Goal: Transaction & Acquisition: Book appointment/travel/reservation

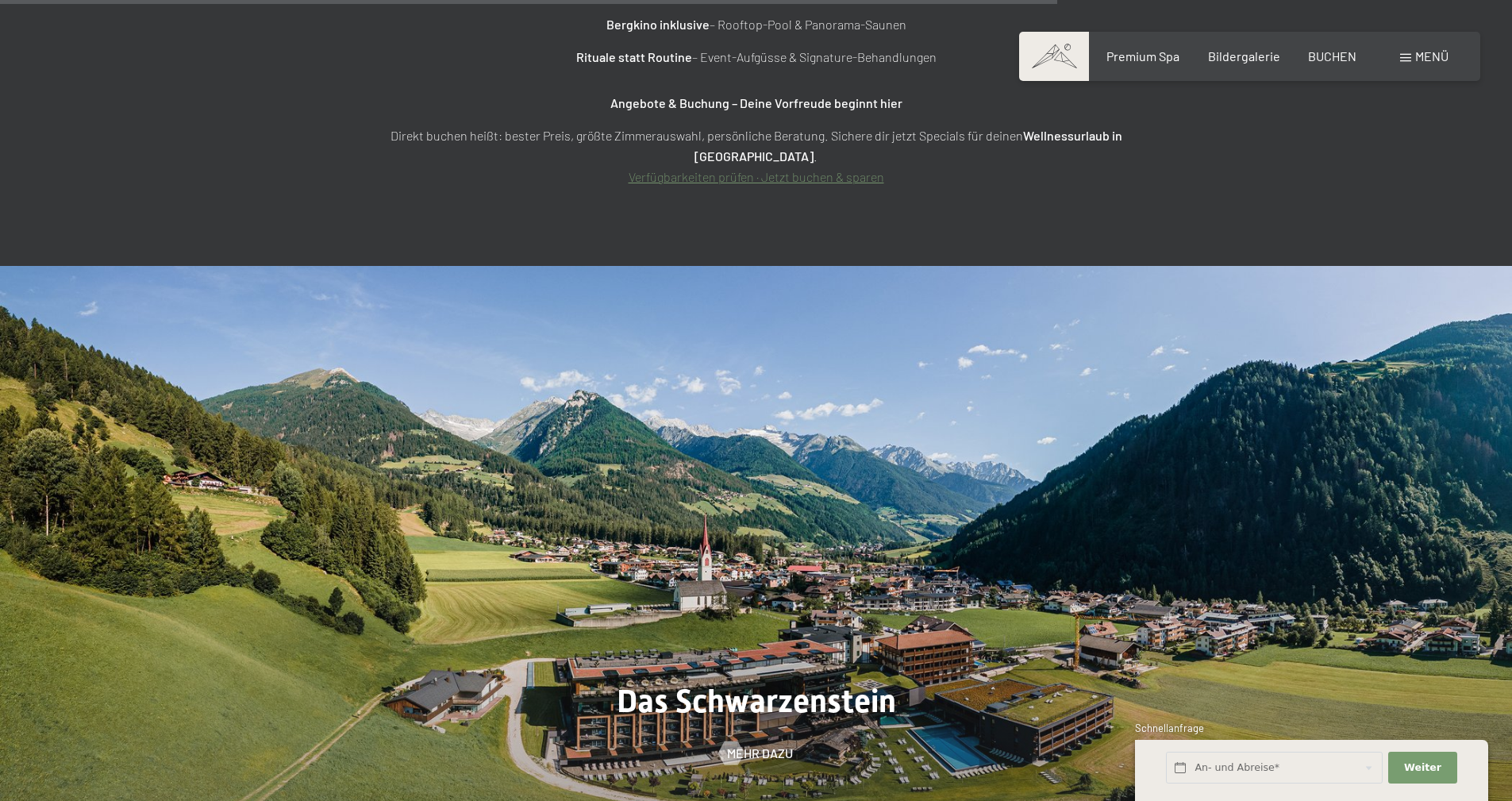
scroll to position [6669, 0]
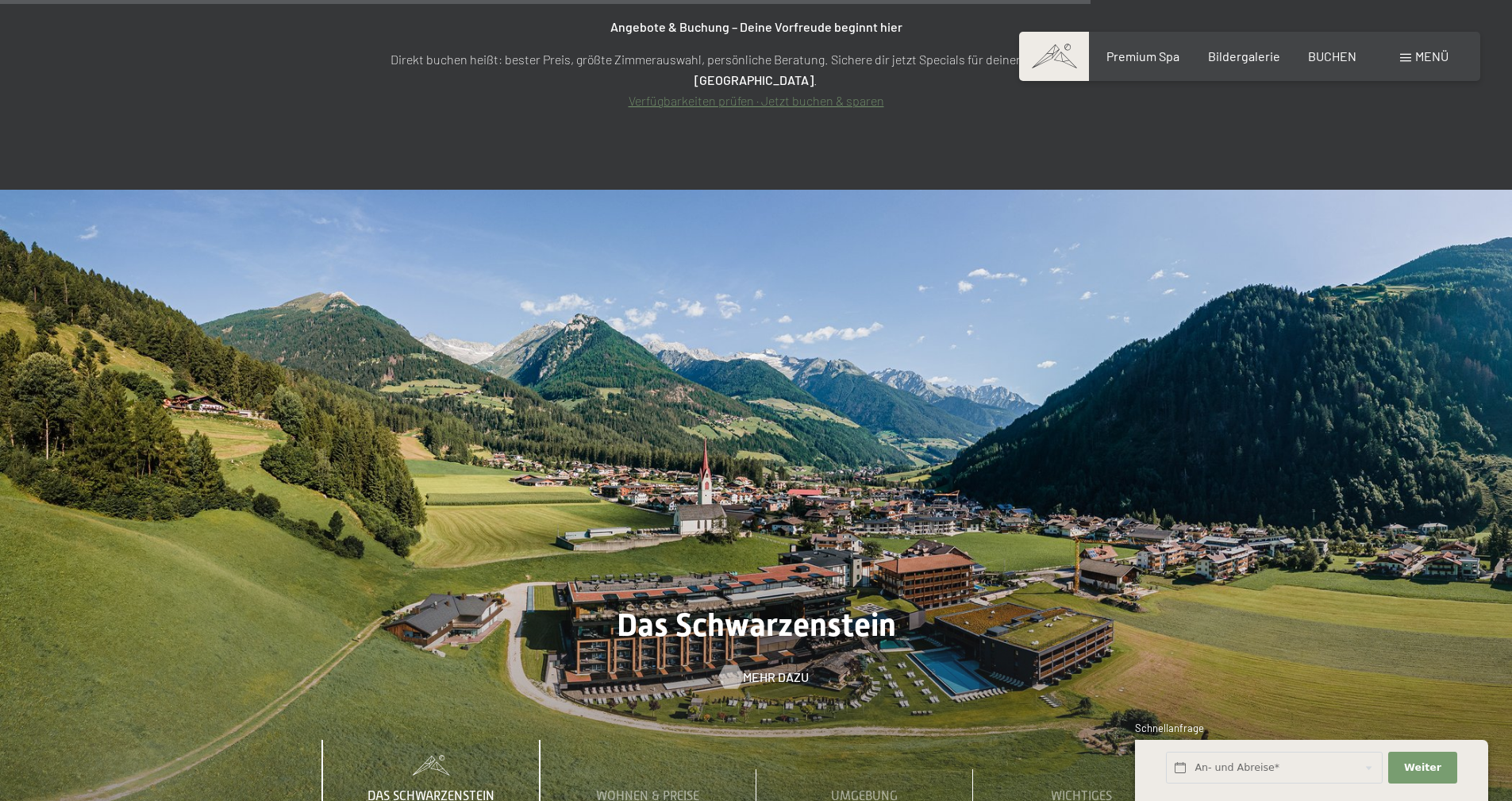
click at [768, 669] on span "Mehr dazu" at bounding box center [775, 677] width 66 height 18
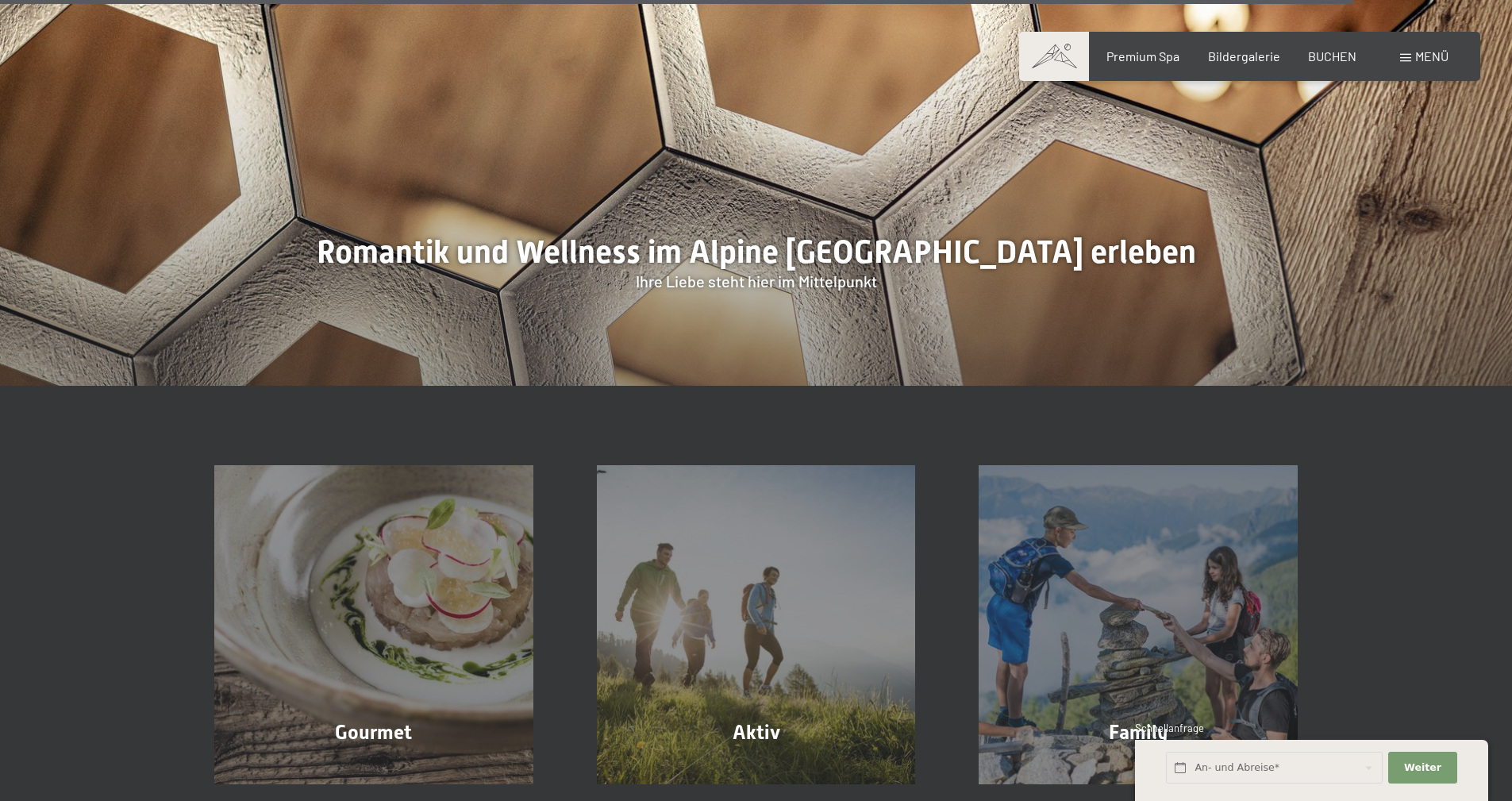
scroll to position [5041, 0]
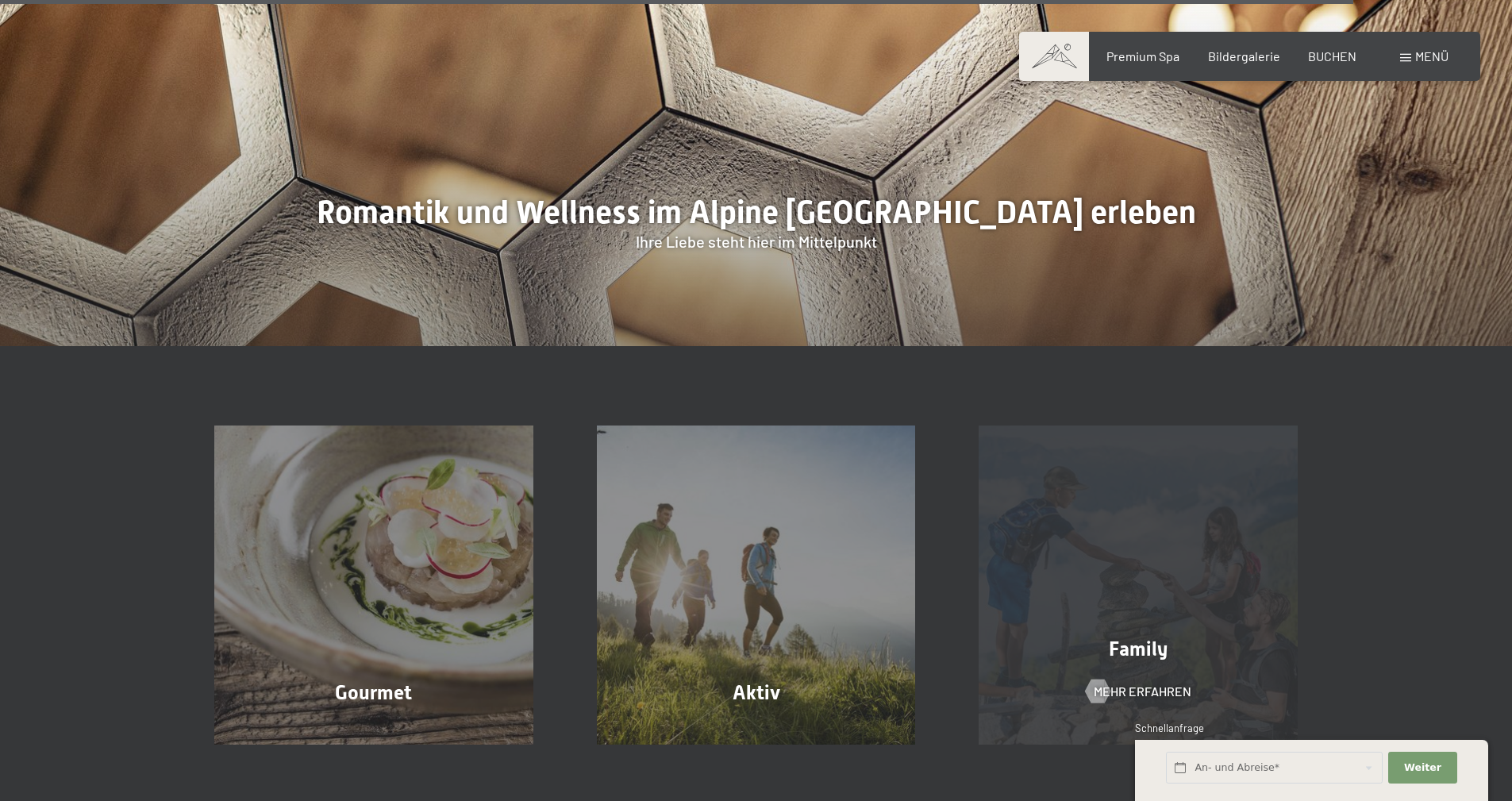
click at [1165, 637] on span "Family" at bounding box center [1138, 648] width 58 height 23
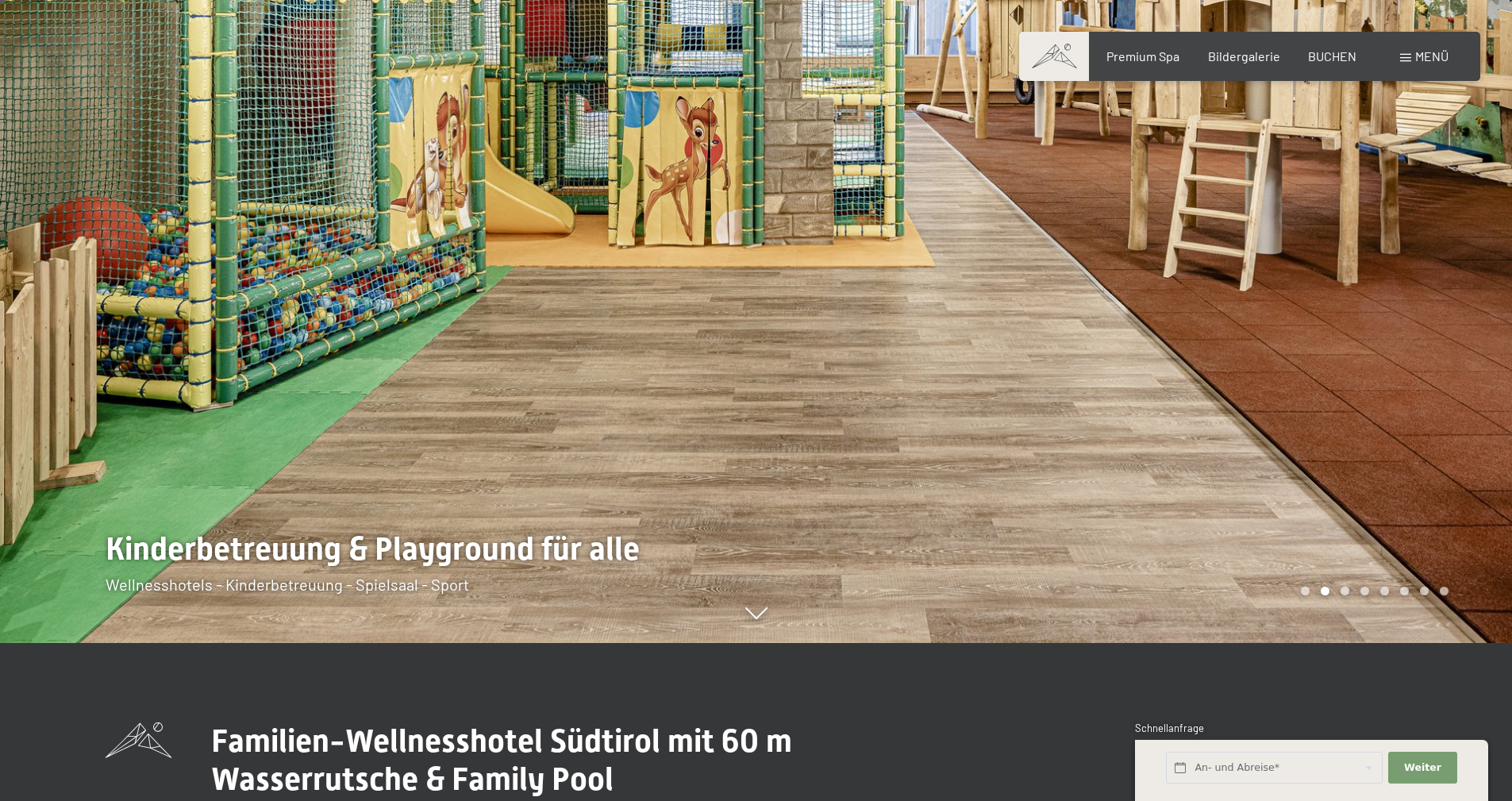
scroll to position [158, 0]
click at [1323, 589] on div "Carousel Page 2 (Current Slide)" at bounding box center [1325, 590] width 8 height 8
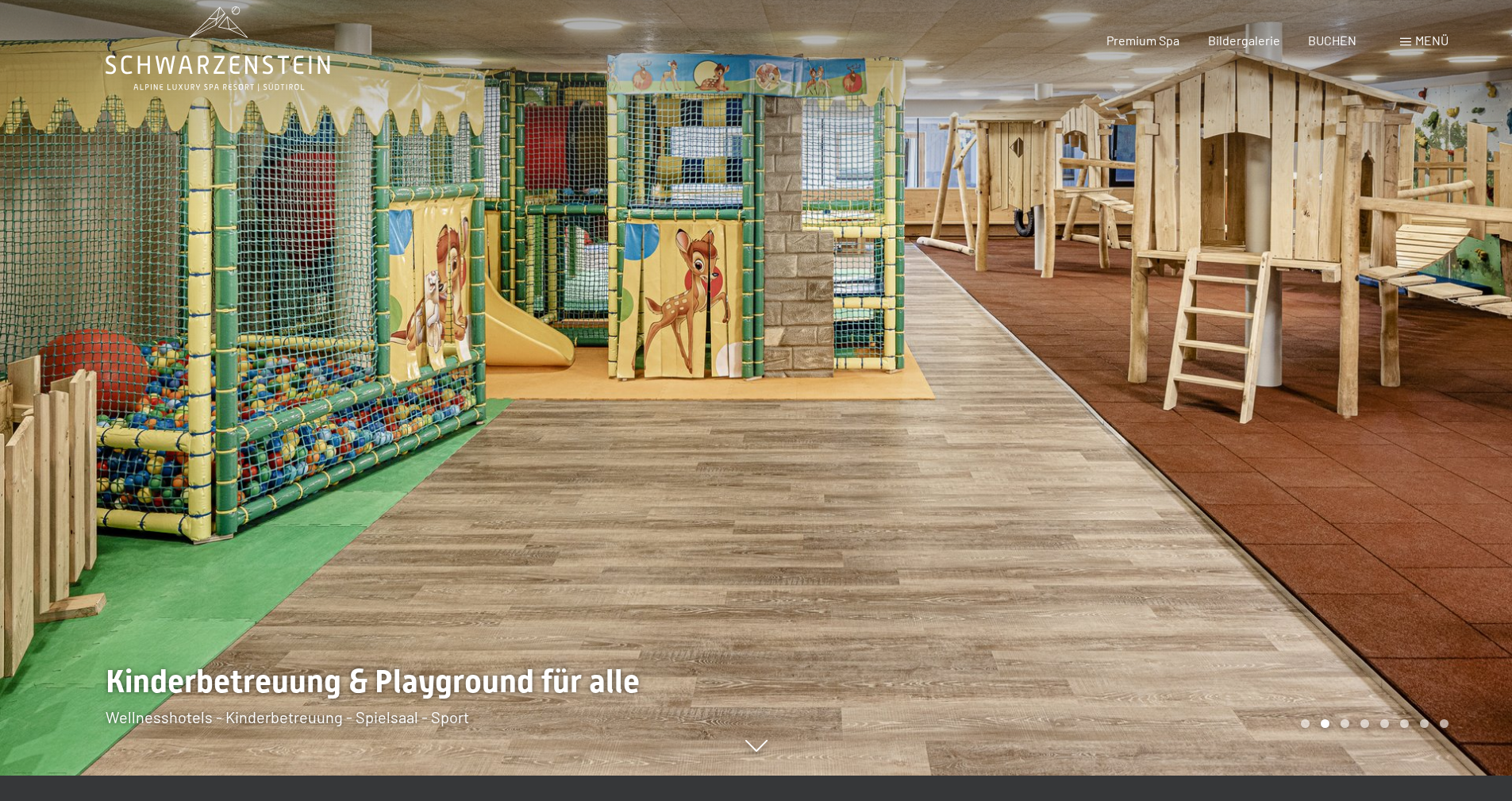
scroll to position [0, 0]
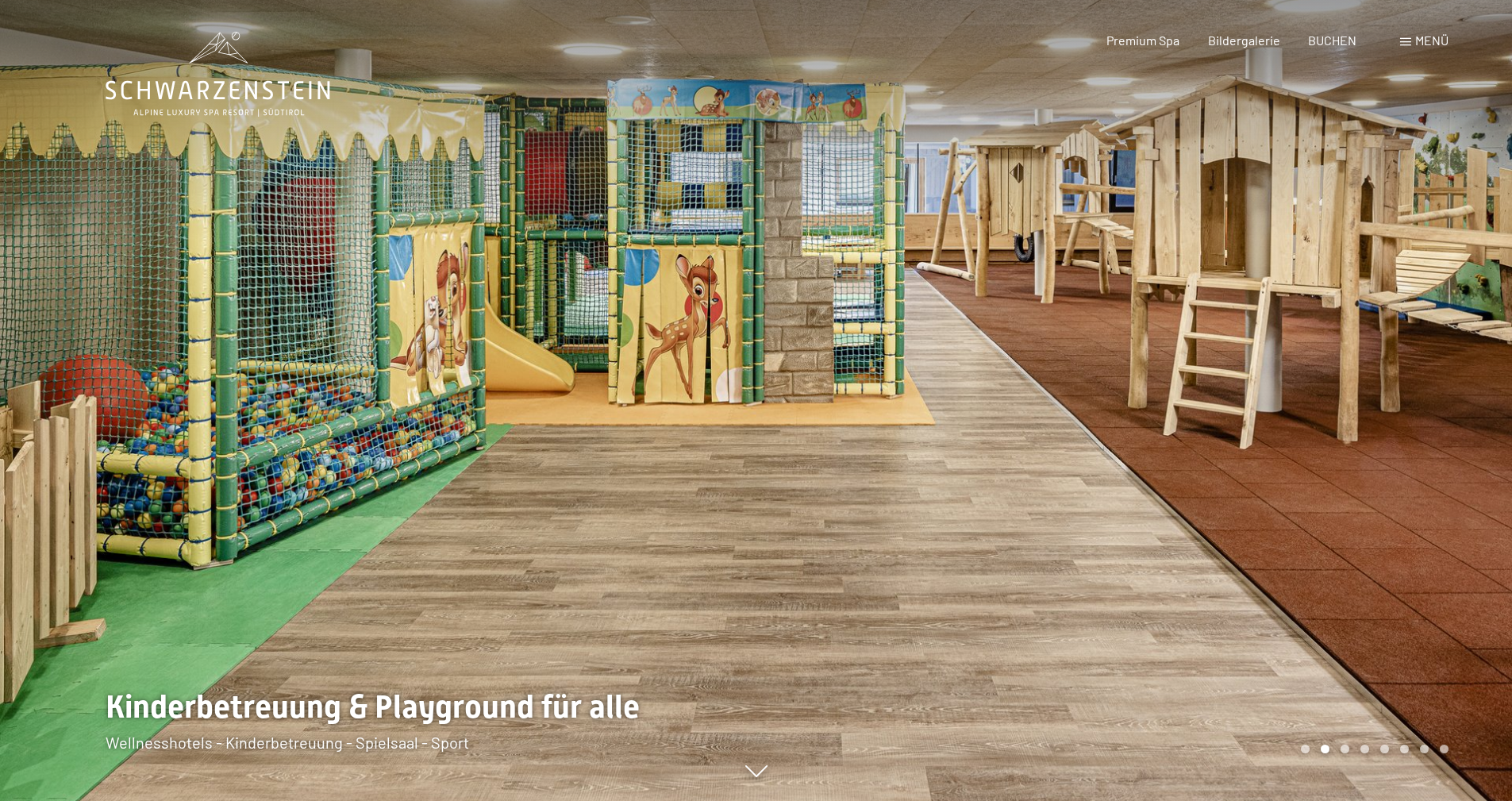
click at [1355, 638] on div at bounding box center [1134, 400] width 756 height 801
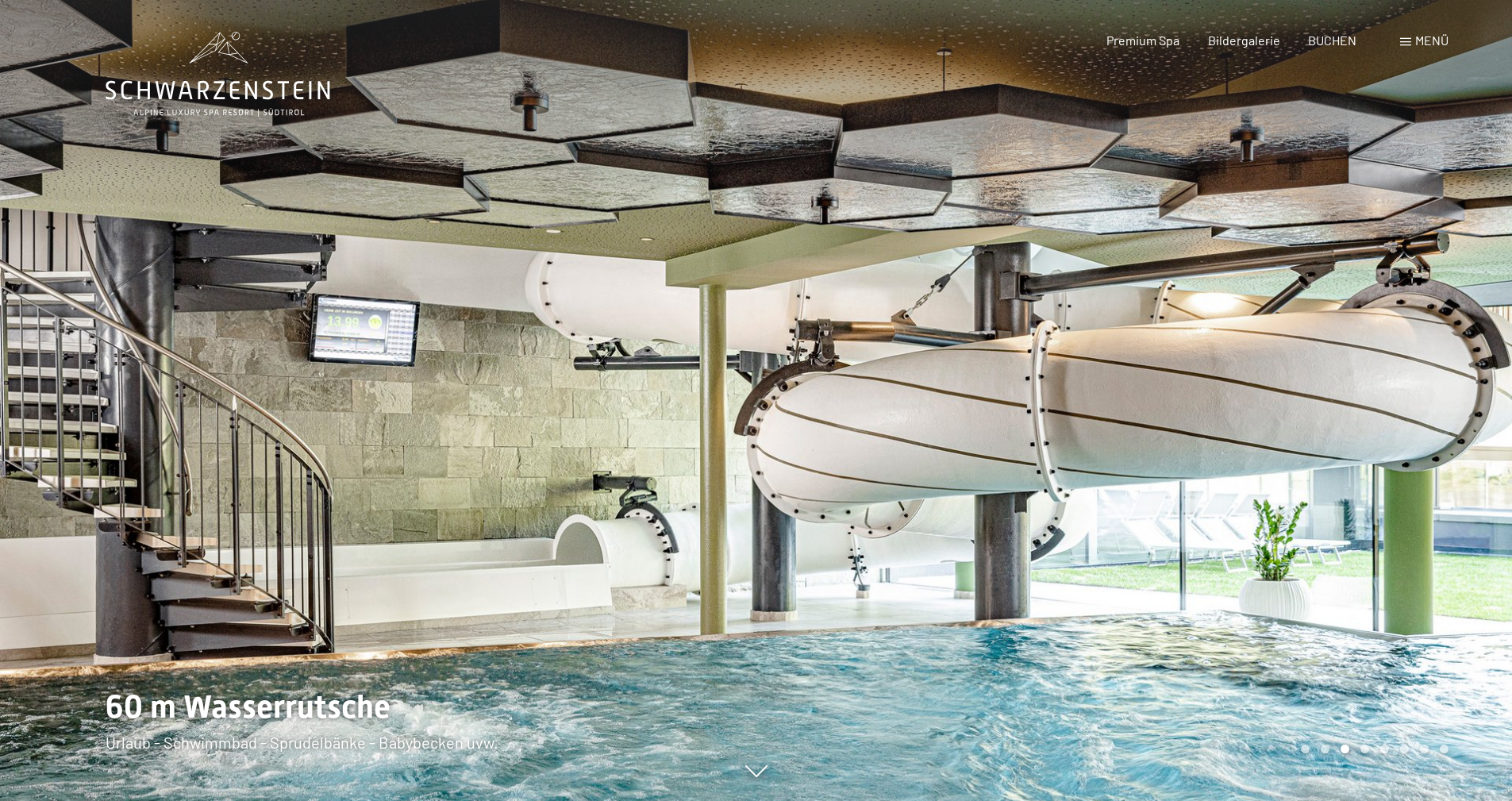
click at [1355, 638] on div at bounding box center [1134, 400] width 756 height 801
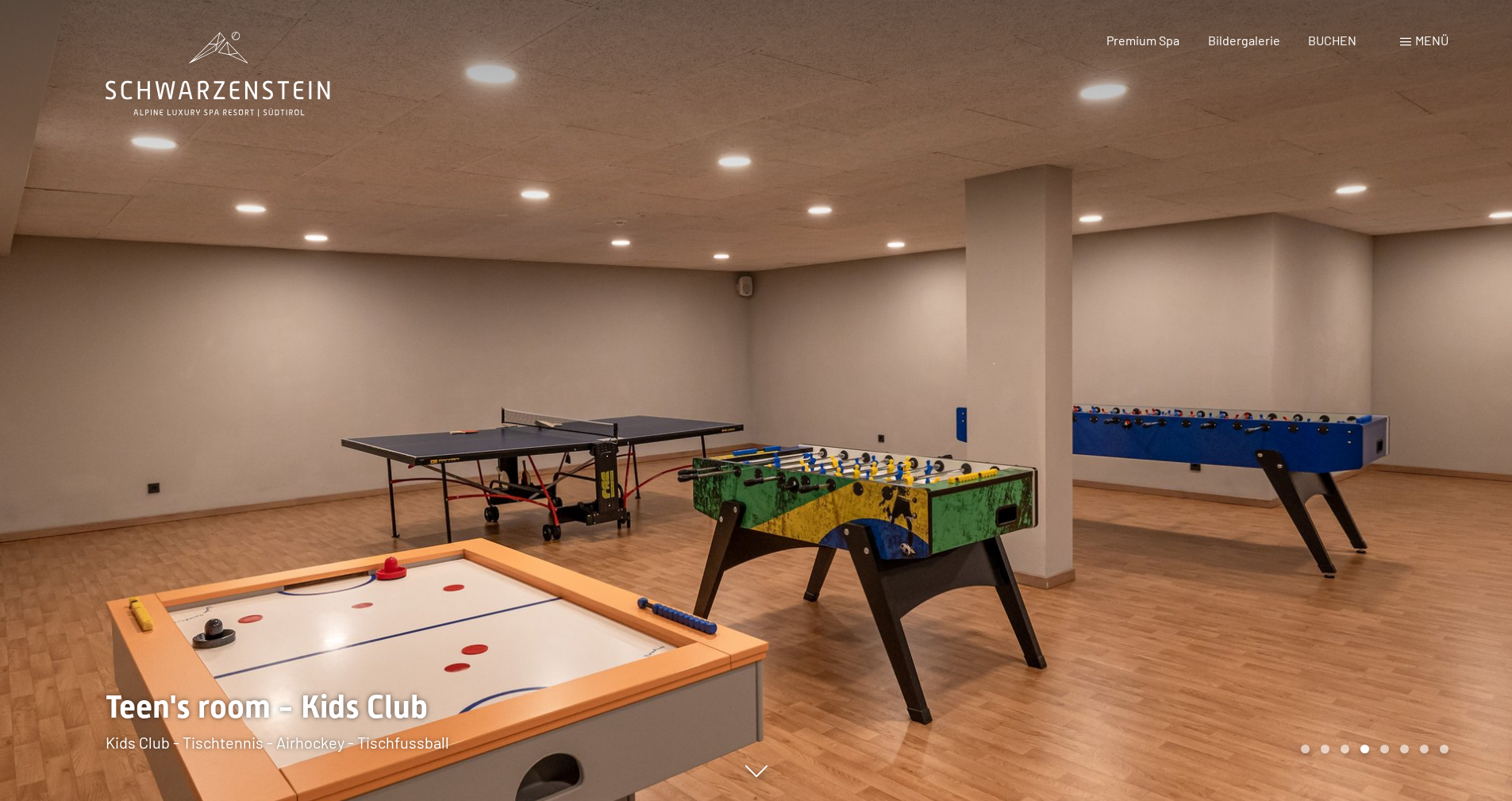
click at [1355, 638] on div at bounding box center [1134, 400] width 756 height 801
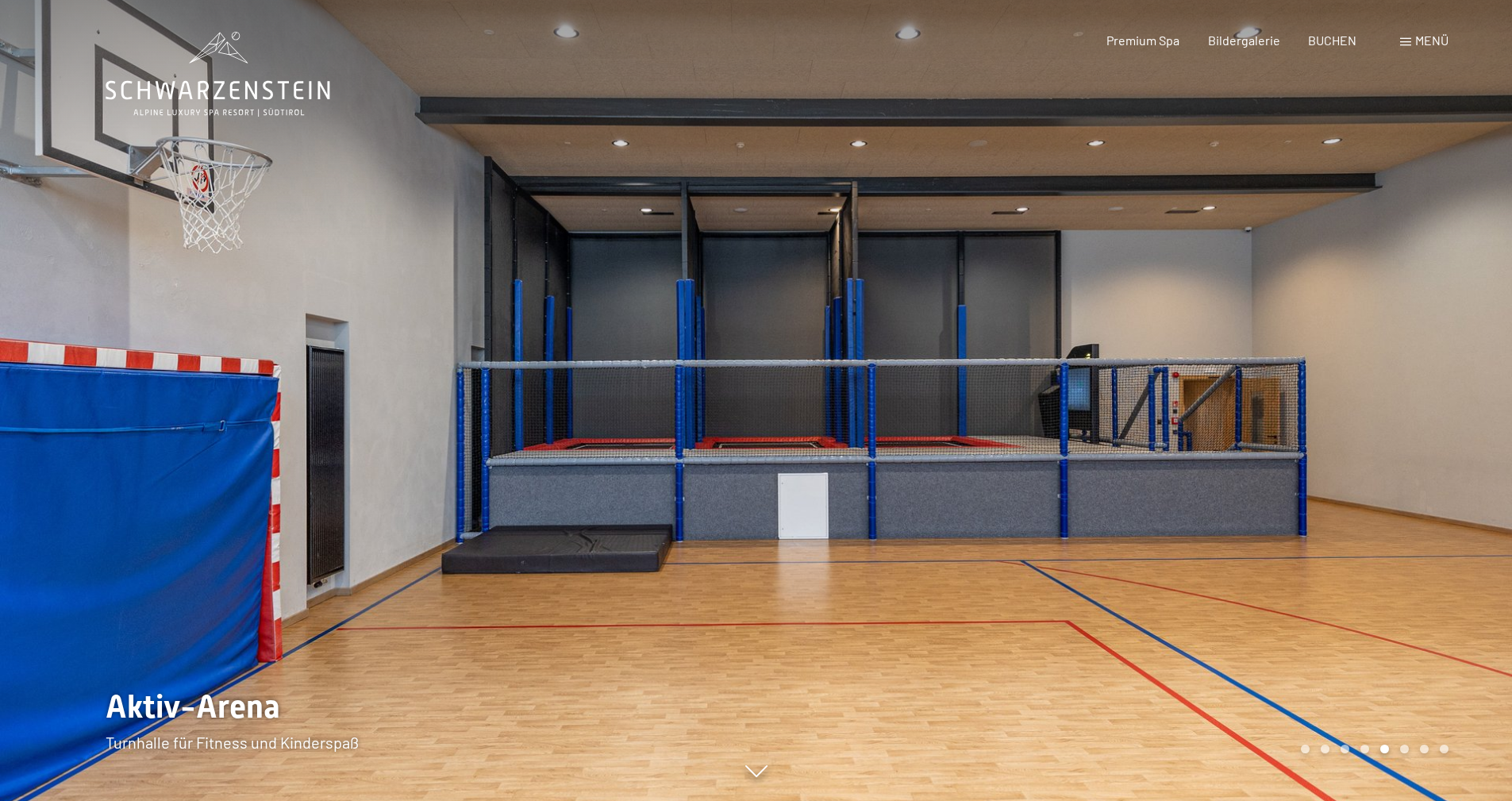
click at [1355, 638] on div at bounding box center [1134, 400] width 756 height 801
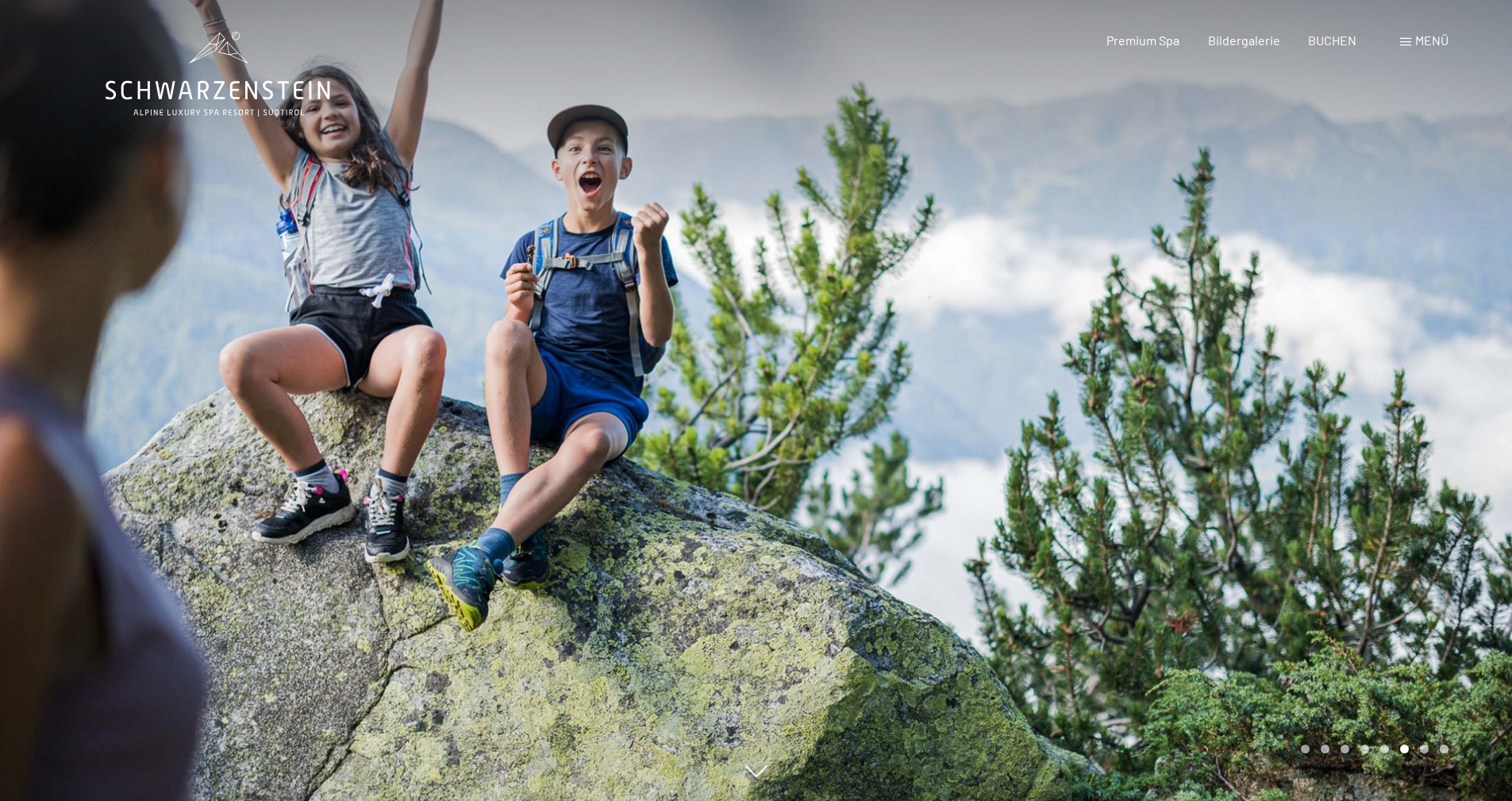
click at [1355, 638] on div at bounding box center [1134, 400] width 756 height 801
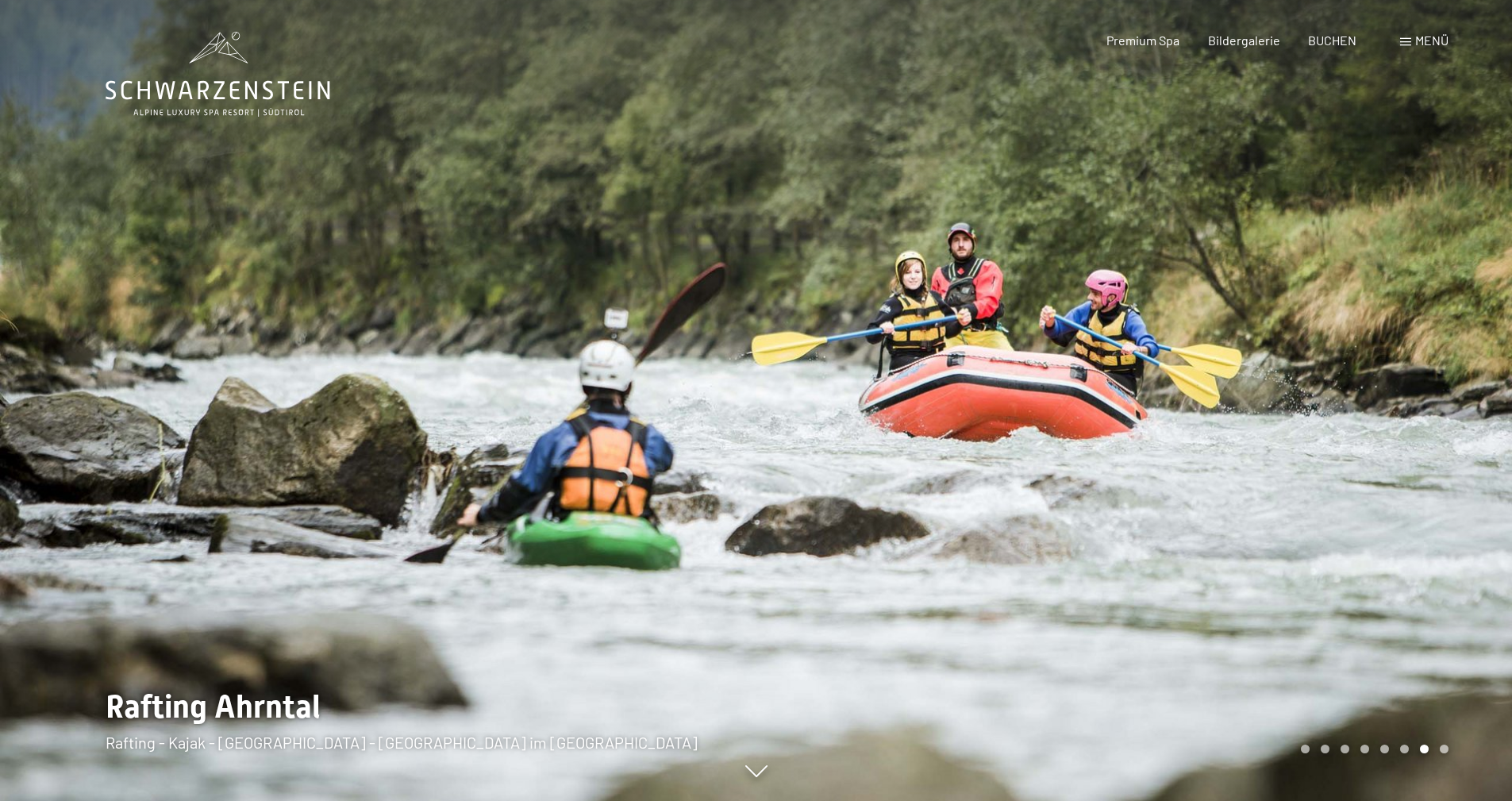
click at [1355, 638] on div at bounding box center [1134, 400] width 756 height 801
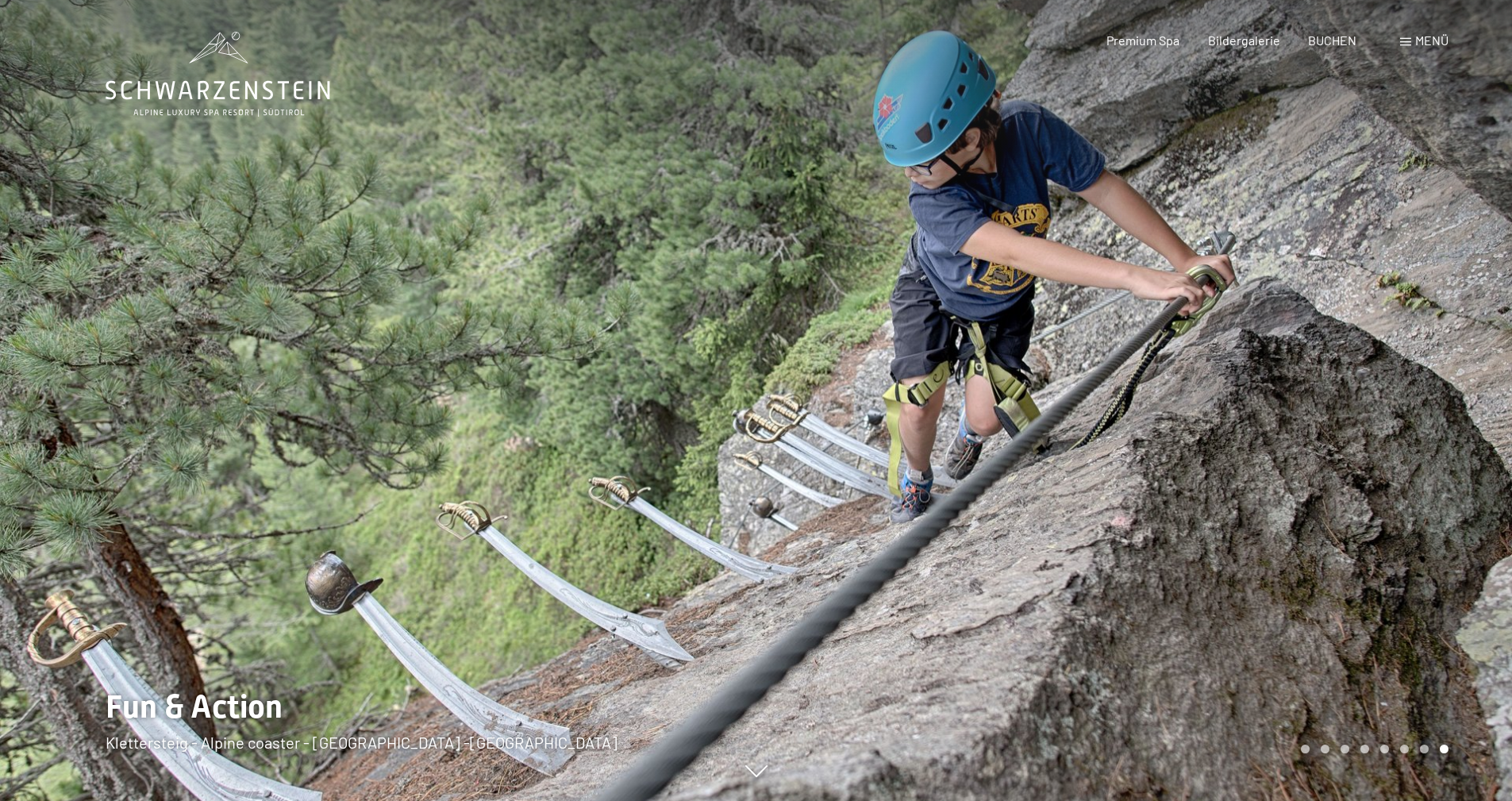
click at [1355, 638] on div at bounding box center [1134, 400] width 756 height 801
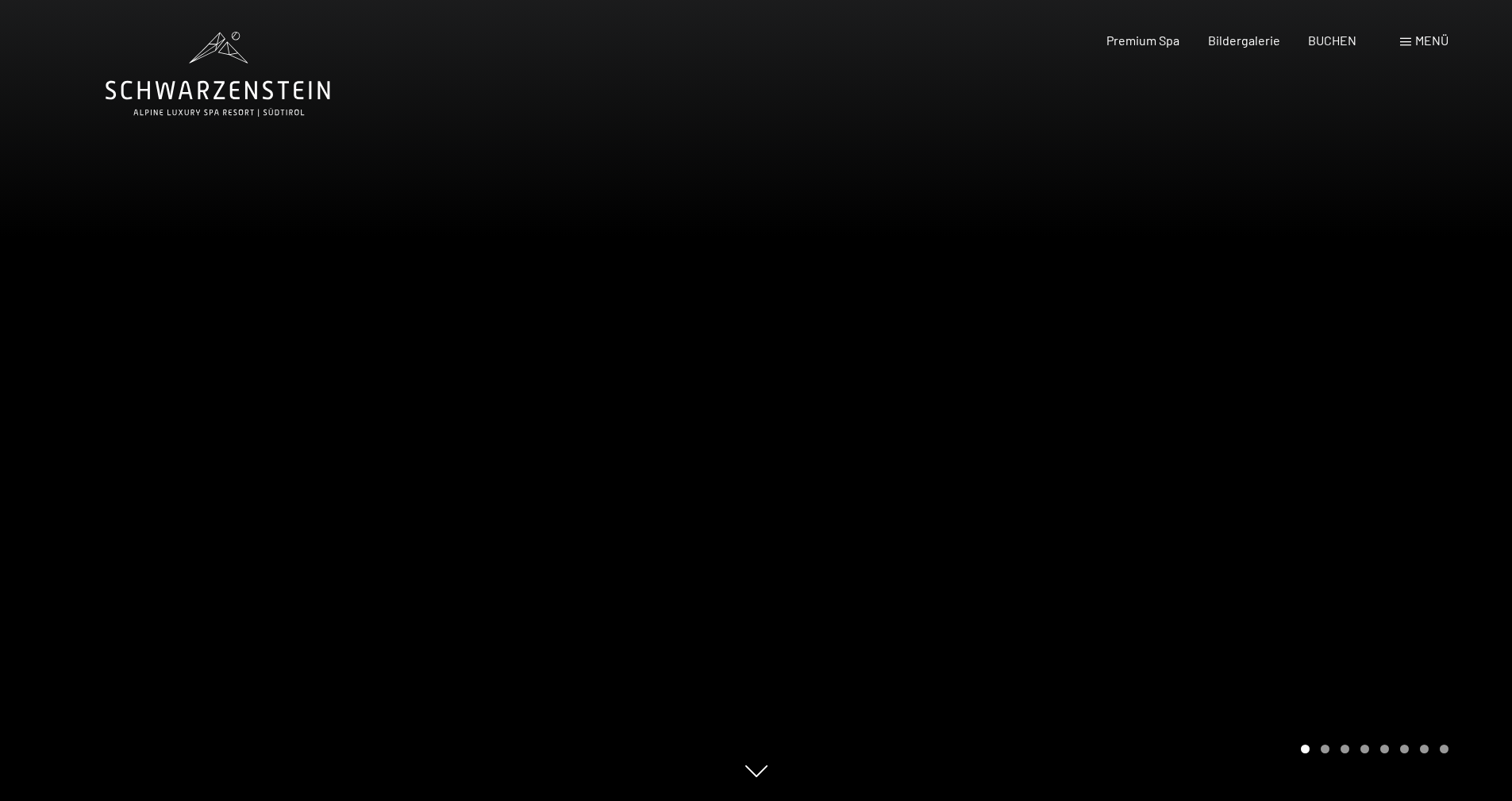
click at [1355, 638] on div at bounding box center [1134, 400] width 756 height 801
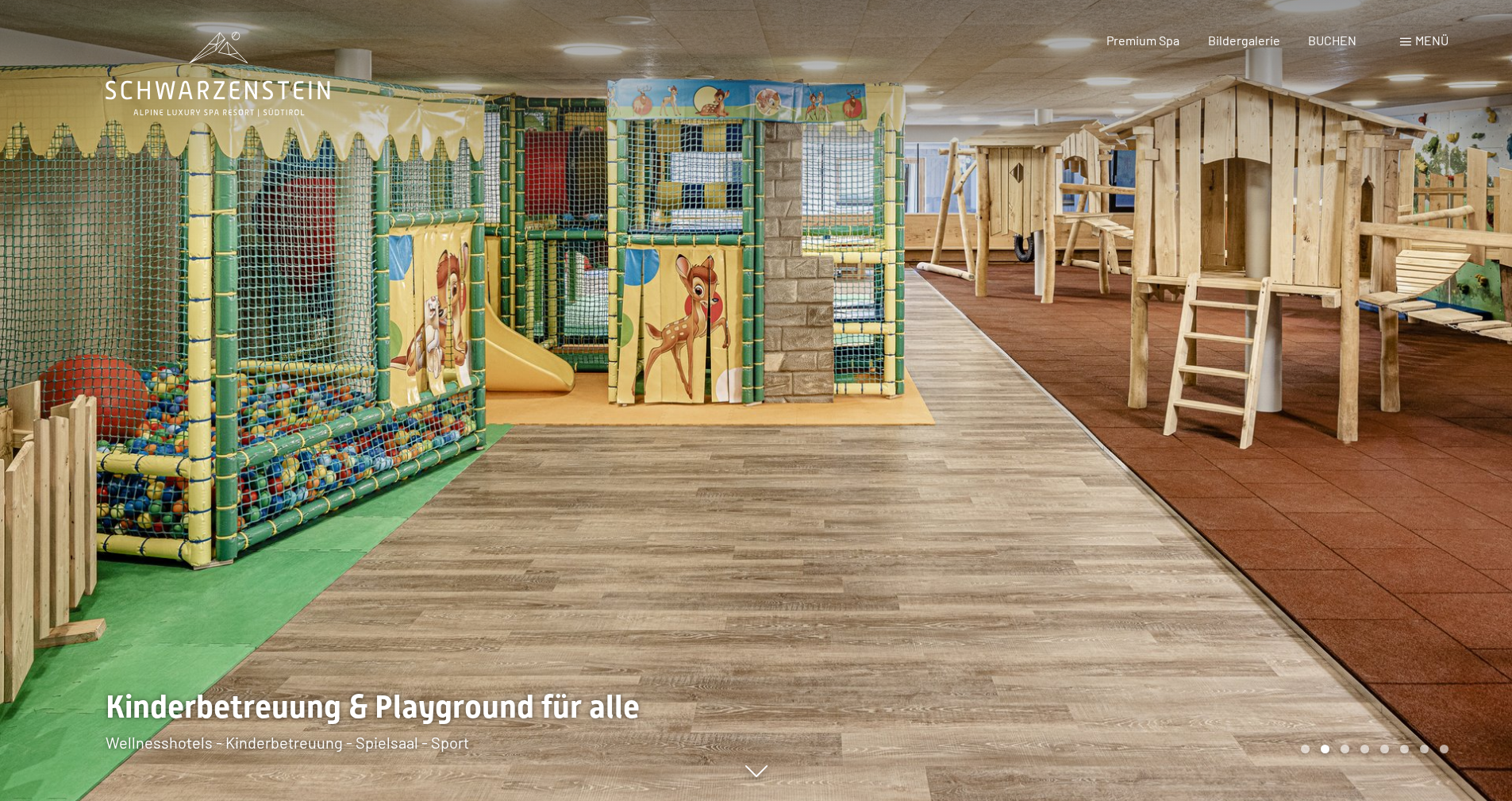
click at [1355, 638] on div at bounding box center [1134, 400] width 756 height 801
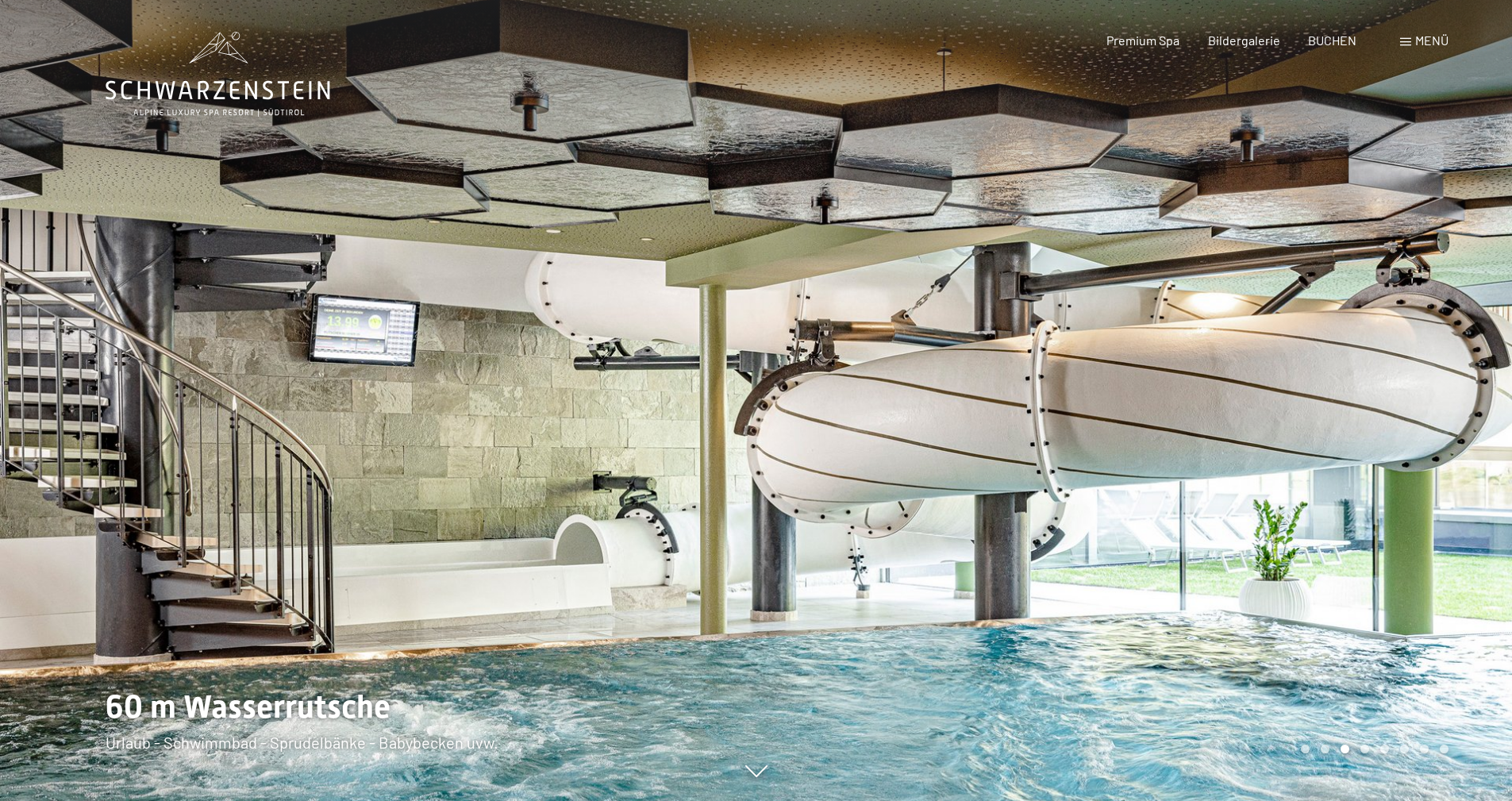
click at [1355, 638] on div at bounding box center [1134, 400] width 756 height 801
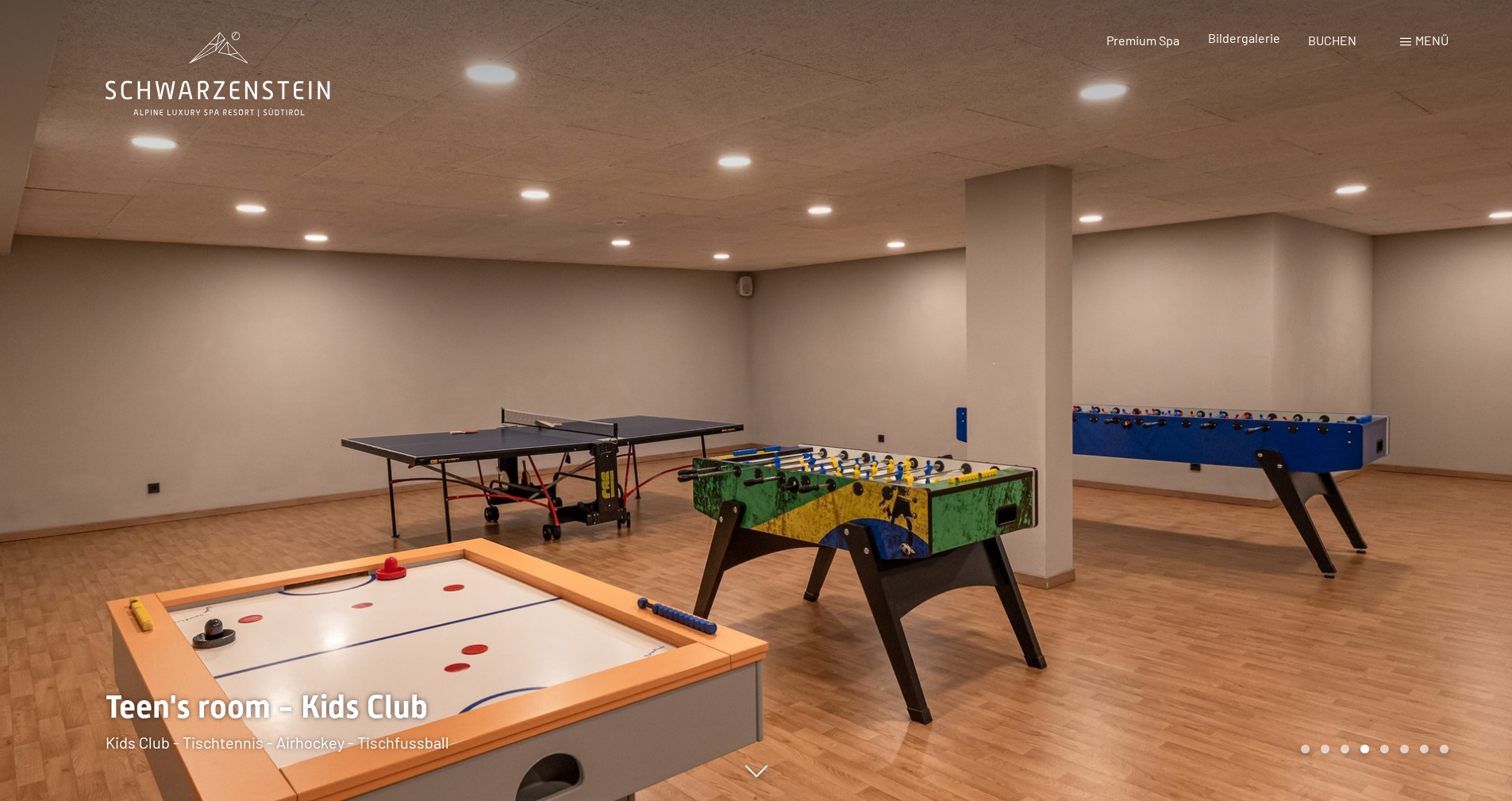
click at [1220, 44] on span "Bildergalerie" at bounding box center [1244, 38] width 72 height 15
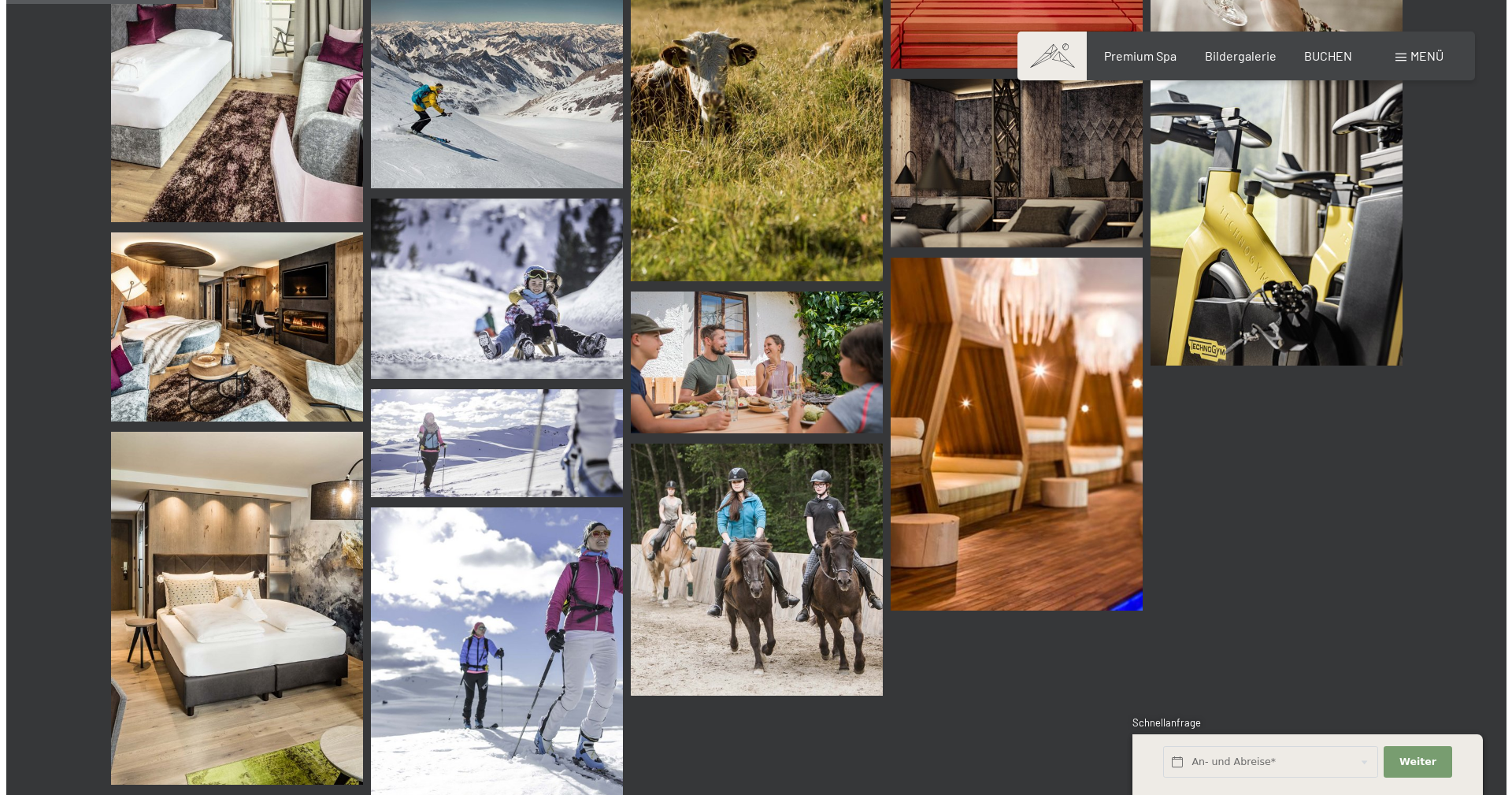
scroll to position [2758, 0]
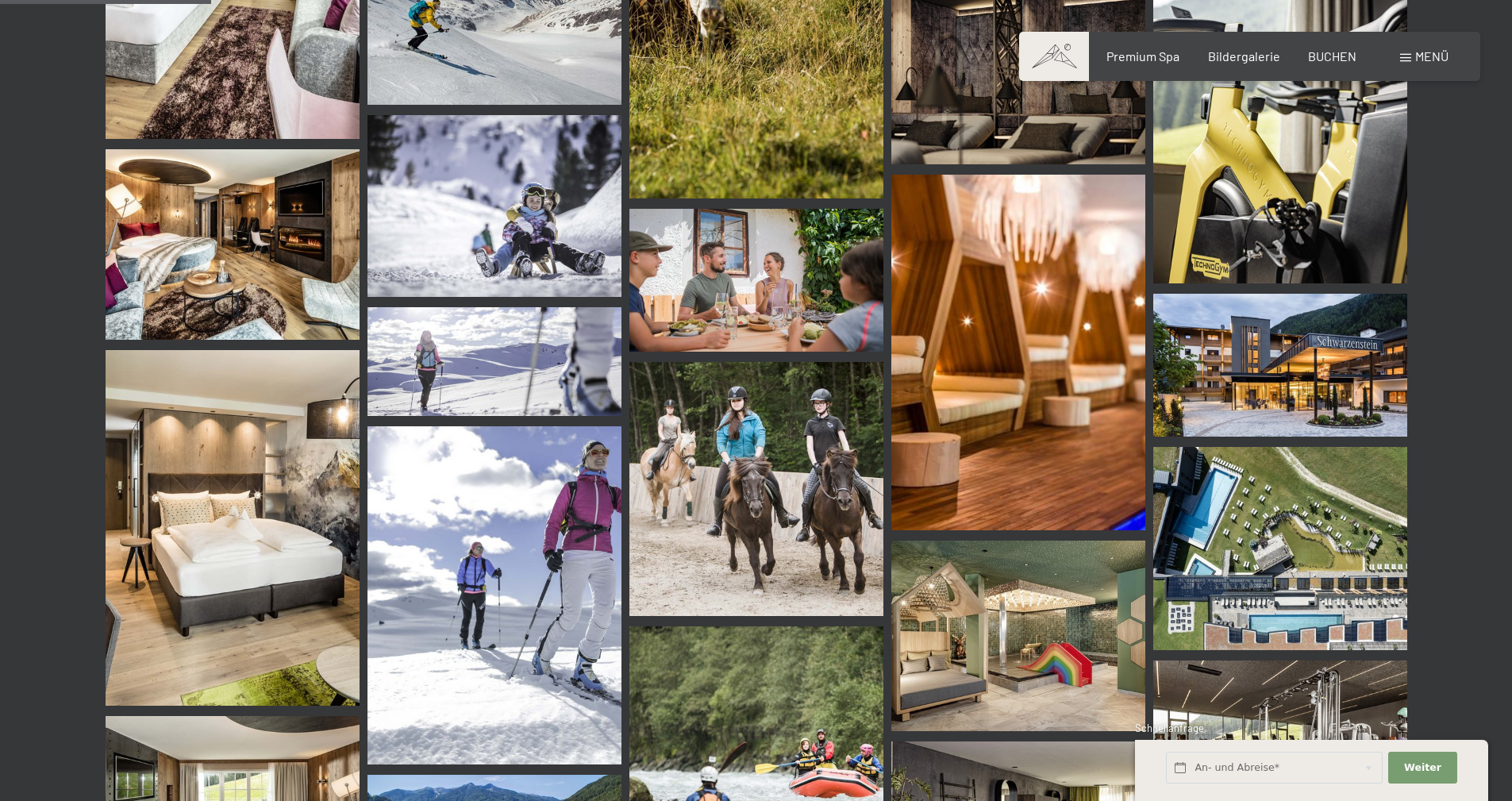
click at [1403, 64] on div "Menü" at bounding box center [1424, 56] width 48 height 18
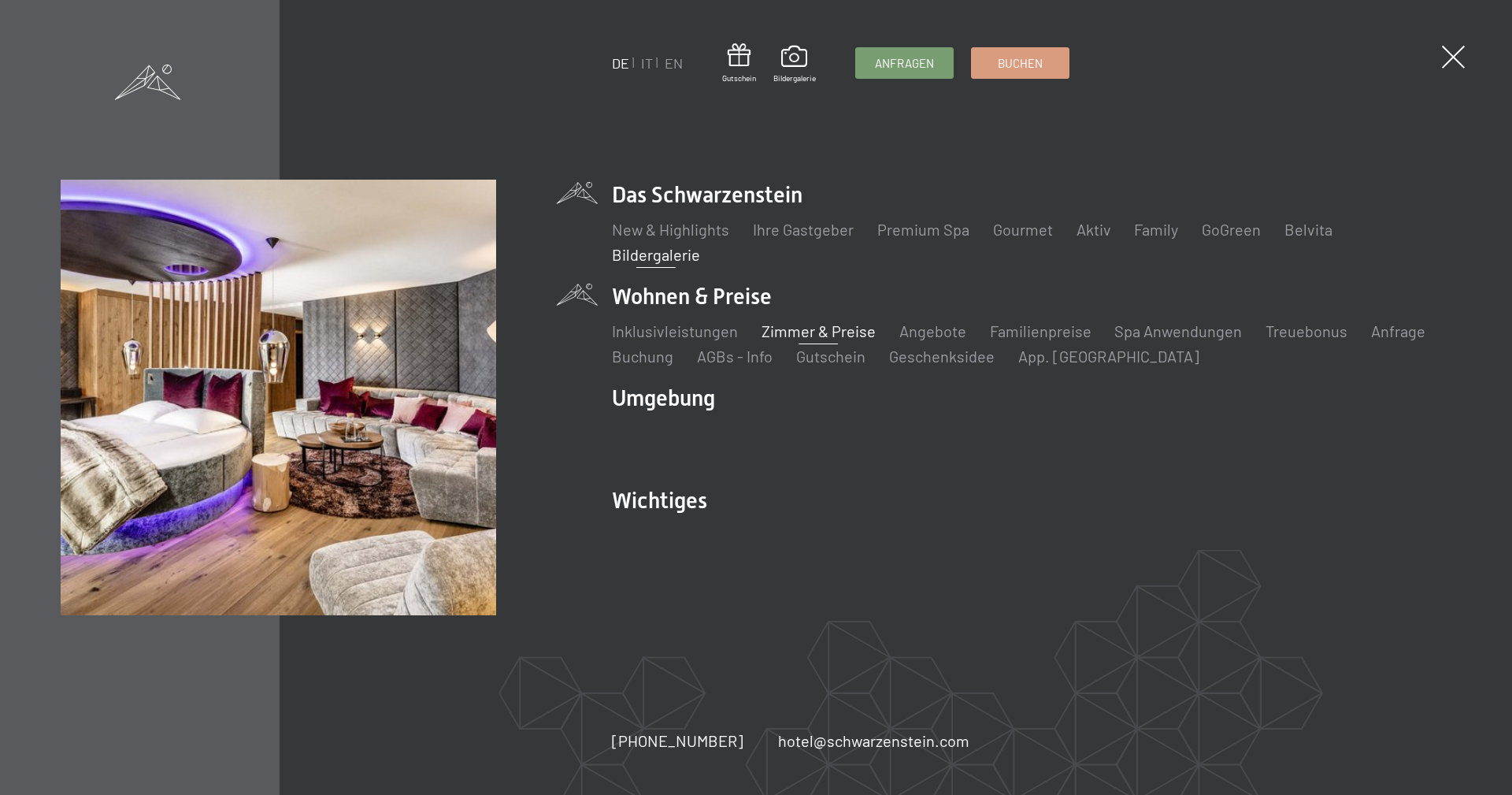
click at [844, 333] on link "Zimmer & Preise" at bounding box center [818, 331] width 114 height 19
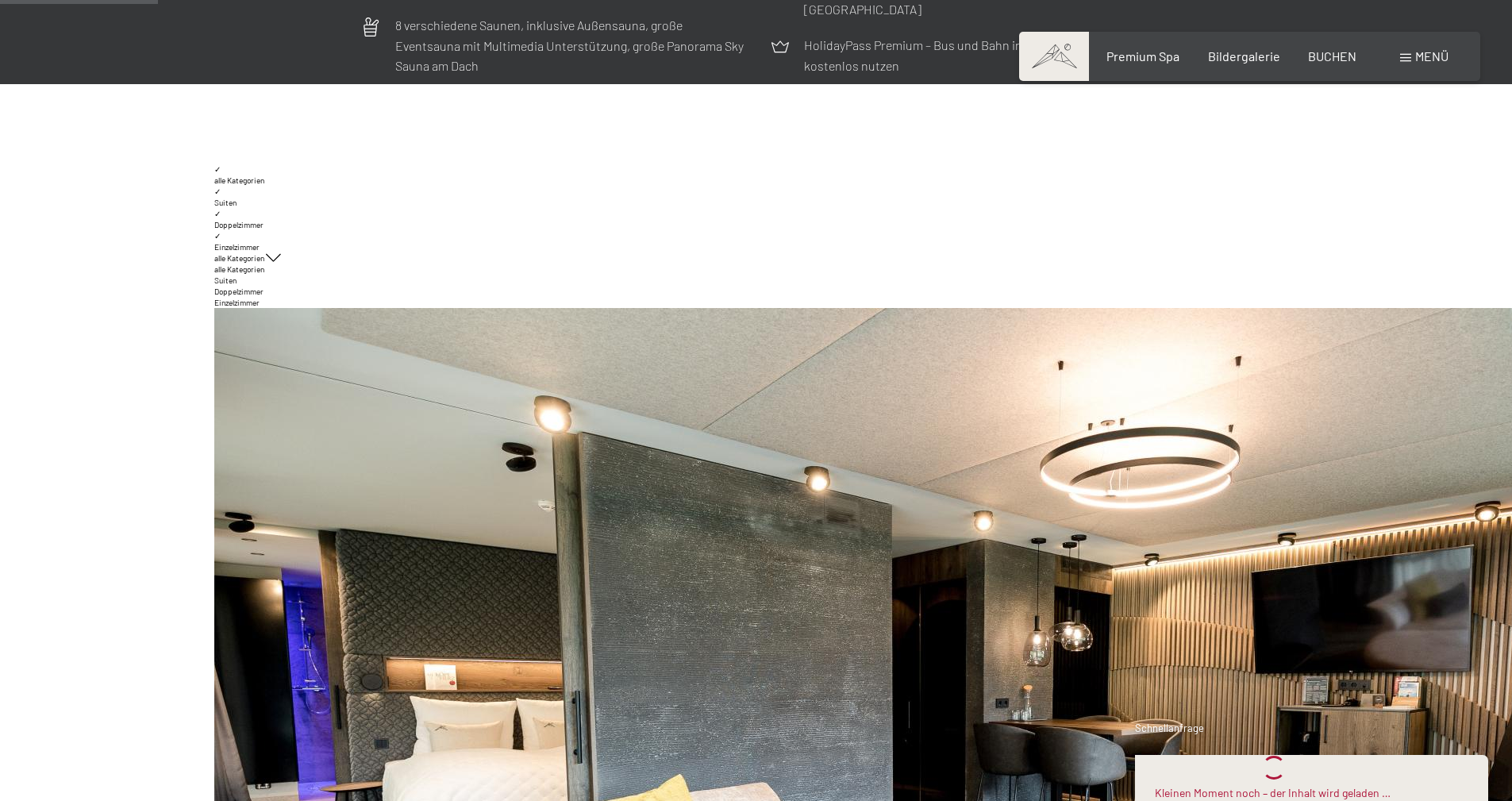
scroll to position [635, 0]
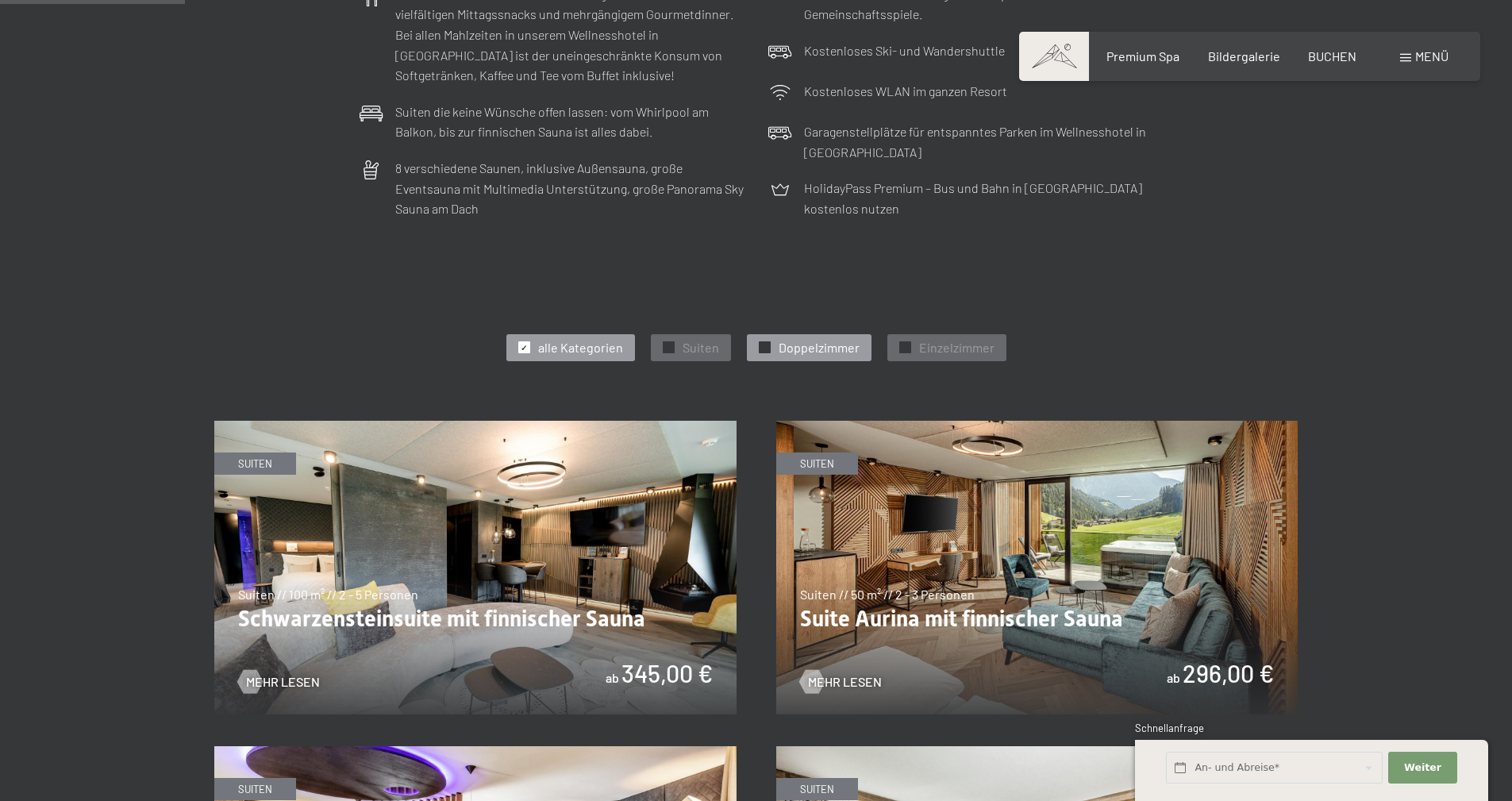
click at [792, 343] on span "Doppelzimmer" at bounding box center [818, 347] width 81 height 18
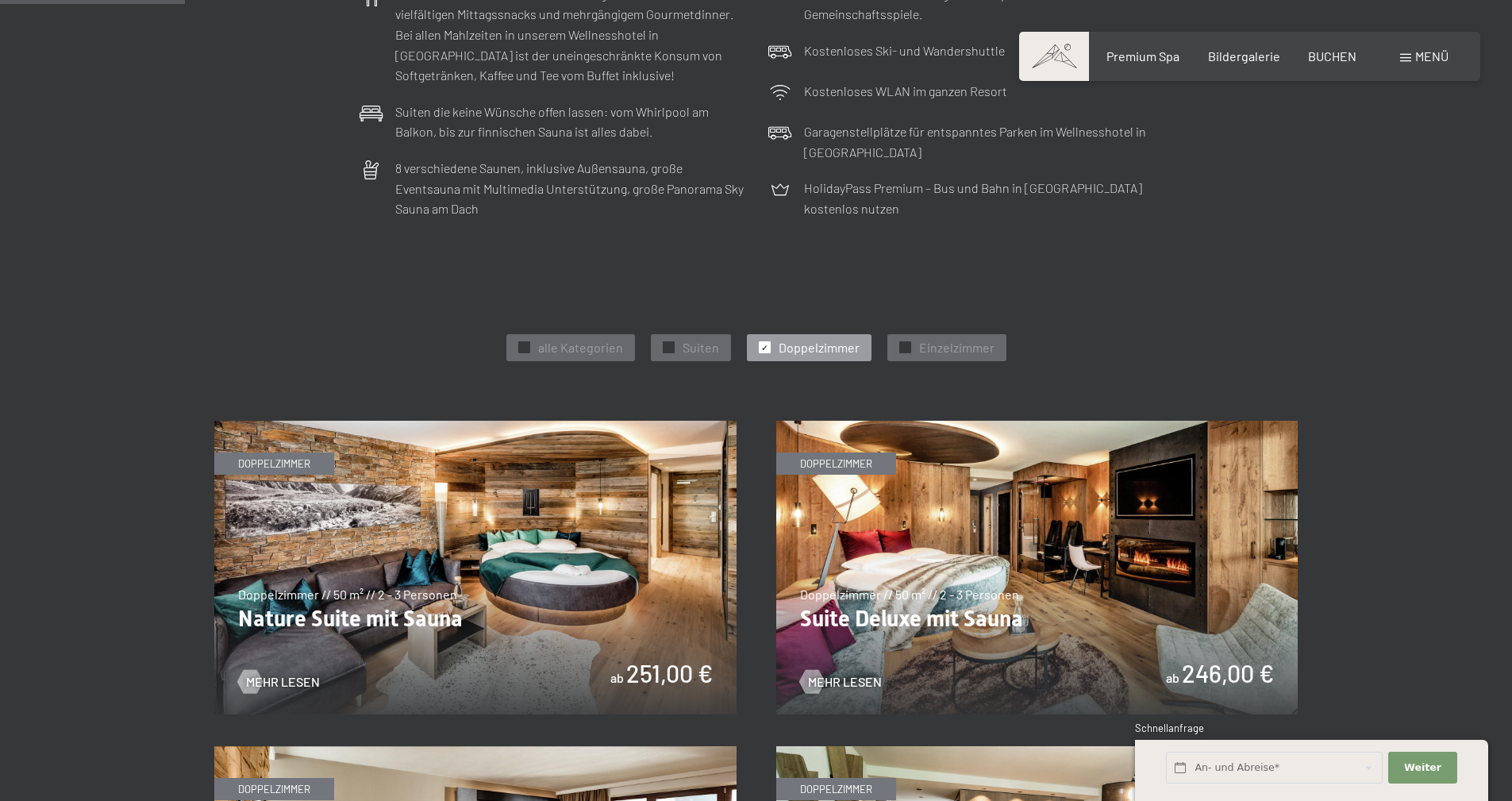
click at [581, 467] on img at bounding box center [475, 567] width 522 height 294
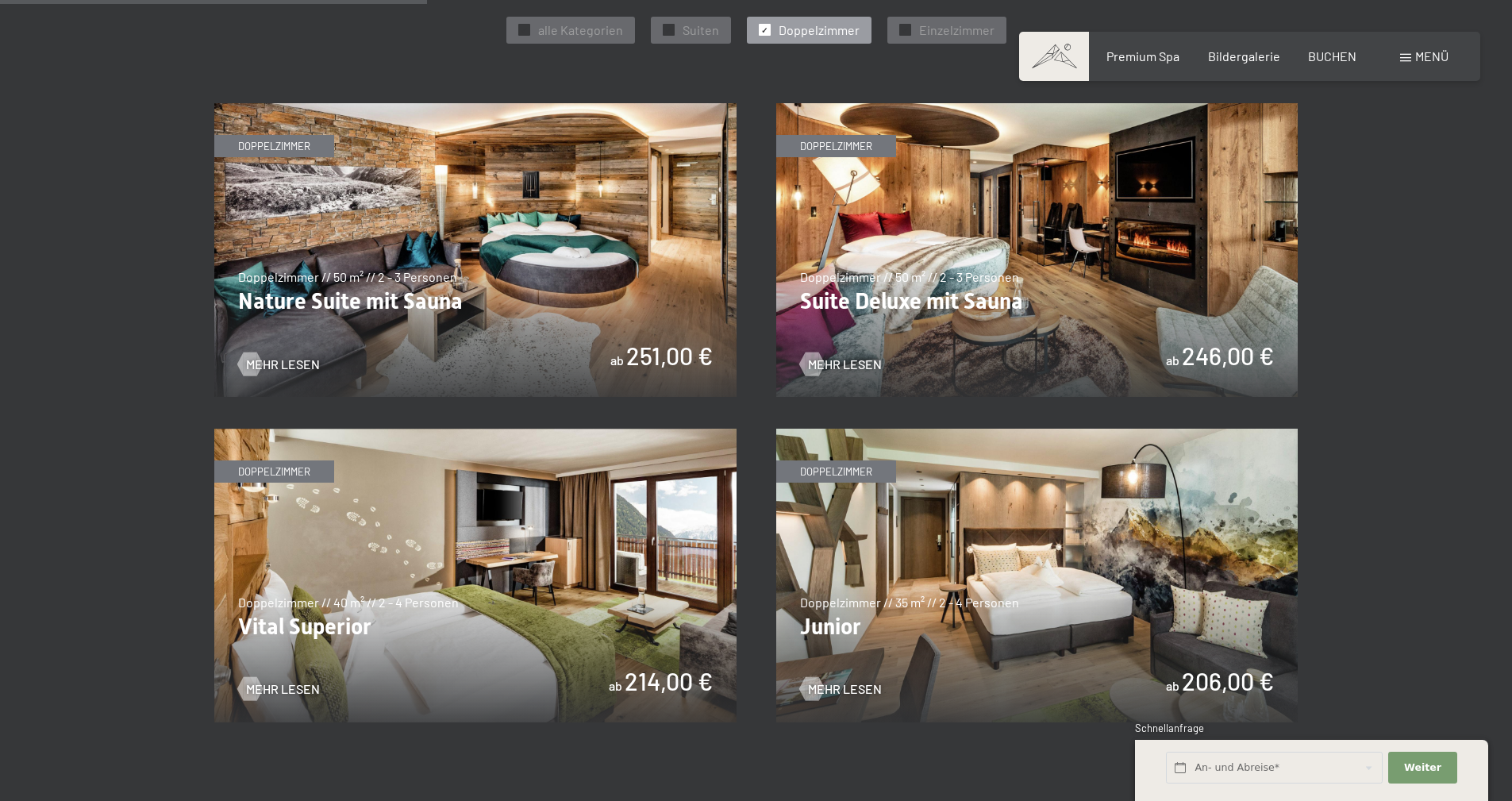
scroll to position [1033, 0]
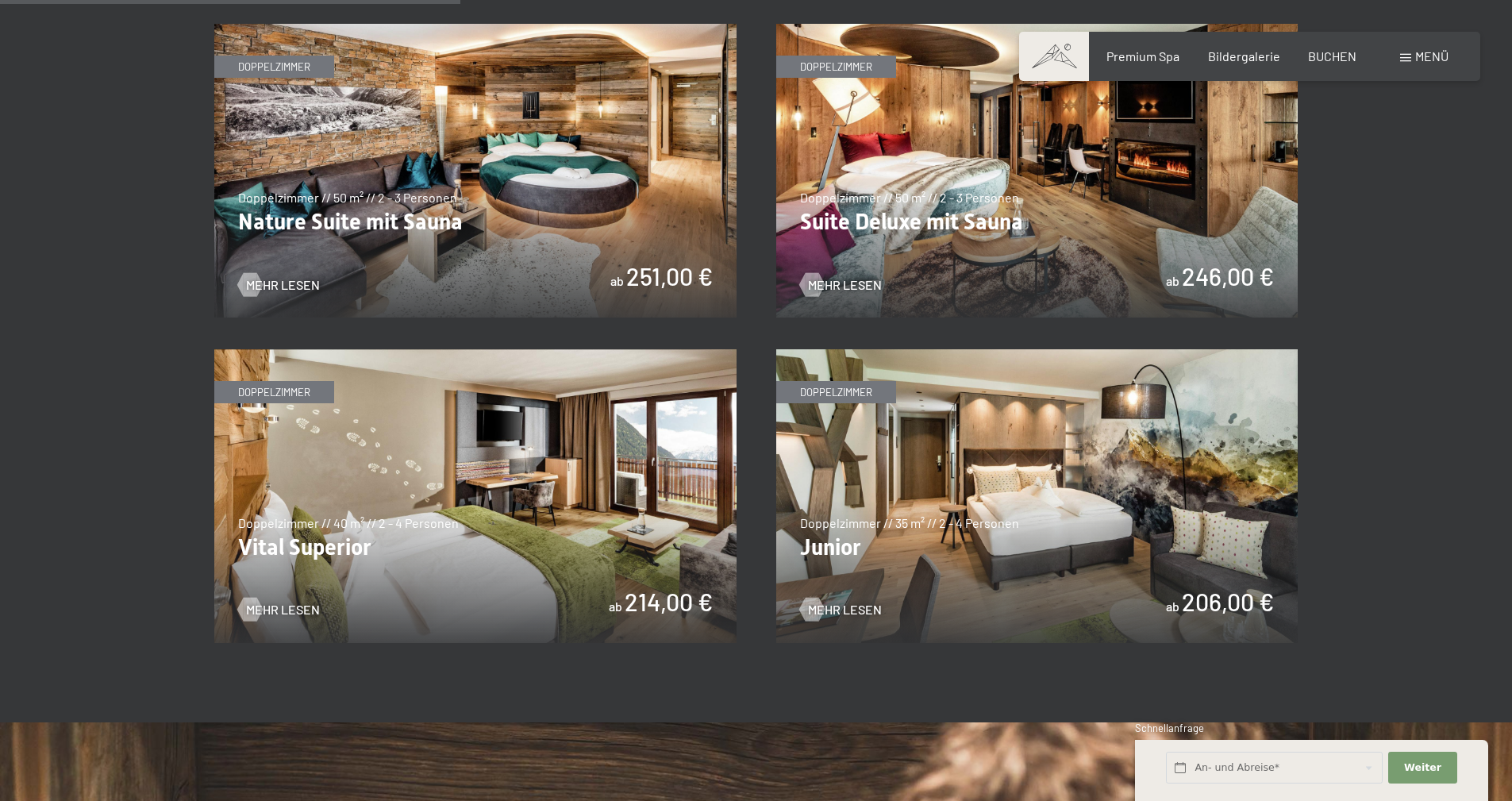
click at [956, 543] on img at bounding box center [1038, 495] width 522 height 294
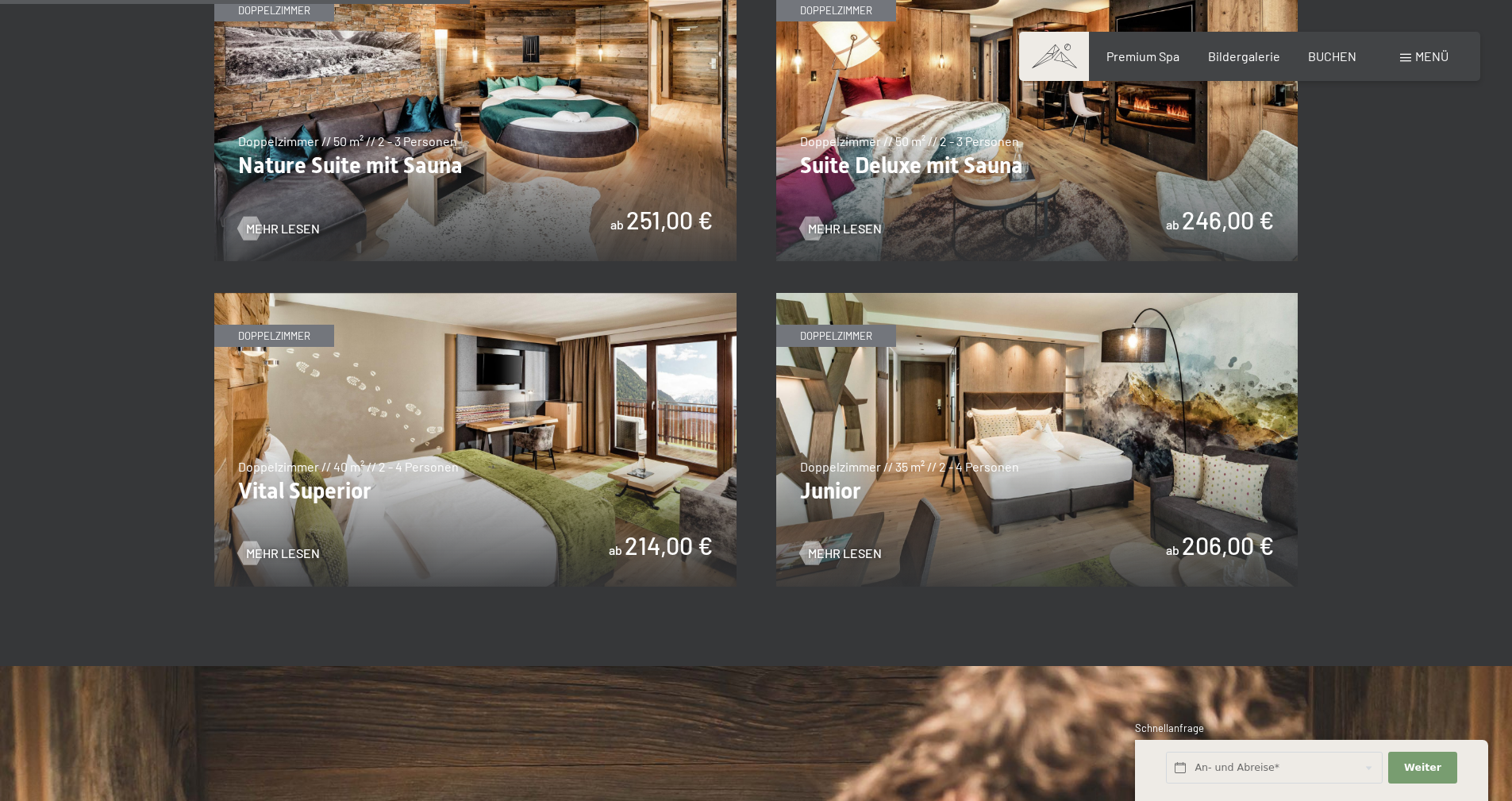
scroll to position [1111, 0]
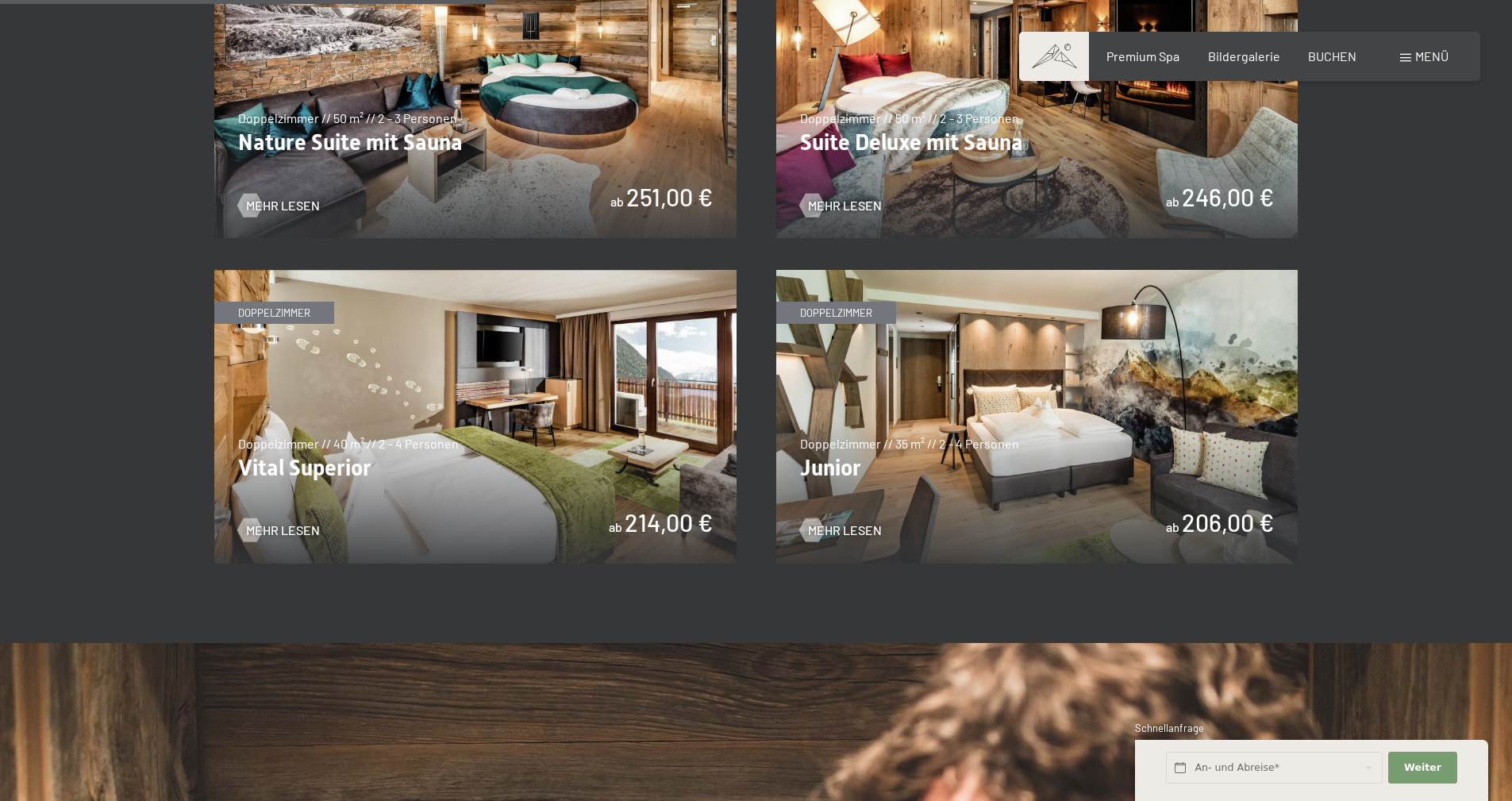
click at [1177, 525] on img at bounding box center [1038, 417] width 522 height 294
click at [573, 450] on img at bounding box center [475, 417] width 522 height 294
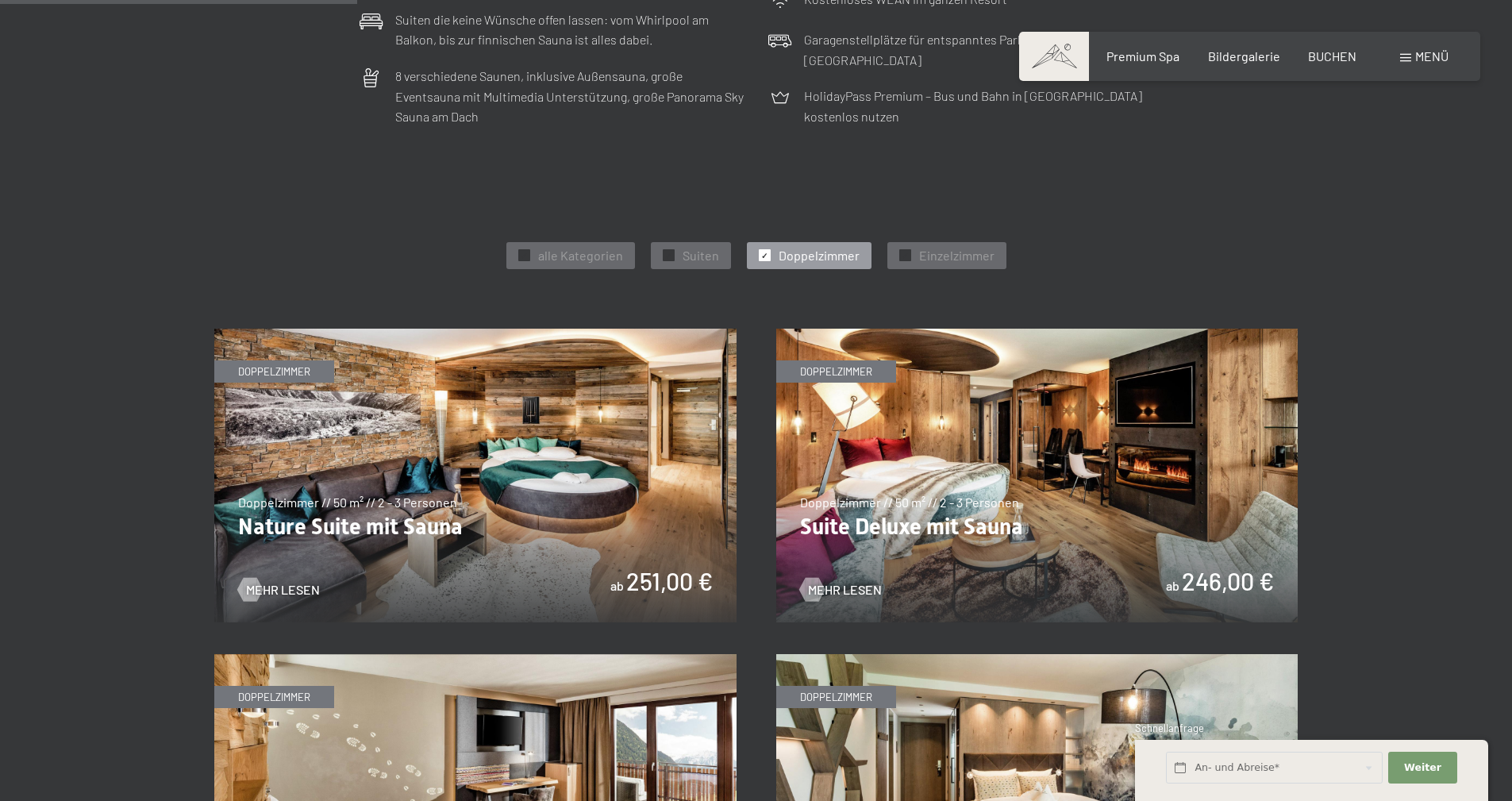
scroll to position [715, 0]
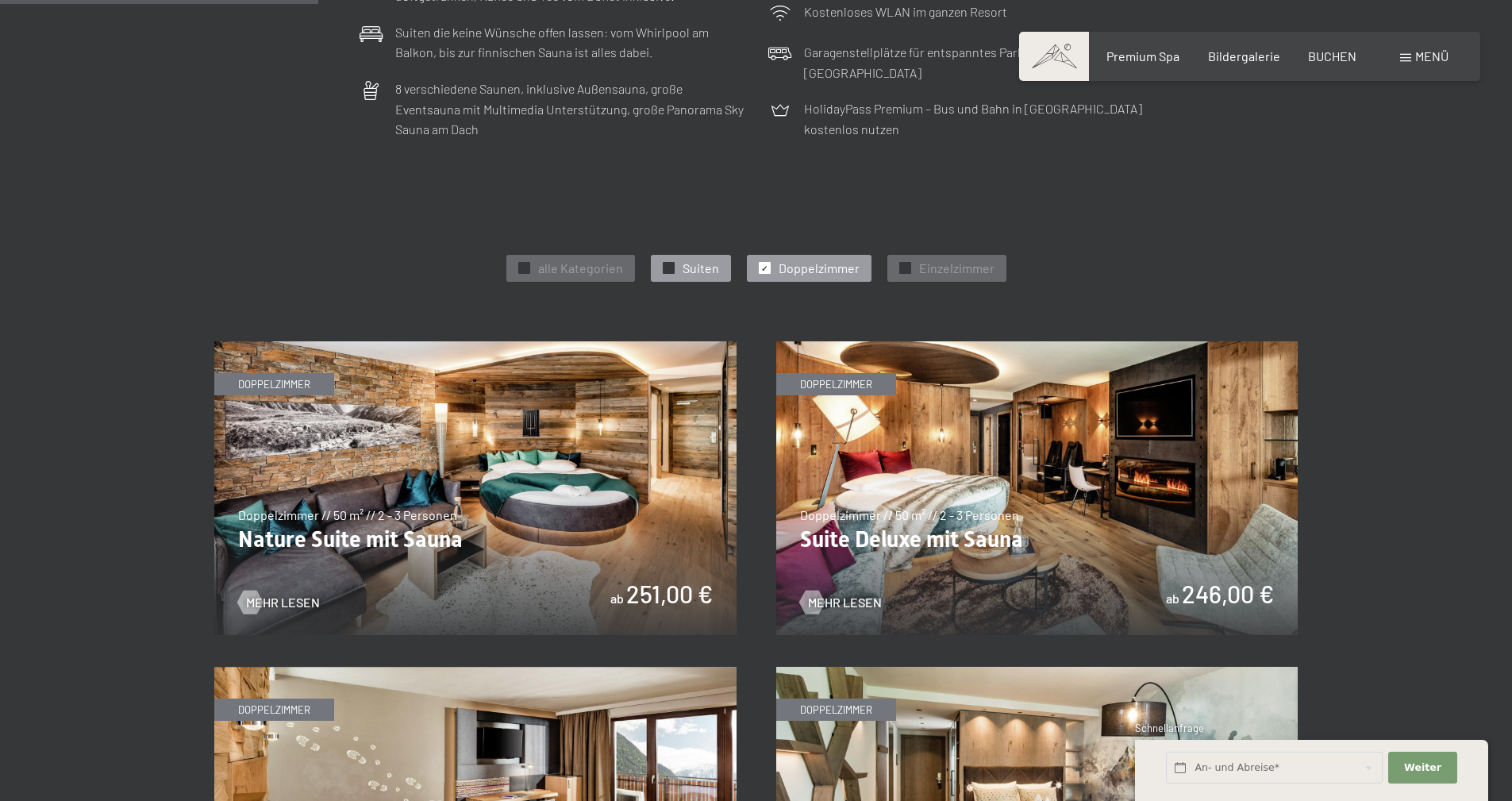
click at [697, 270] on span "Suiten" at bounding box center [700, 268] width 36 height 18
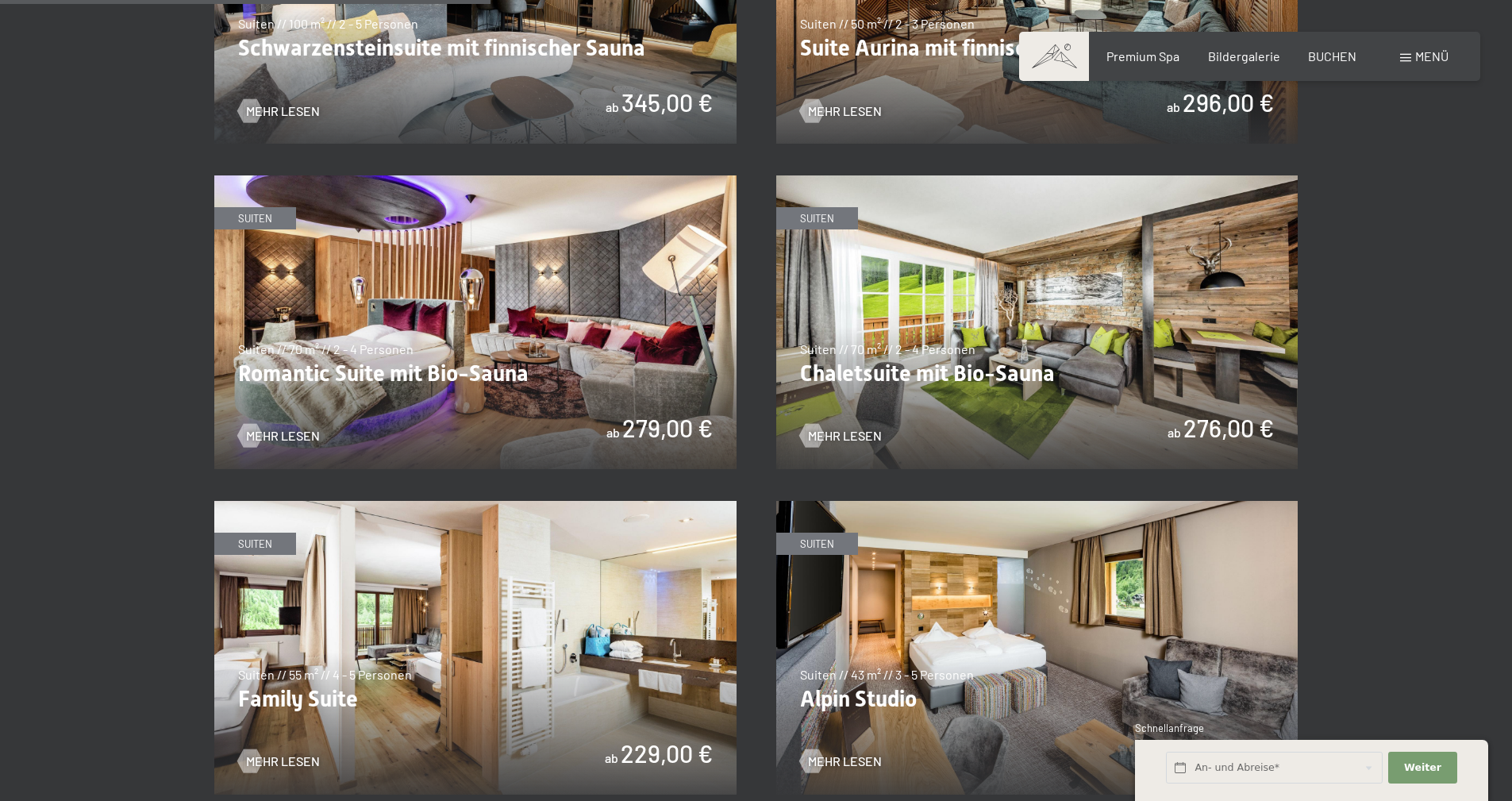
scroll to position [1350, 0]
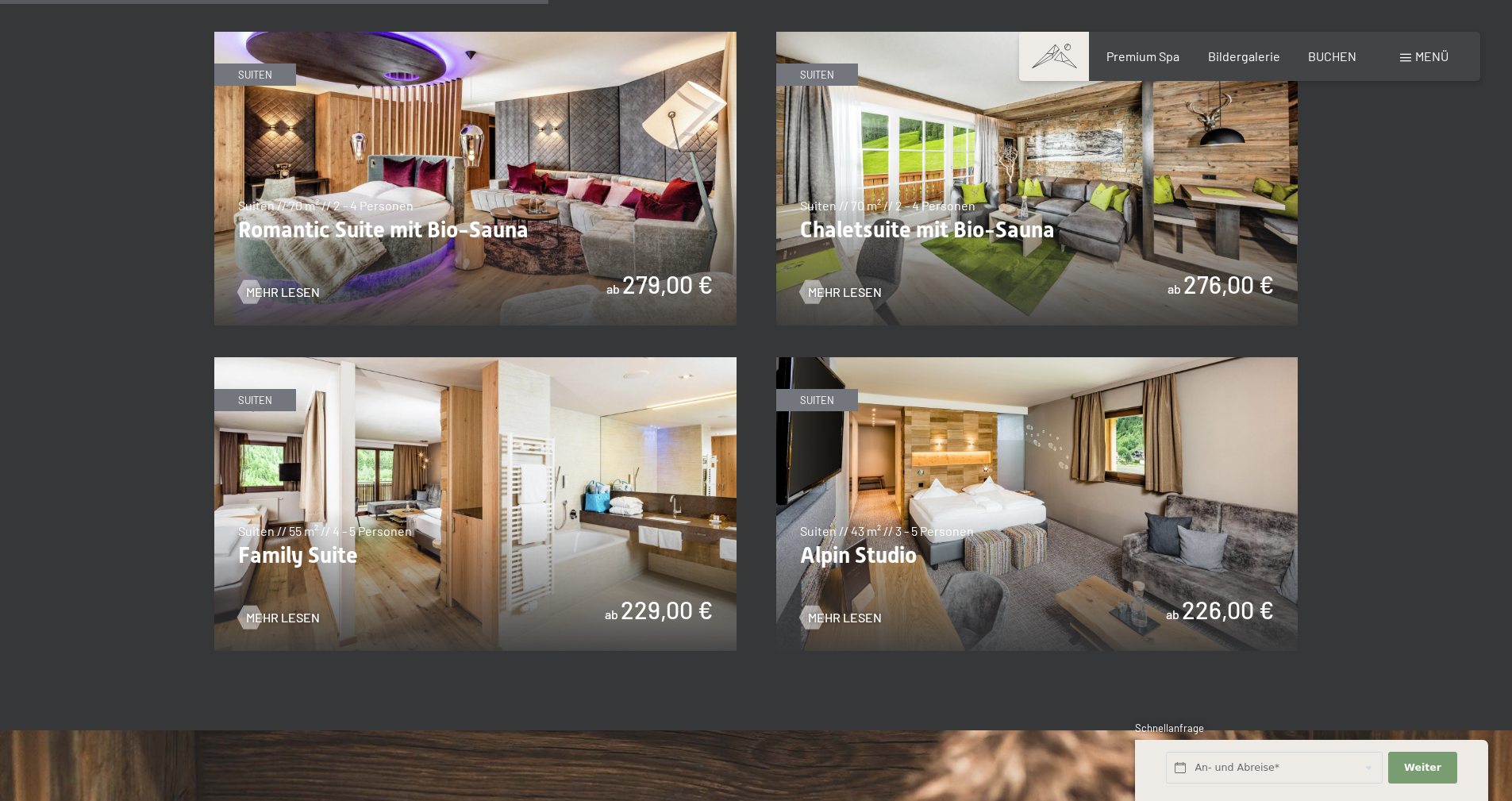
click at [999, 554] on img at bounding box center [1038, 504] width 522 height 294
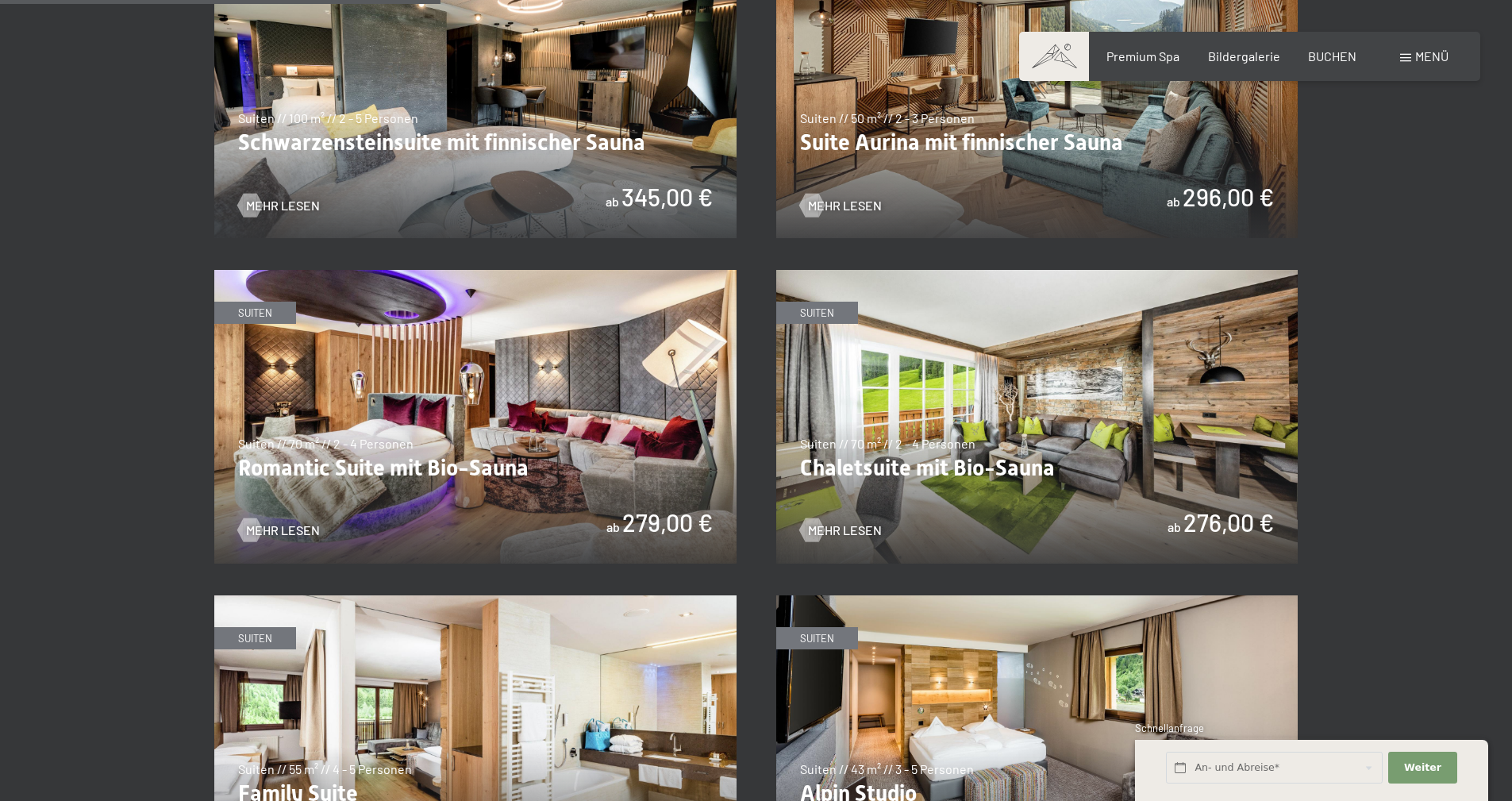
scroll to position [1033, 0]
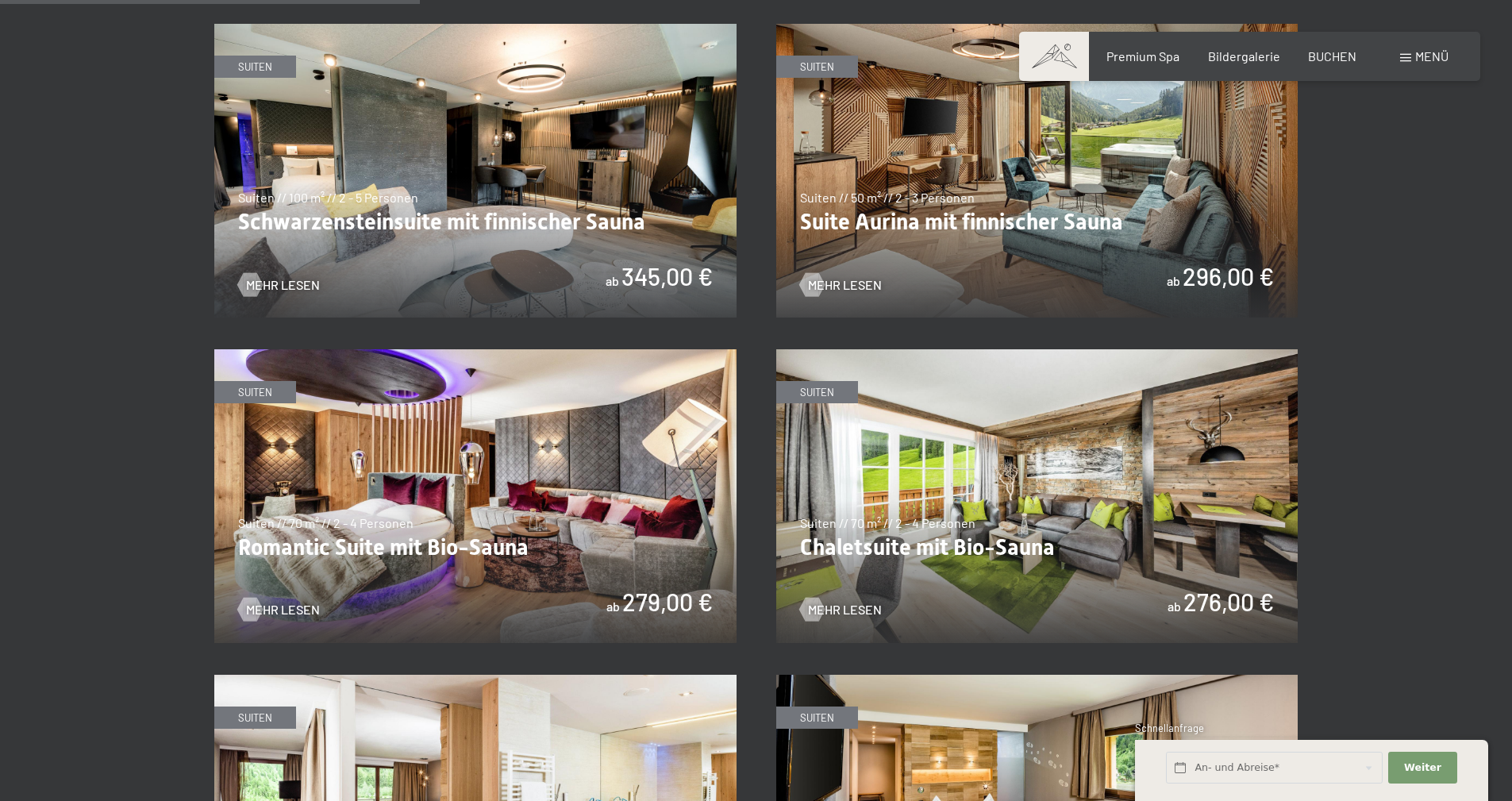
click at [651, 577] on img at bounding box center [475, 495] width 522 height 294
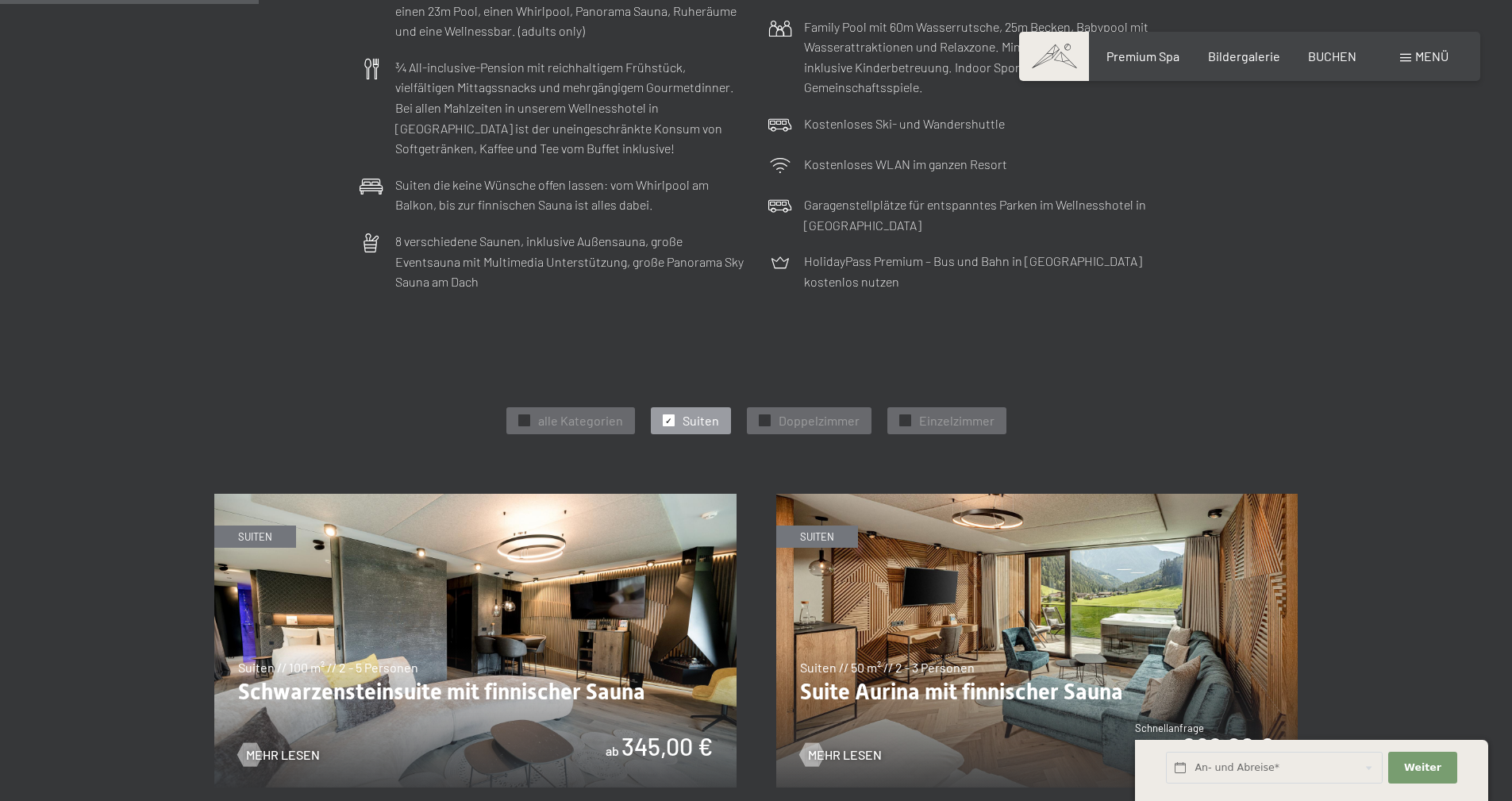
scroll to position [556, 0]
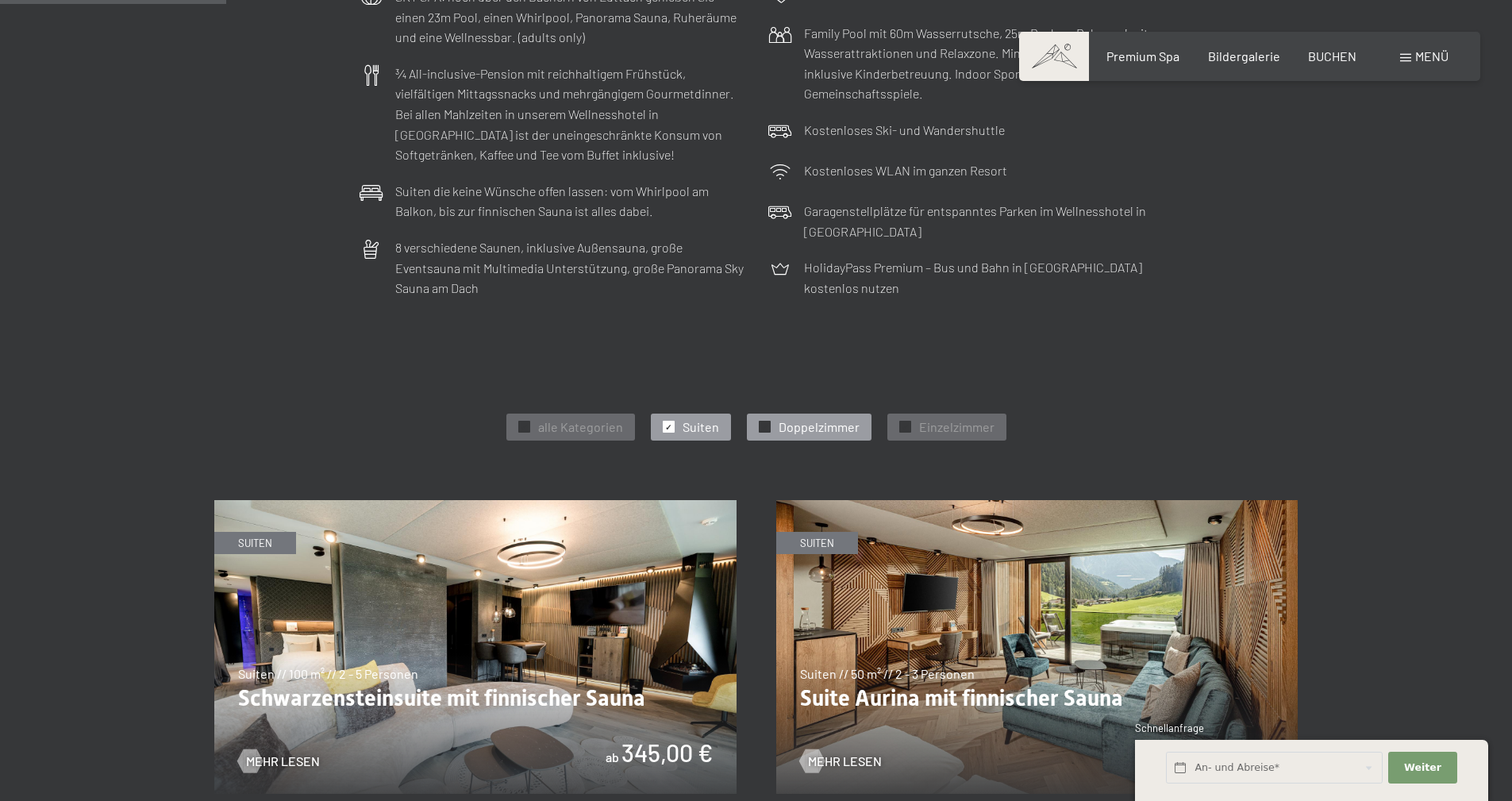
click at [805, 426] on span "Doppelzimmer" at bounding box center [818, 427] width 81 height 18
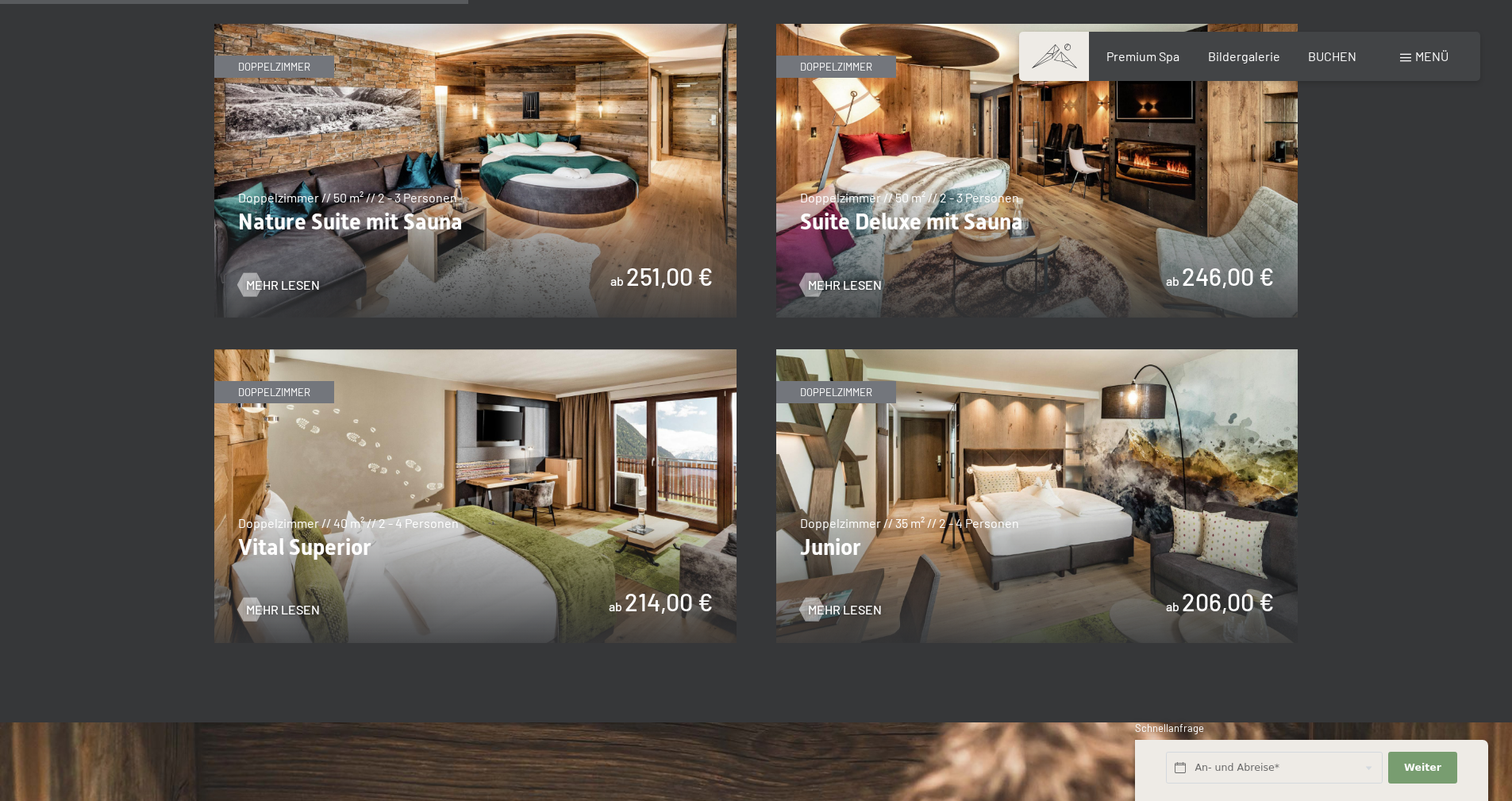
scroll to position [1111, 0]
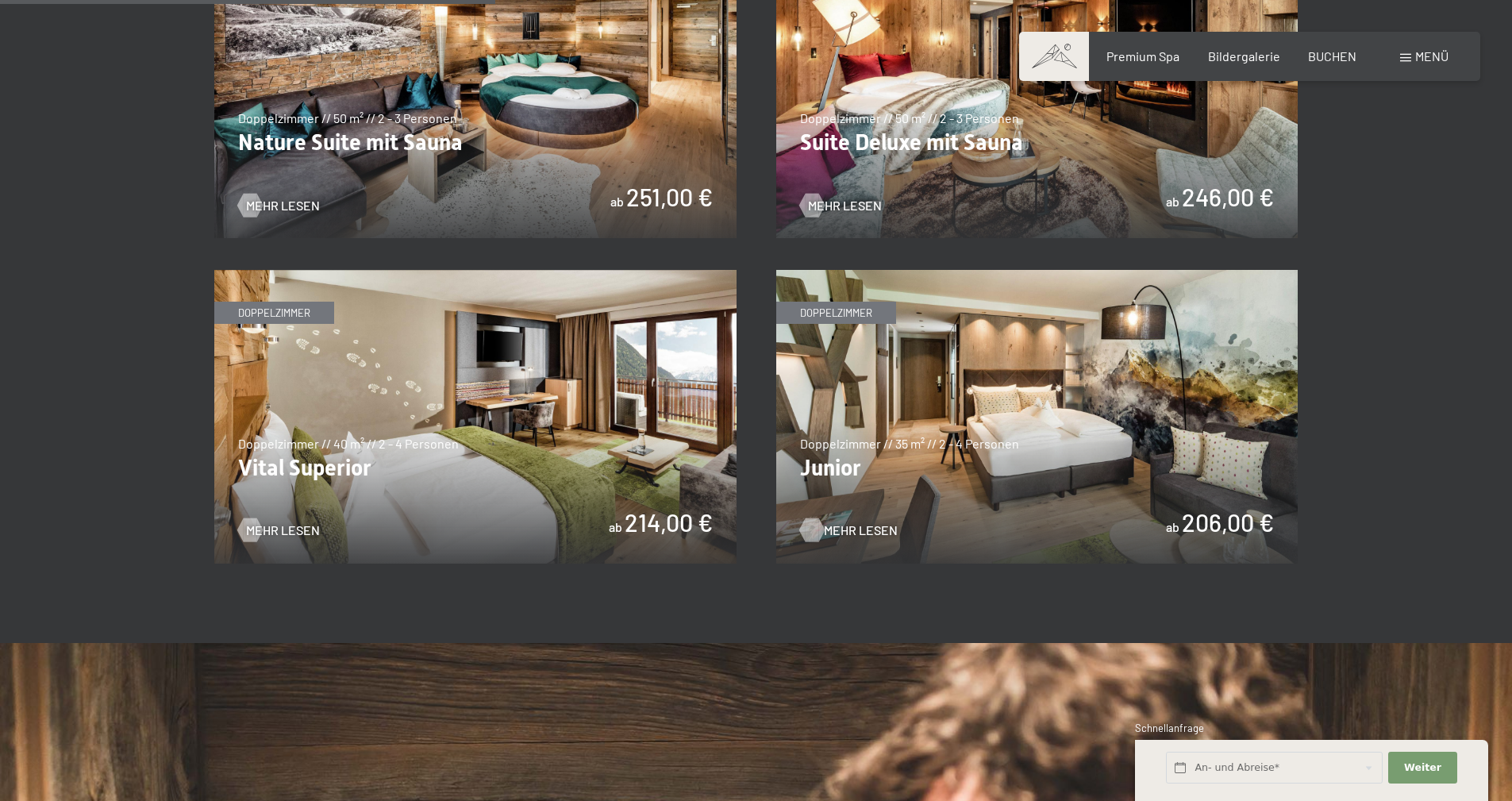
click at [849, 528] on span "Mehr Lesen" at bounding box center [861, 530] width 74 height 18
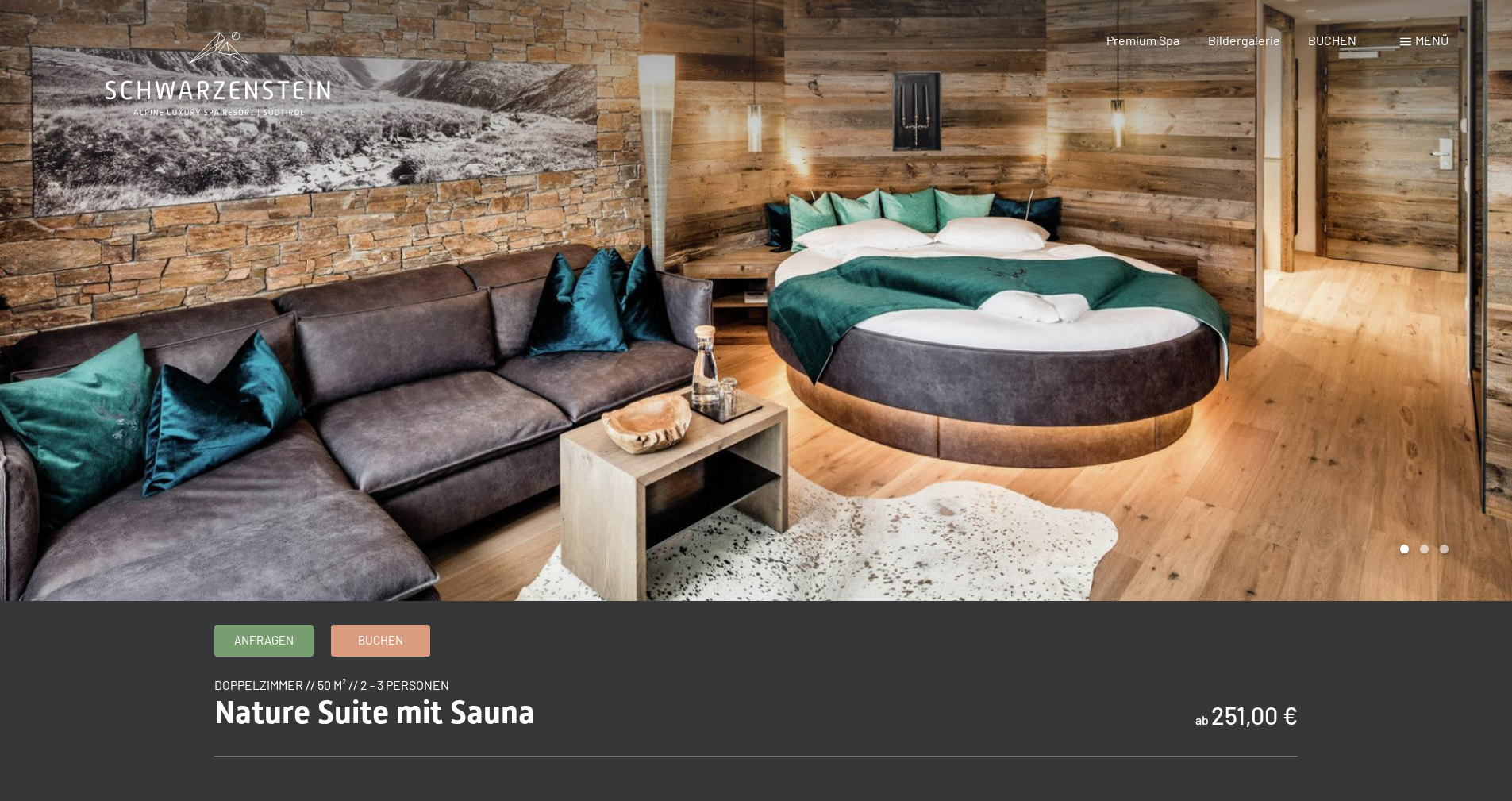
click at [1371, 307] on div at bounding box center [1134, 300] width 756 height 601
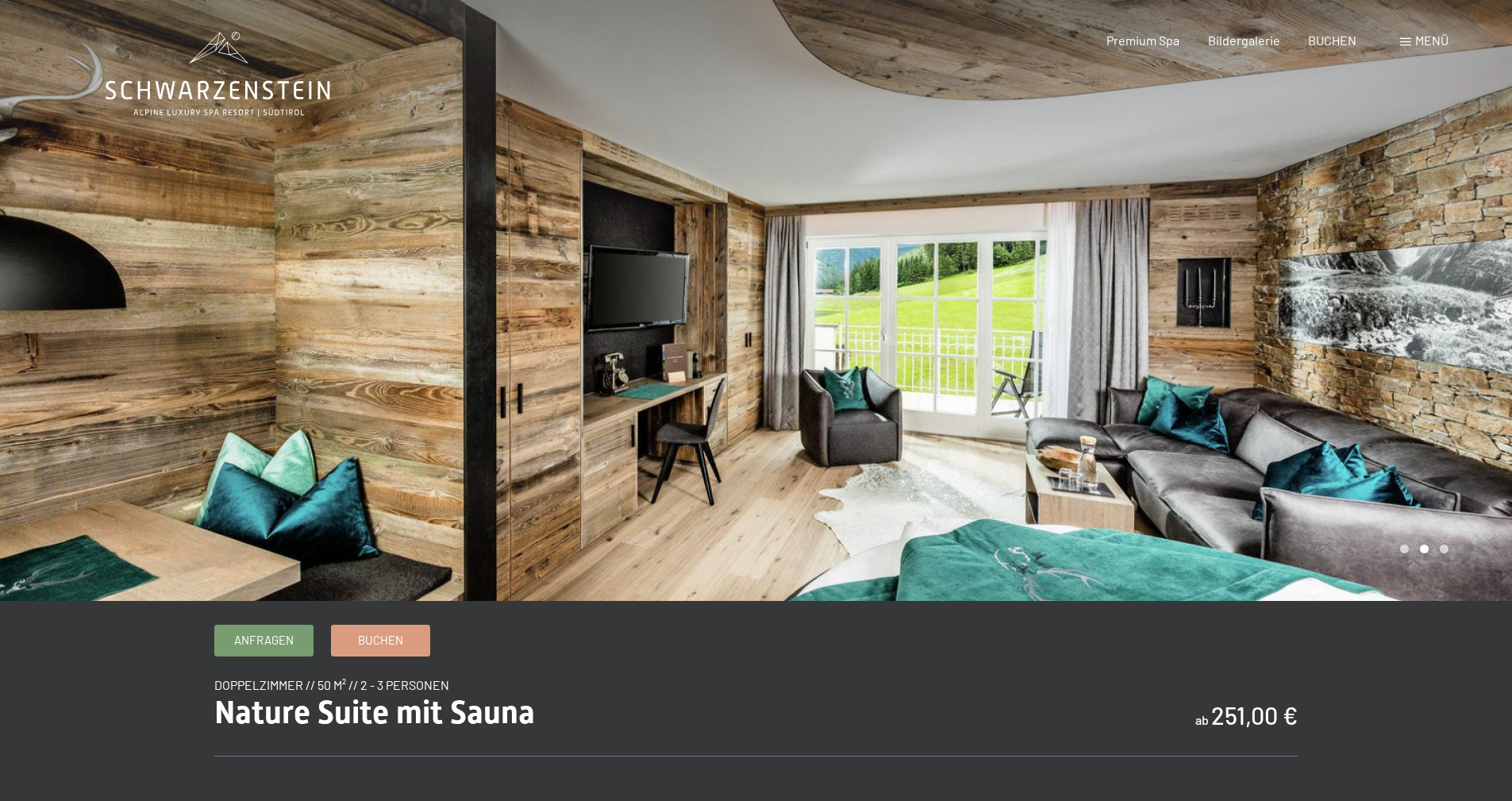
click at [1371, 307] on div at bounding box center [1134, 300] width 756 height 601
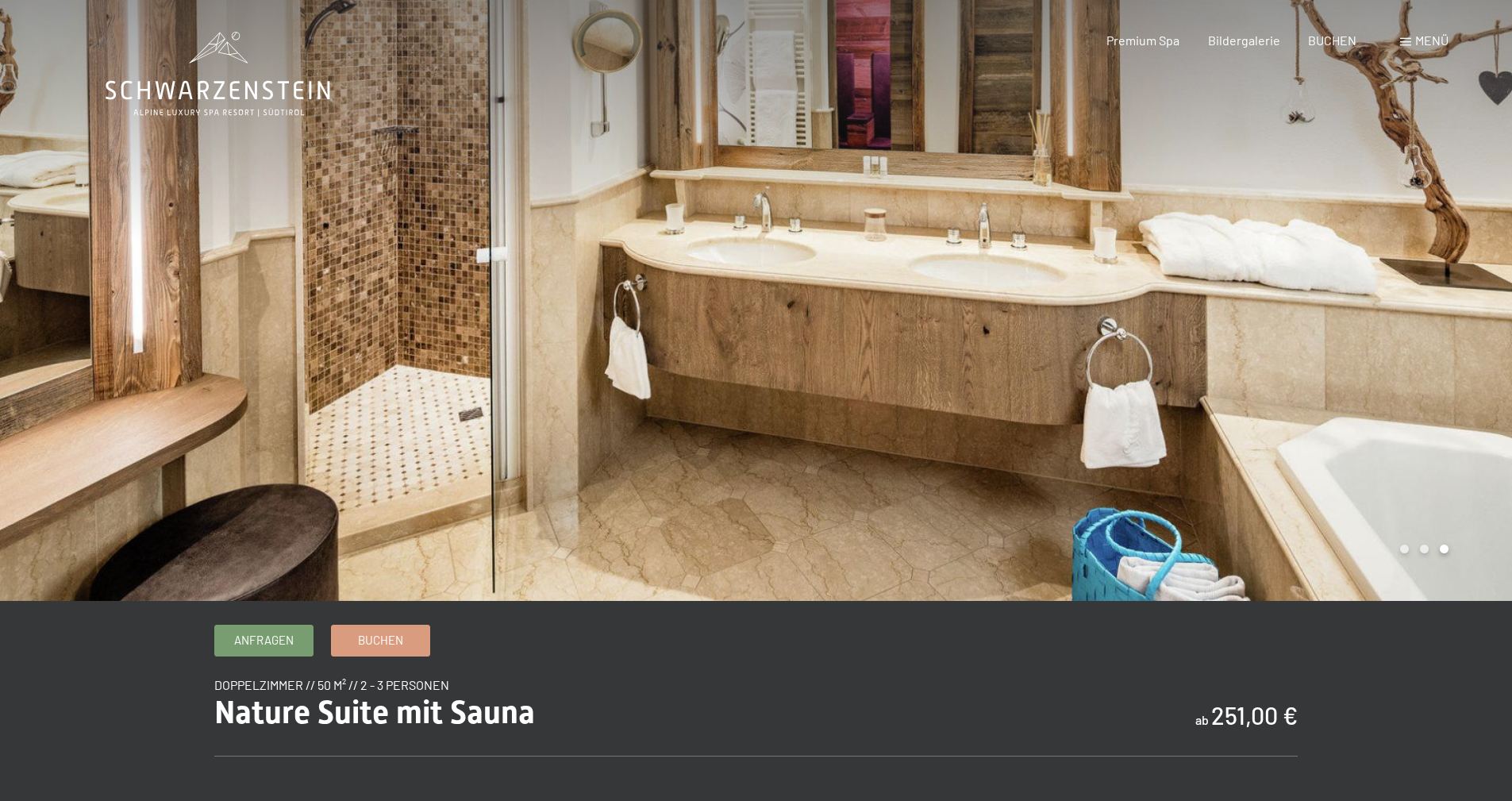
click at [1371, 307] on div at bounding box center [1134, 300] width 756 height 601
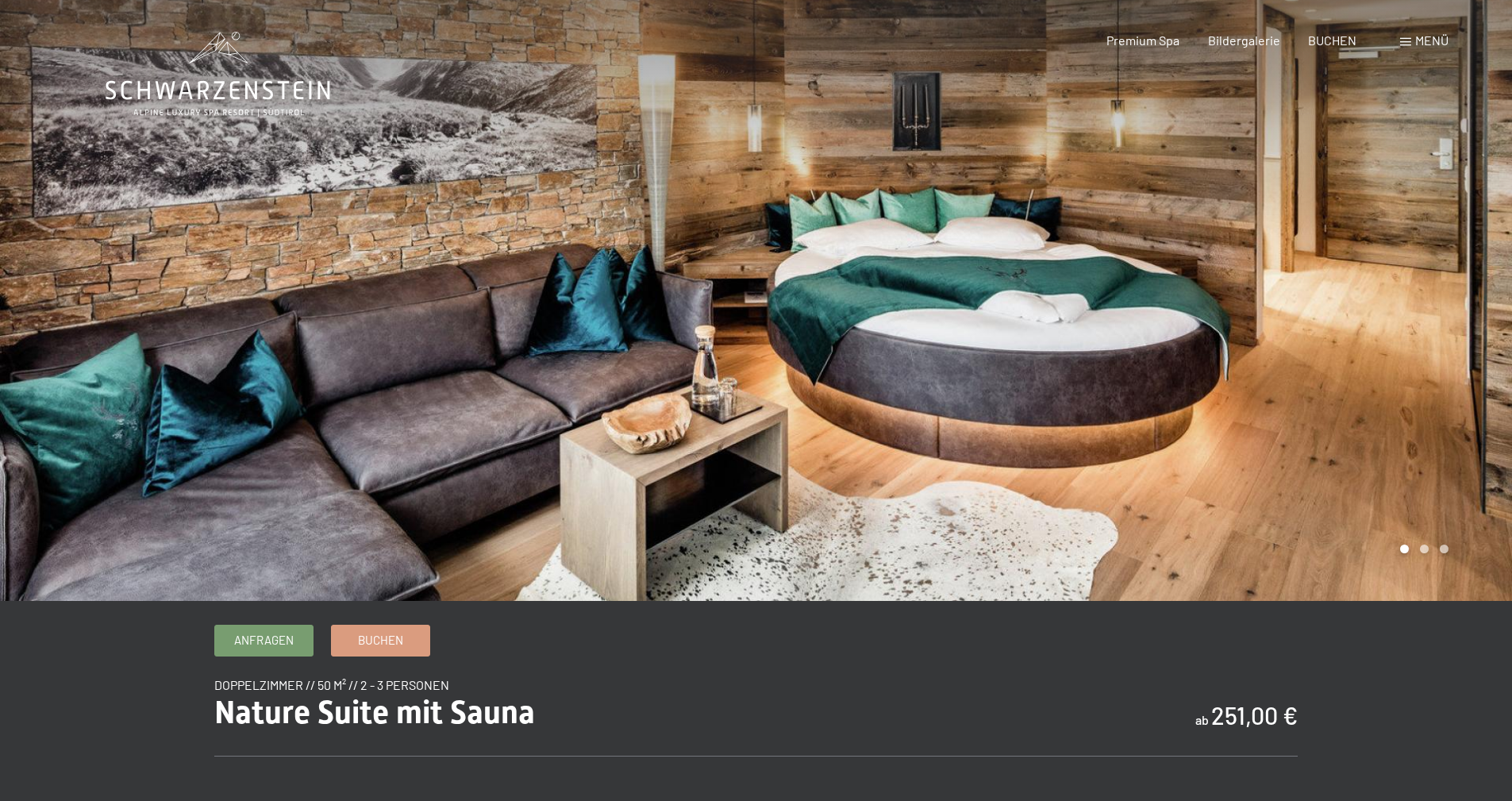
click at [1371, 307] on div at bounding box center [1134, 300] width 756 height 601
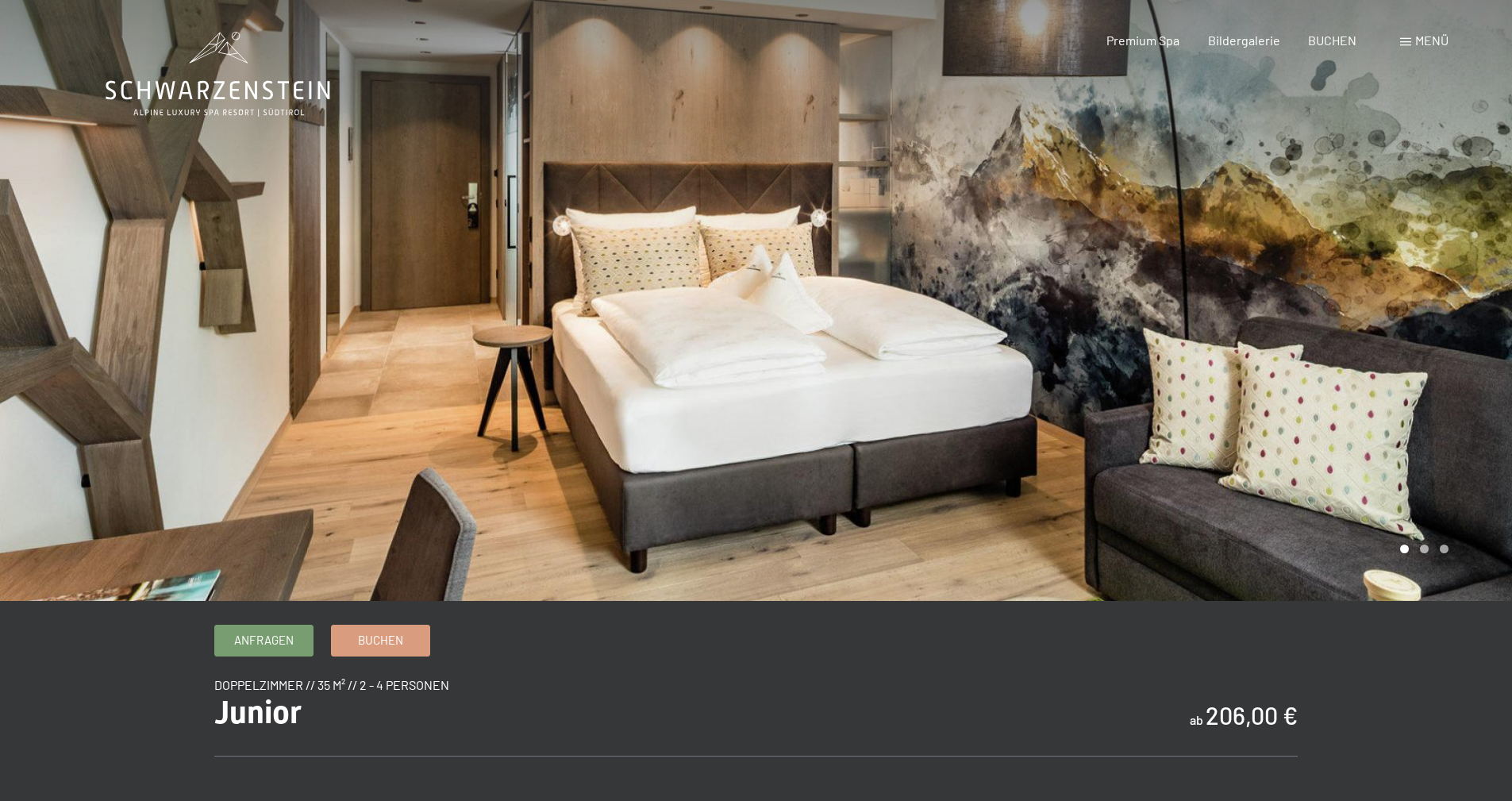
click at [1406, 427] on div at bounding box center [1134, 300] width 756 height 601
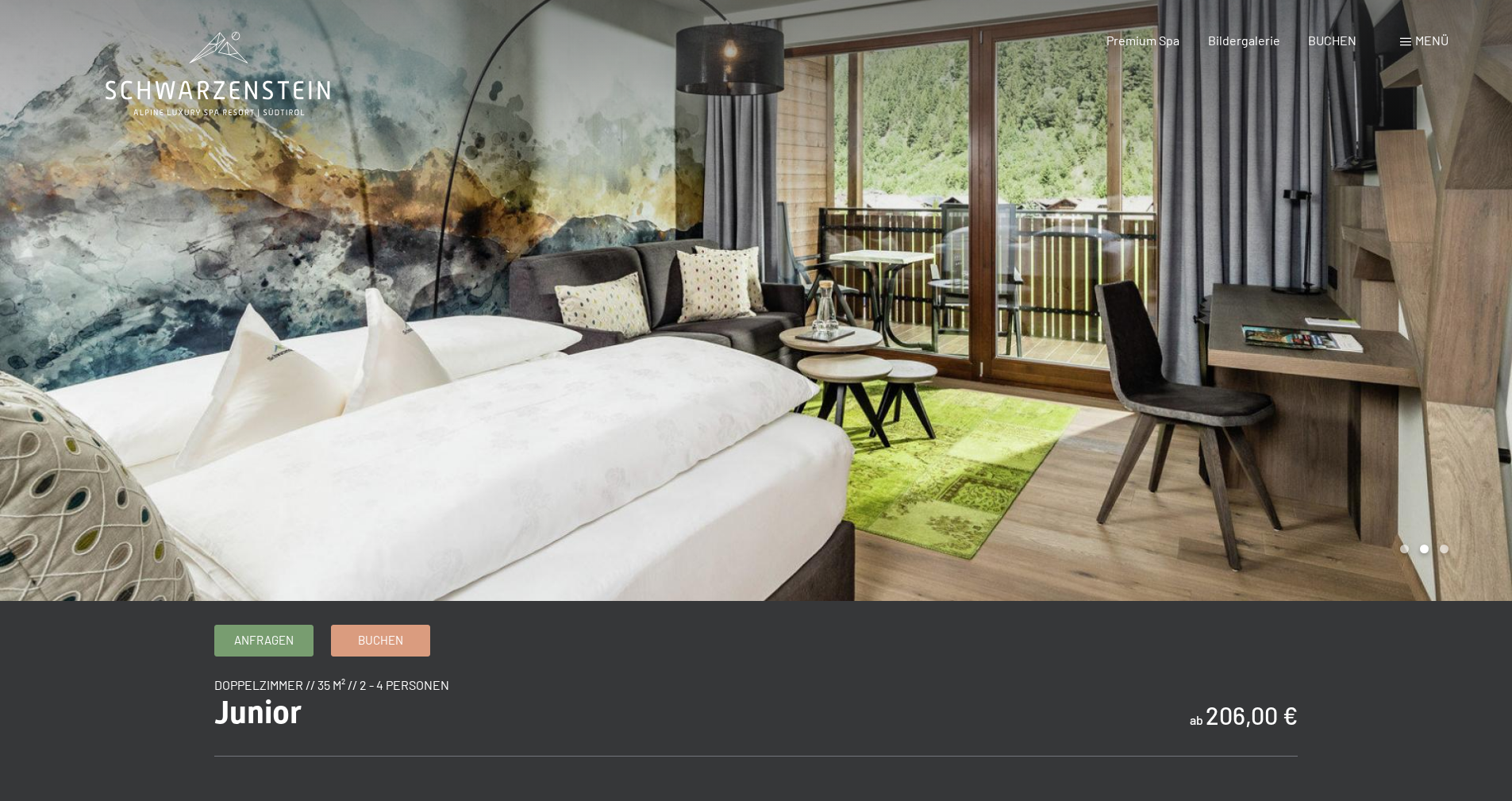
click at [1406, 427] on div at bounding box center [1134, 300] width 756 height 601
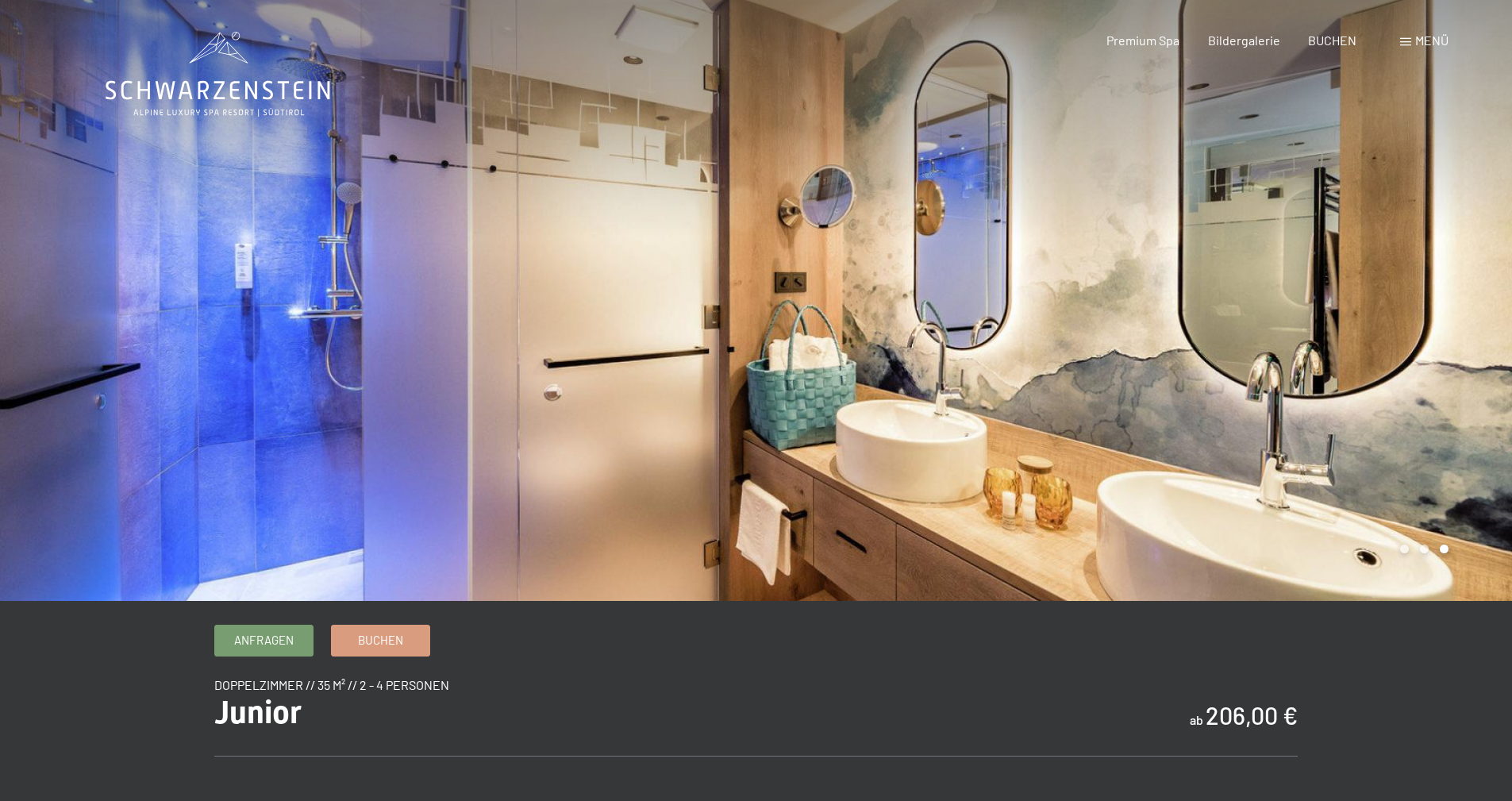
click at [1406, 427] on div at bounding box center [1134, 300] width 756 height 601
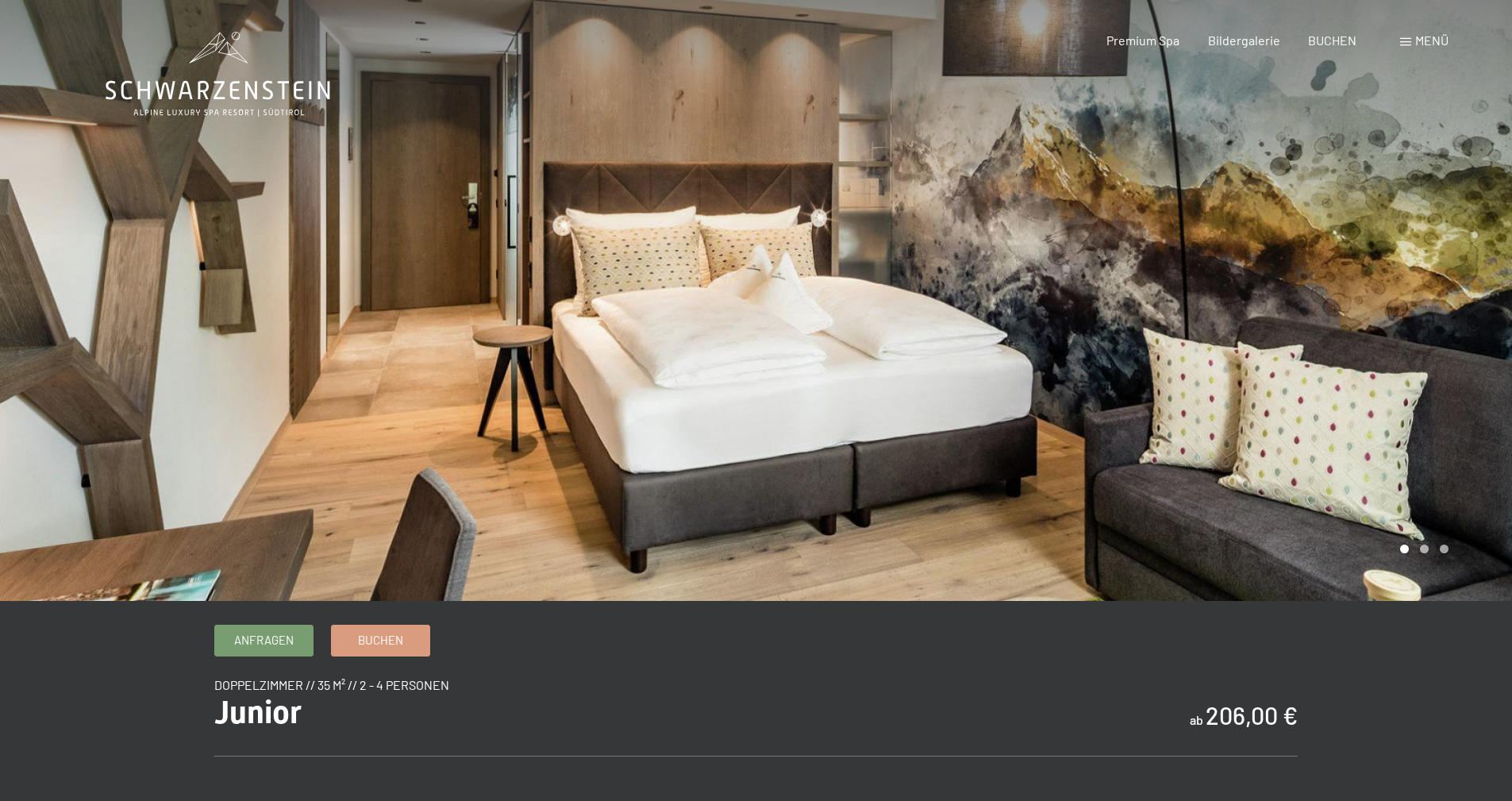
click at [1406, 427] on div at bounding box center [1134, 300] width 756 height 601
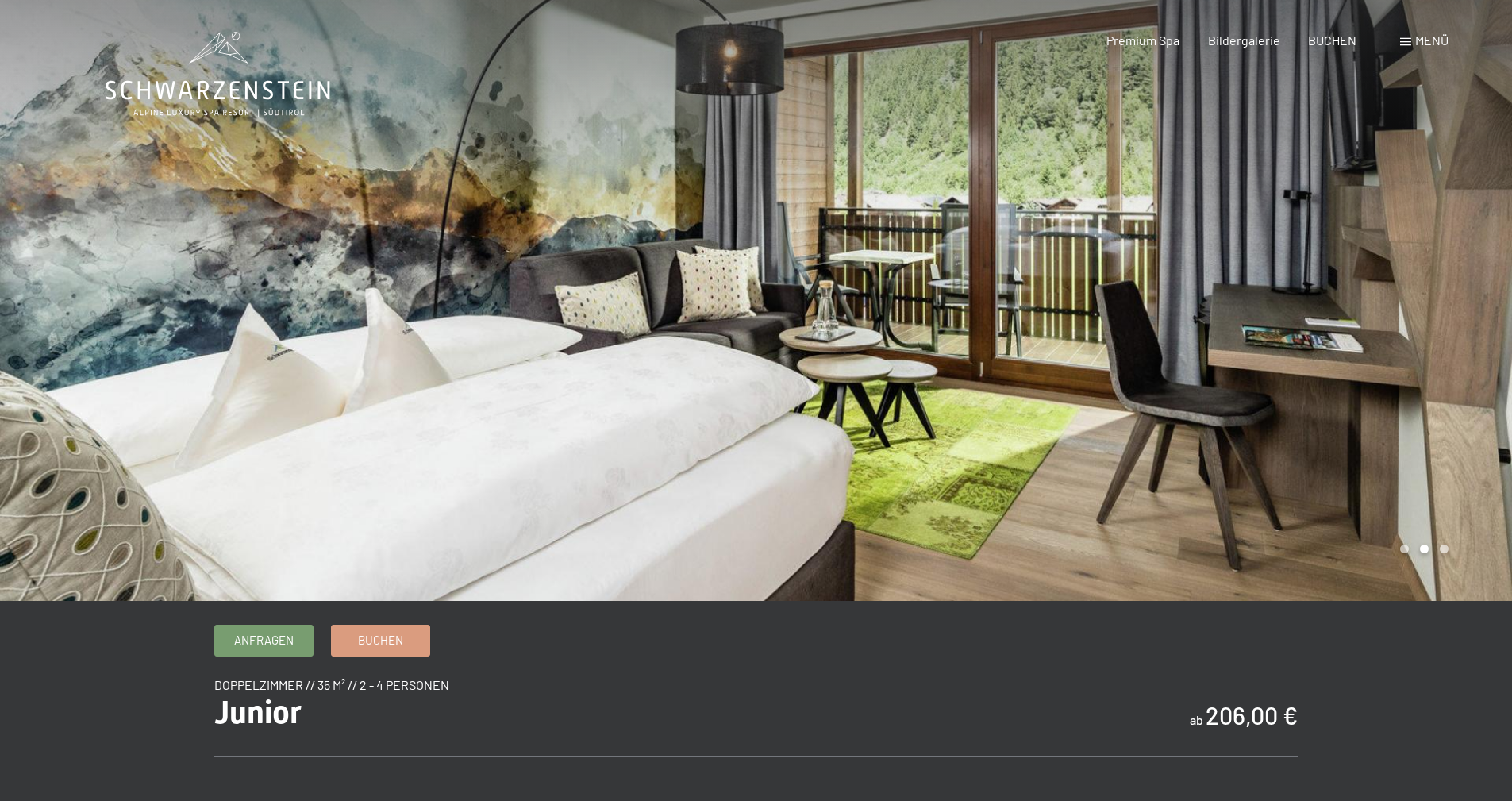
click at [1406, 427] on div at bounding box center [1134, 300] width 756 height 601
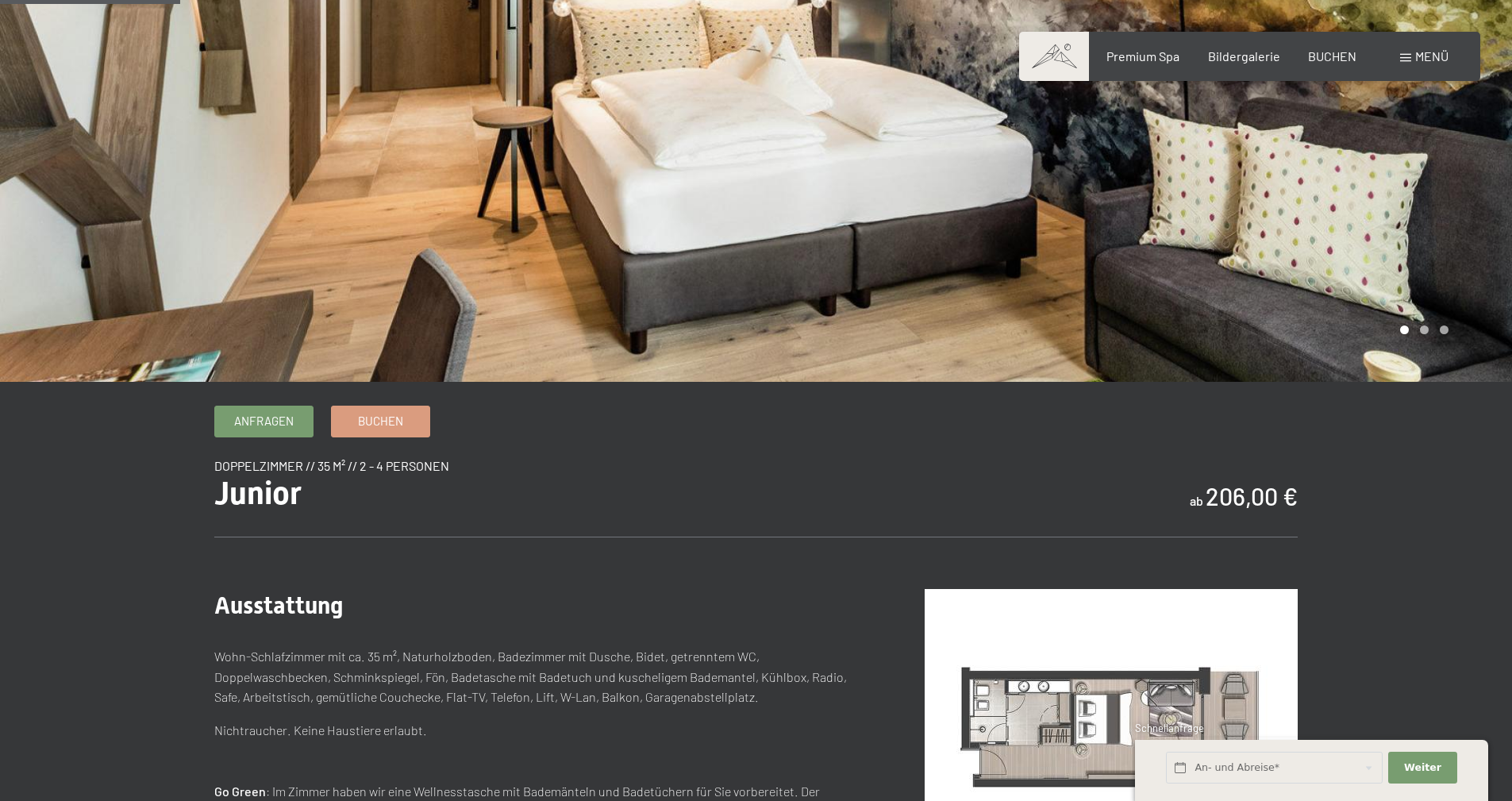
scroll to position [238, 0]
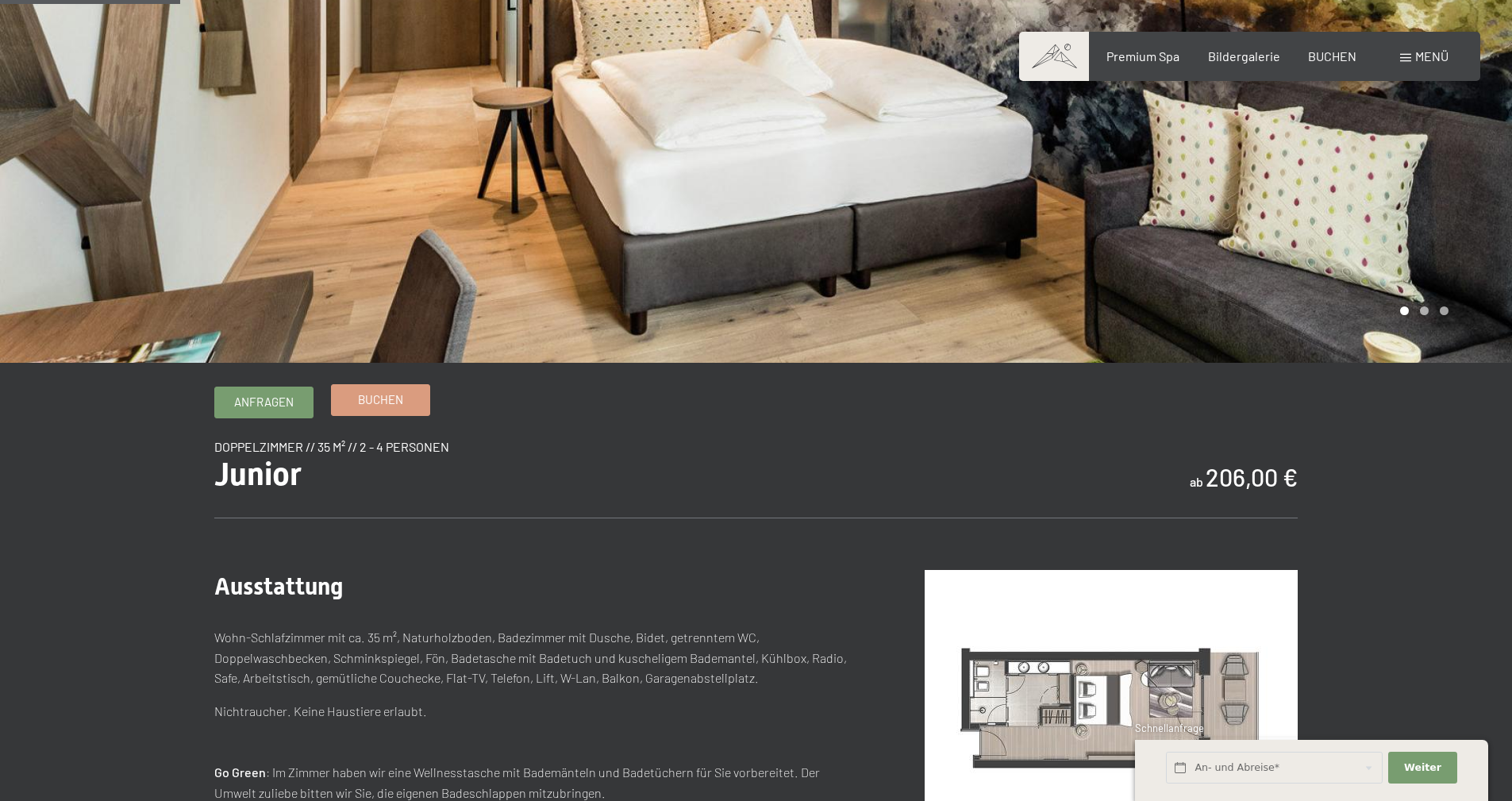
click at [376, 397] on span "Buchen" at bounding box center [381, 400] width 45 height 17
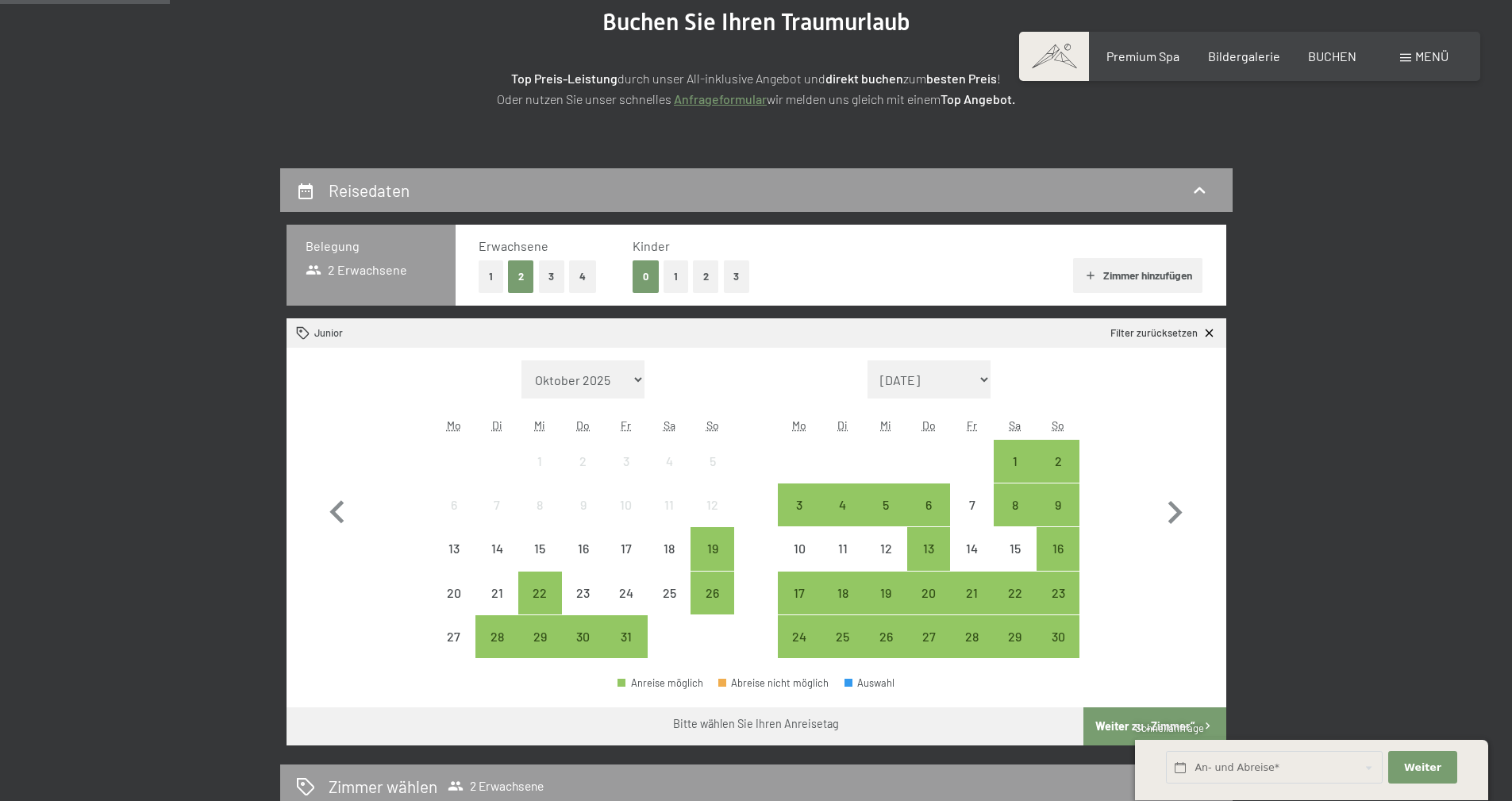
scroll to position [238, 0]
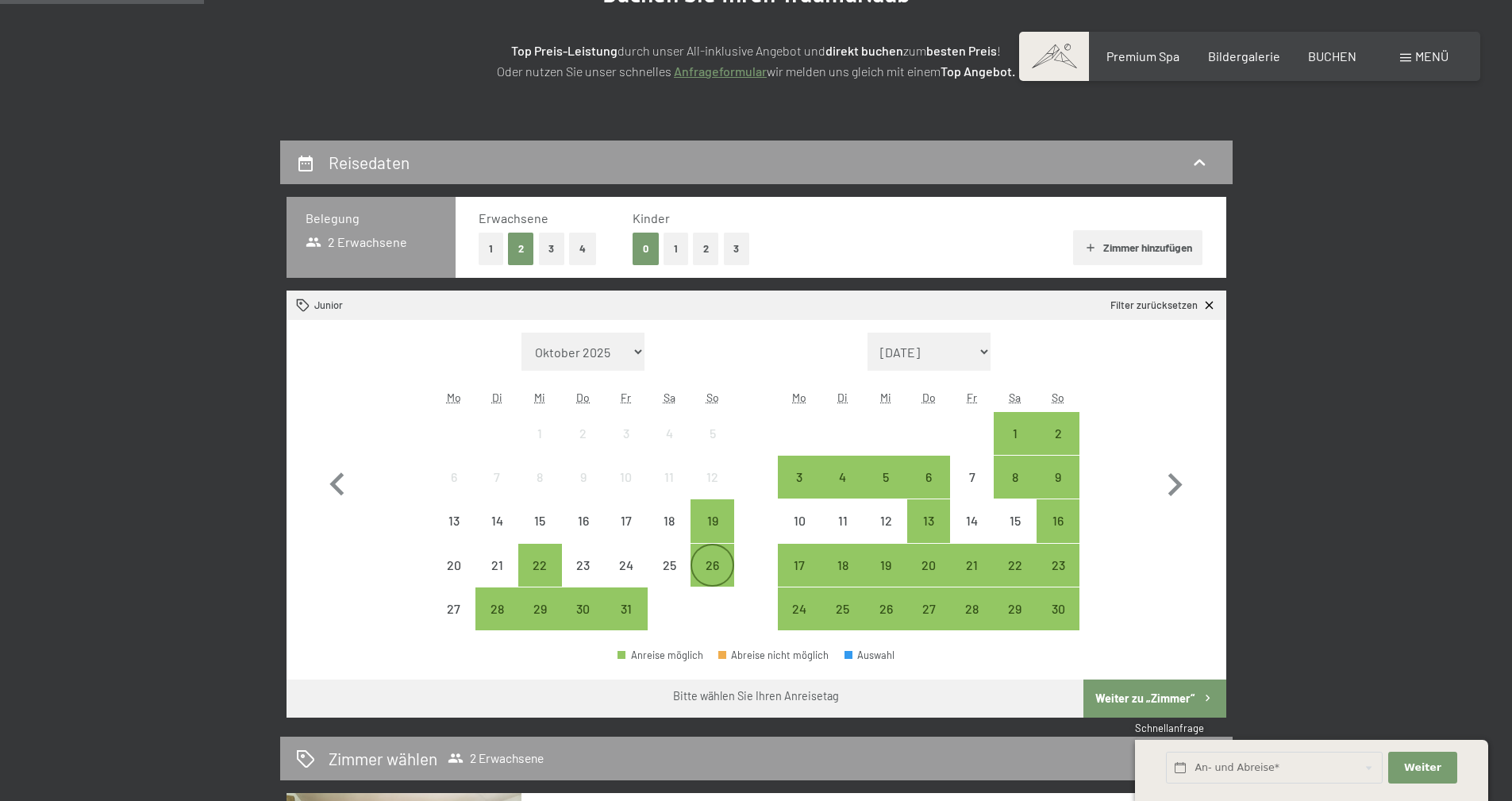
click at [697, 565] on div "26" at bounding box center [712, 579] width 40 height 40
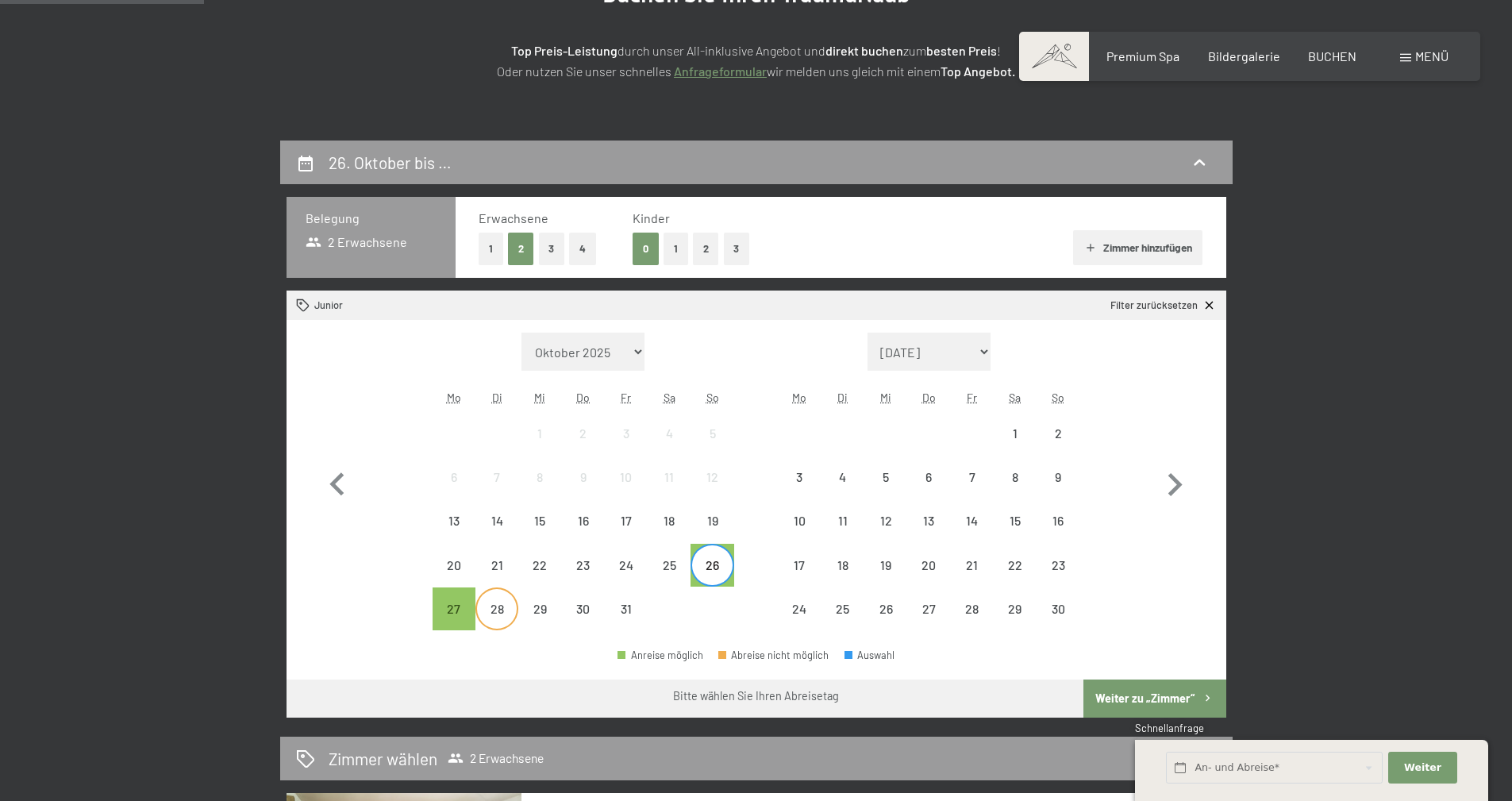
click at [492, 605] on div "28" at bounding box center [496, 622] width 40 height 40
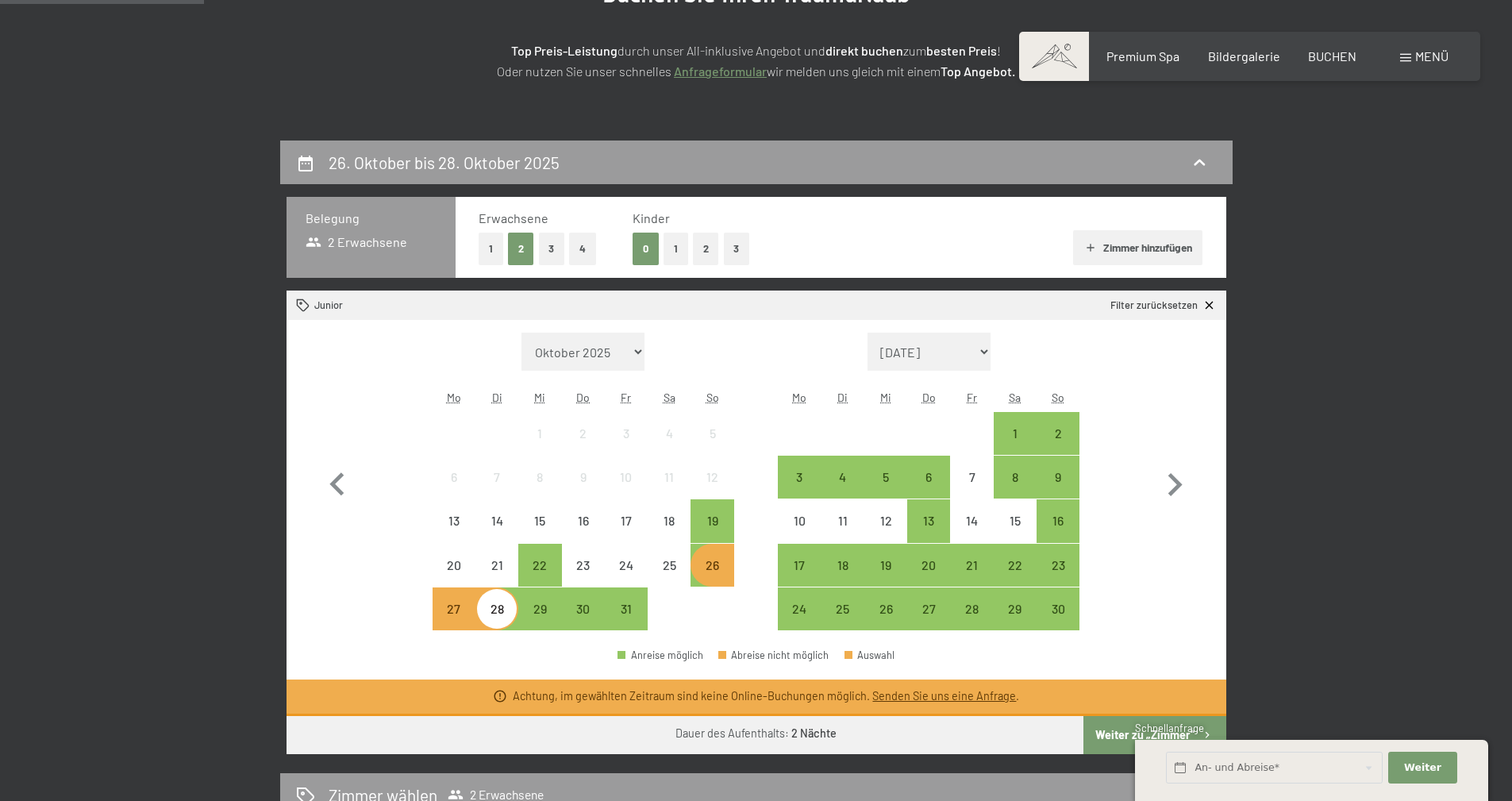
click at [450, 615] on div "27" at bounding box center [454, 622] width 40 height 40
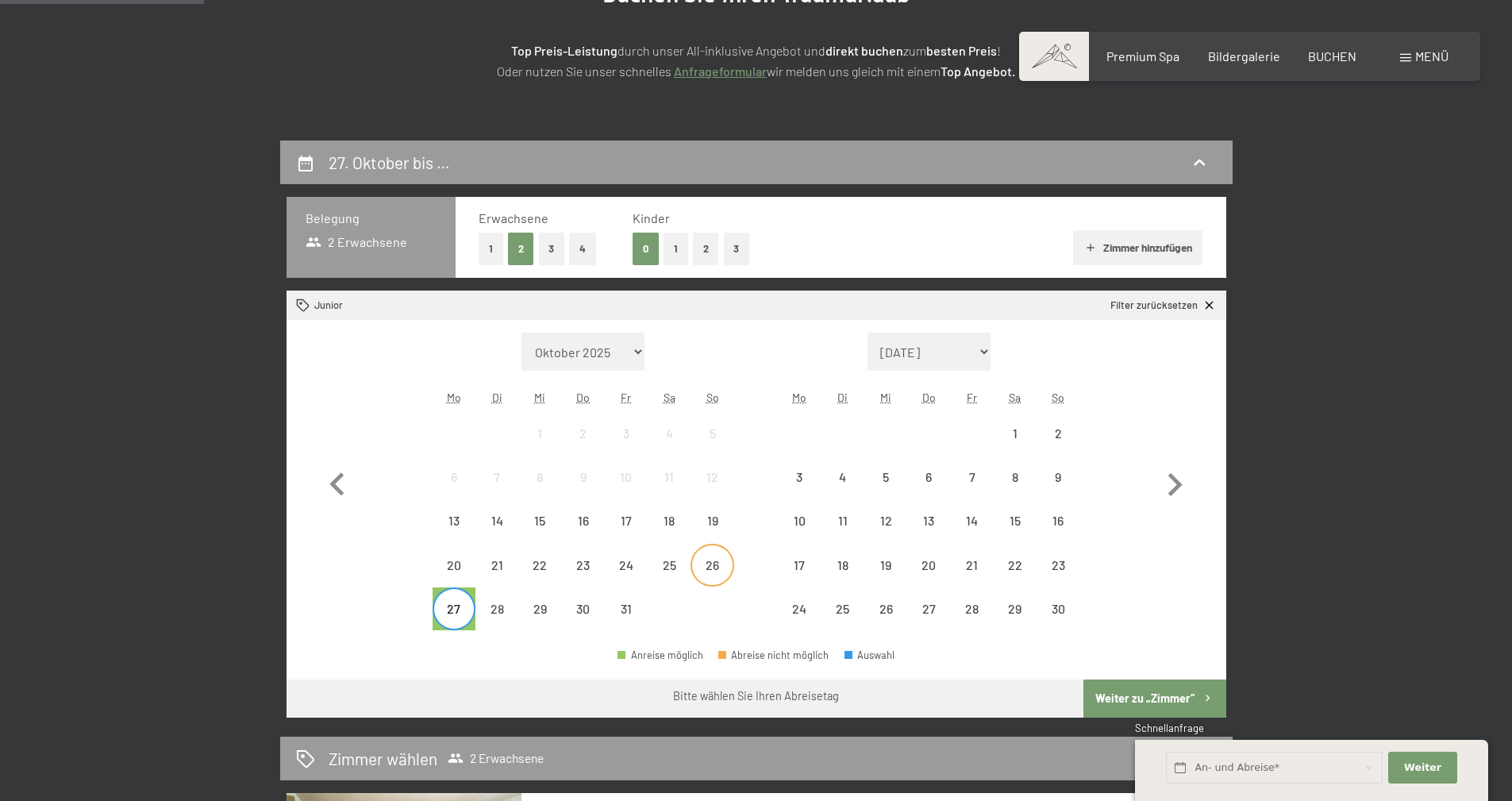
click at [716, 556] on div "26" at bounding box center [712, 565] width 40 height 40
click at [455, 603] on div "27" at bounding box center [454, 622] width 40 height 40
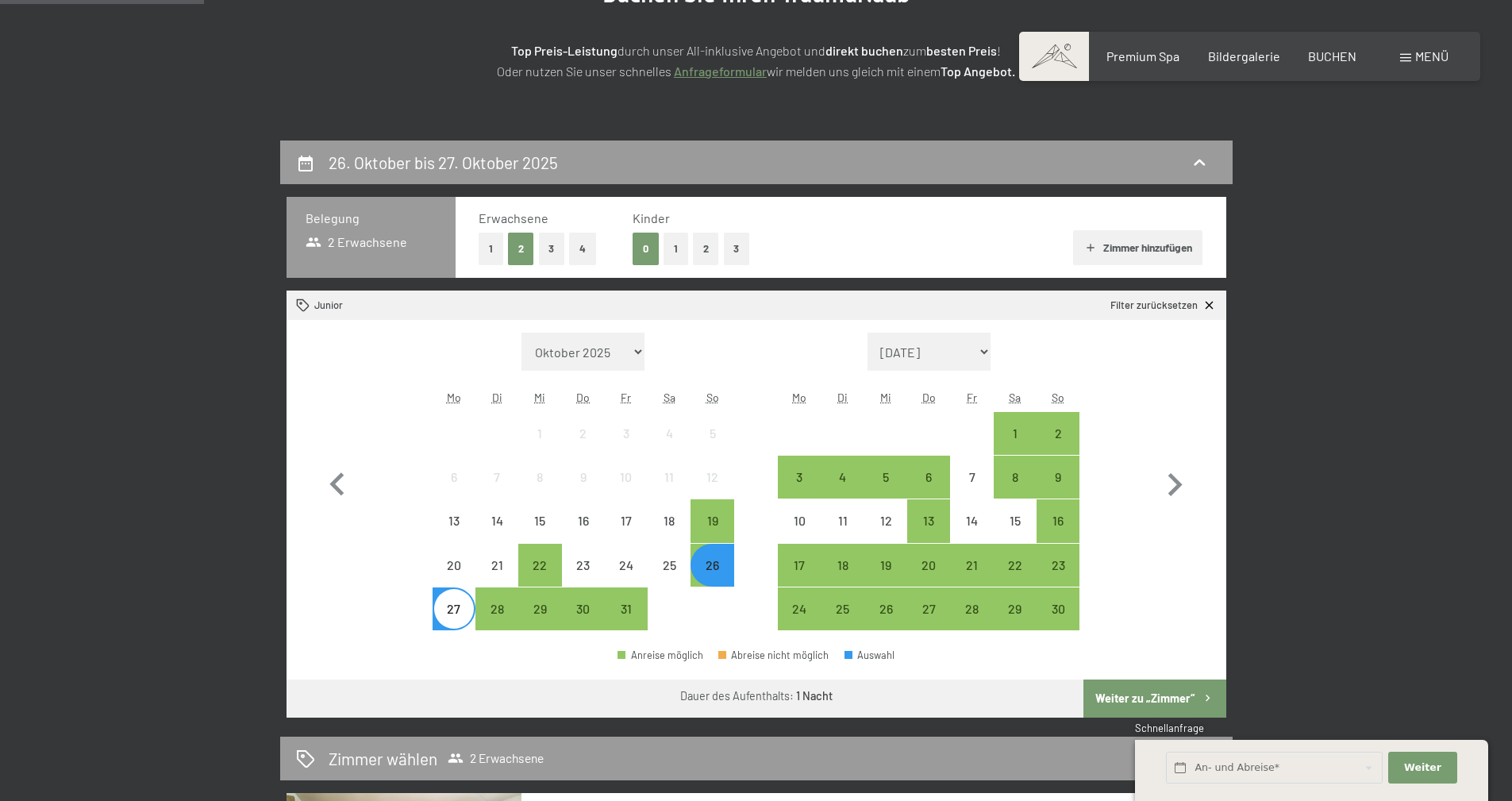
click at [660, 242] on div "0 1 2 3" at bounding box center [691, 248] width 117 height 32
click at [669, 252] on button "1" at bounding box center [676, 248] width 25 height 32
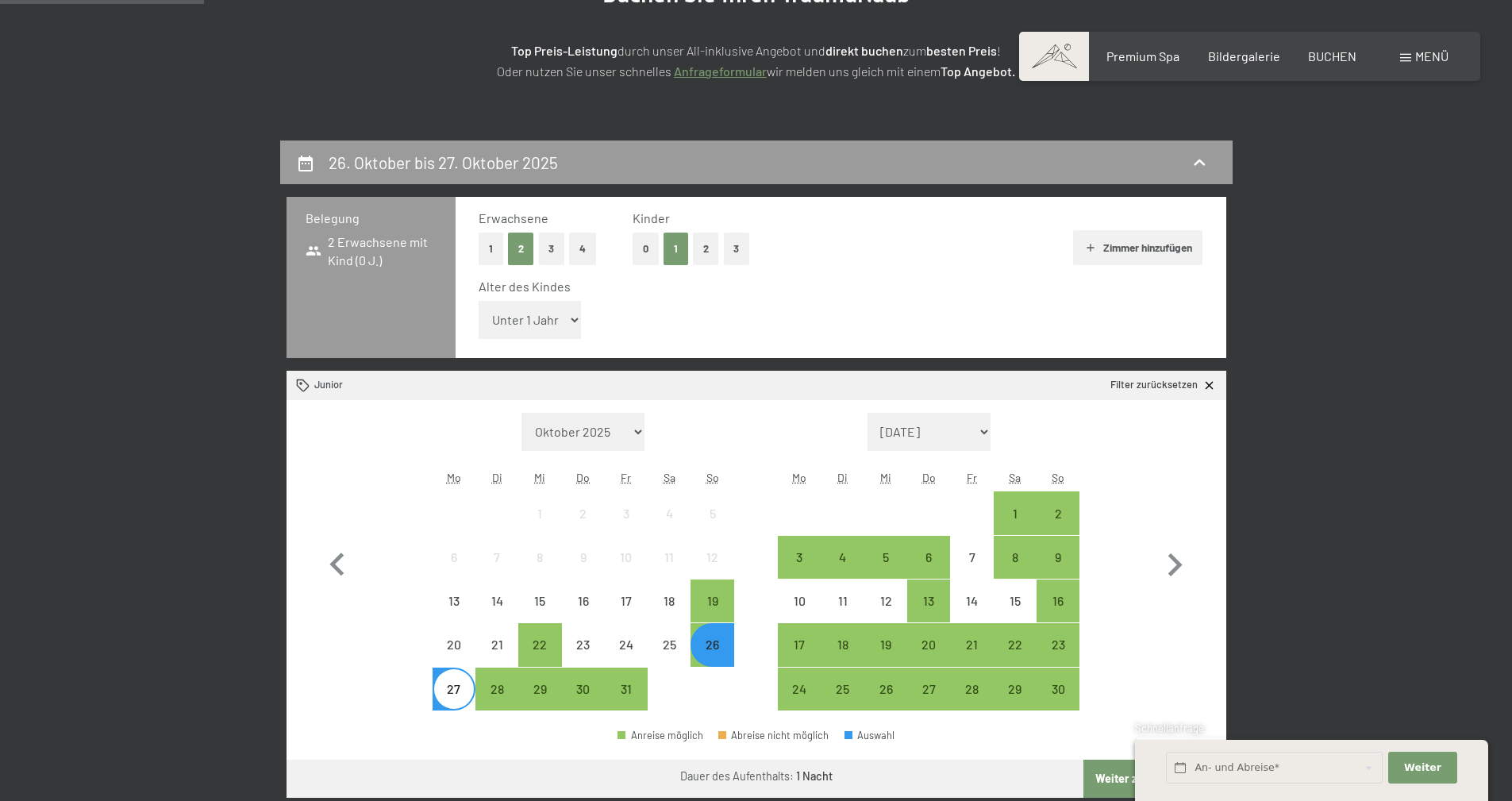
click at [580, 322] on select "Unter 1 Jahr 1 Jahr 2 Jahre 3 Jahre 4 Jahre 5 Jahre 6 Jahre 7 Jahre 8 Jahre 9 J…" at bounding box center [530, 319] width 103 height 38
select select "9"
click at [479, 301] on select "Unter 1 Jahr 1 Jahr 2 Jahre 3 Jahre 4 Jahre 5 Jahre 6 Jahre 7 Jahre 8 Jahre 9 J…" at bounding box center [530, 319] width 103 height 38
click at [713, 657] on div "26" at bounding box center [712, 657] width 40 height 40
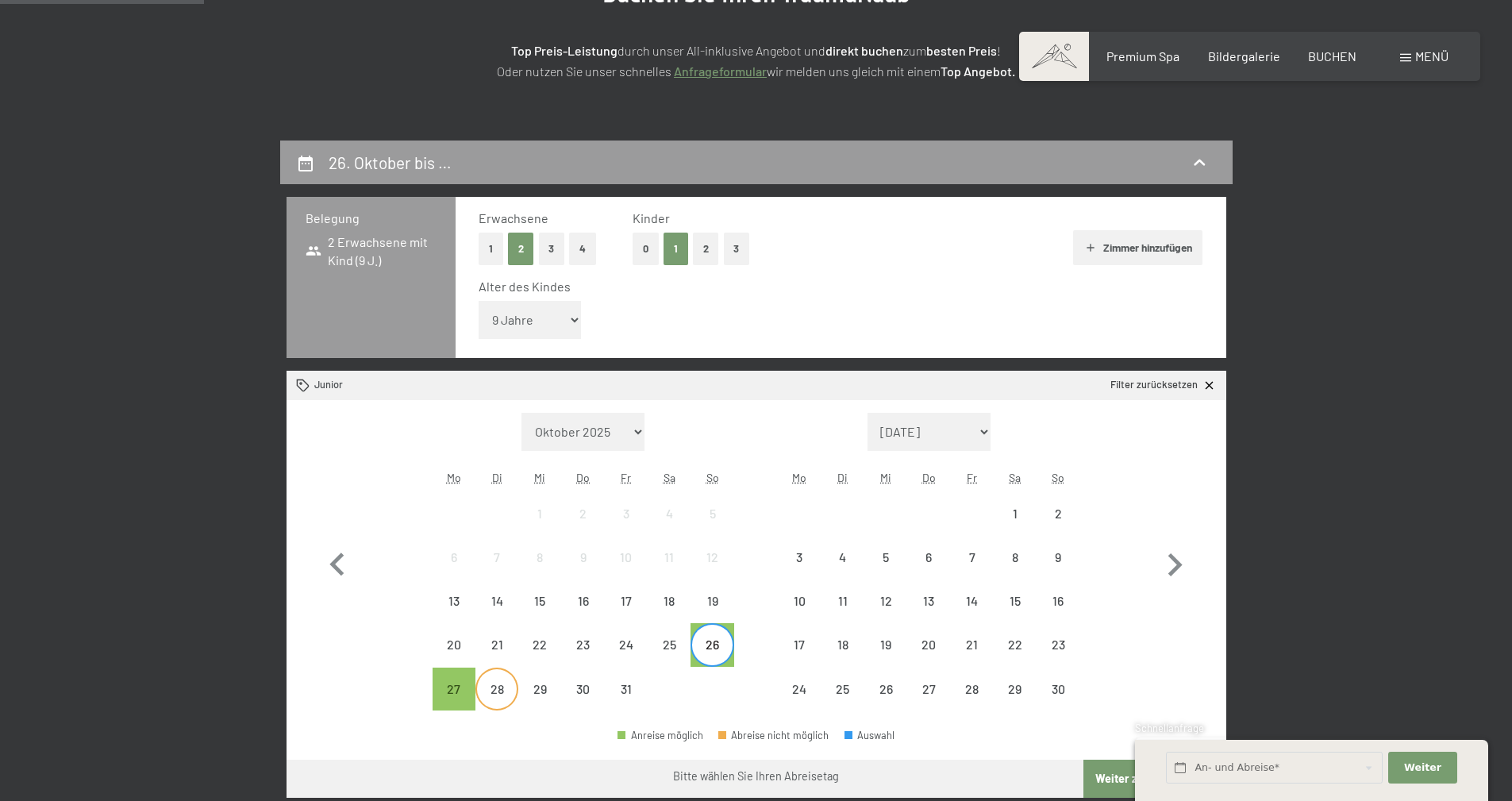
click at [493, 684] on div "28" at bounding box center [496, 702] width 40 height 40
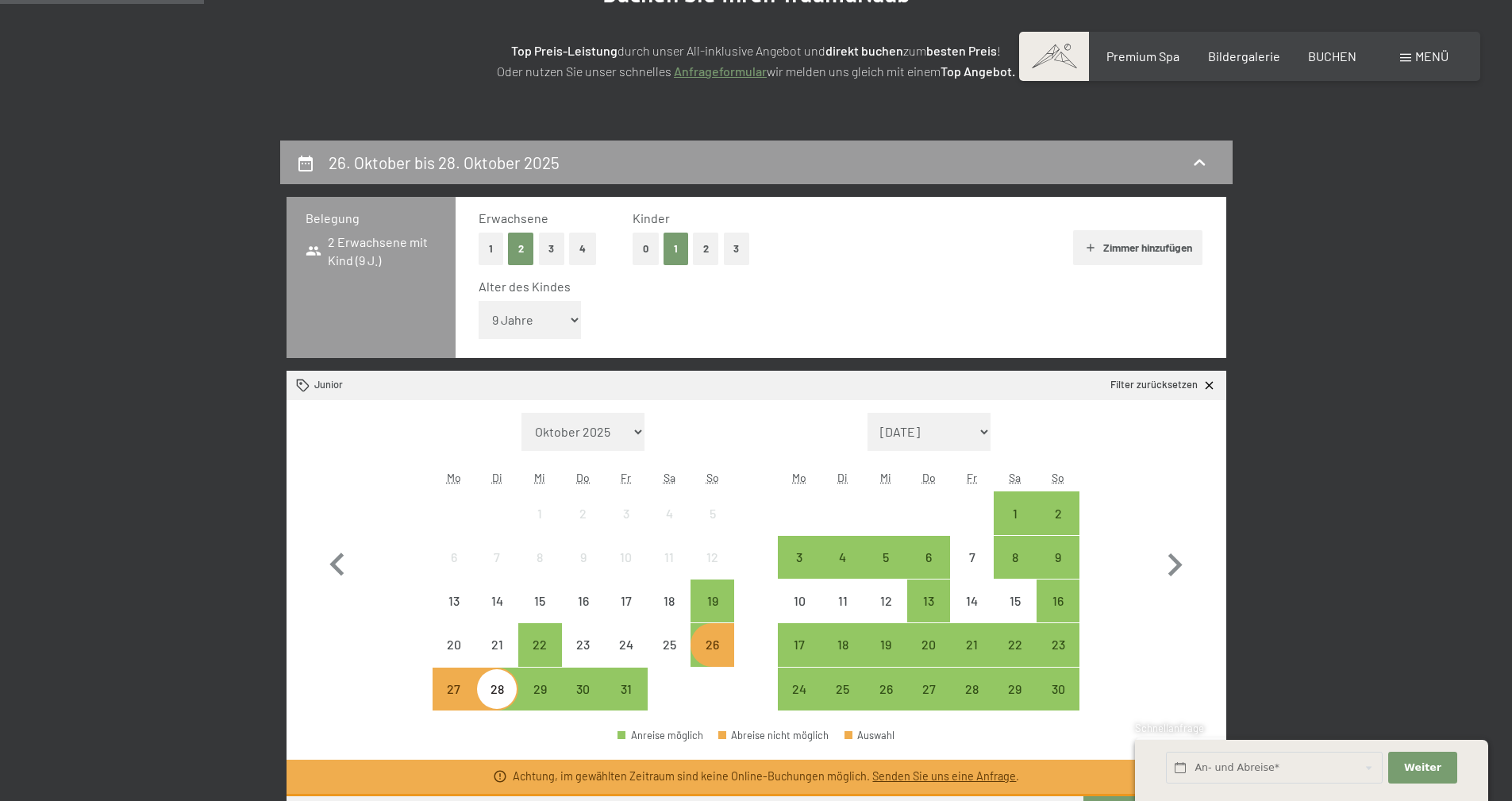
click at [712, 643] on div "26" at bounding box center [712, 657] width 40 height 40
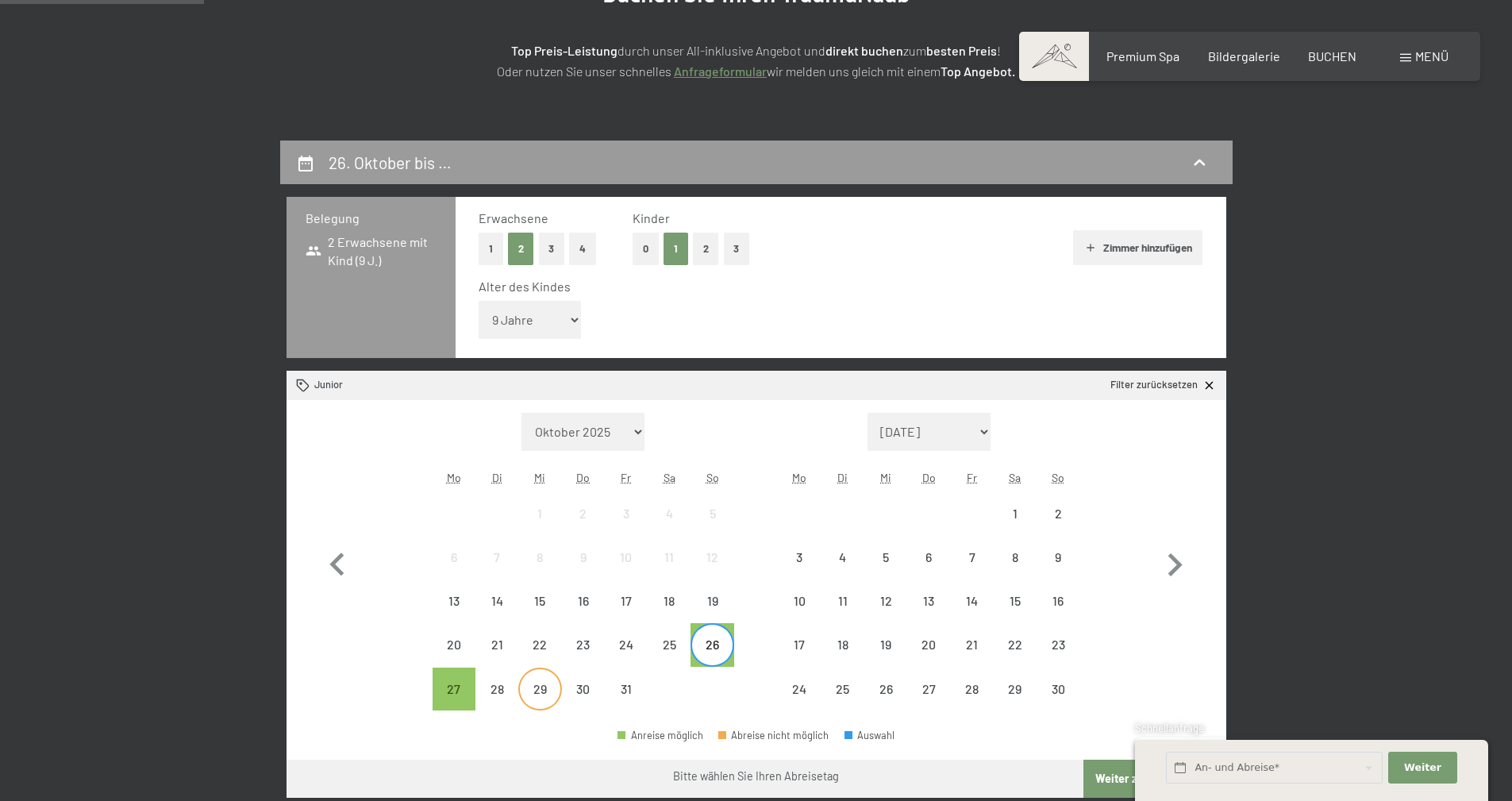
click at [543, 685] on div "29" at bounding box center [540, 702] width 40 height 40
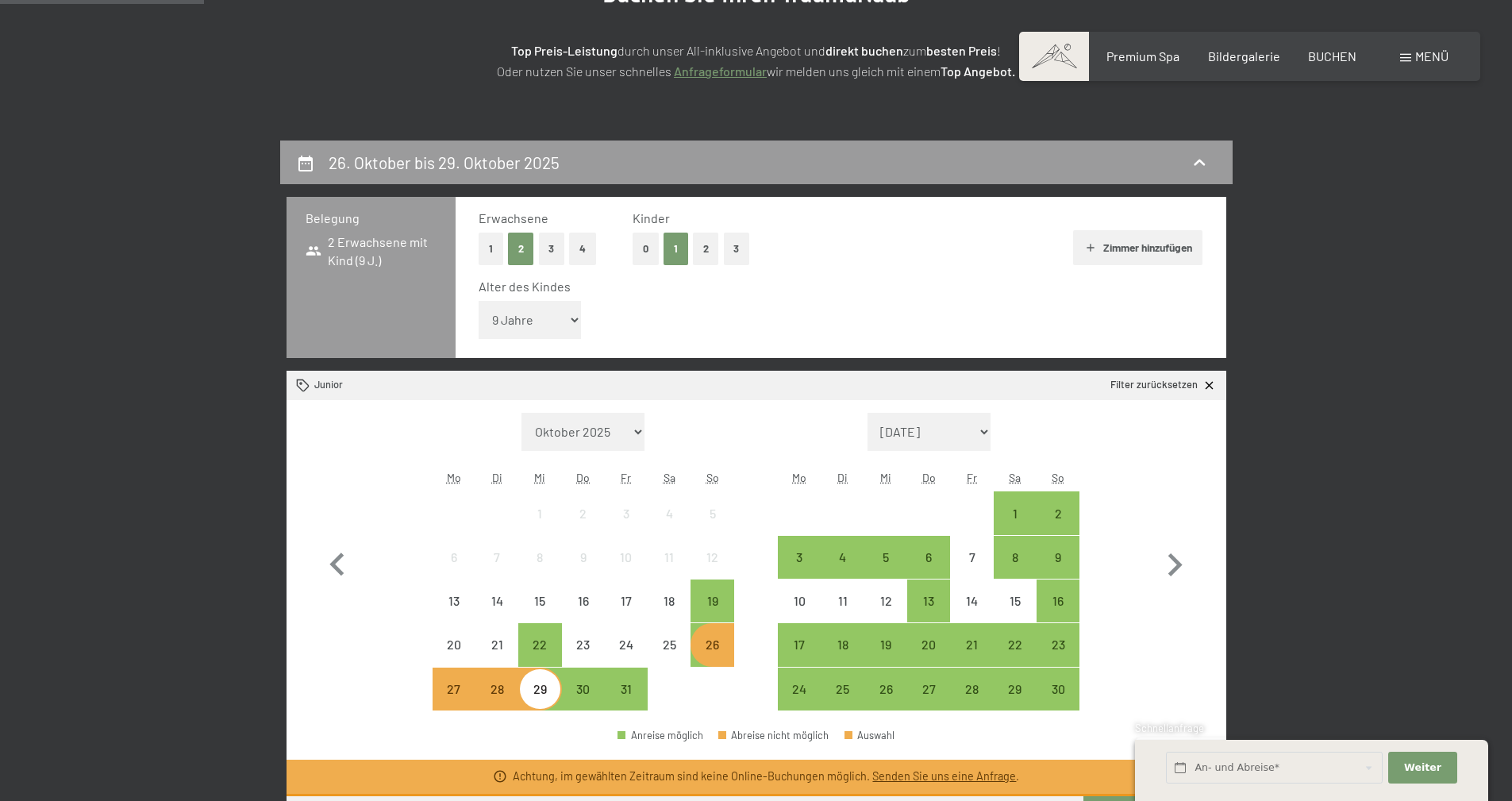
click at [727, 646] on div "26" at bounding box center [712, 657] width 40 height 40
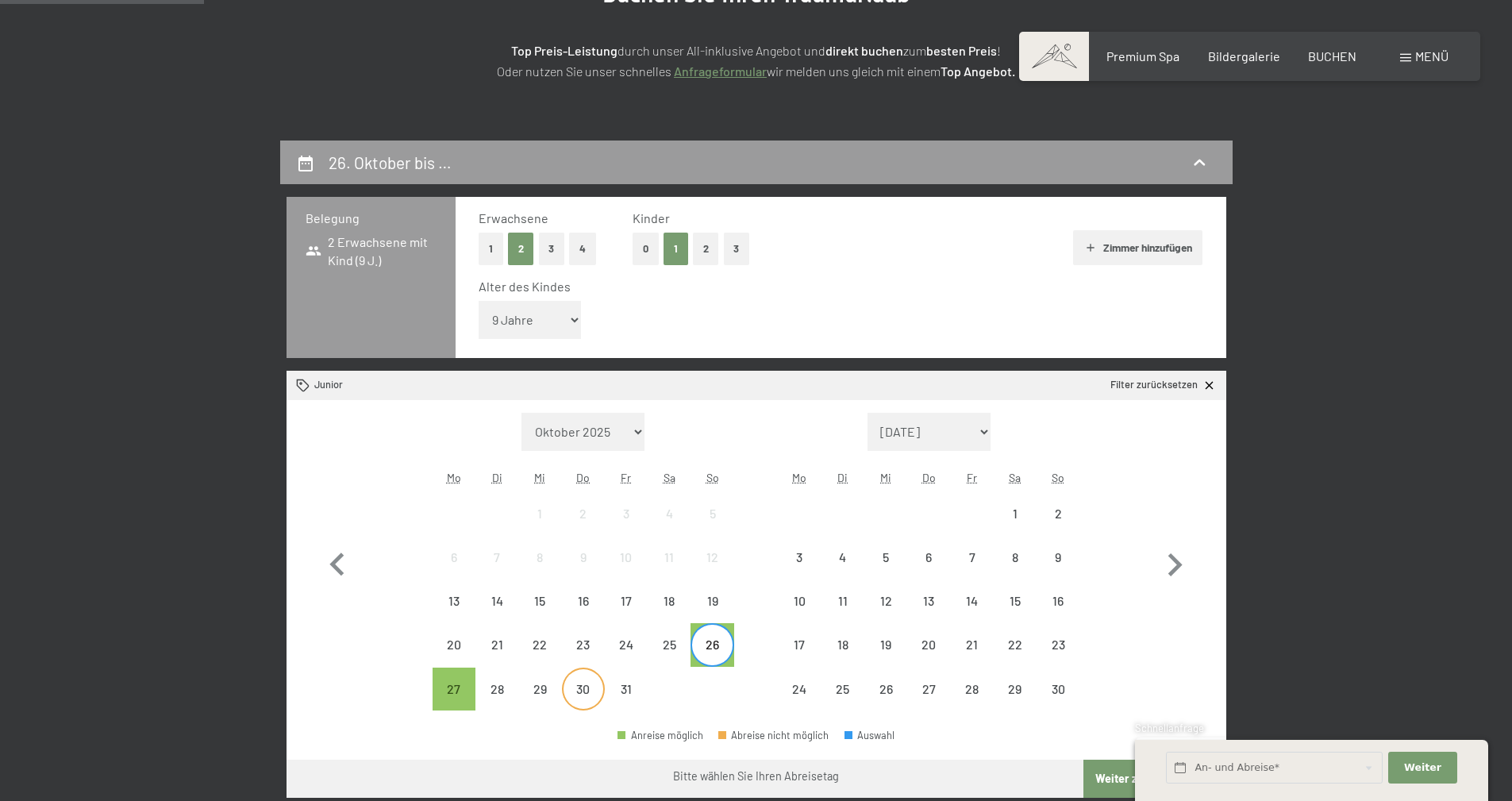
click at [574, 687] on div "30" at bounding box center [583, 702] width 40 height 40
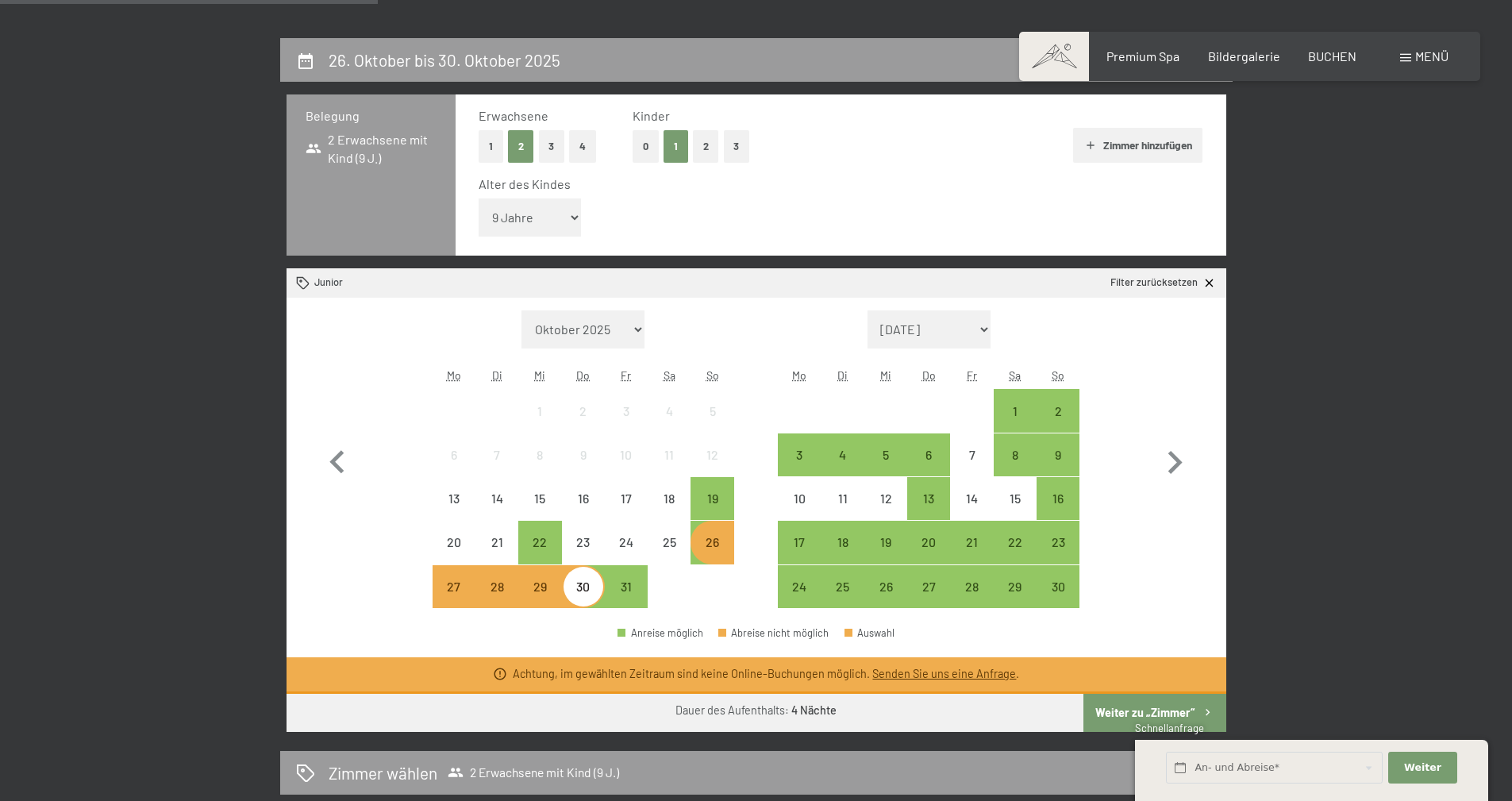
scroll to position [476, 0]
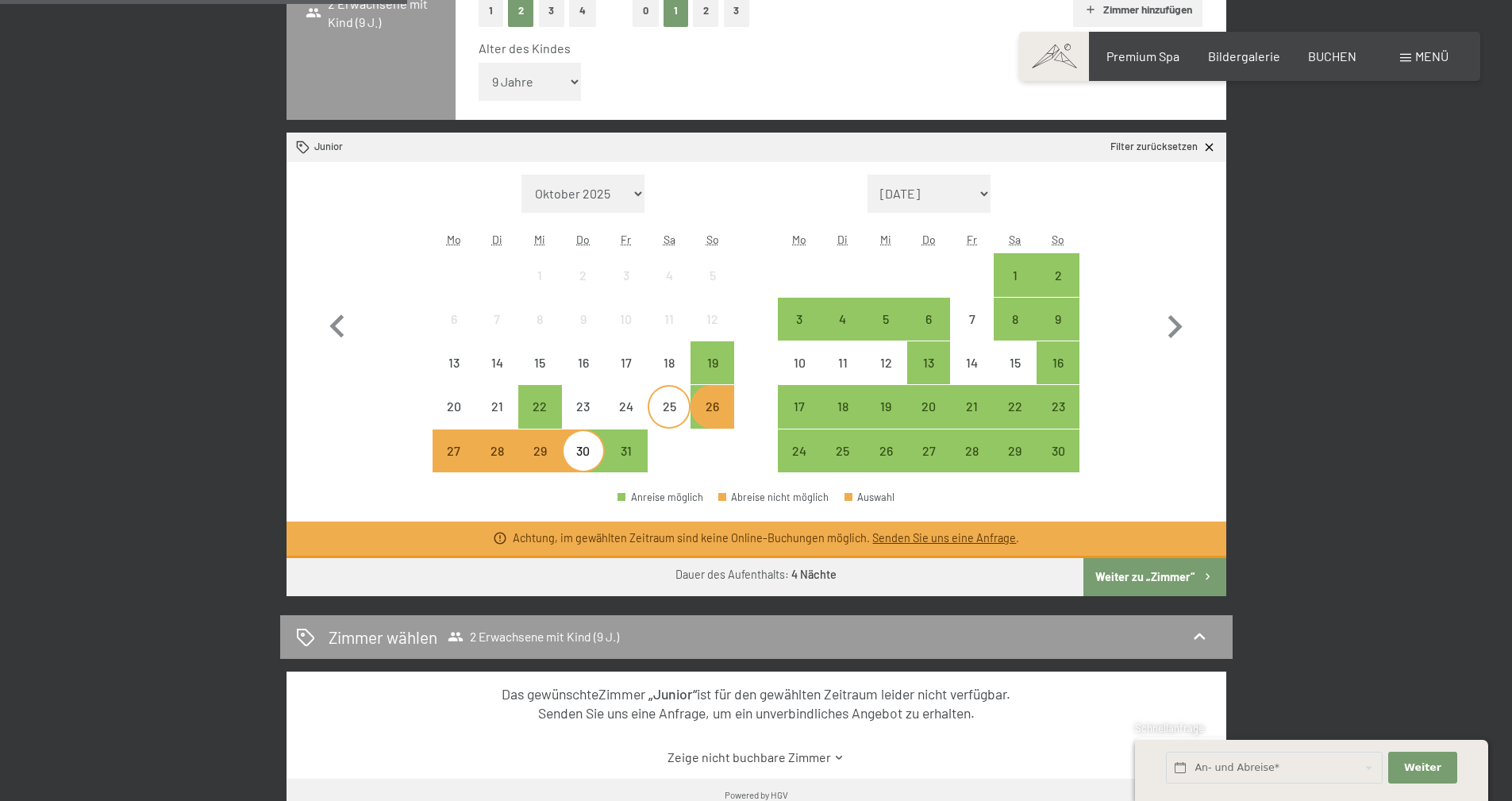
click at [673, 406] on div "25" at bounding box center [669, 419] width 40 height 40
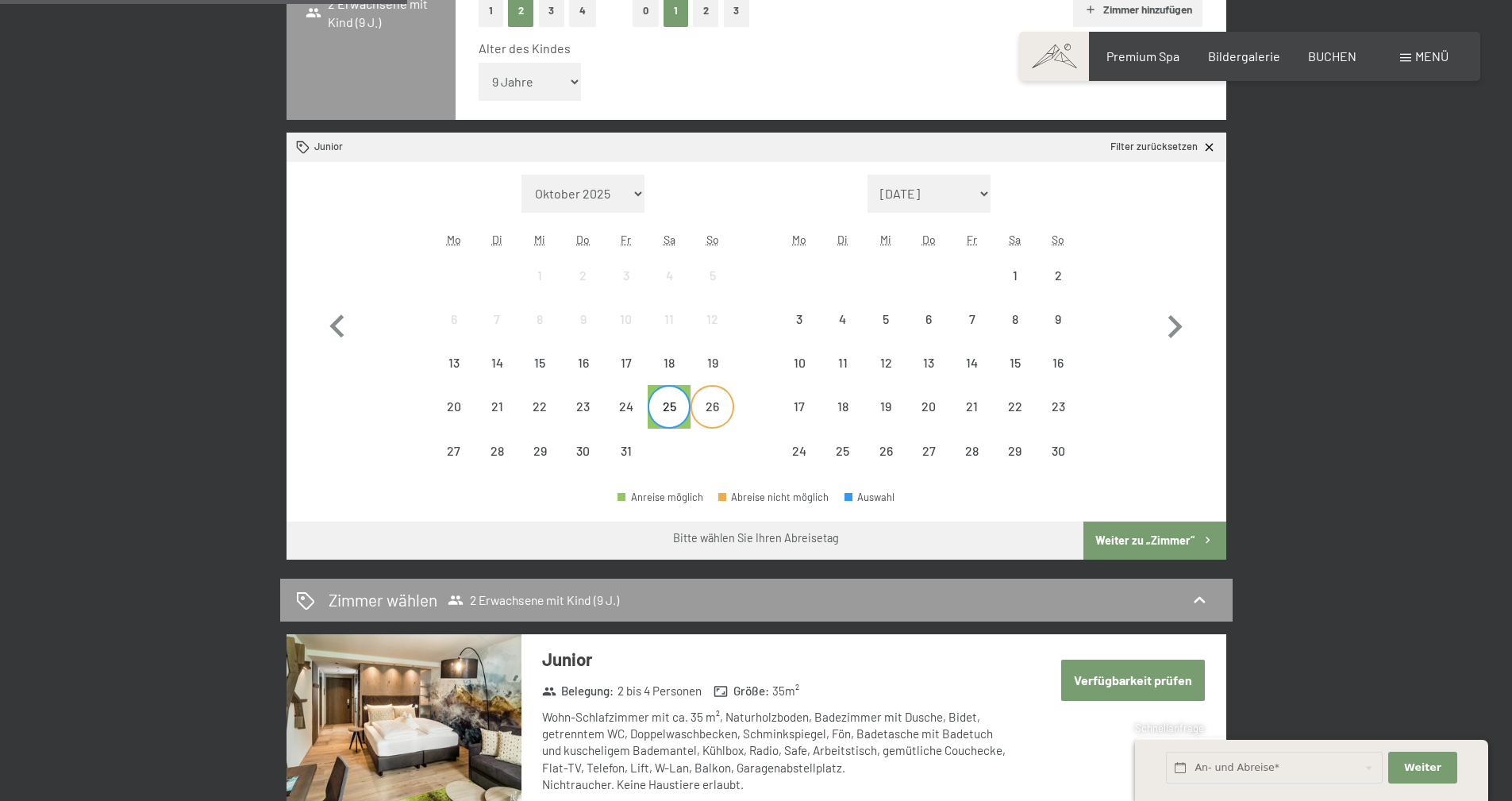
click at [704, 412] on div "26" at bounding box center [712, 419] width 40 height 40
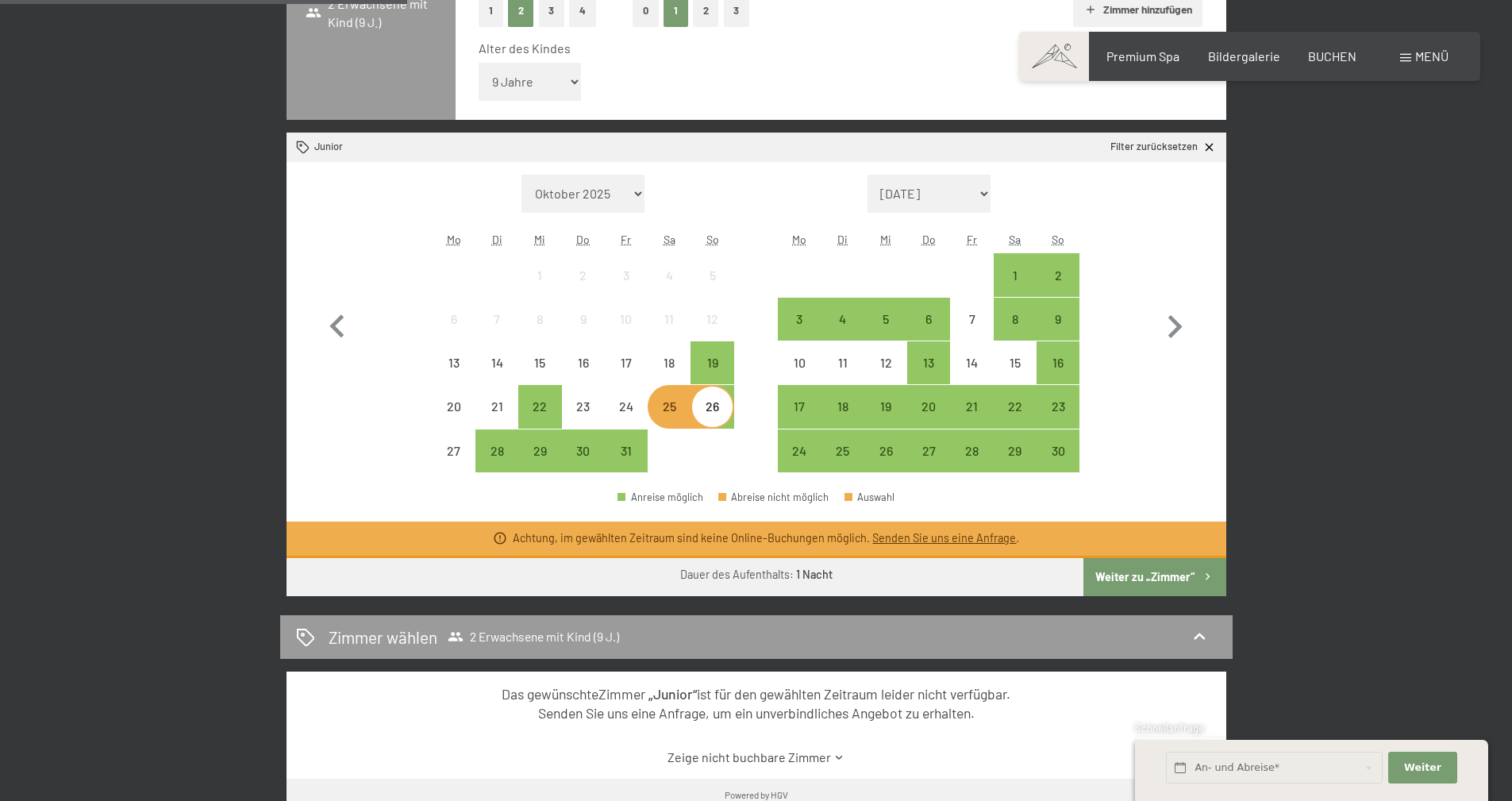
click at [669, 413] on div "25" at bounding box center [669, 419] width 40 height 40
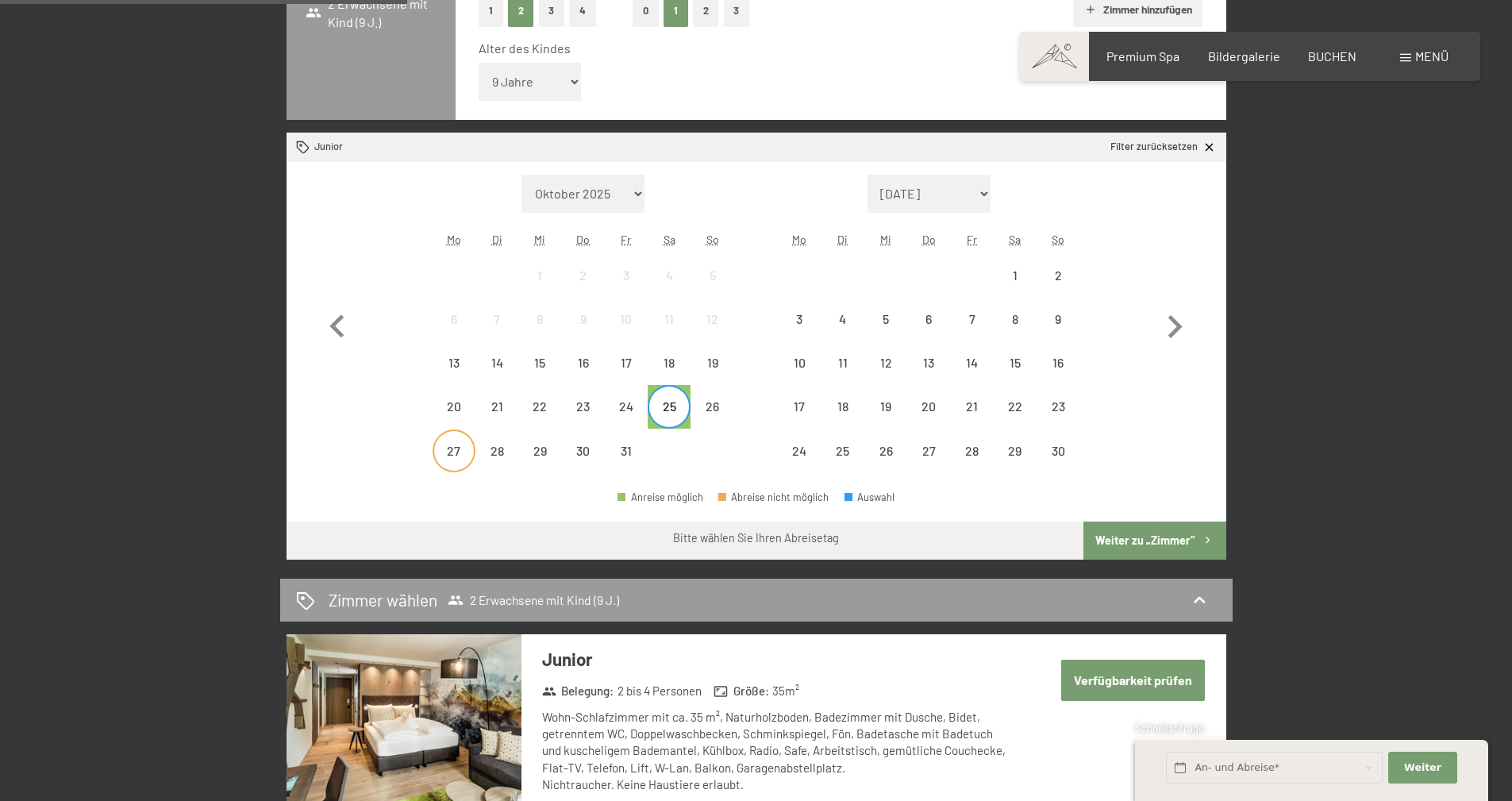
click at [463, 437] on div "27" at bounding box center [454, 451] width 40 height 40
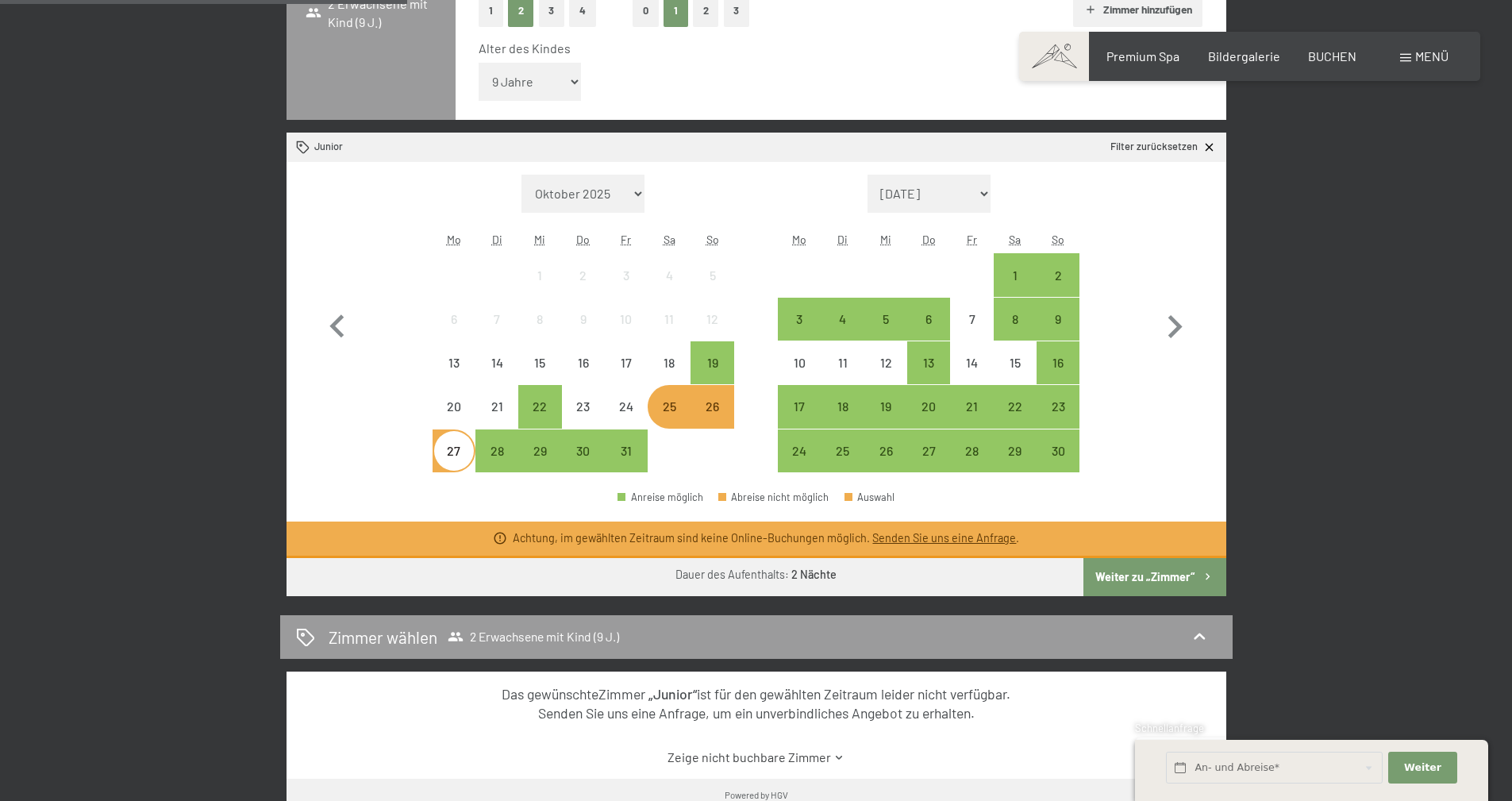
click at [736, 410] on div "Monat/Jahr Oktober 2025 November 2025 Dezember 2025 Januar 2026 Februar 2026 Mä…" at bounding box center [756, 324] width 883 height 298
click at [724, 413] on div "26" at bounding box center [712, 419] width 40 height 40
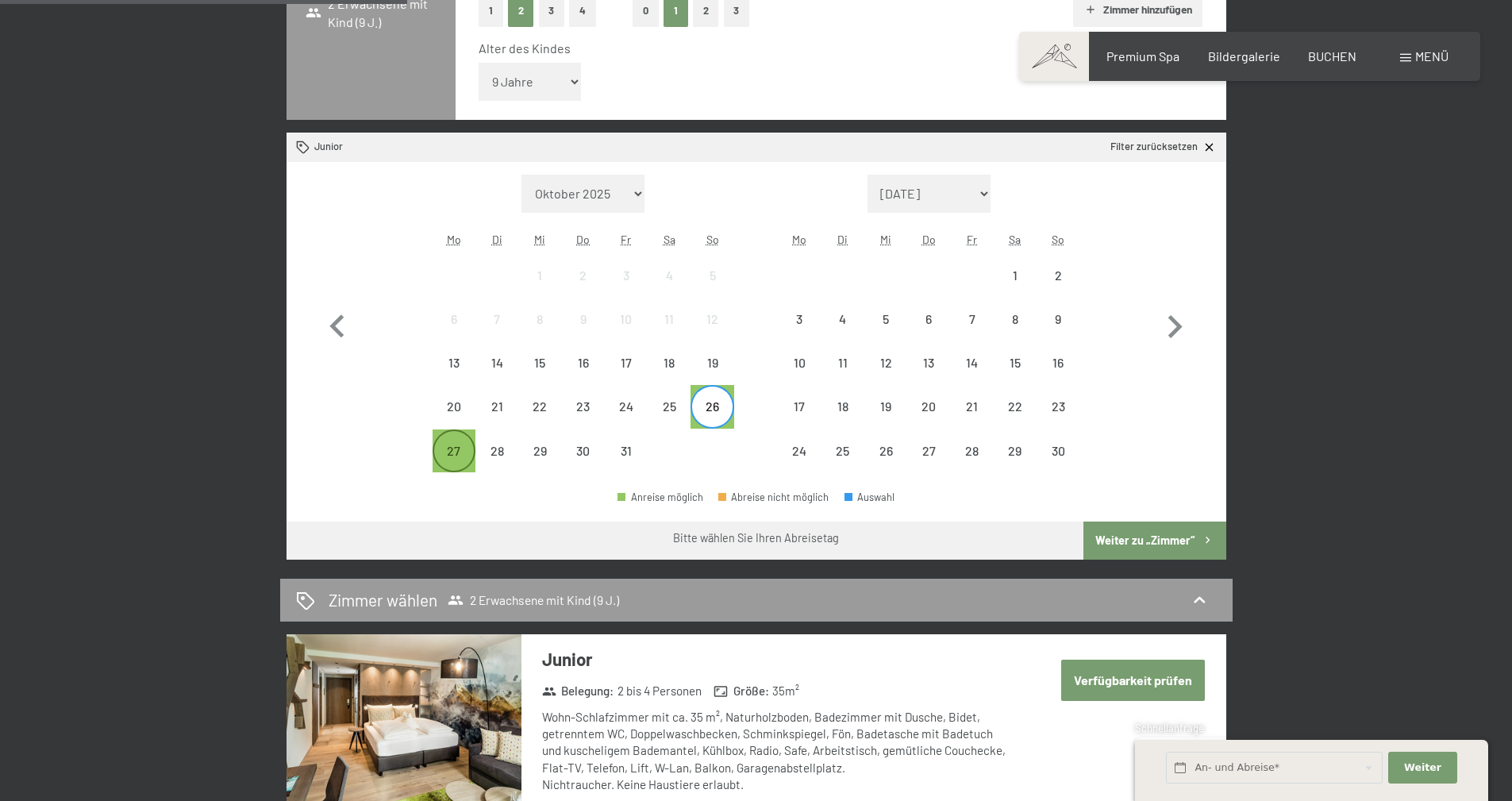
click at [443, 456] on div "27" at bounding box center [454, 464] width 40 height 40
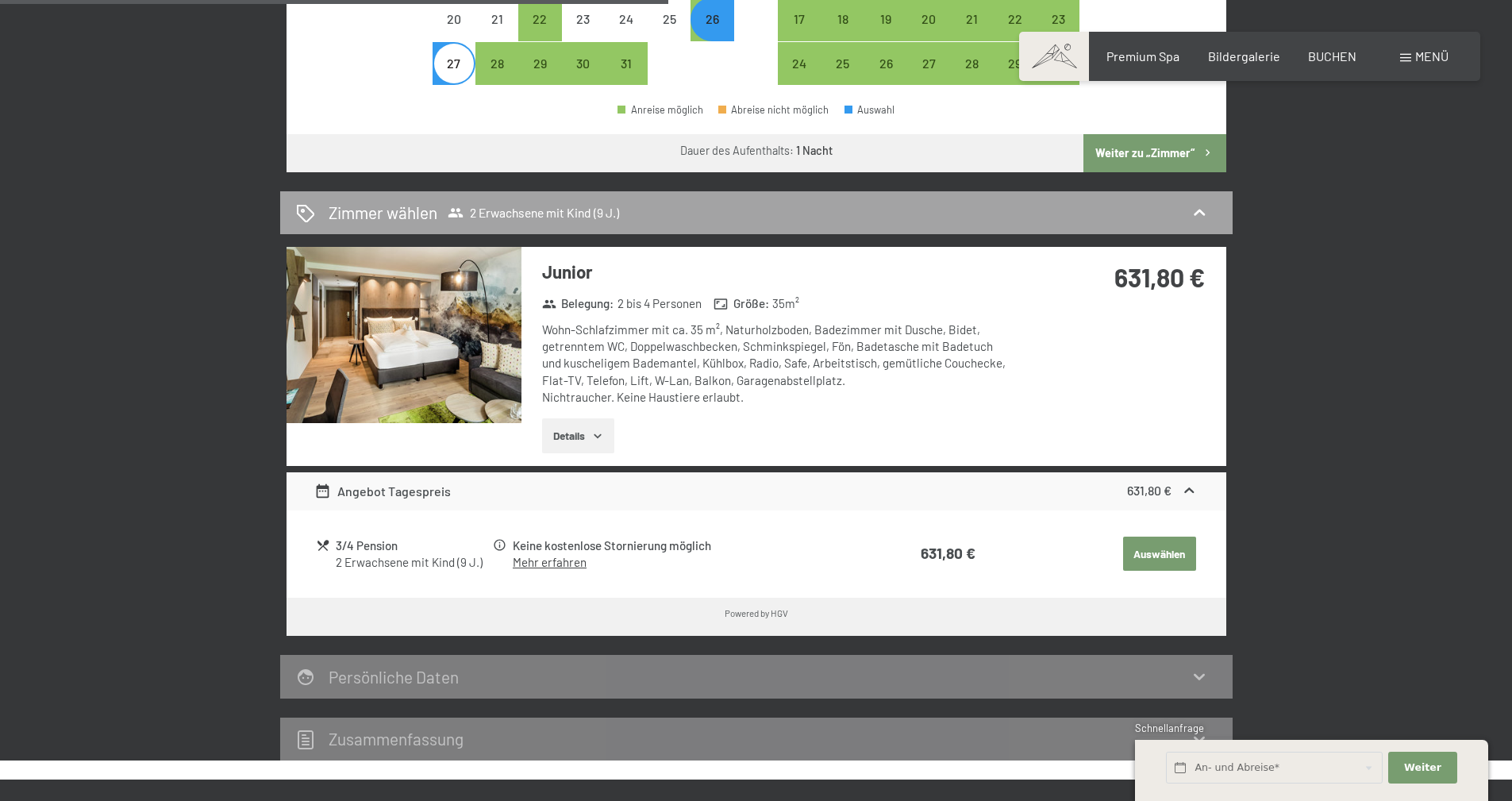
scroll to position [873, 0]
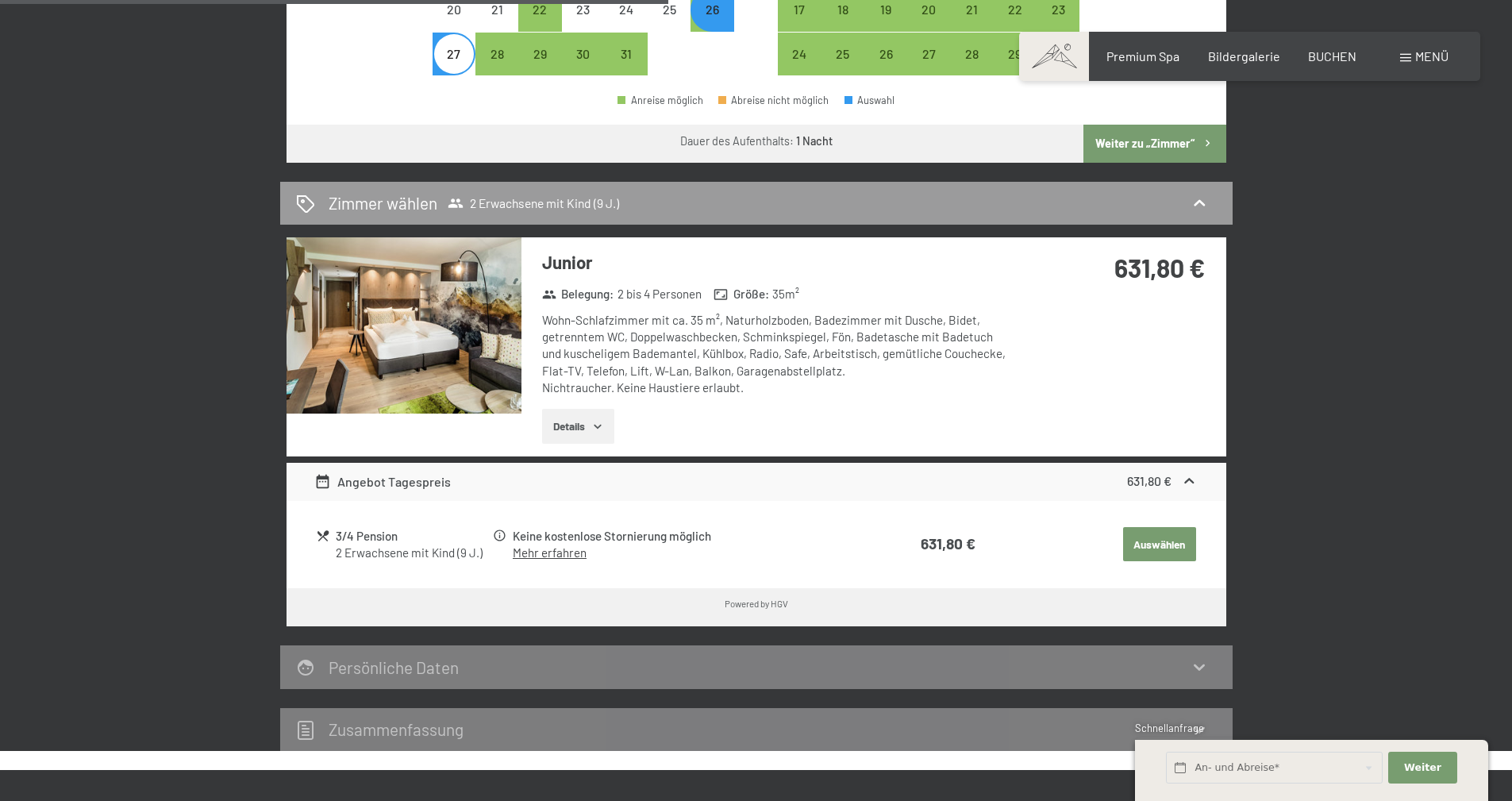
click at [554, 557] on link "Mehr erfahren" at bounding box center [550, 552] width 74 height 14
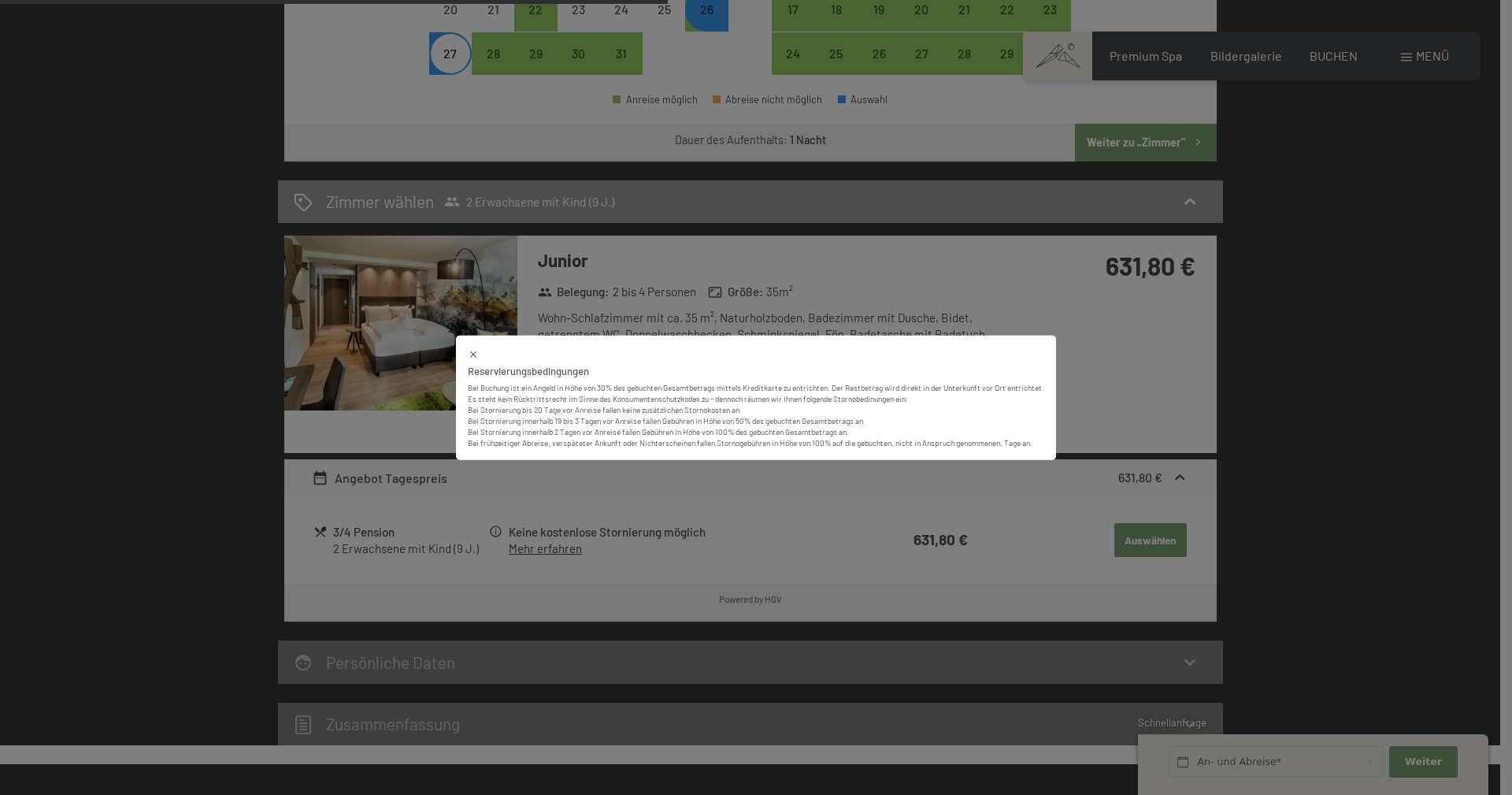
click at [468, 353] on icon at bounding box center [473, 354] width 11 height 11
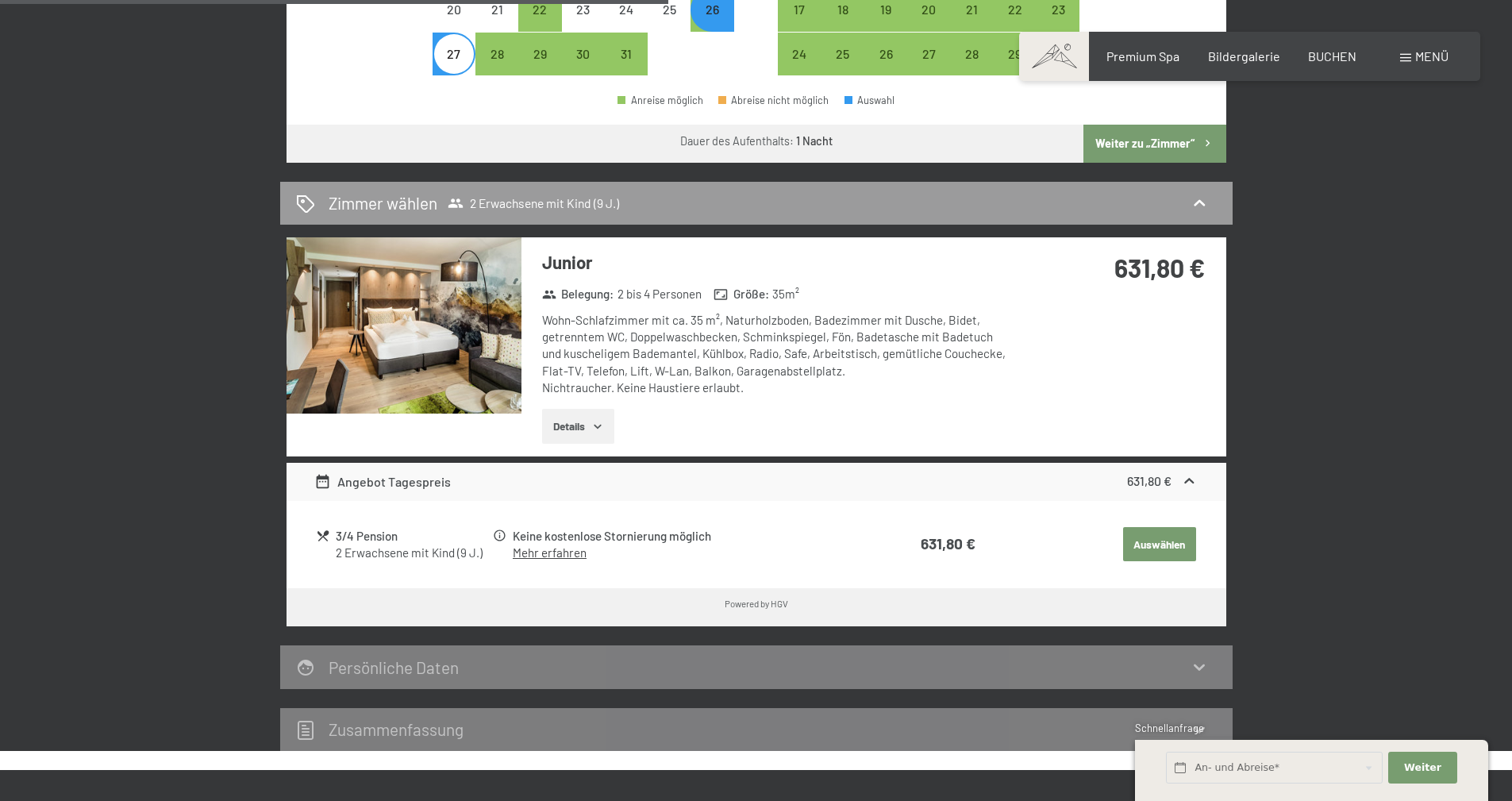
click at [575, 425] on button "Details" at bounding box center [579, 427] width 72 height 35
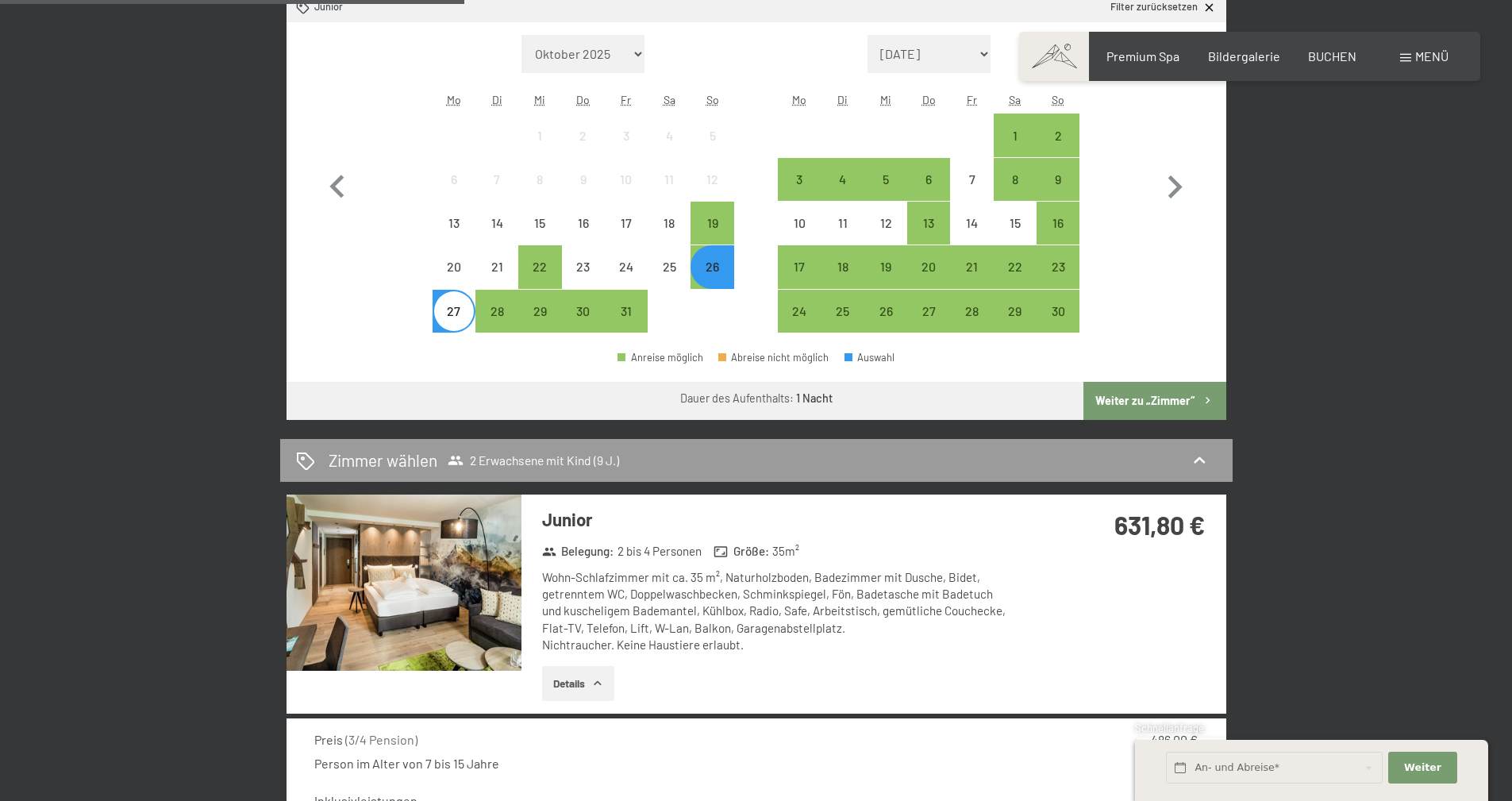
scroll to position [556, 0]
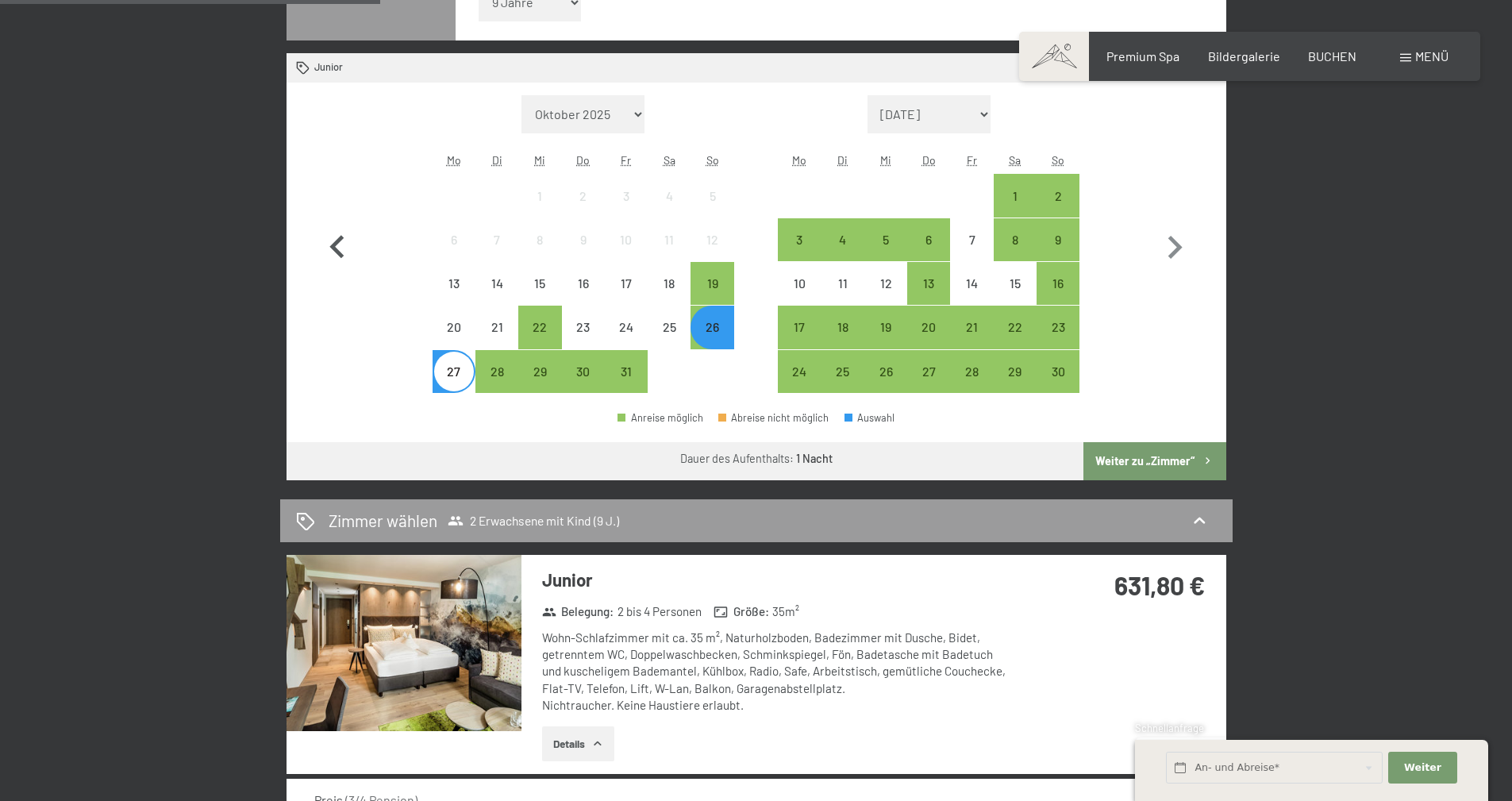
click at [357, 225] on icon "button" at bounding box center [338, 248] width 46 height 46
click at [333, 256] on icon "button" at bounding box center [338, 248] width 46 height 46
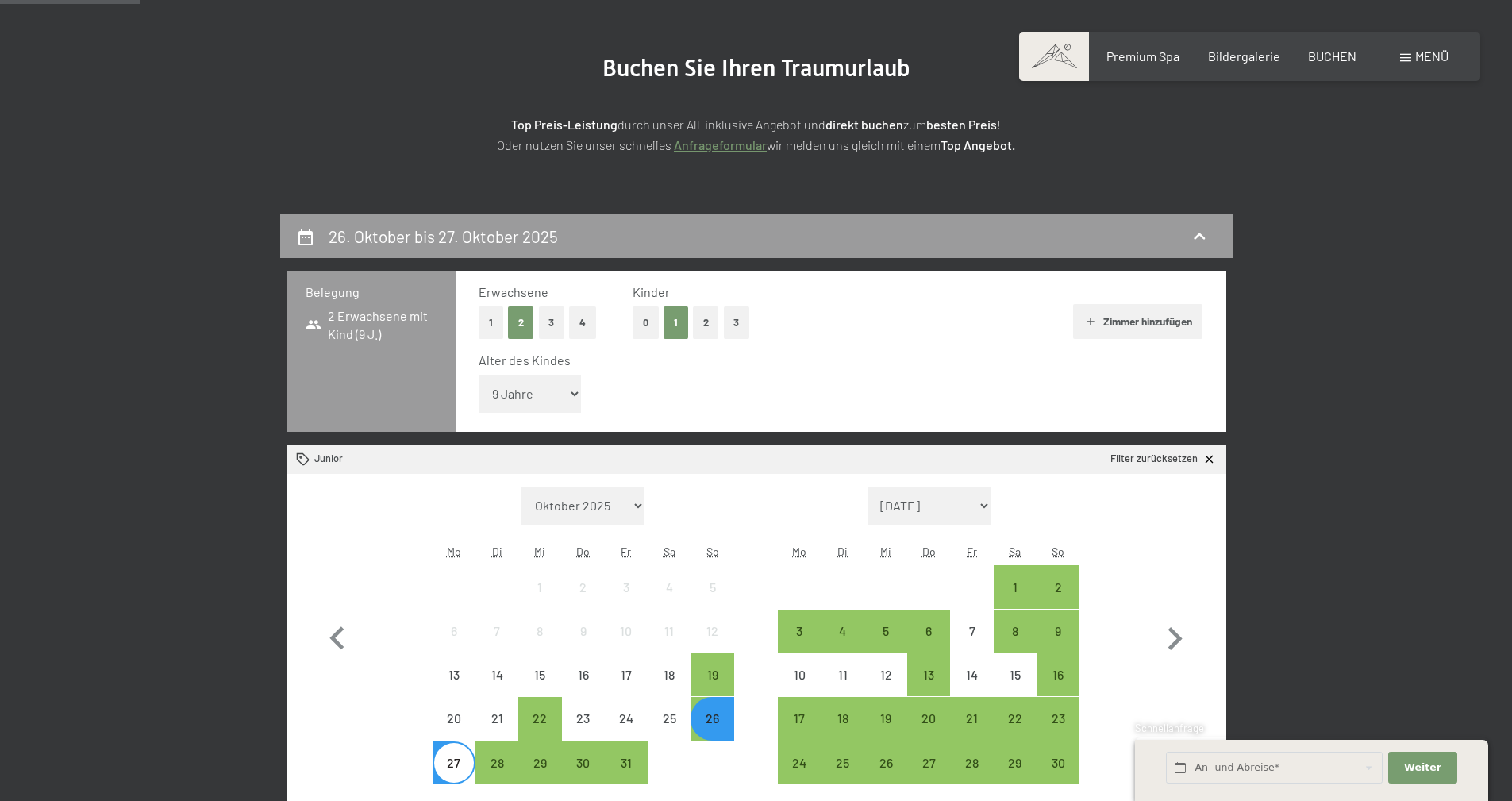
scroll to position [158, 0]
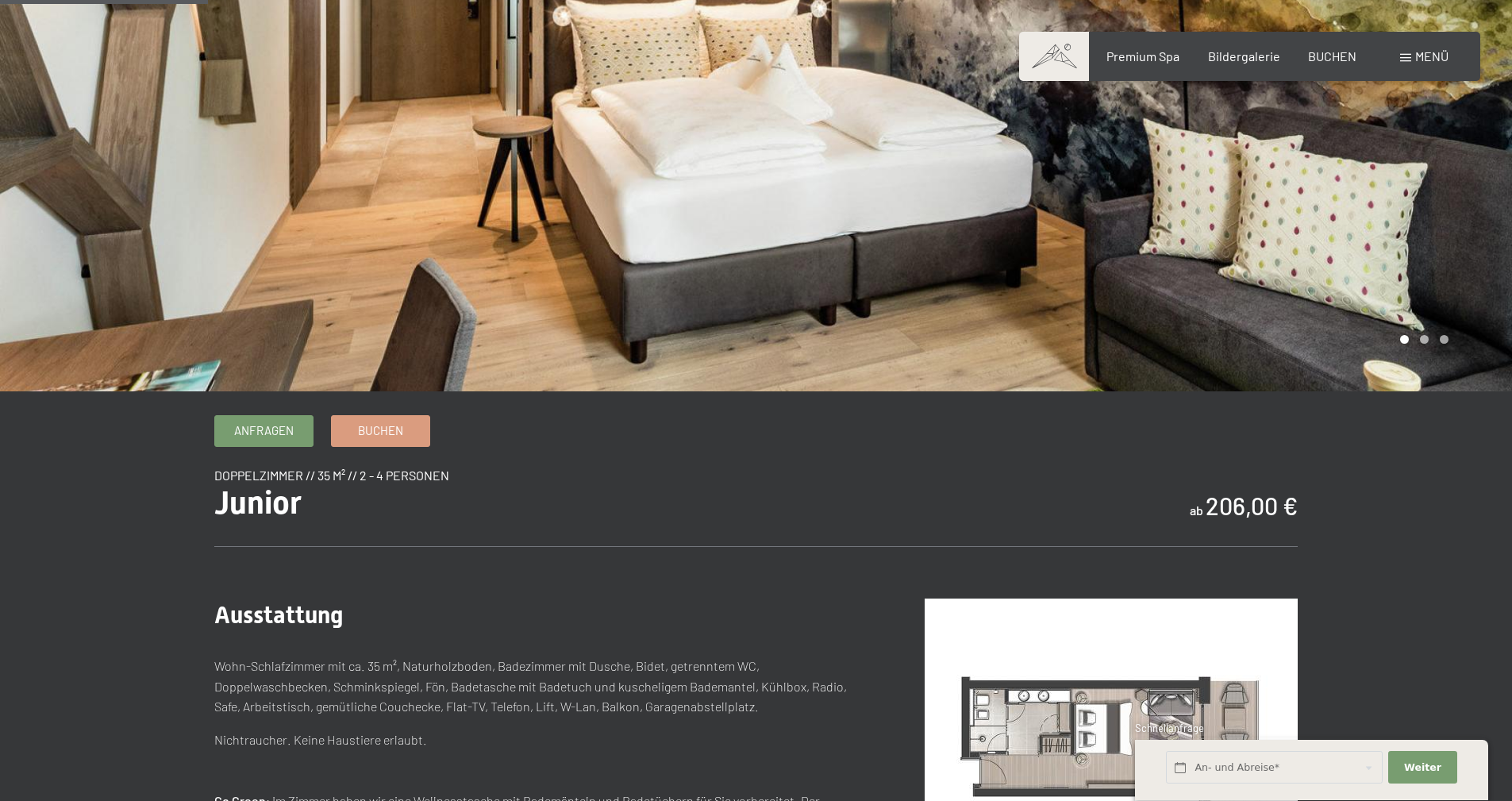
scroll to position [318, 0]
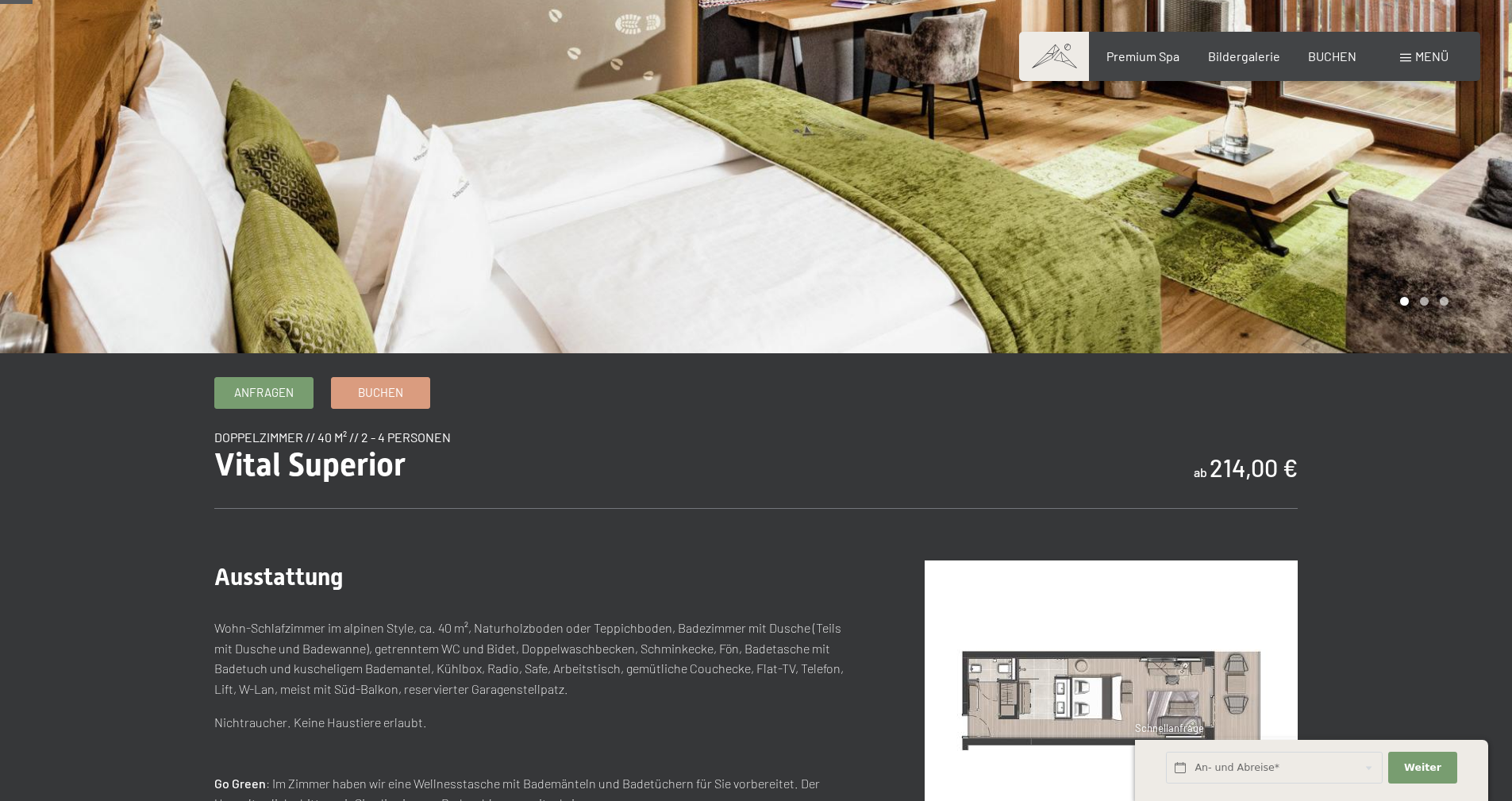
scroll to position [318, 0]
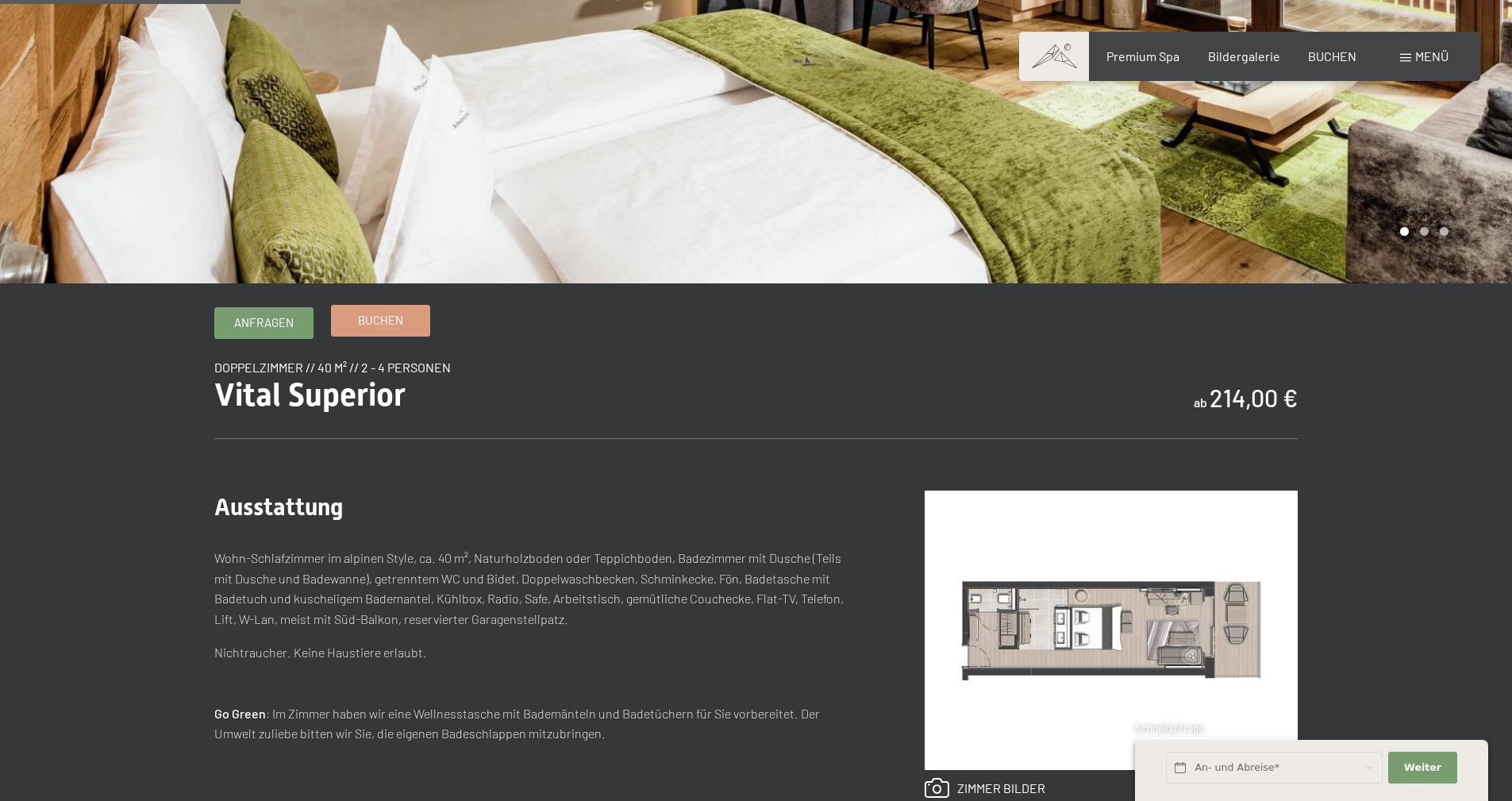
click at [369, 325] on span "Buchen" at bounding box center [381, 320] width 45 height 17
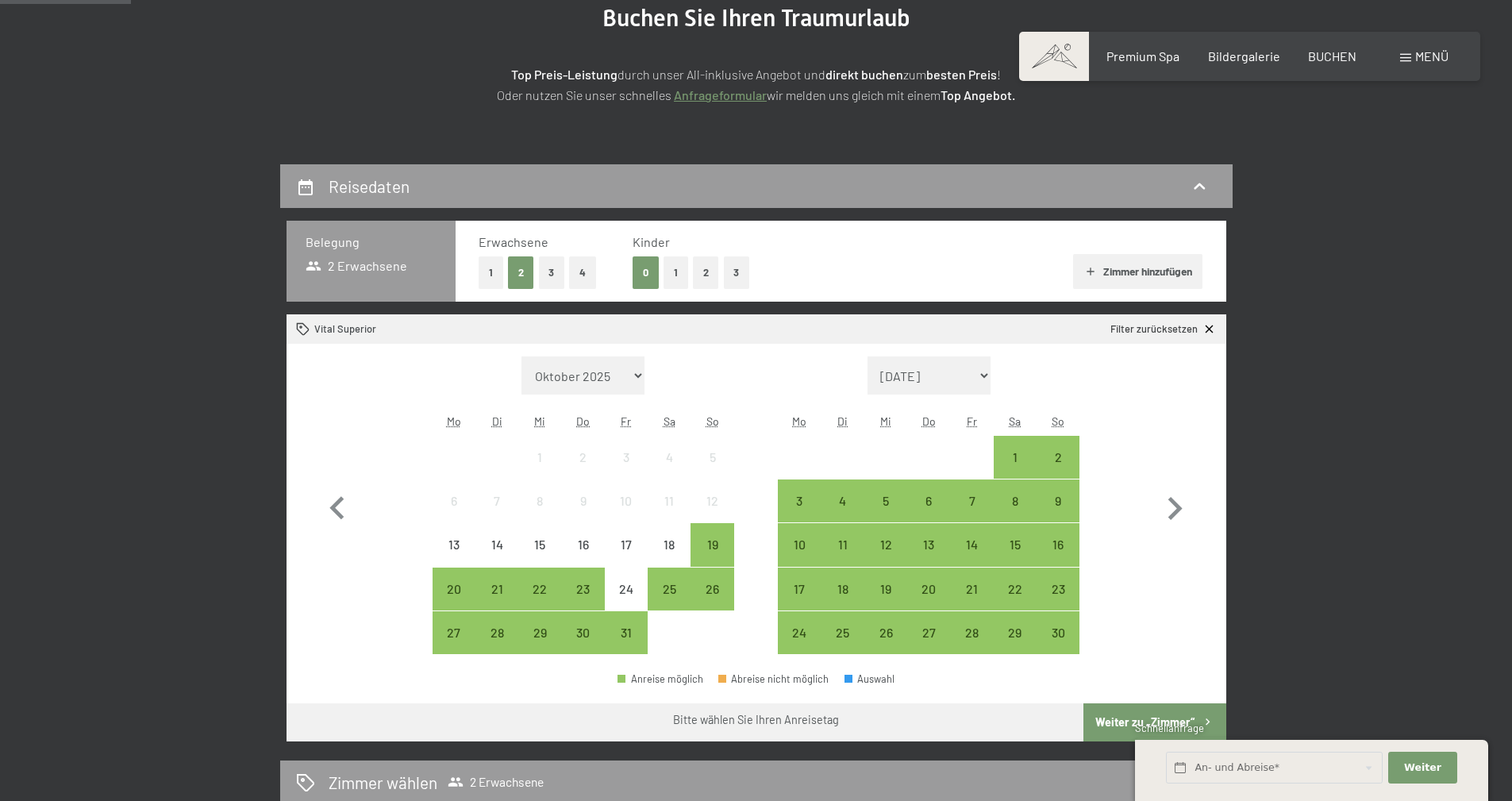
scroll to position [238, 0]
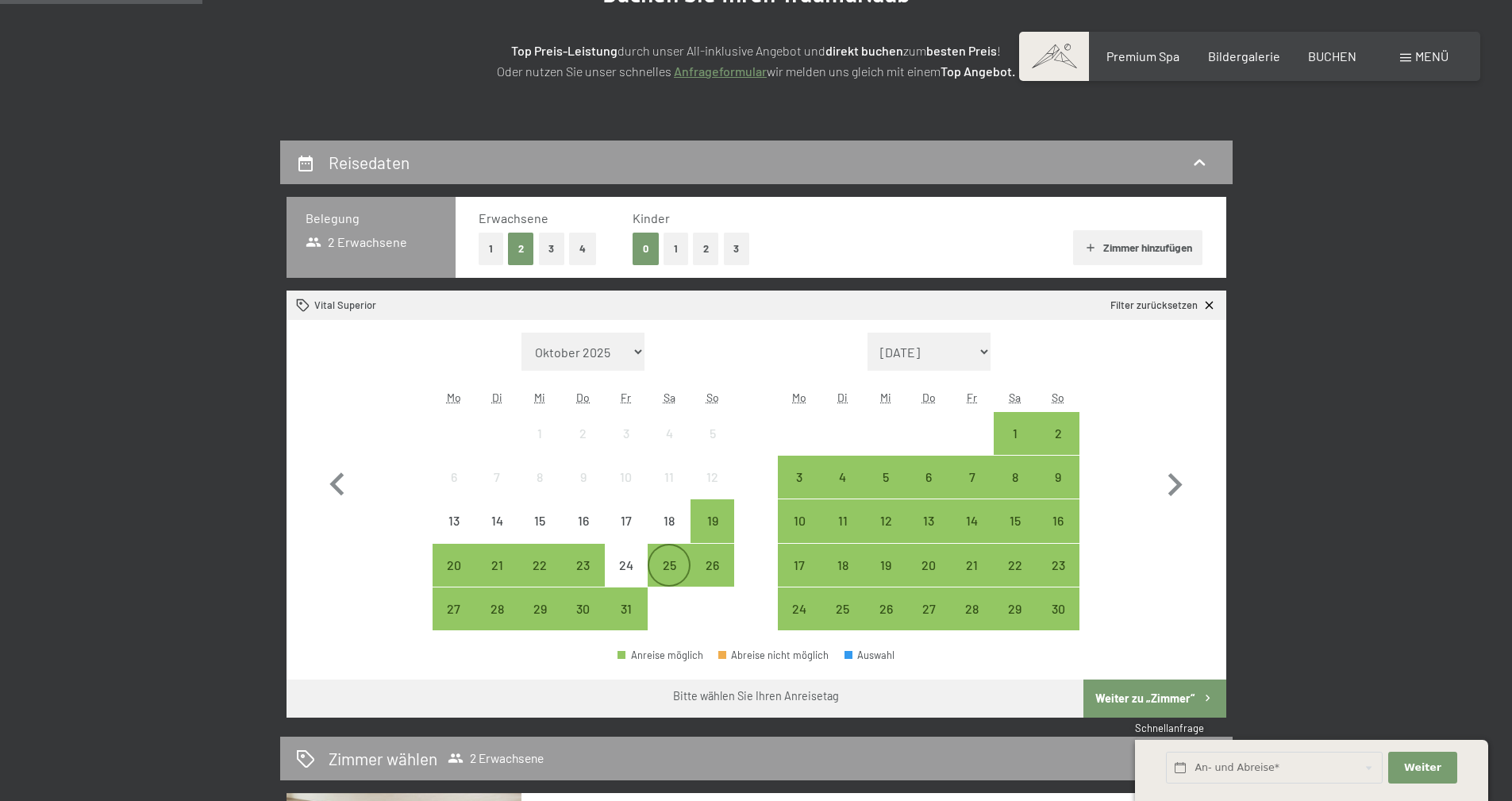
click at [661, 562] on div "25" at bounding box center [669, 579] width 40 height 40
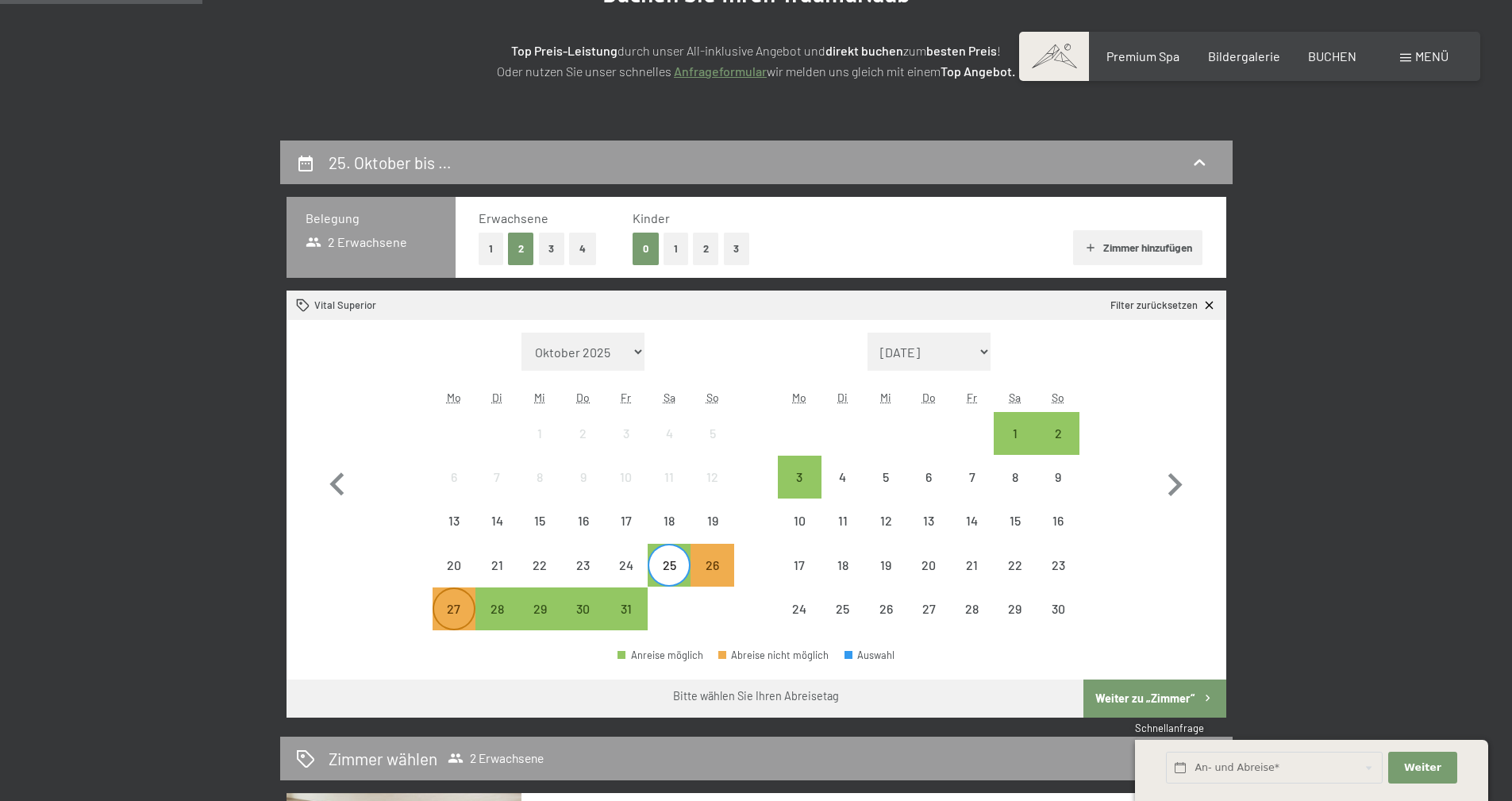
click at [452, 611] on div "27" at bounding box center [454, 622] width 40 height 40
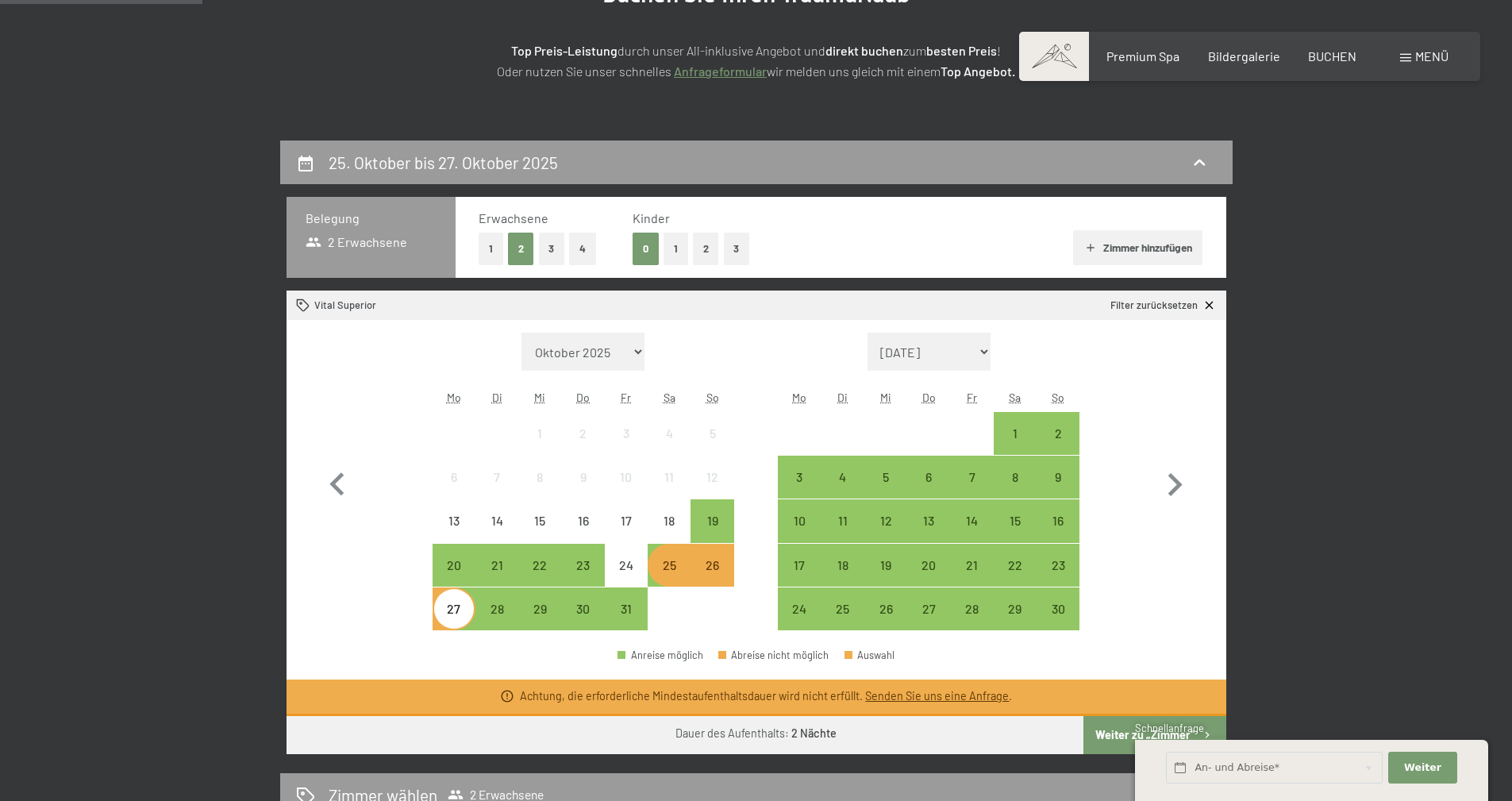
click at [681, 565] on div "25" at bounding box center [669, 579] width 40 height 40
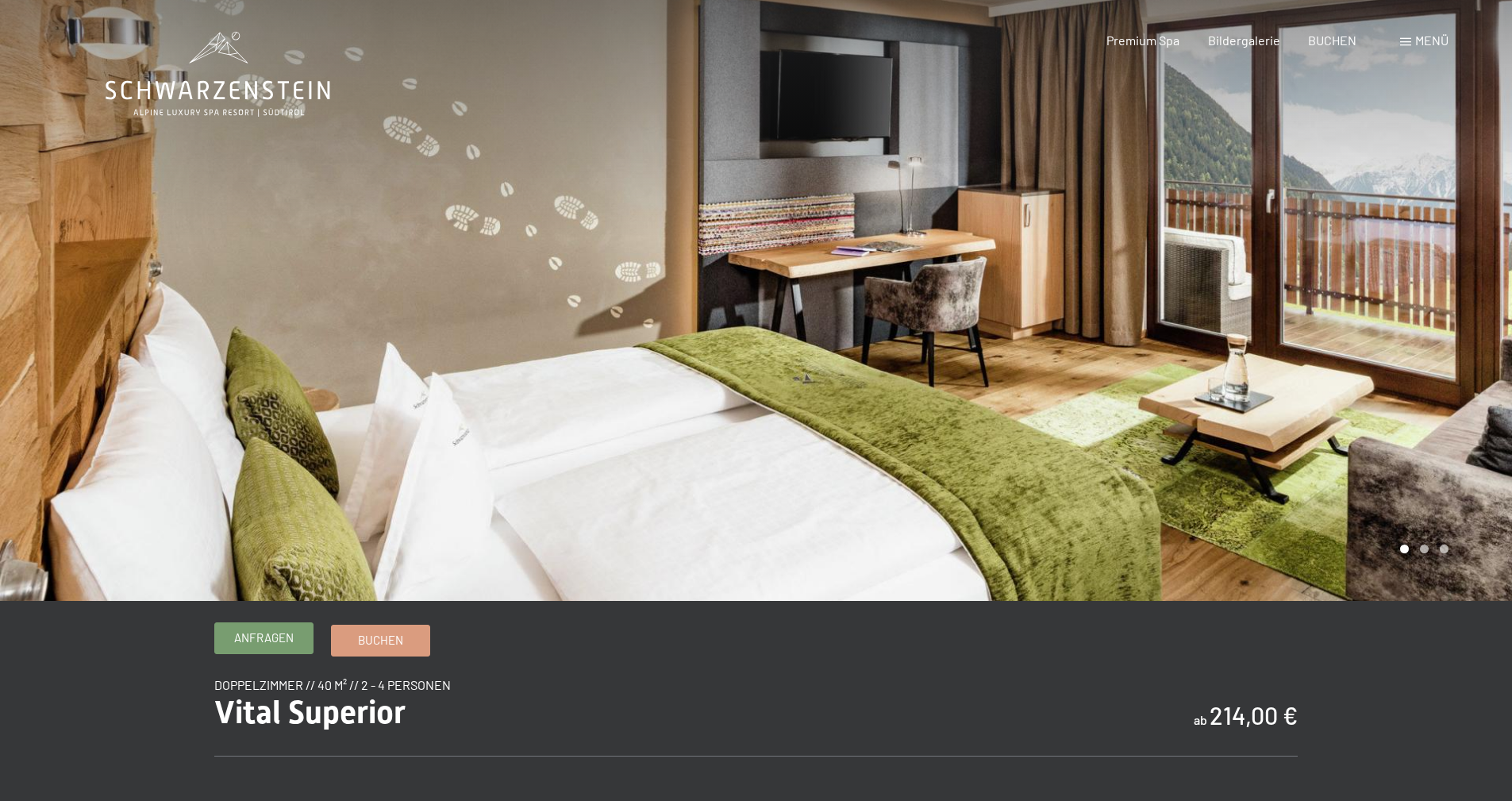
click at [278, 649] on link "Anfragen" at bounding box center [263, 638] width 97 height 31
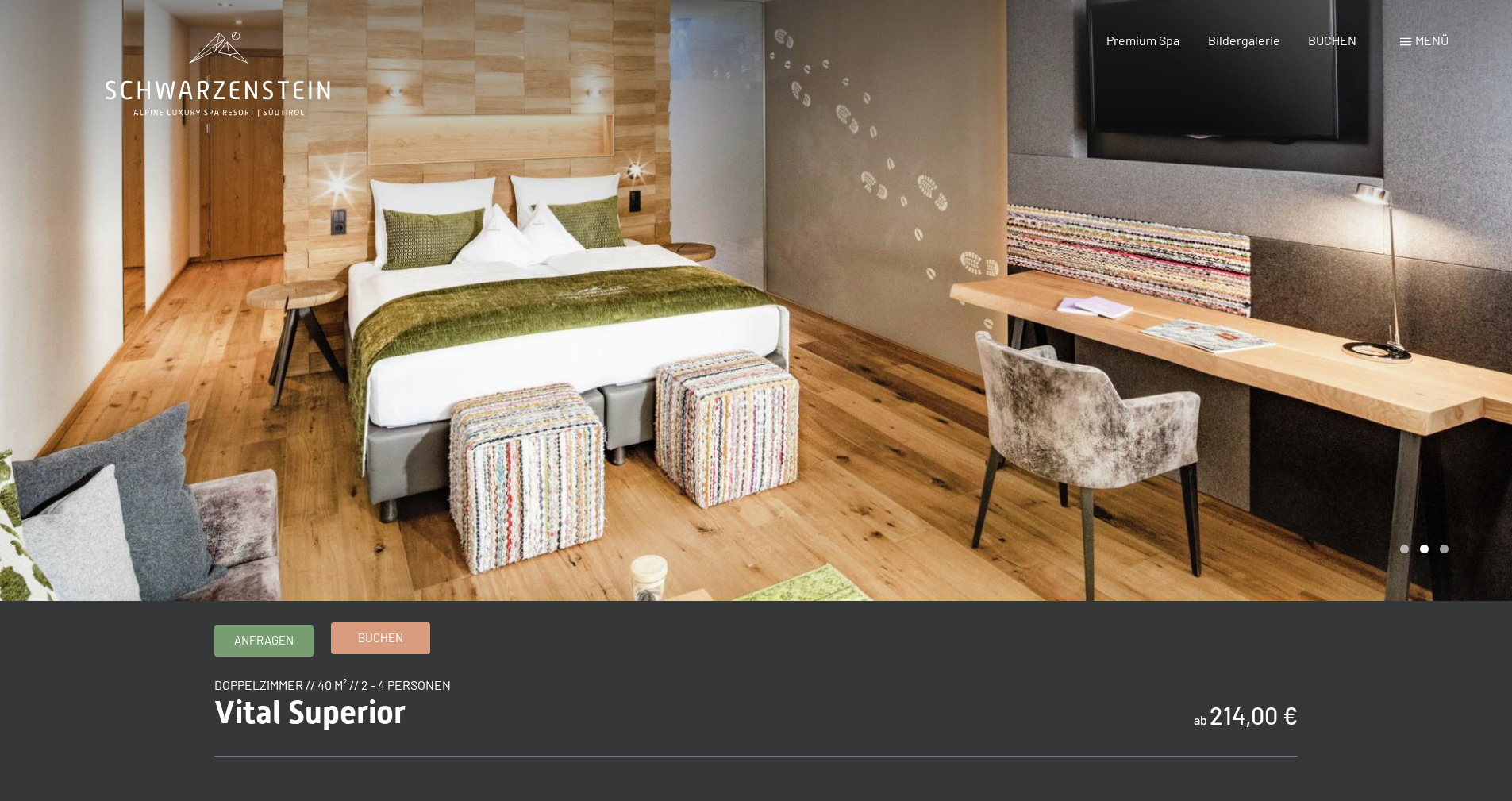
click at [371, 632] on span "Buchen" at bounding box center [381, 638] width 45 height 17
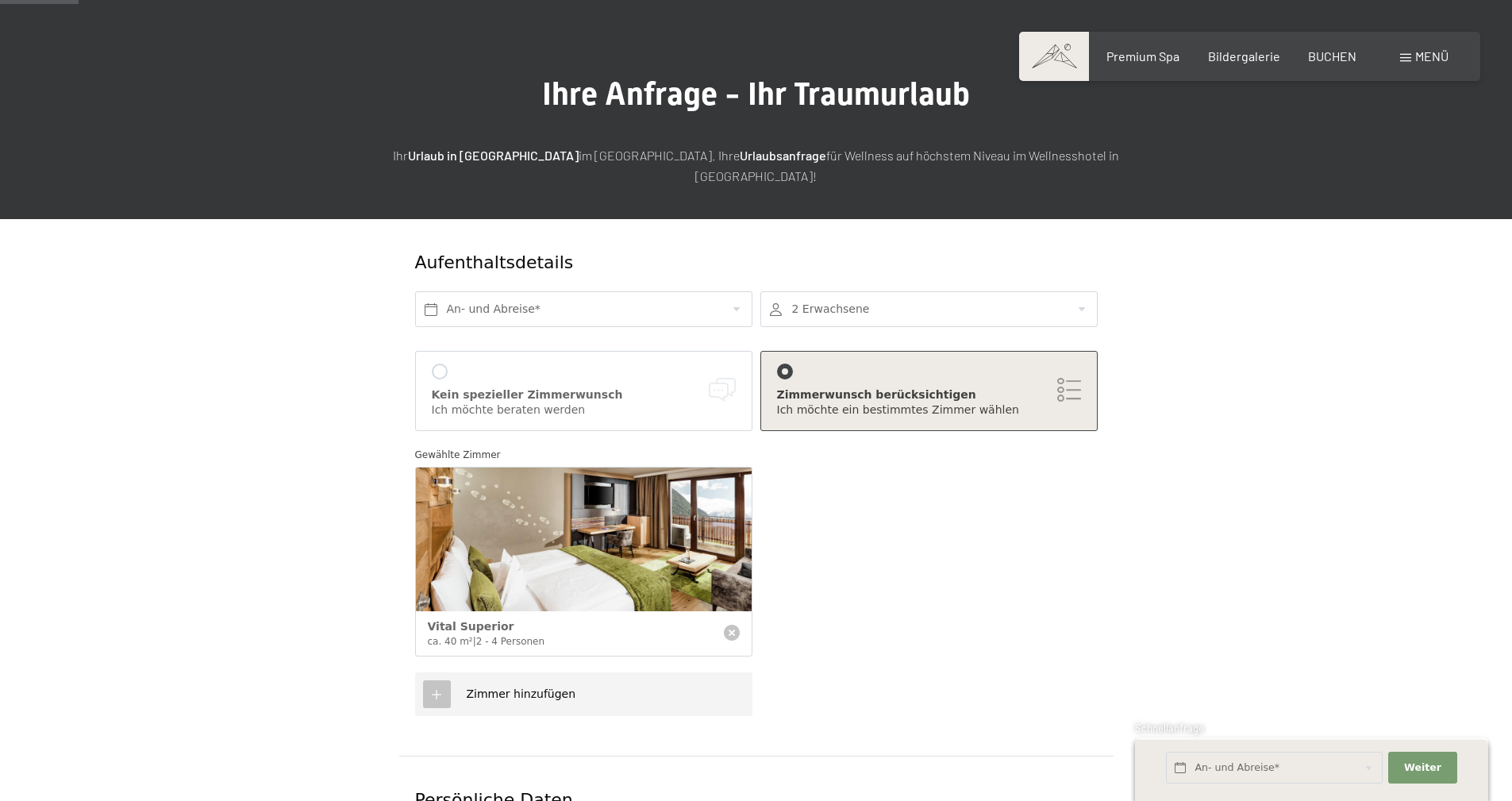
scroll to position [238, 0]
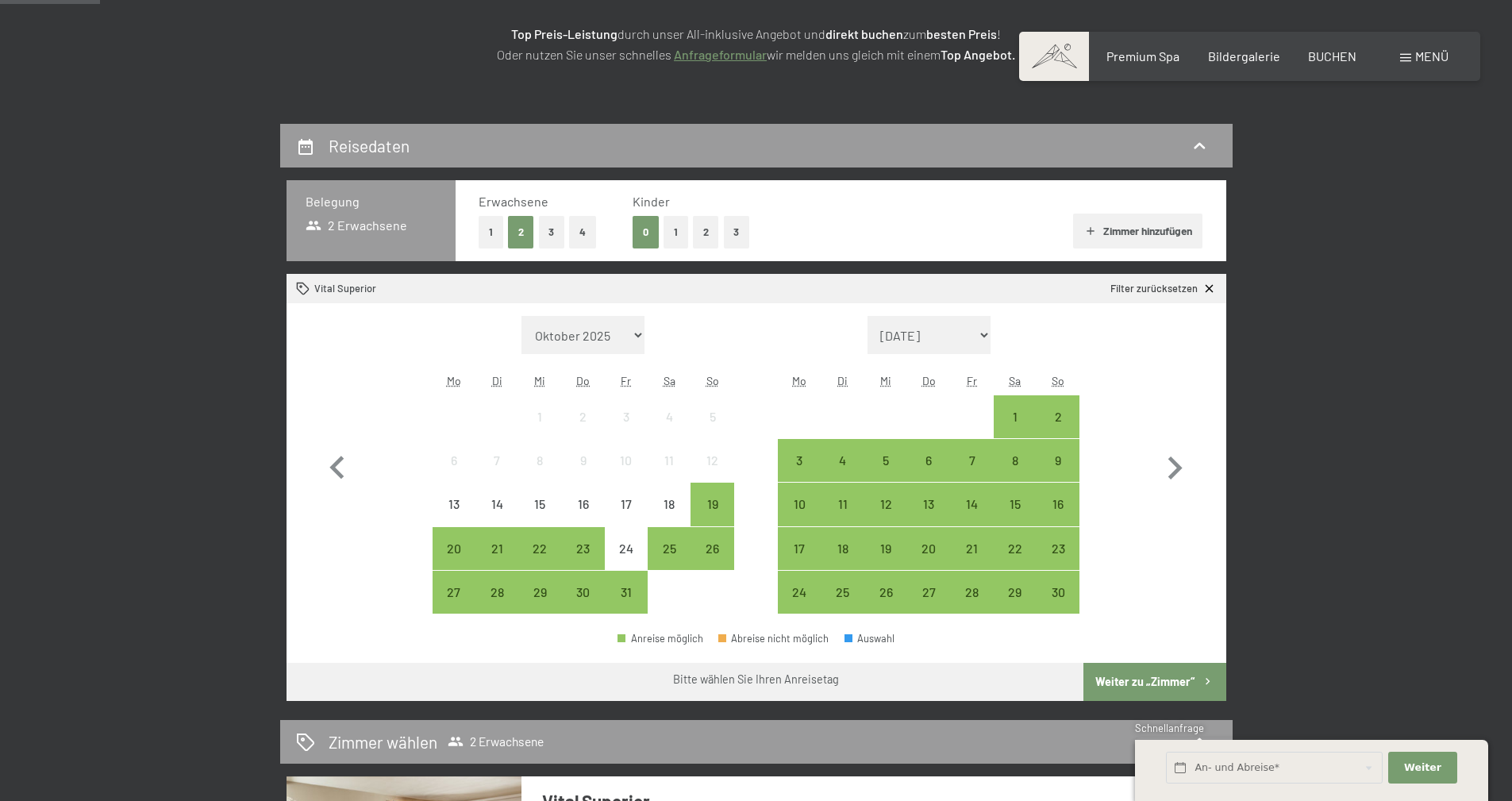
scroll to position [318, 0]
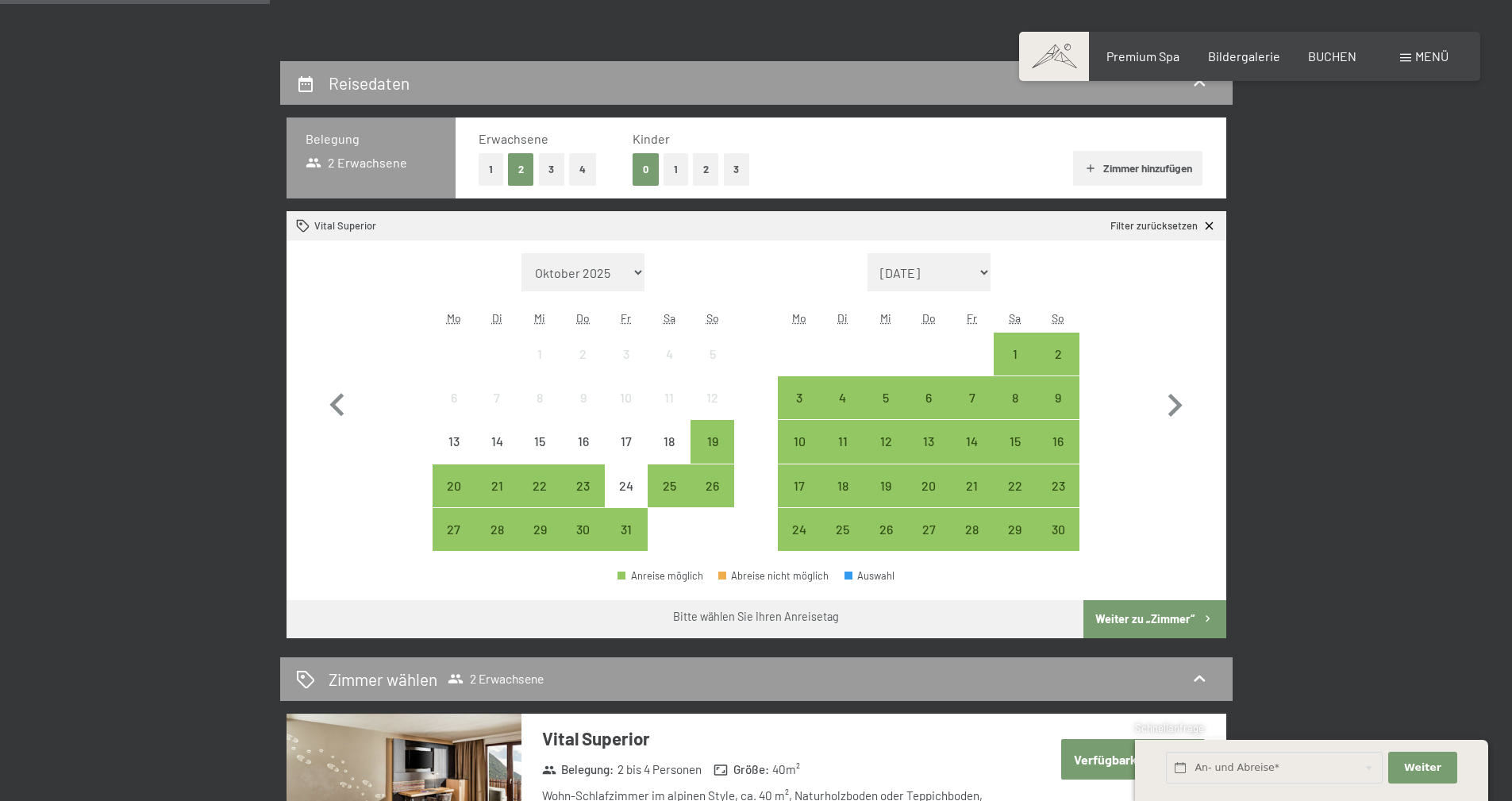
click at [671, 173] on button "1" at bounding box center [676, 169] width 25 height 32
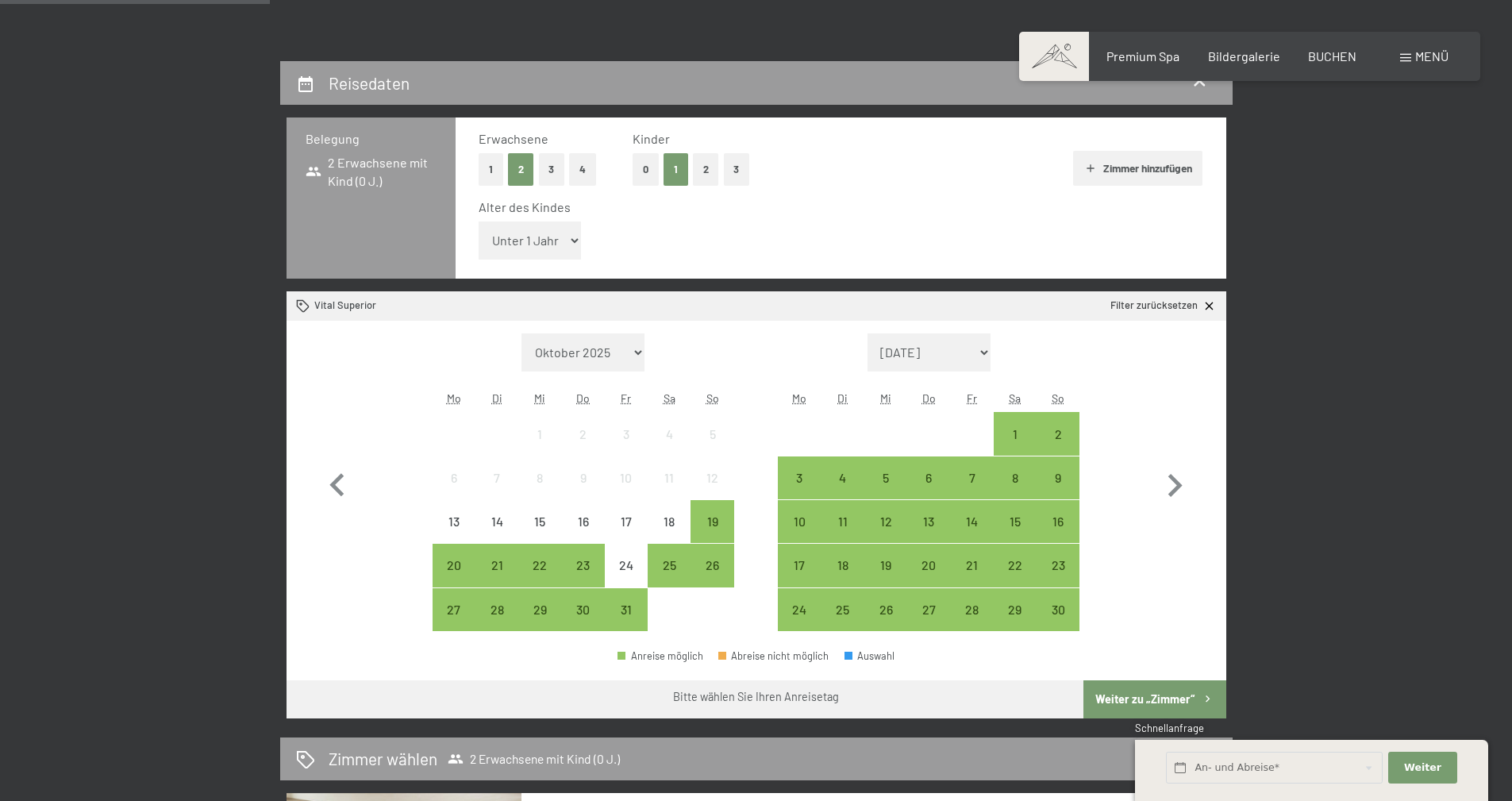
click at [570, 248] on select "Unter 1 Jahr 1 Jahr 2 Jahre 3 Jahre 4 Jahre 5 Jahre 6 Jahre 7 Jahre 8 Jahre 9 J…" at bounding box center [530, 240] width 103 height 38
select select "9"
click at [479, 221] on select "Unter 1 Jahr 1 Jahr 2 Jahre 3 Jahre 4 Jahre 5 Jahre 6 Jahre 7 Jahre 8 Jahre 9 J…" at bounding box center [530, 240] width 103 height 38
click at [674, 566] on div "25" at bounding box center [669, 579] width 40 height 40
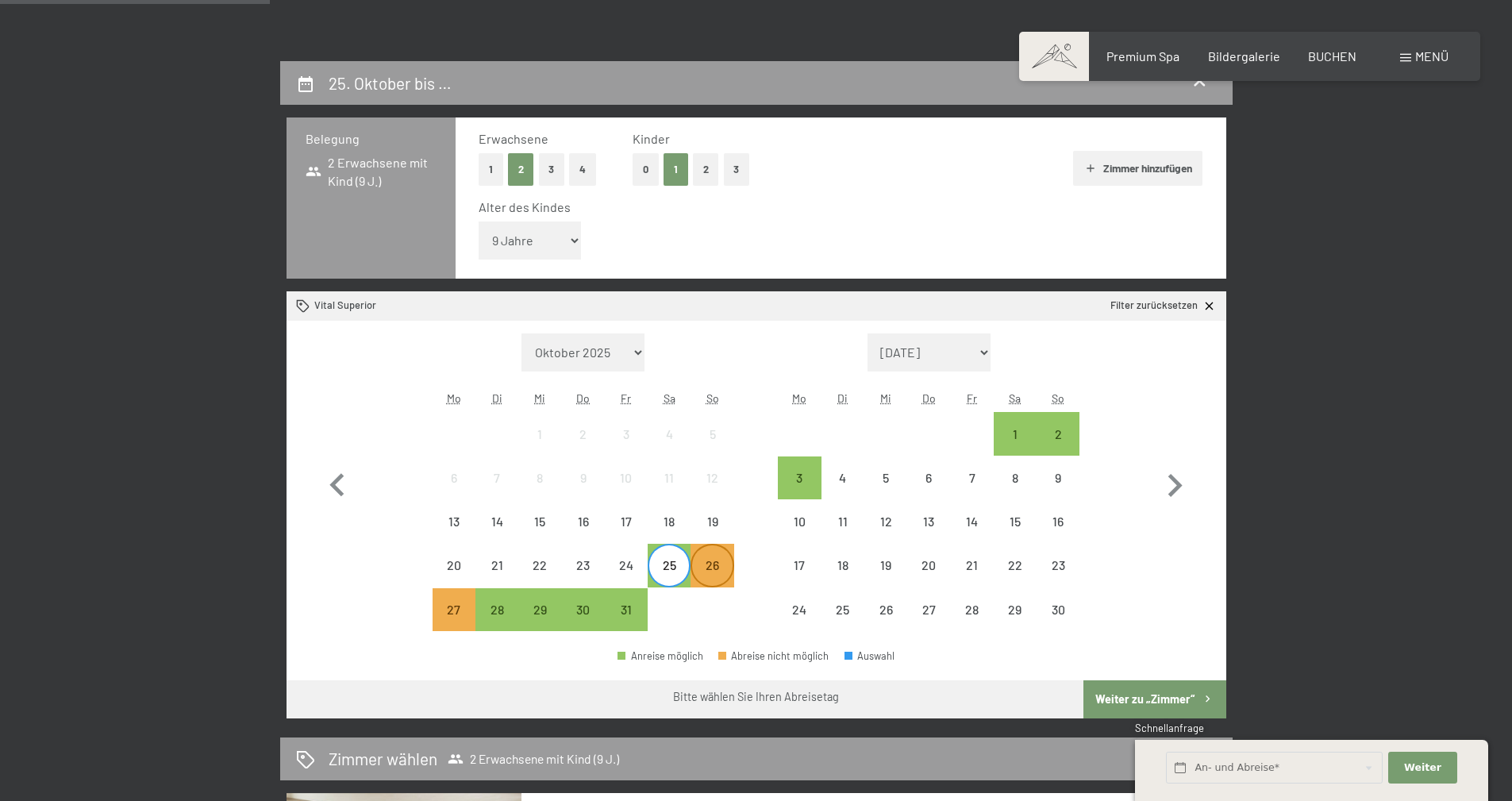
click at [719, 568] on div "26" at bounding box center [712, 579] width 40 height 40
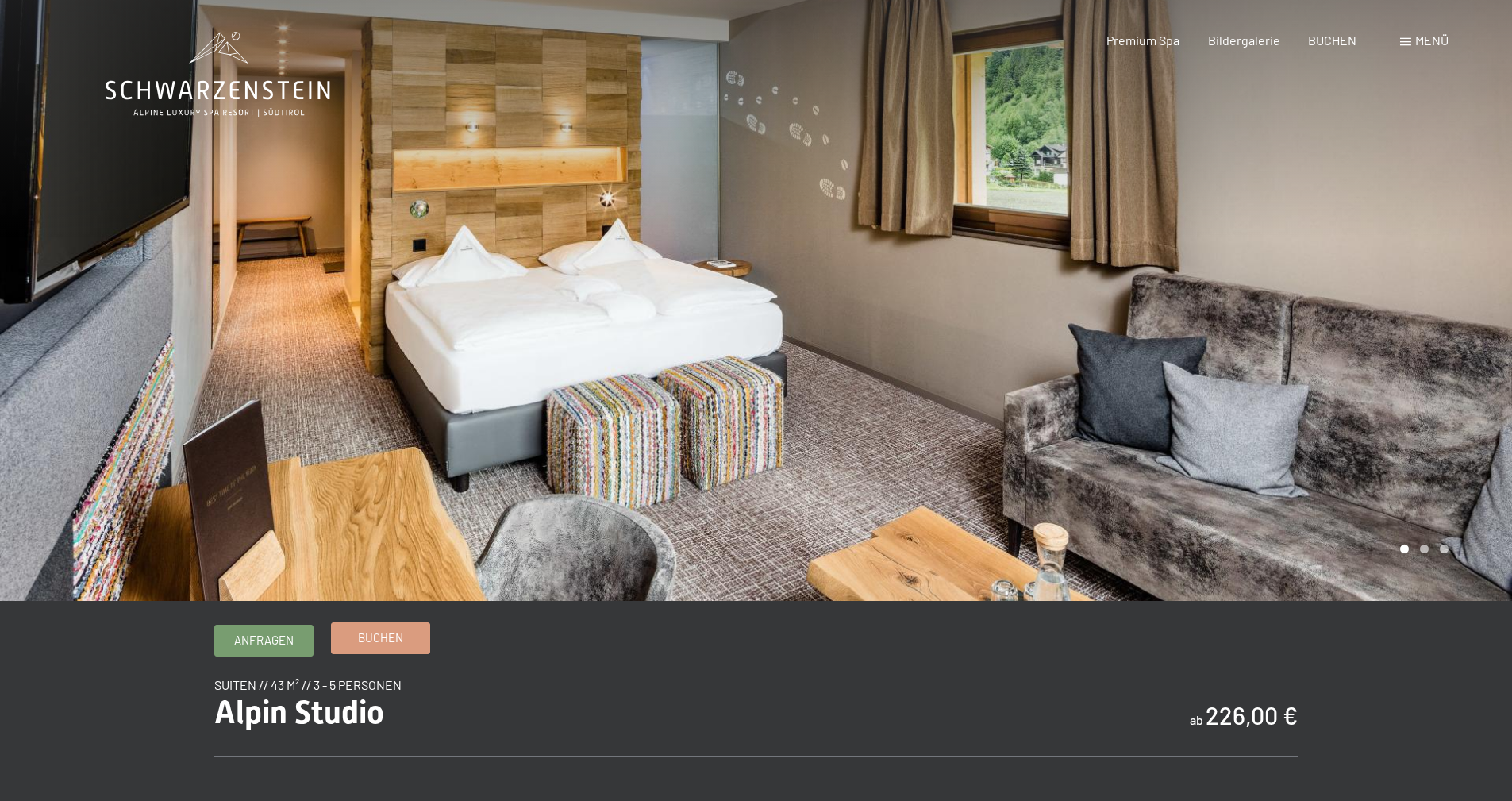
click at [392, 637] on span "Buchen" at bounding box center [381, 638] width 45 height 17
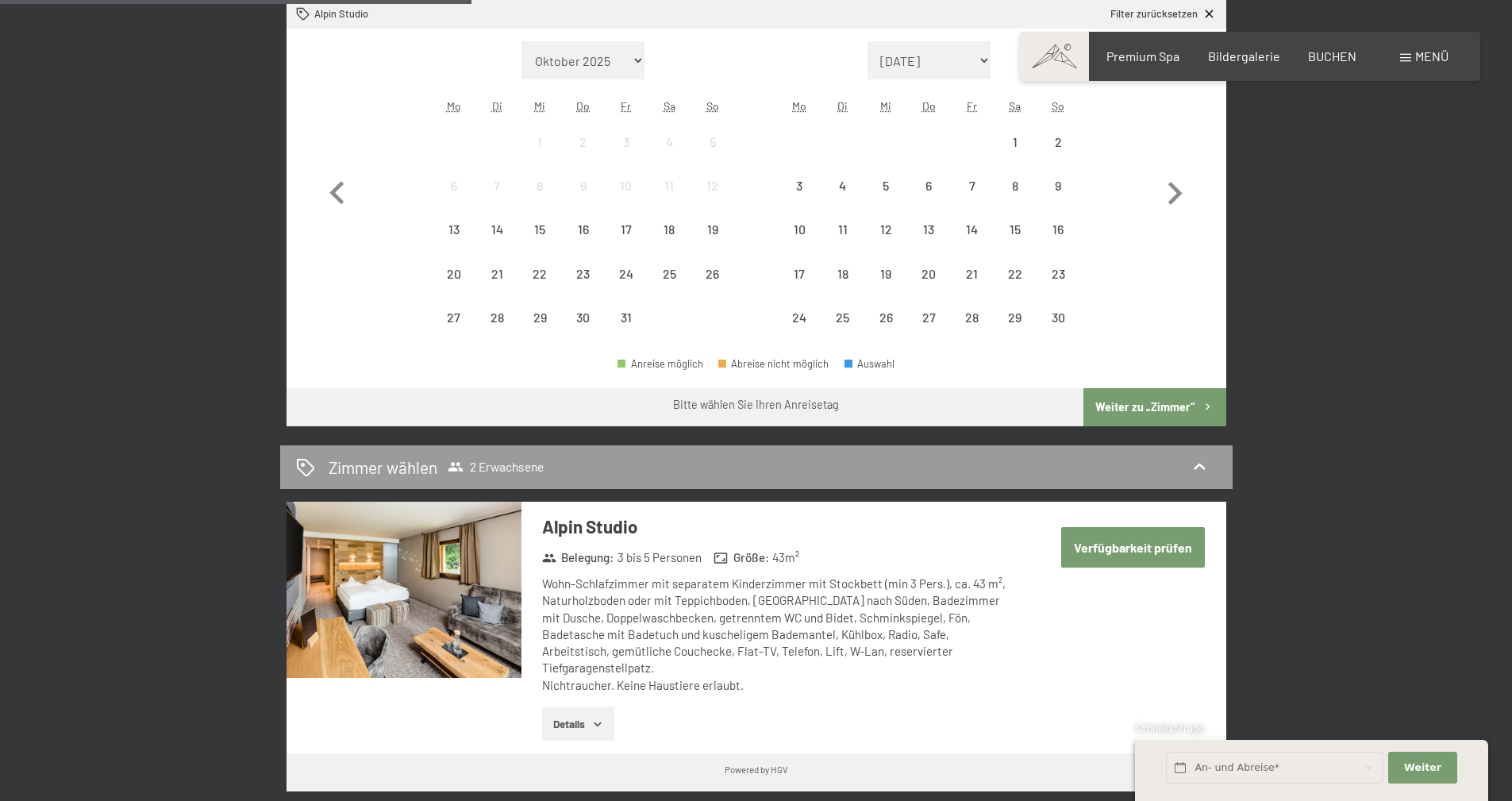
scroll to position [556, 0]
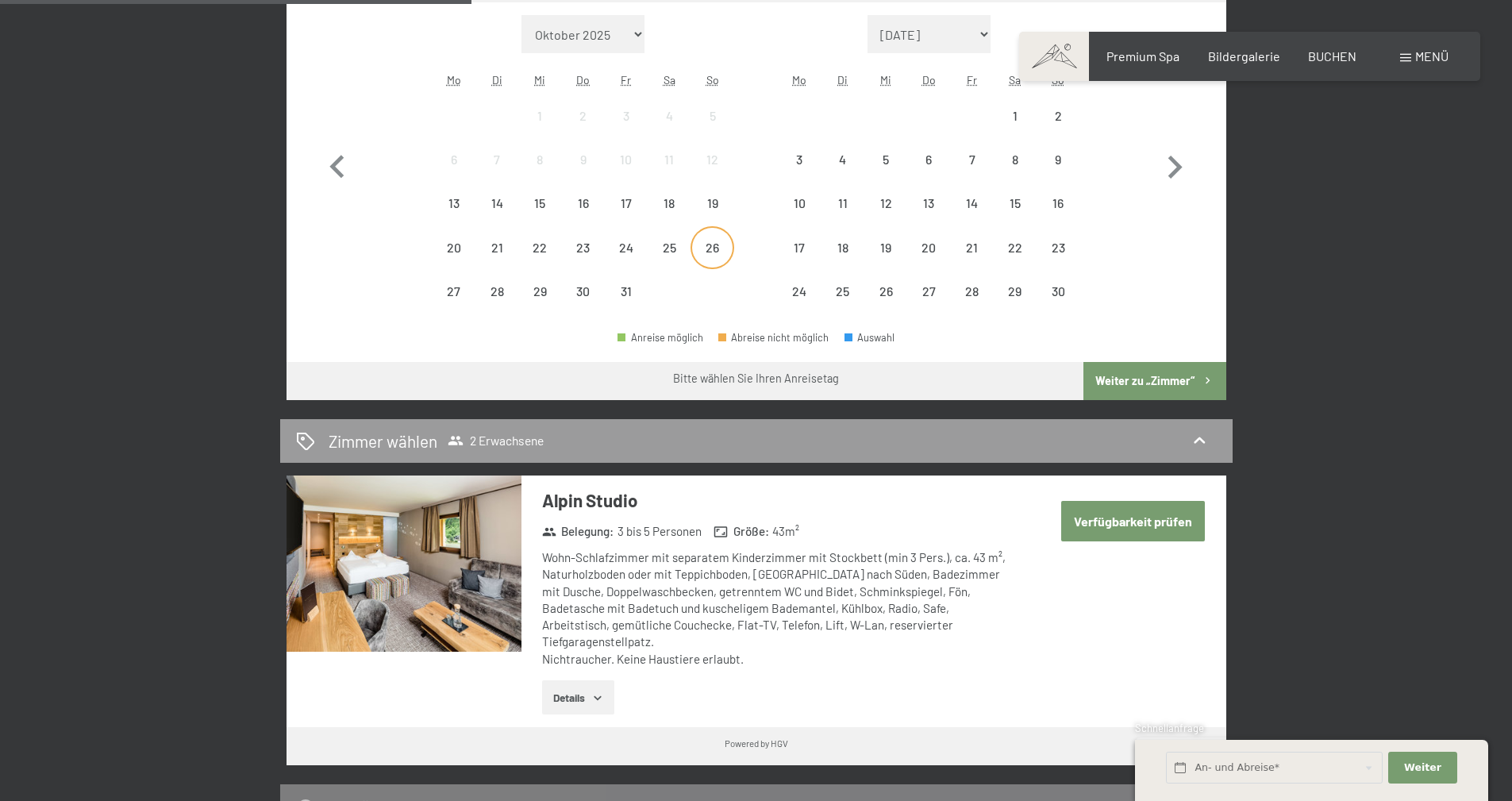
click at [711, 244] on div "26" at bounding box center [712, 261] width 40 height 40
click at [677, 242] on div "25" at bounding box center [669, 261] width 40 height 40
click at [457, 286] on div "27" at bounding box center [454, 305] width 40 height 40
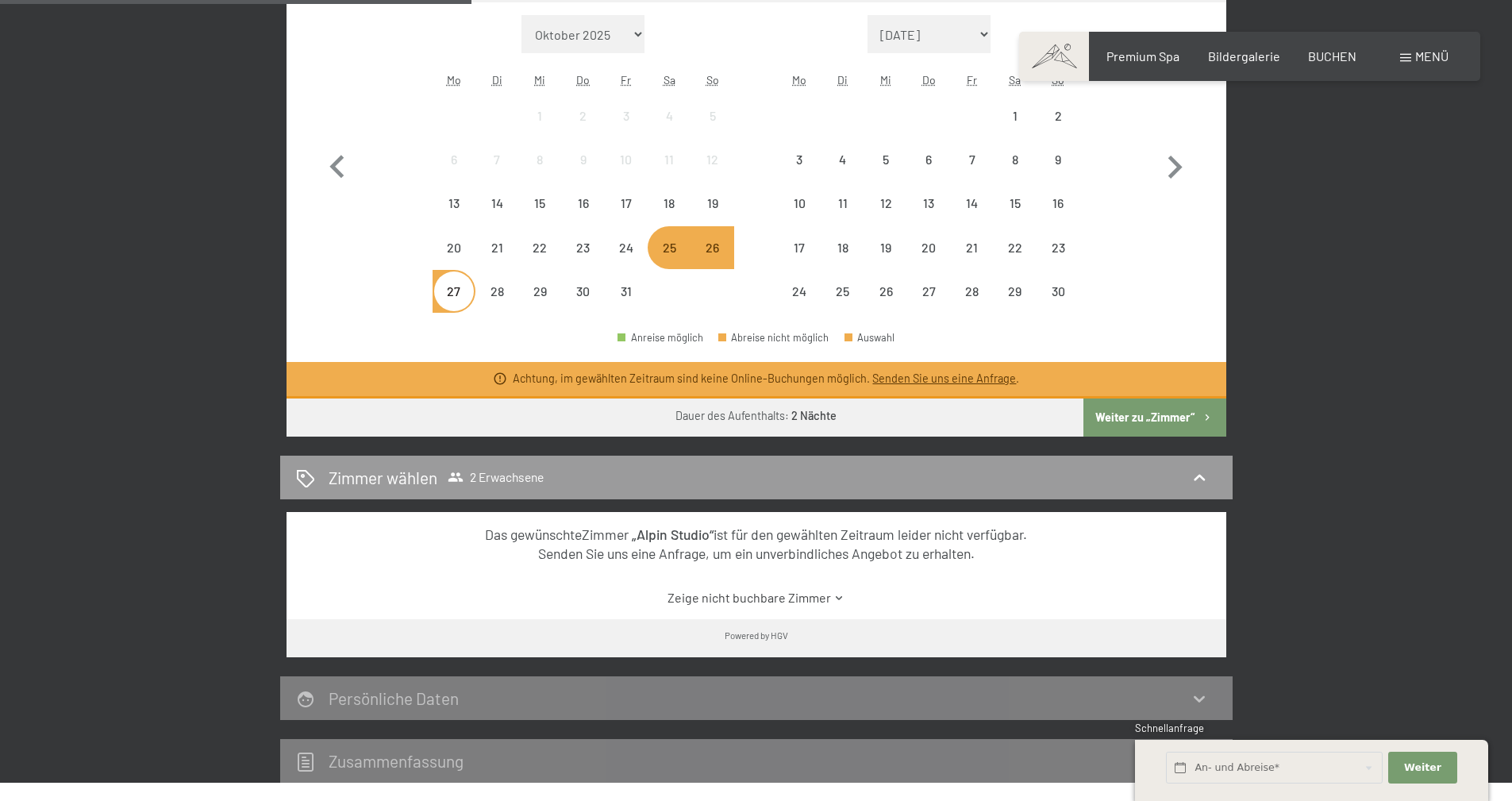
click at [673, 252] on div "25" at bounding box center [669, 261] width 40 height 40
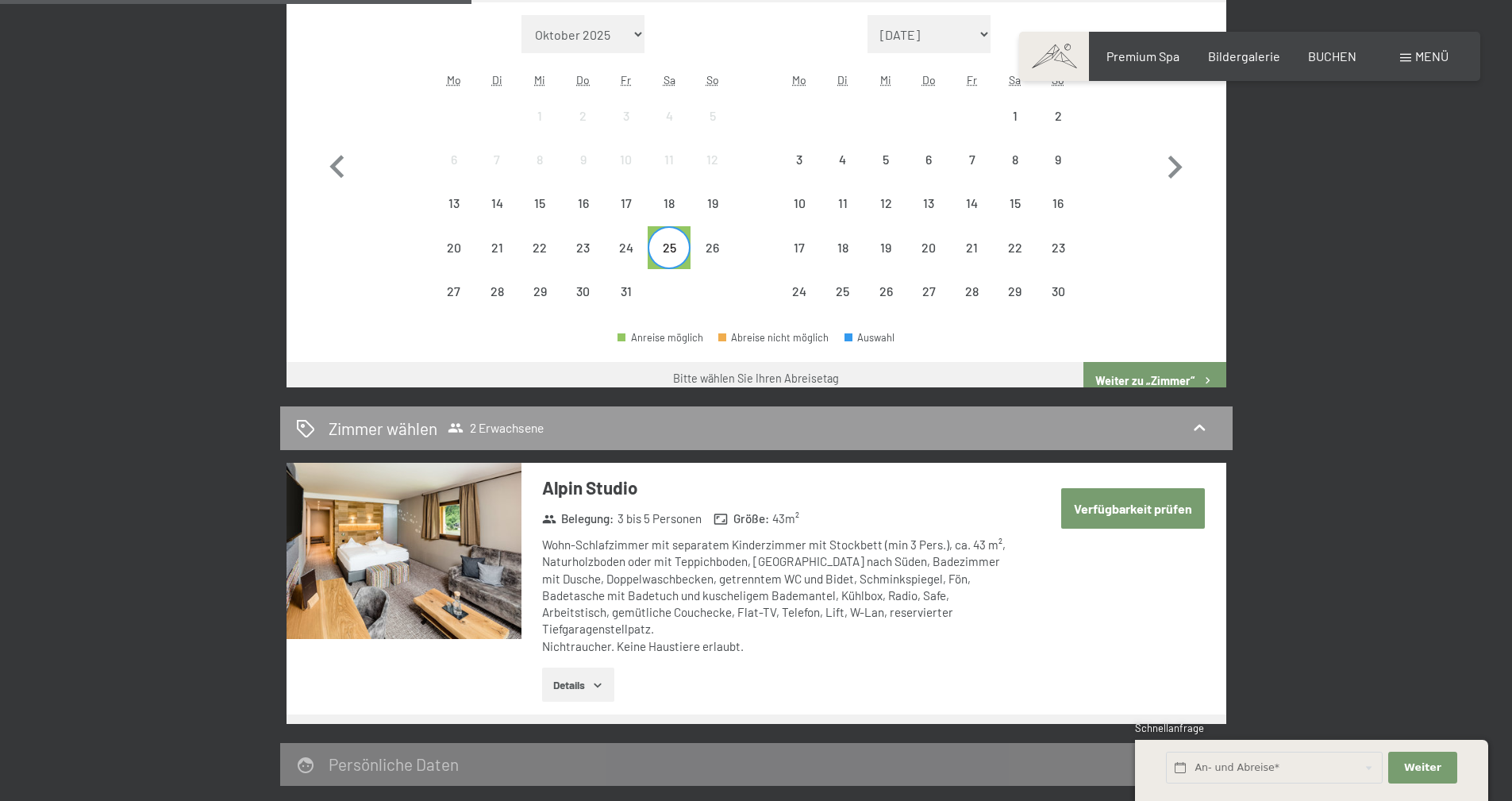
click at [734, 257] on div "Monat/Jahr Oktober 2025 November 2025 Dezember 2025 Januar 2026 Februar 2026 Mä…" at bounding box center [756, 164] width 883 height 298
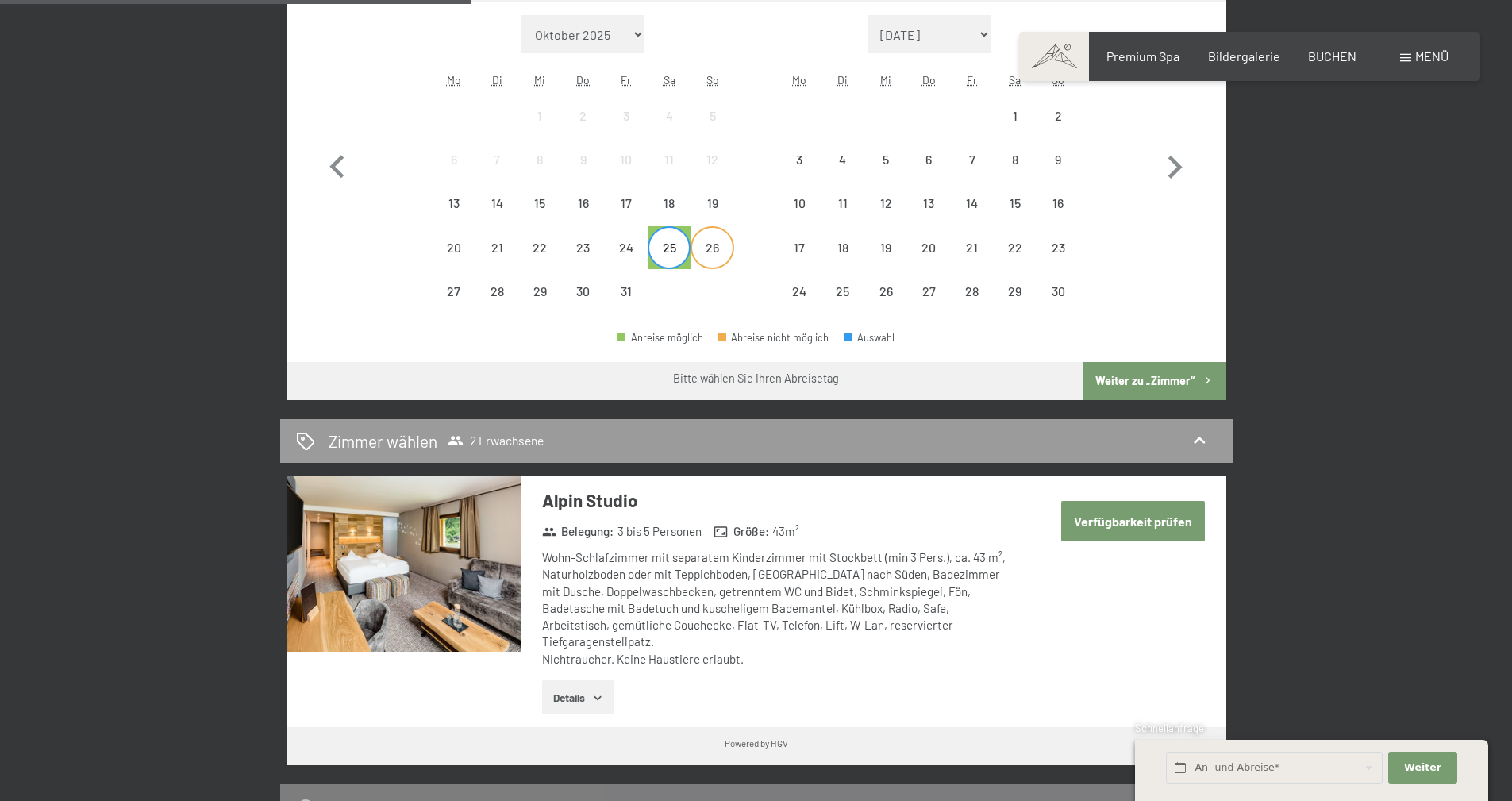
click at [721, 257] on div "26" at bounding box center [712, 261] width 40 height 40
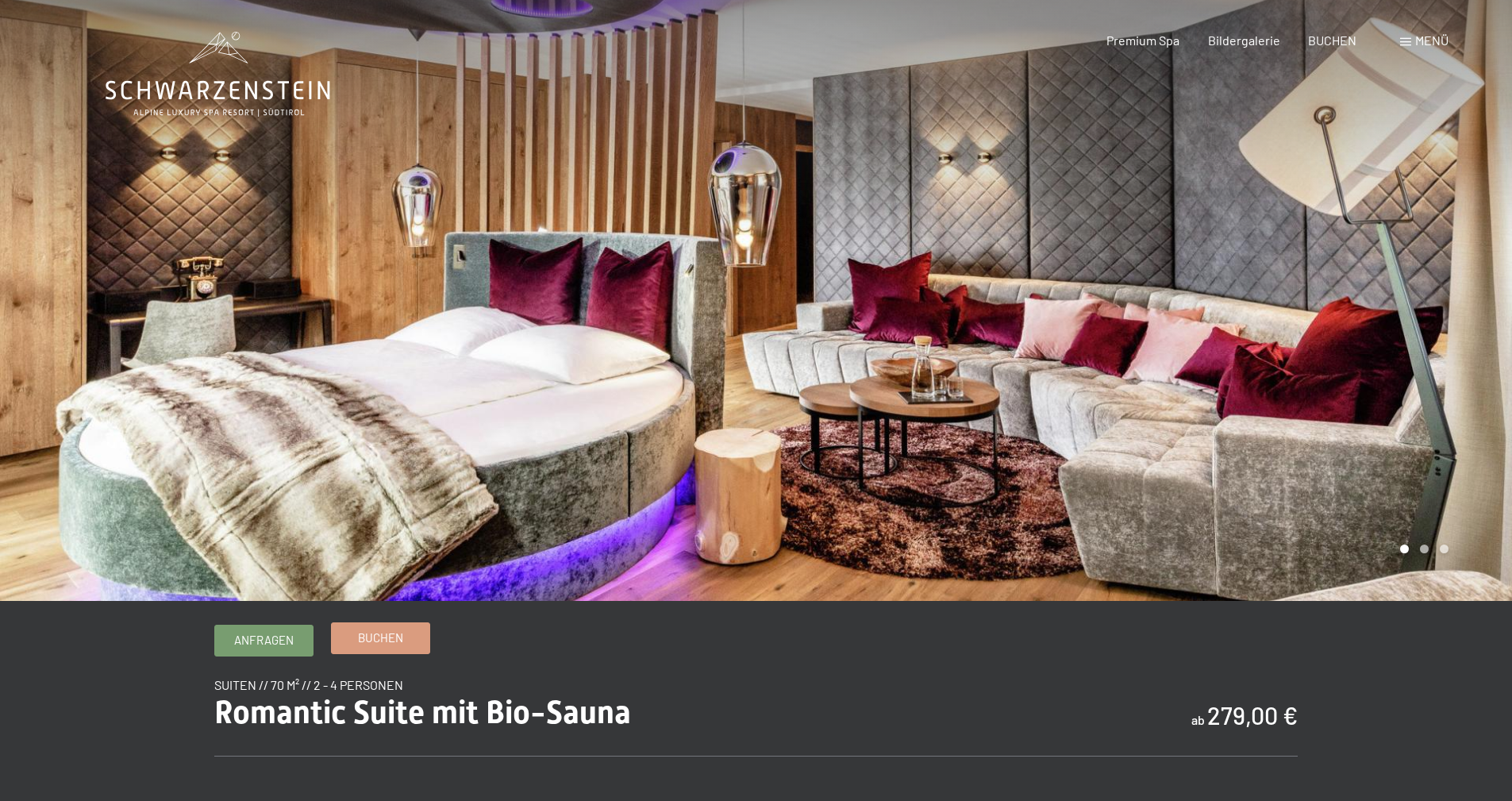
click at [387, 638] on span "Buchen" at bounding box center [381, 638] width 45 height 17
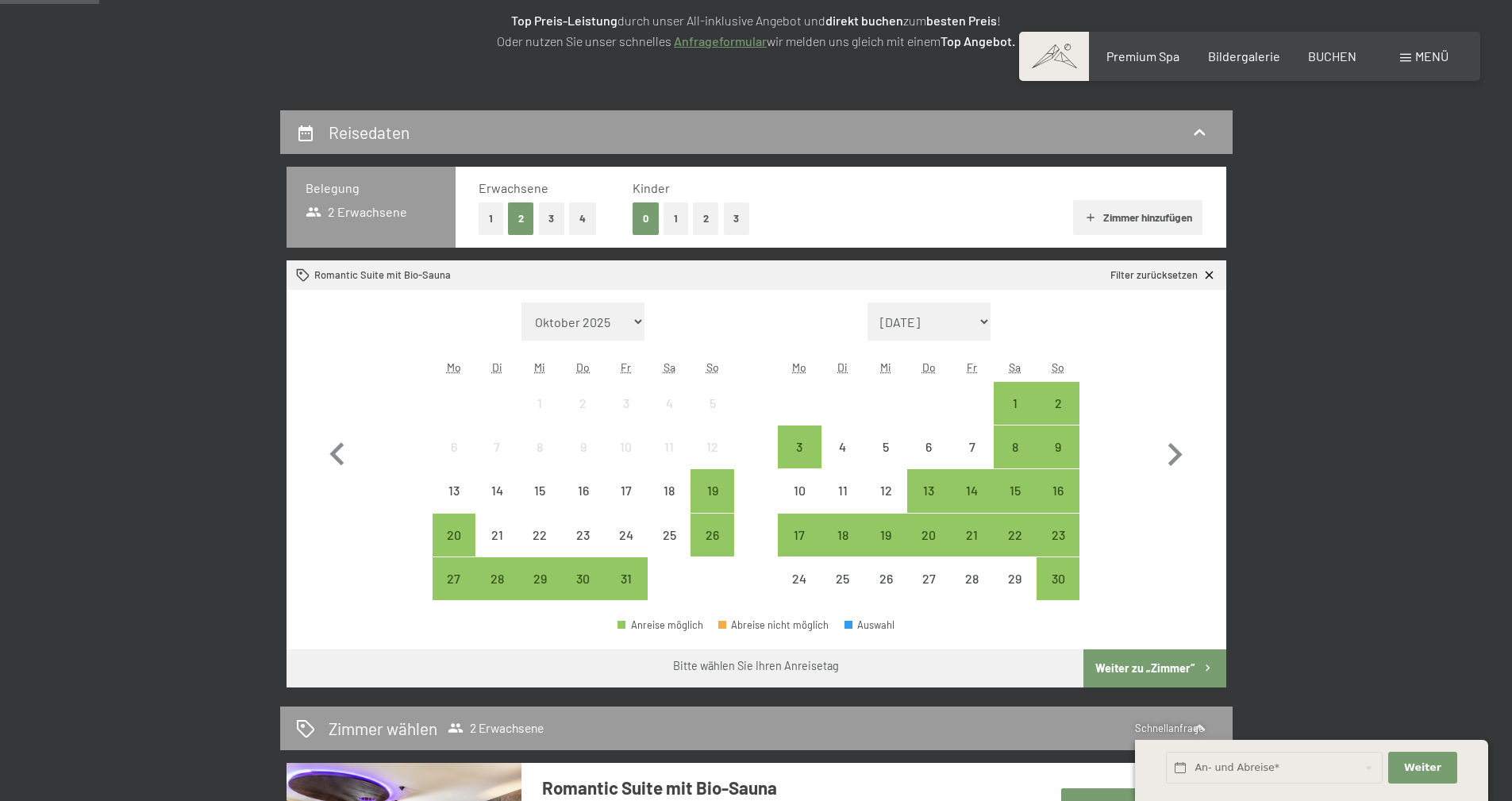
scroll to position [318, 0]
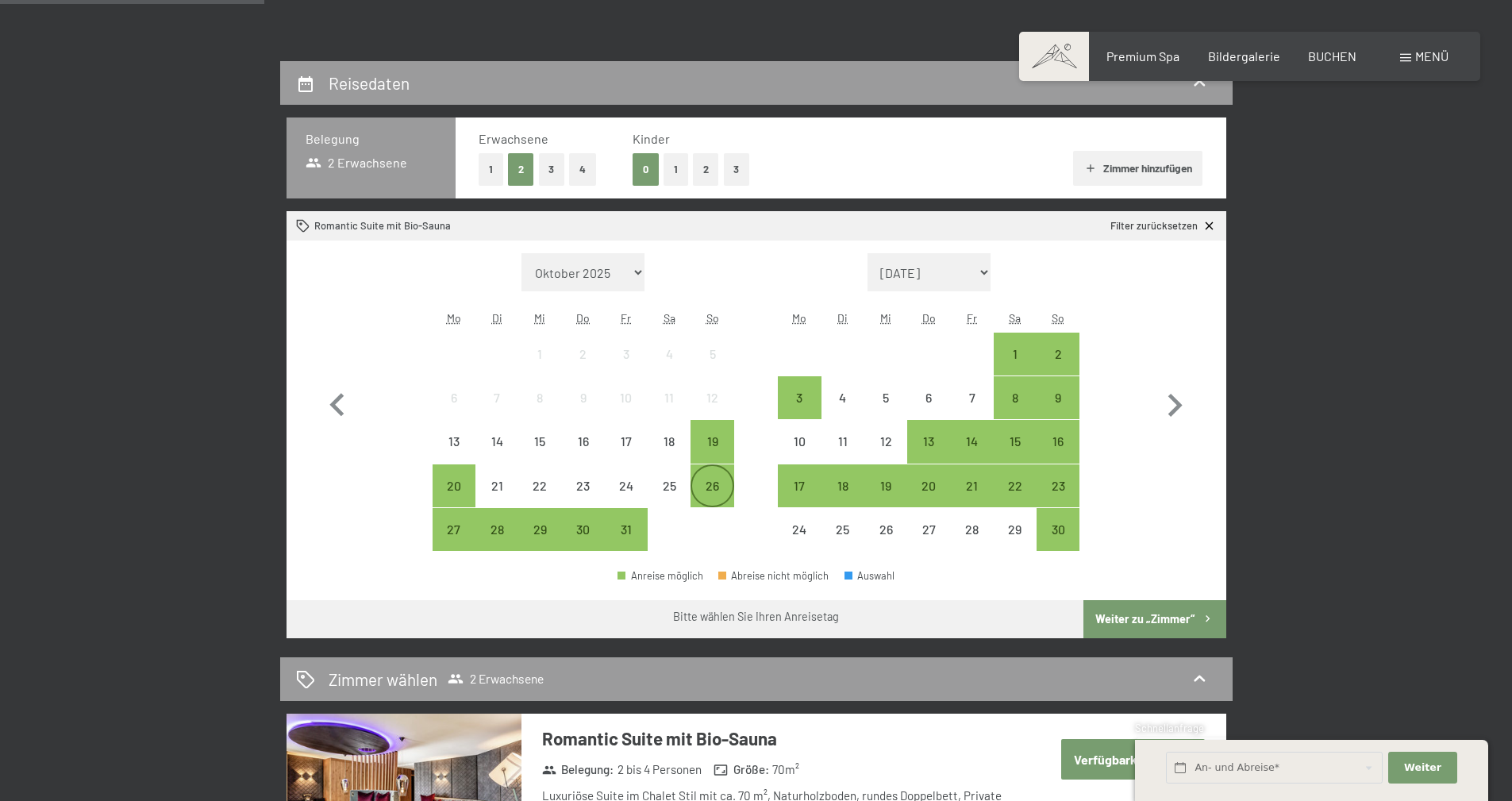
click at [726, 493] on div "26" at bounding box center [712, 499] width 40 height 40
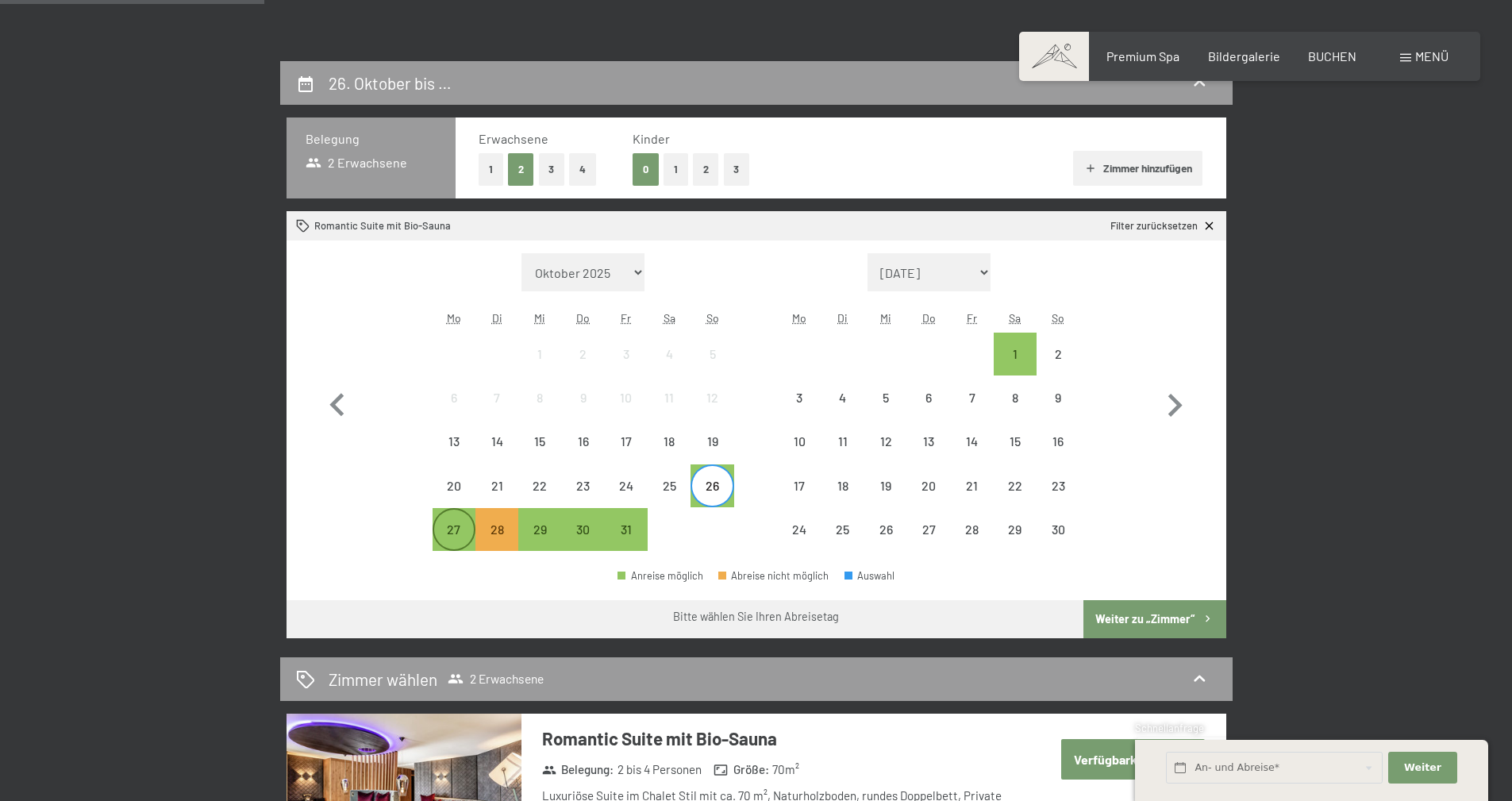
click at [448, 533] on div "27" at bounding box center [454, 543] width 40 height 40
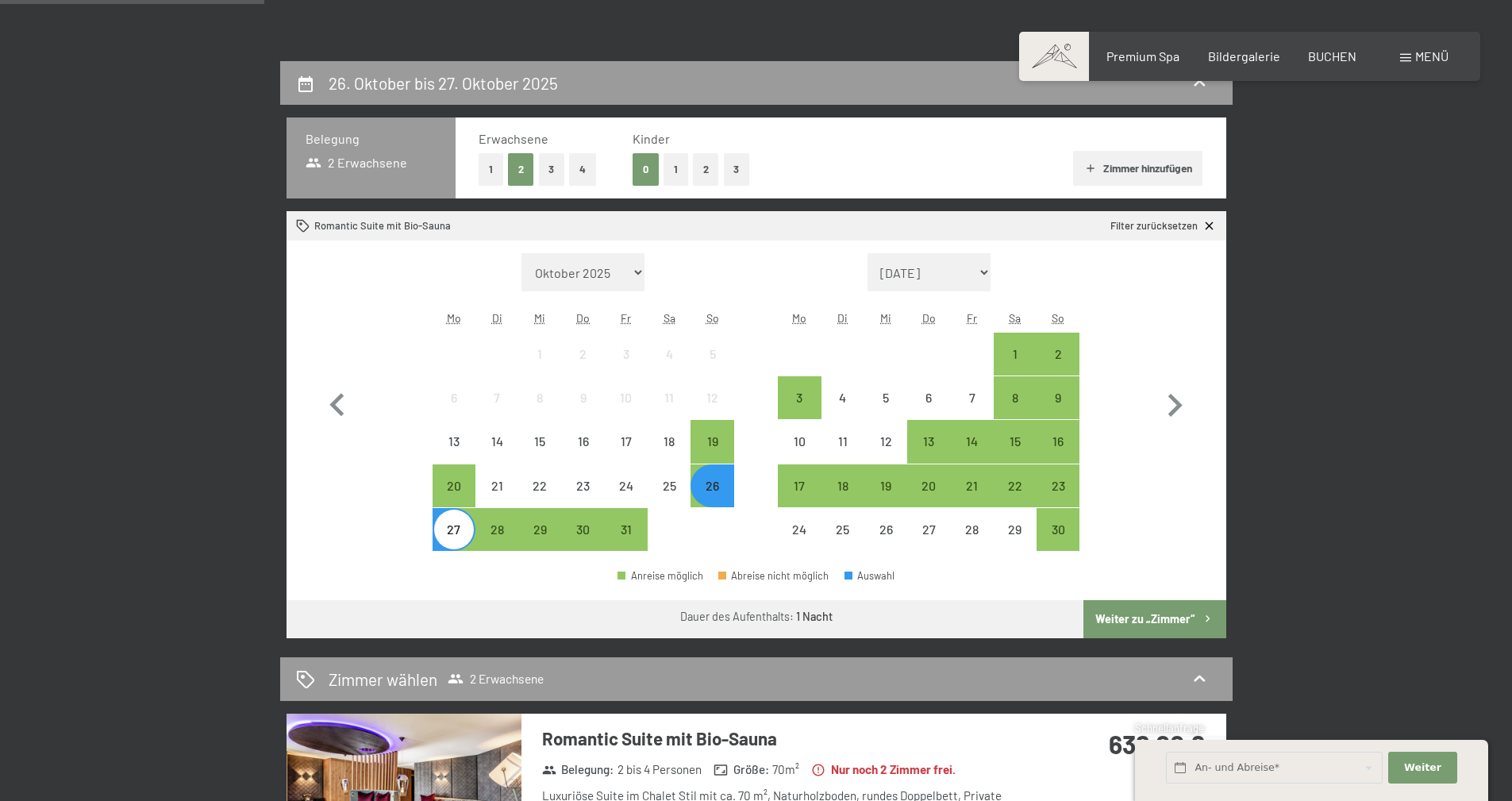
click at [670, 171] on button "1" at bounding box center [676, 169] width 25 height 32
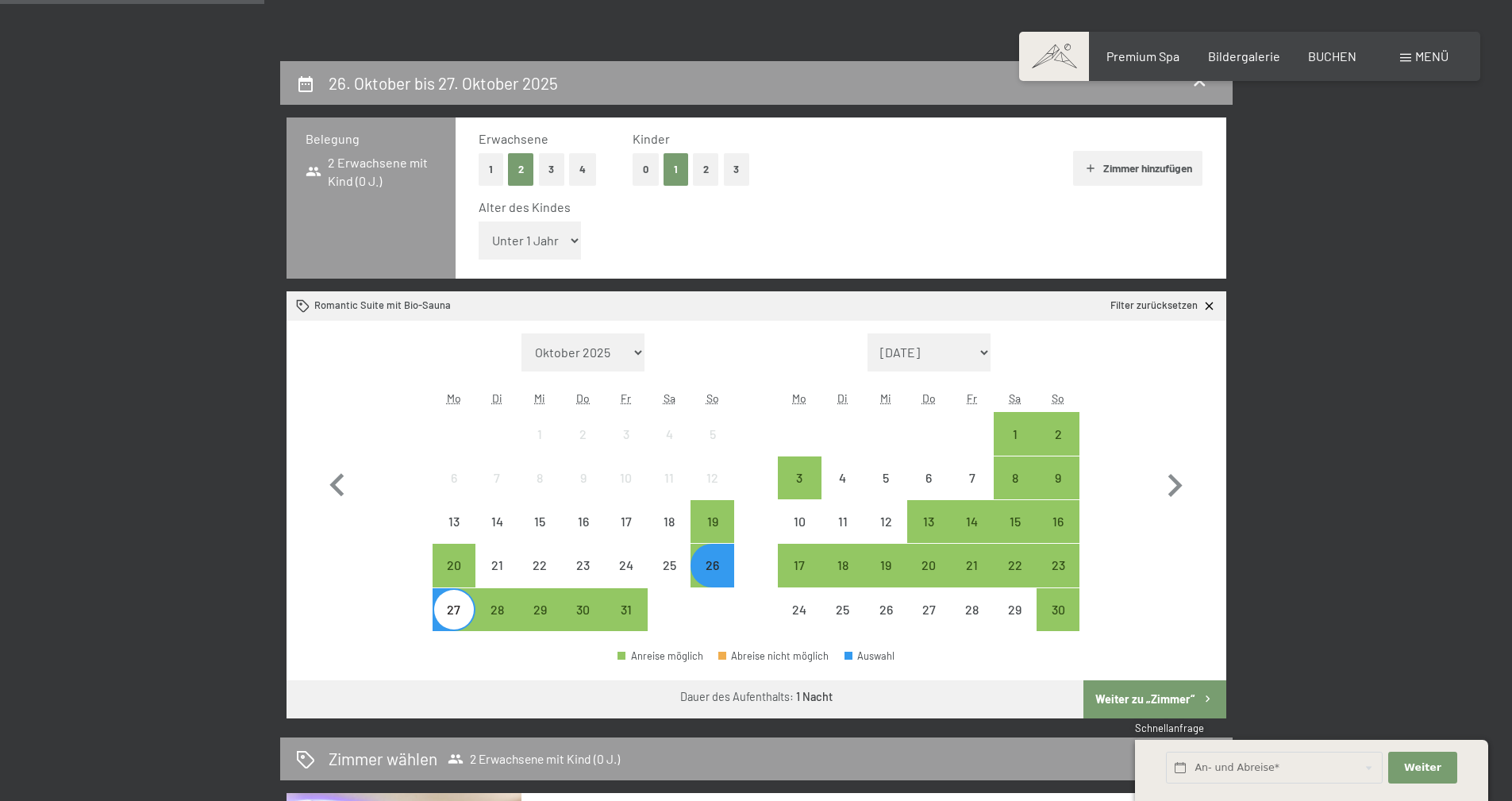
click at [569, 236] on select "Unter 1 Jahr 1 Jahr 2 Jahre 3 Jahre 4 Jahre 5 Jahre 6 Jahre 7 Jahre 8 Jahre 9 J…" at bounding box center [530, 240] width 103 height 38
select select "9"
click at [479, 221] on select "Unter 1 Jahr 1 Jahr 2 Jahre 3 Jahre 4 Jahre 5 Jahre 6 Jahre 7 Jahre 8 Jahre 9 J…" at bounding box center [530, 240] width 103 height 38
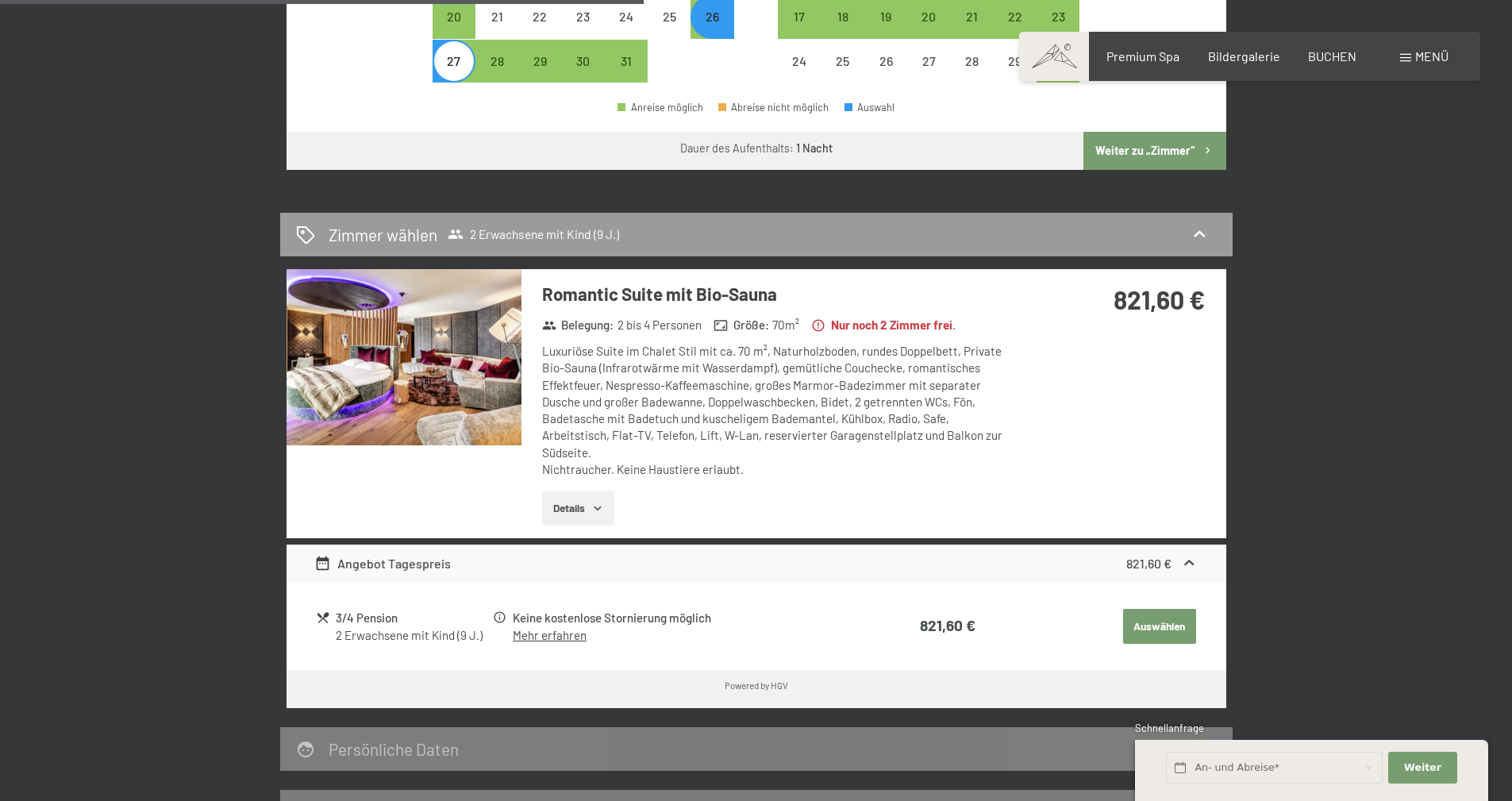
scroll to position [873, 0]
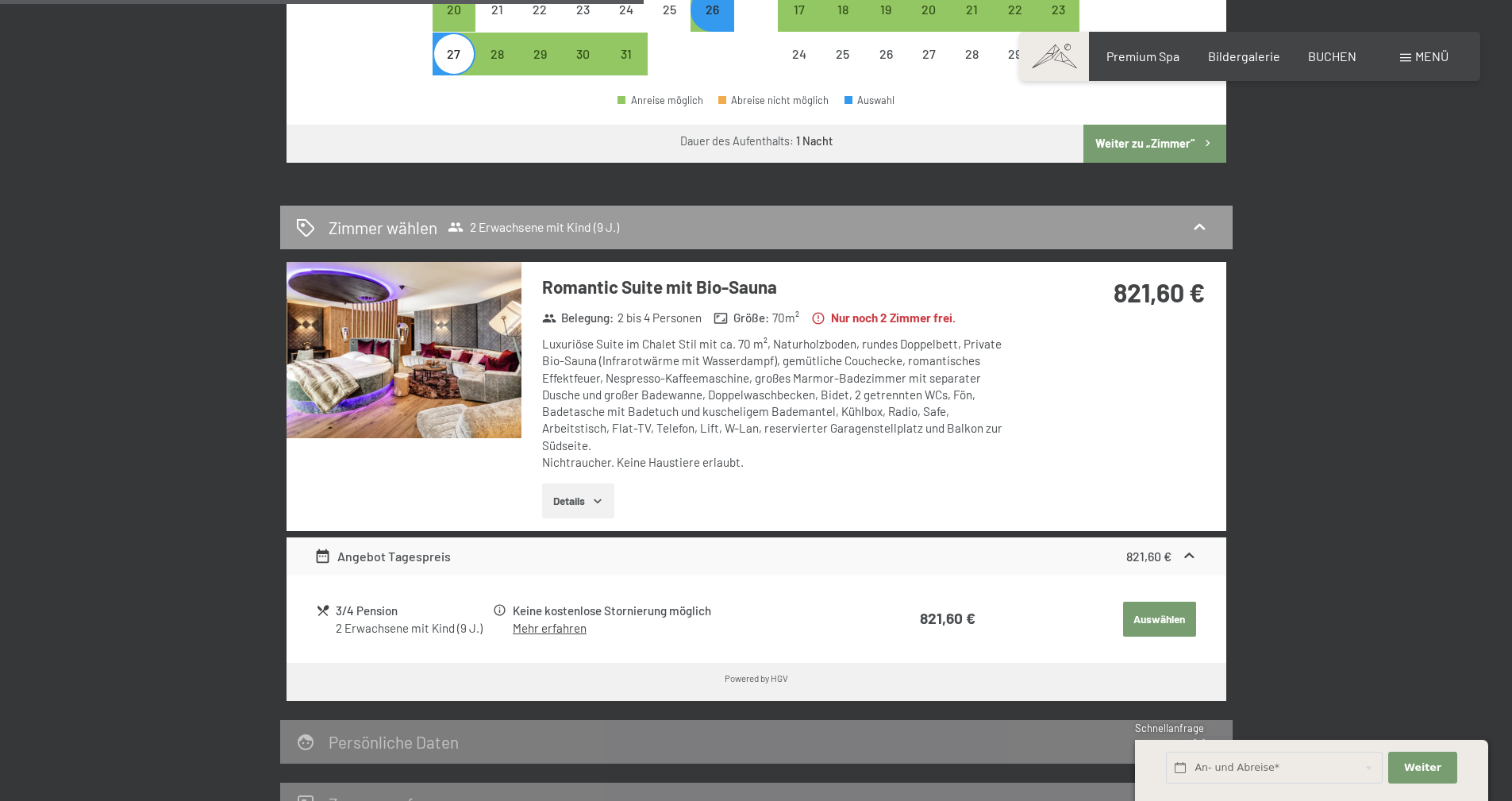
click at [572, 505] on button "Details" at bounding box center [579, 501] width 72 height 35
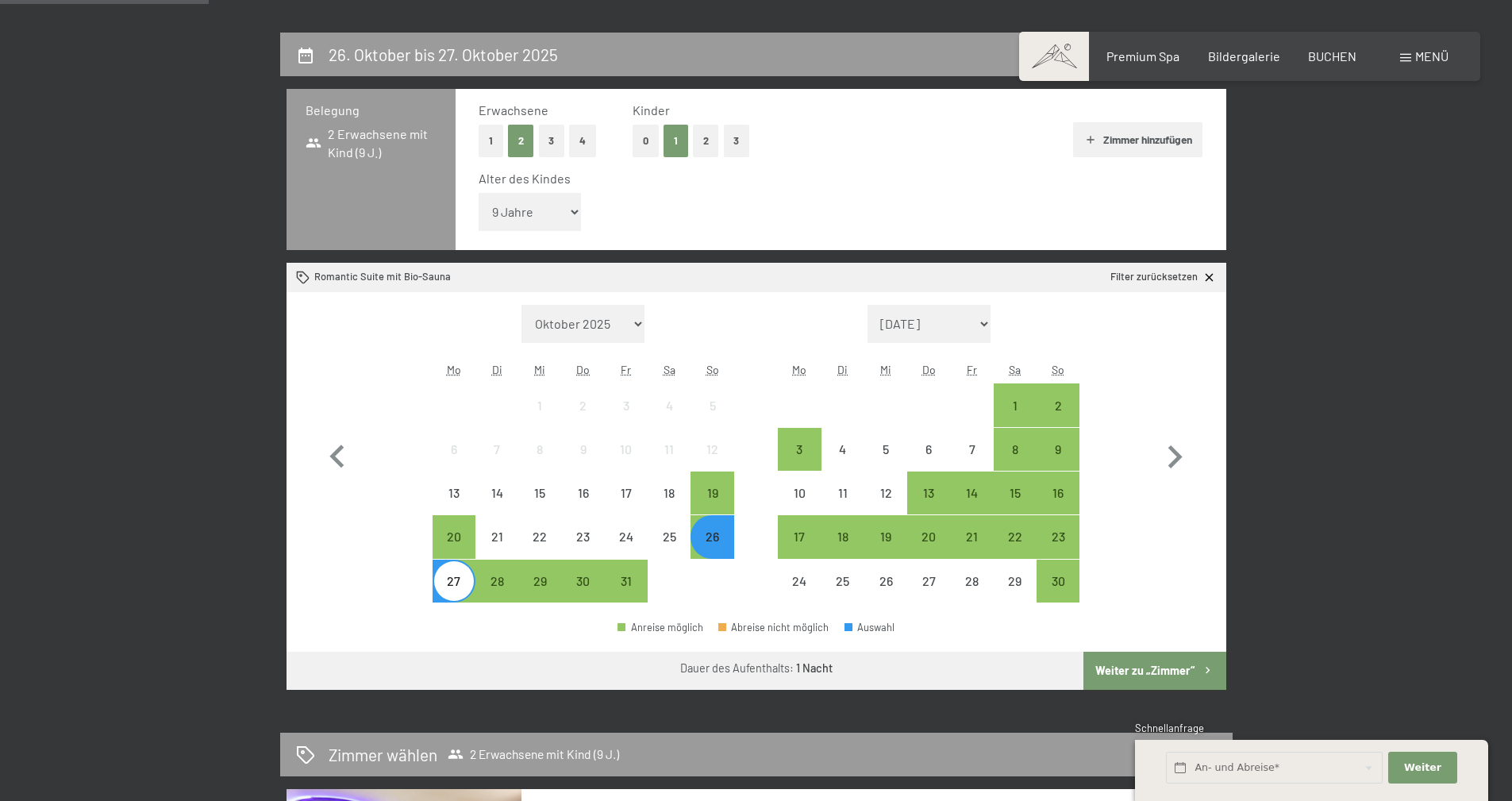
scroll to position [318, 0]
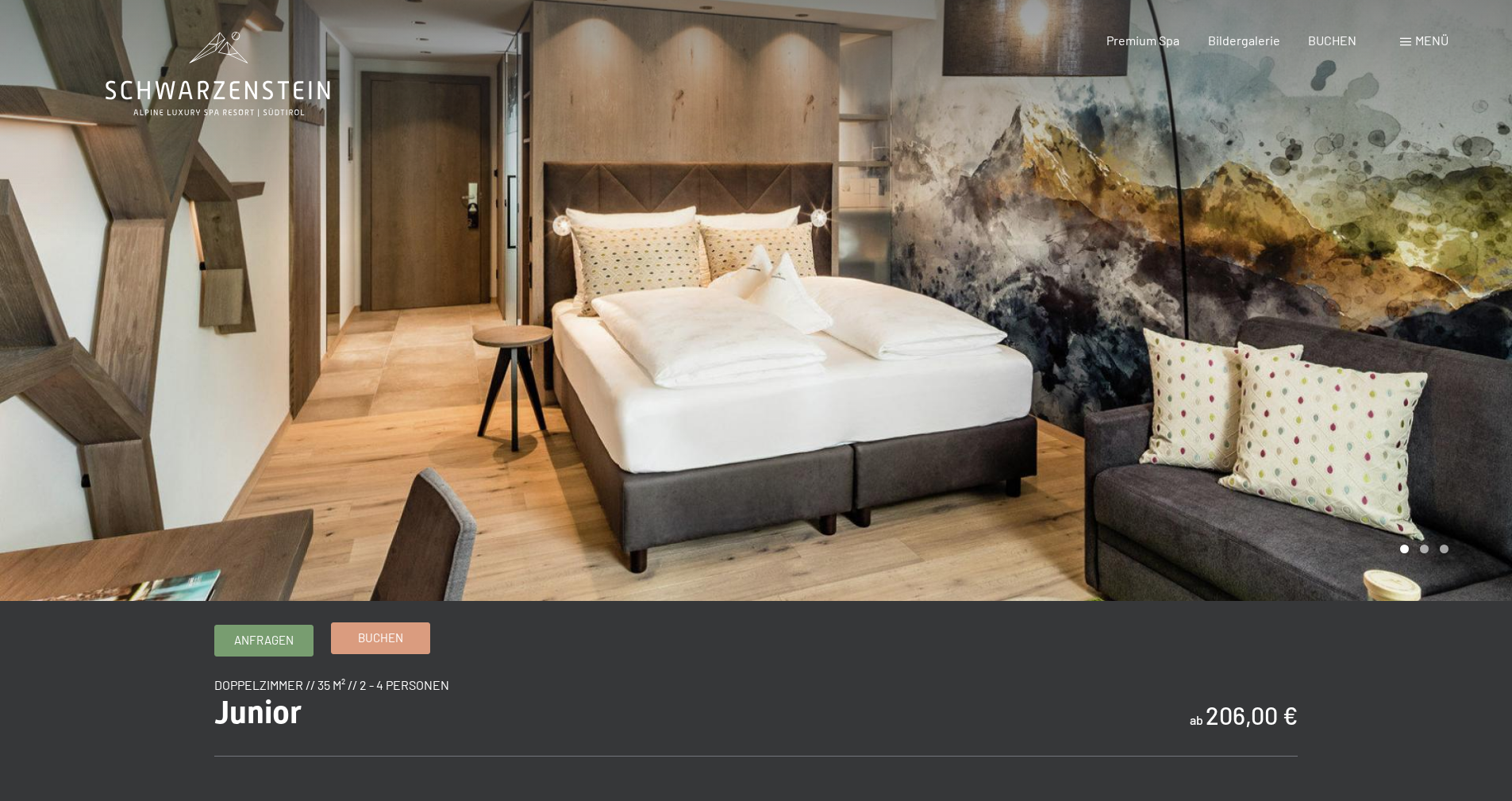
click at [388, 639] on span "Buchen" at bounding box center [381, 638] width 45 height 17
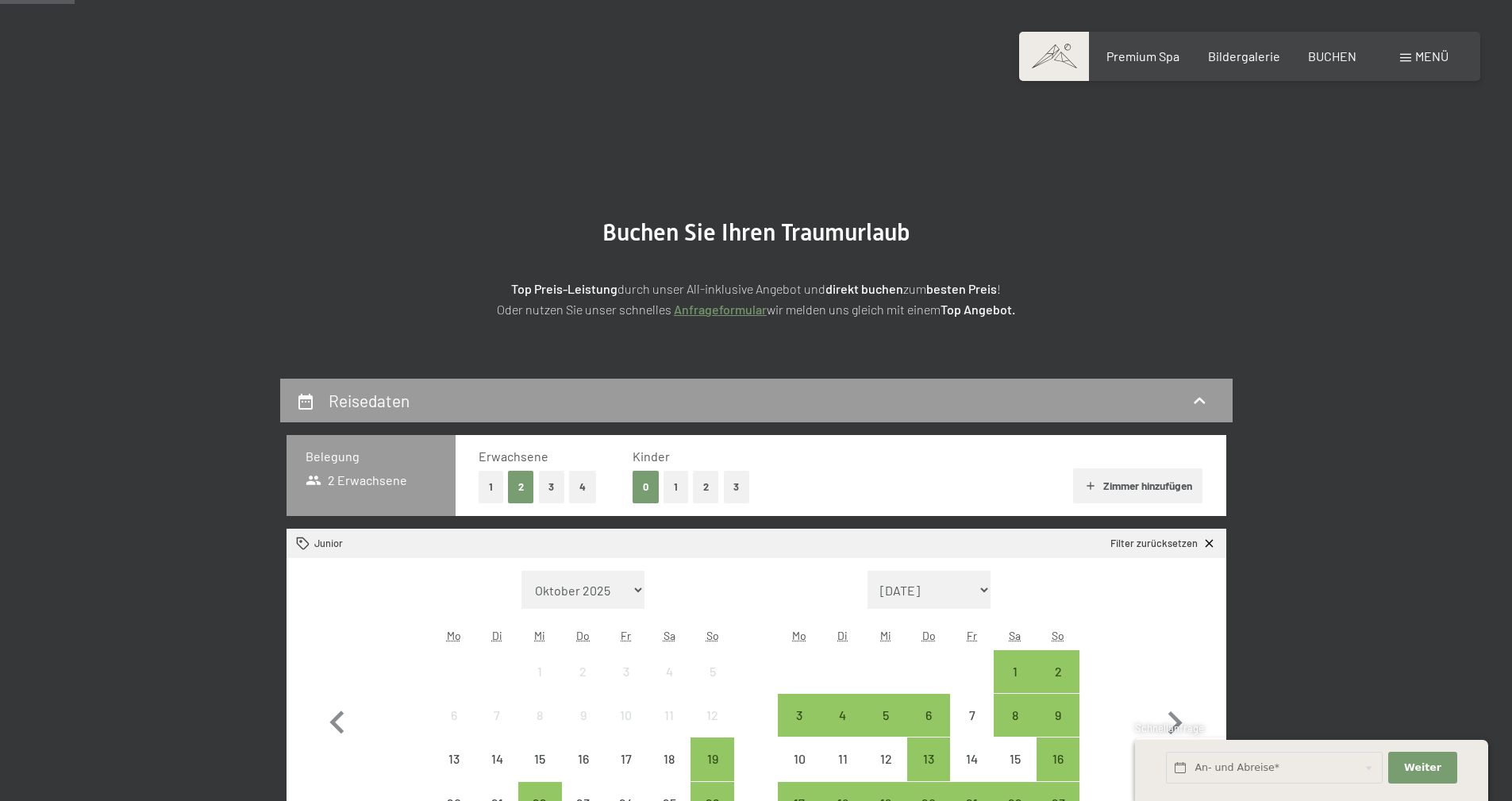
scroll to position [318, 0]
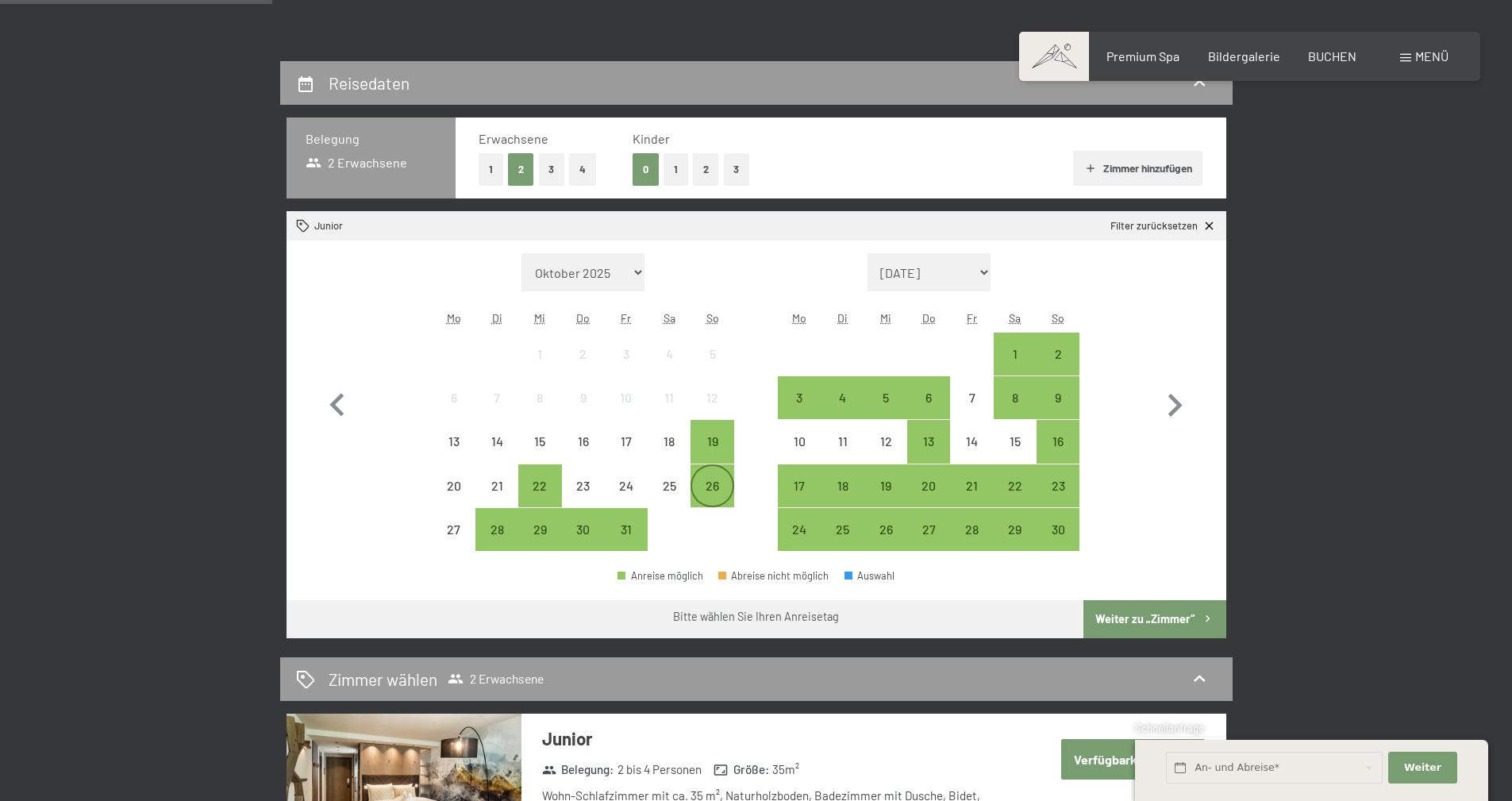
click at [704, 489] on div "26" at bounding box center [712, 499] width 40 height 40
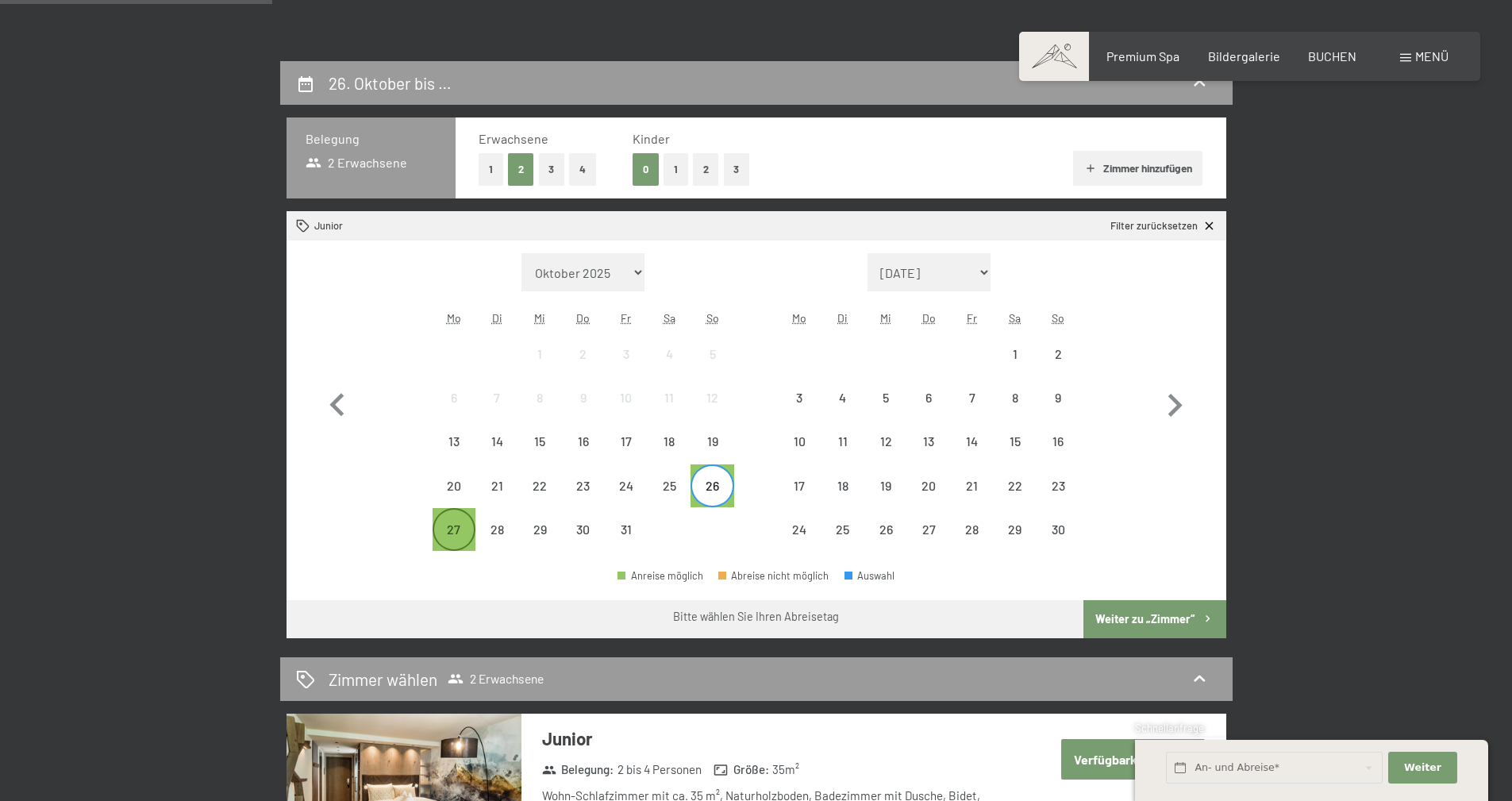
click at [461, 532] on div "27" at bounding box center [454, 543] width 40 height 40
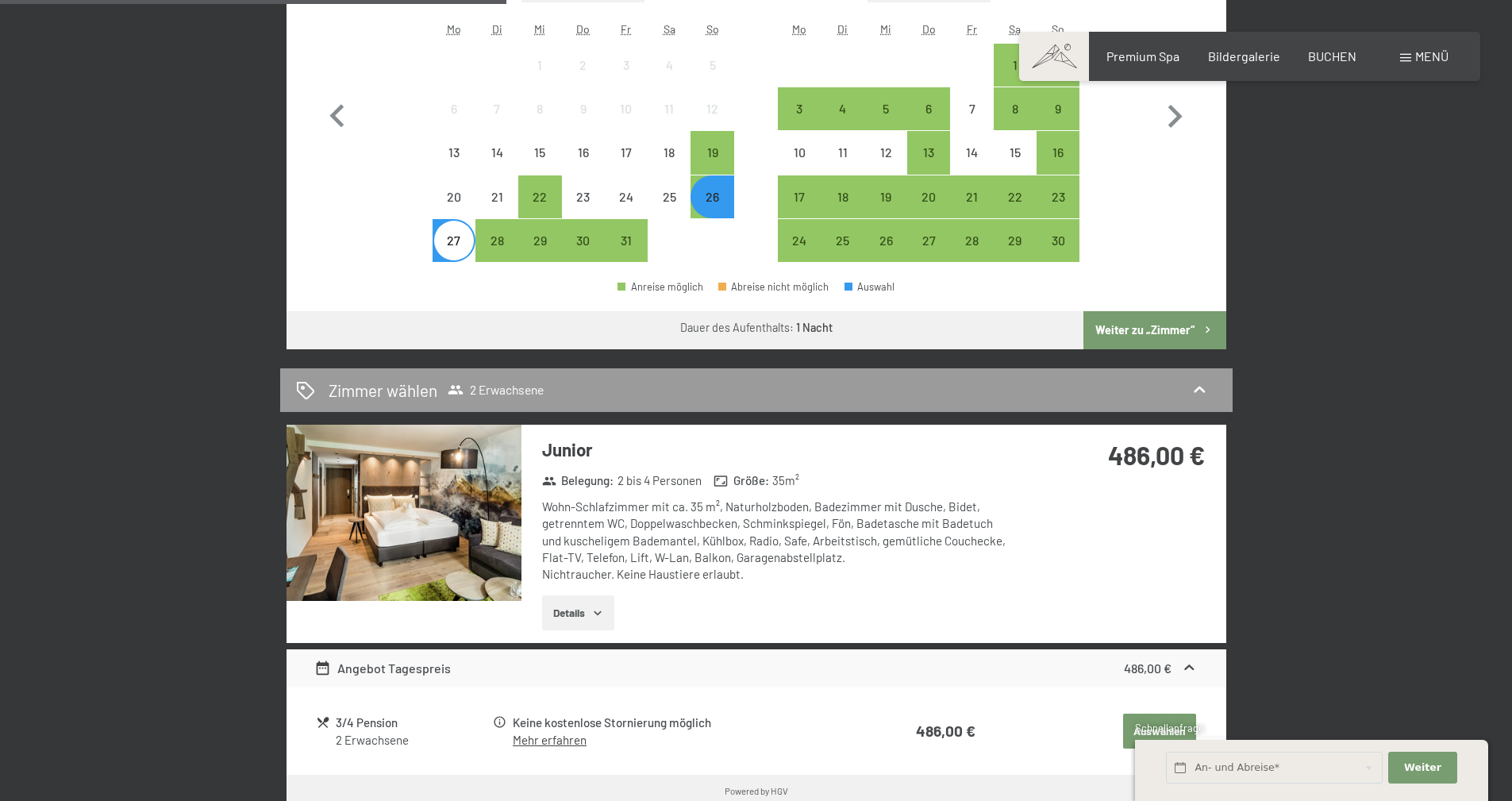
scroll to position [635, 0]
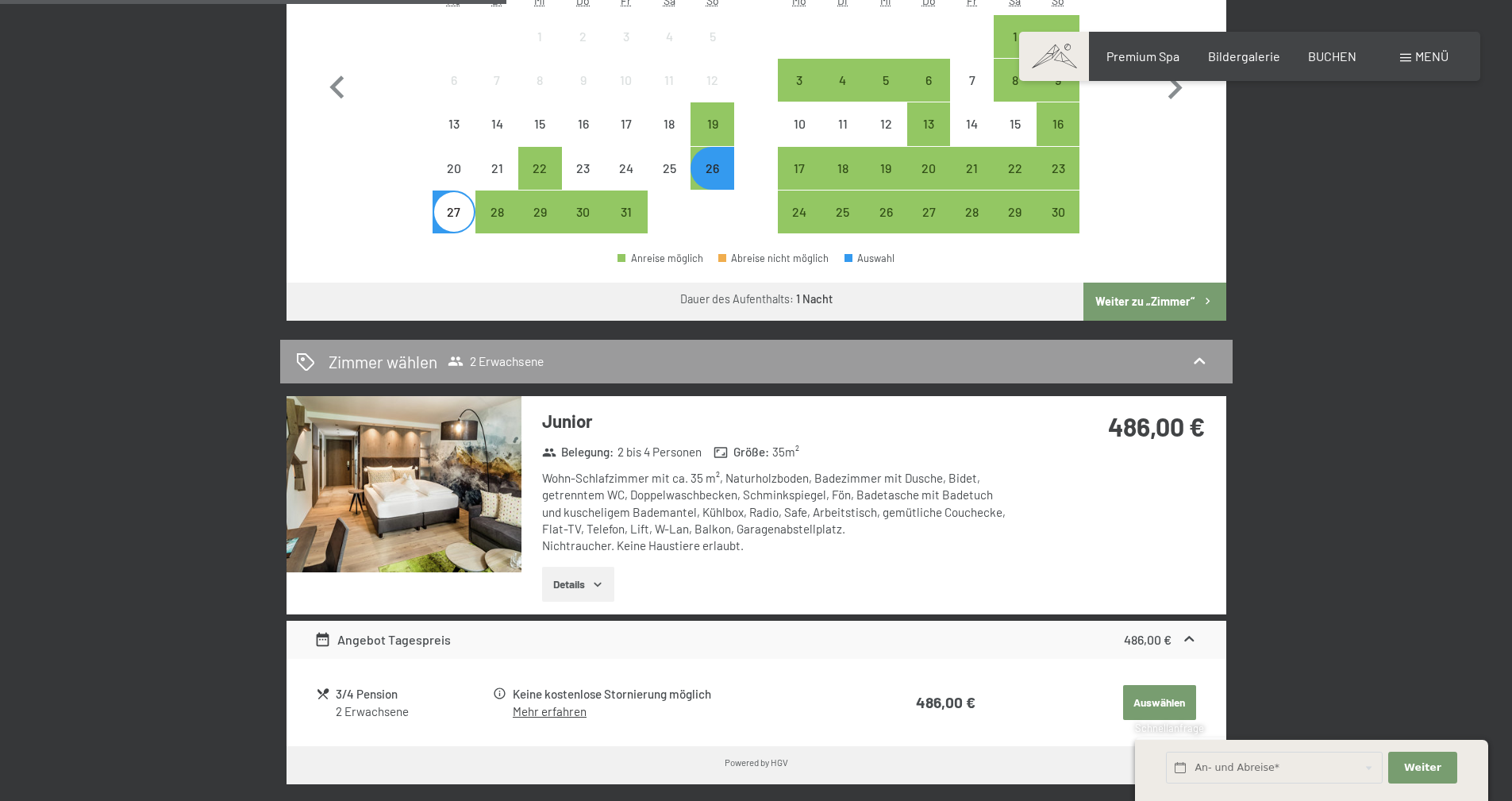
click at [594, 587] on icon "button" at bounding box center [598, 584] width 13 height 13
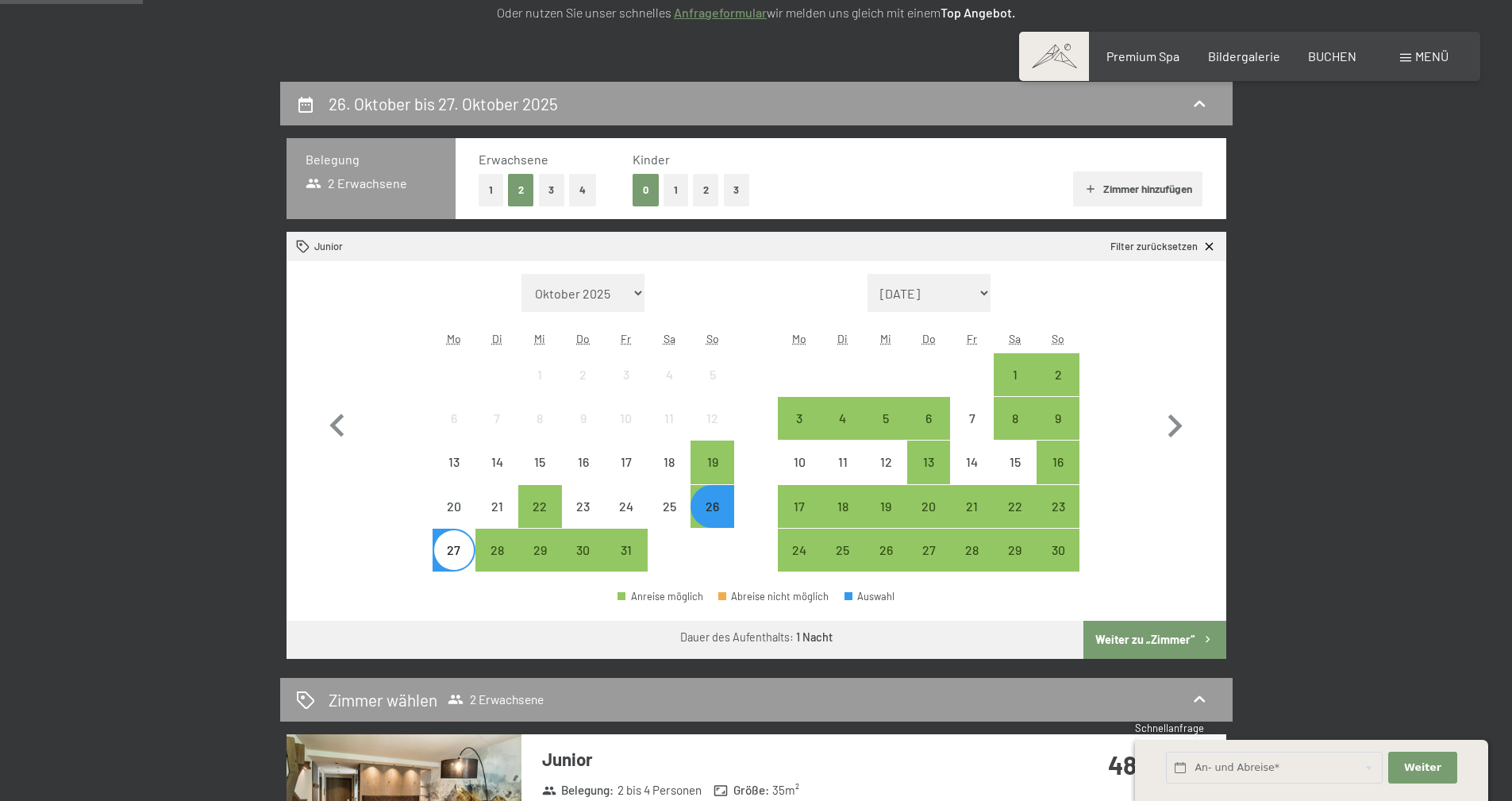
scroll to position [158, 0]
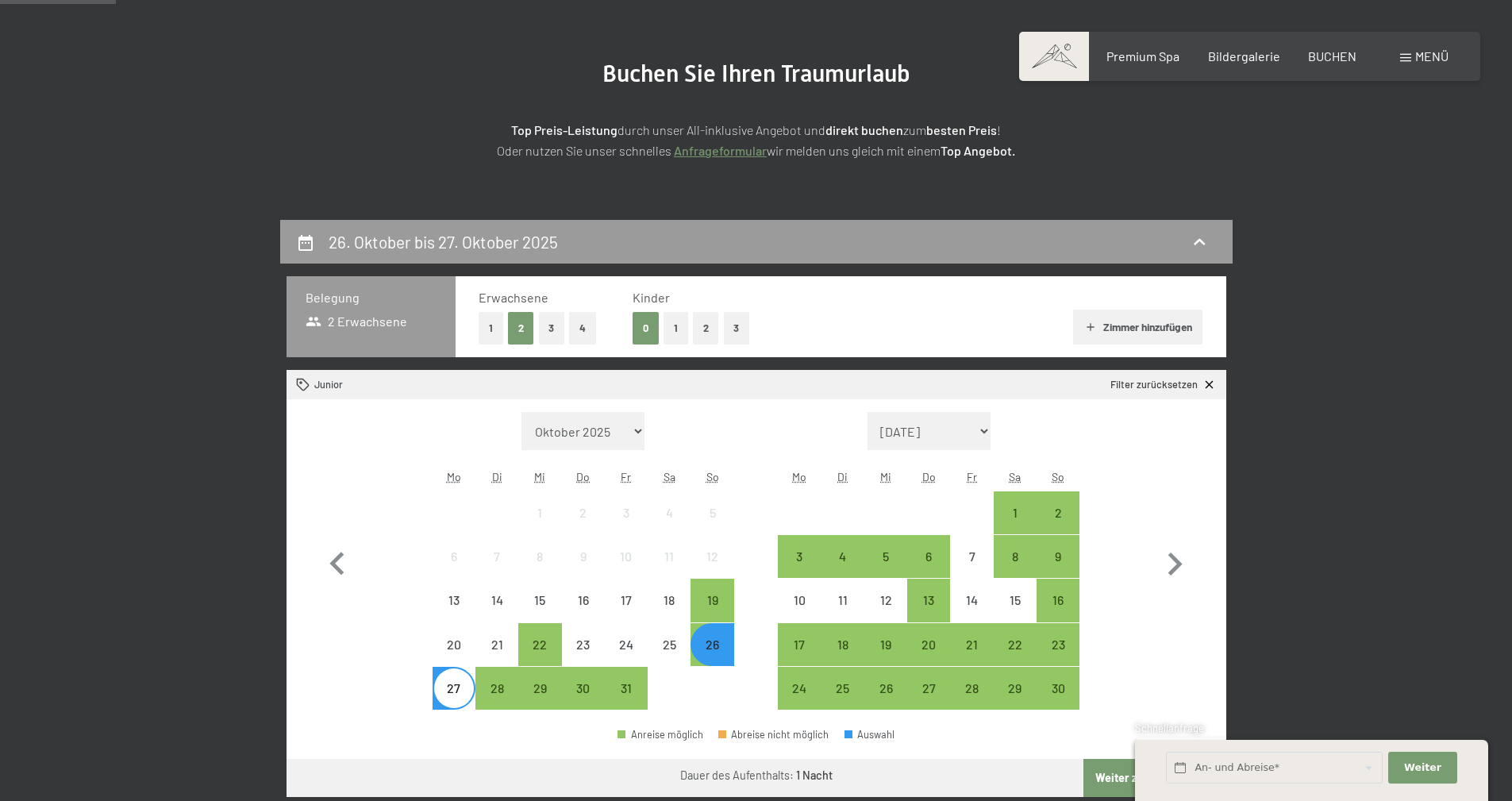
click at [669, 332] on button "1" at bounding box center [676, 328] width 25 height 32
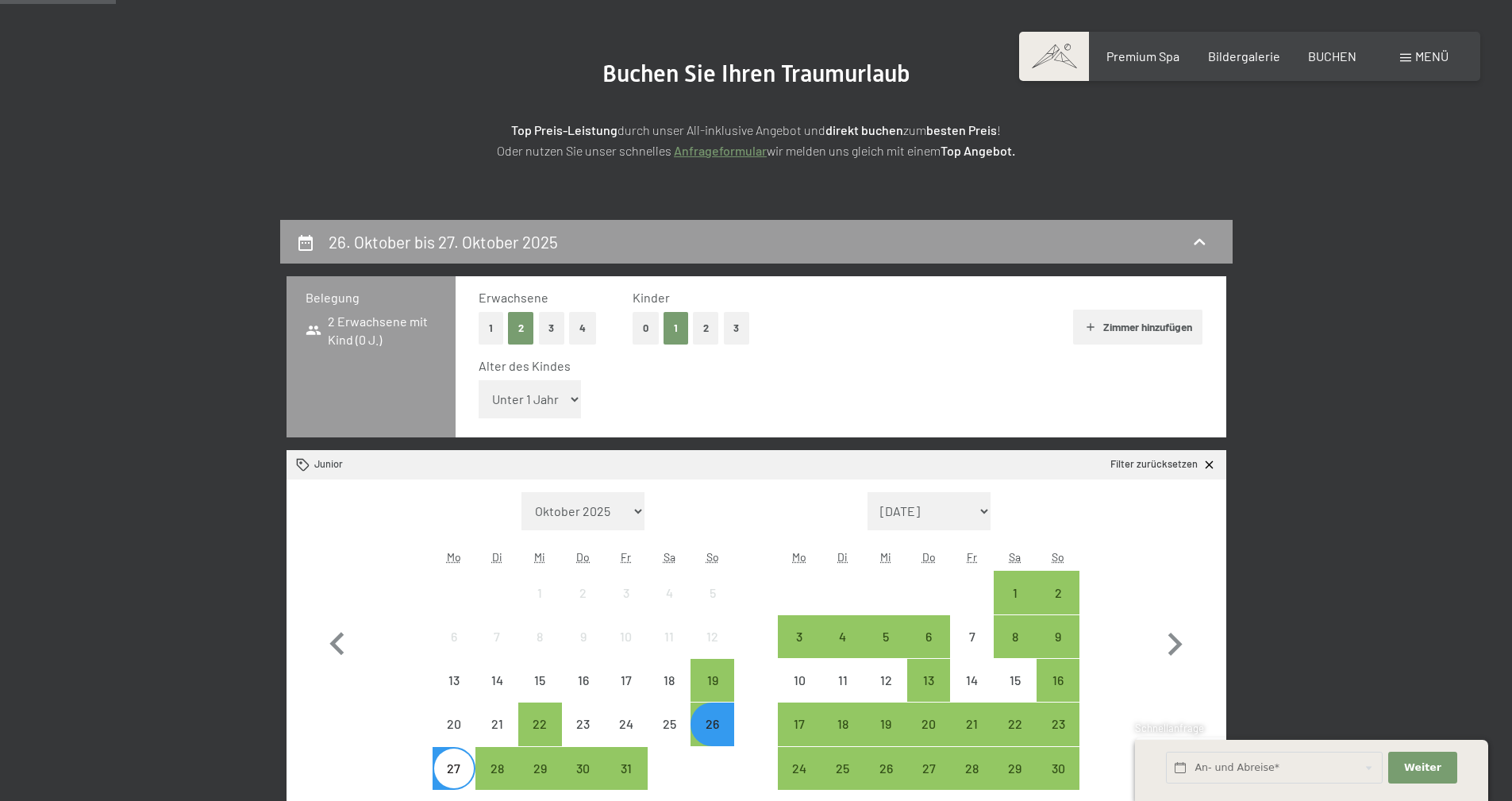
click at [551, 407] on select "Unter 1 Jahr 1 Jahr 2 Jahre 3 Jahre 4 Jahre 5 Jahre 6 Jahre 7 Jahre 8 Jahre 9 J…" at bounding box center [530, 399] width 103 height 38
select select "9"
click at [479, 381] on select "Unter 1 Jahr 1 Jahr 2 Jahre 3 Jahre 4 Jahre 5 Jahre 6 Jahre 7 Jahre 8 Jahre 9 J…" at bounding box center [530, 399] width 103 height 38
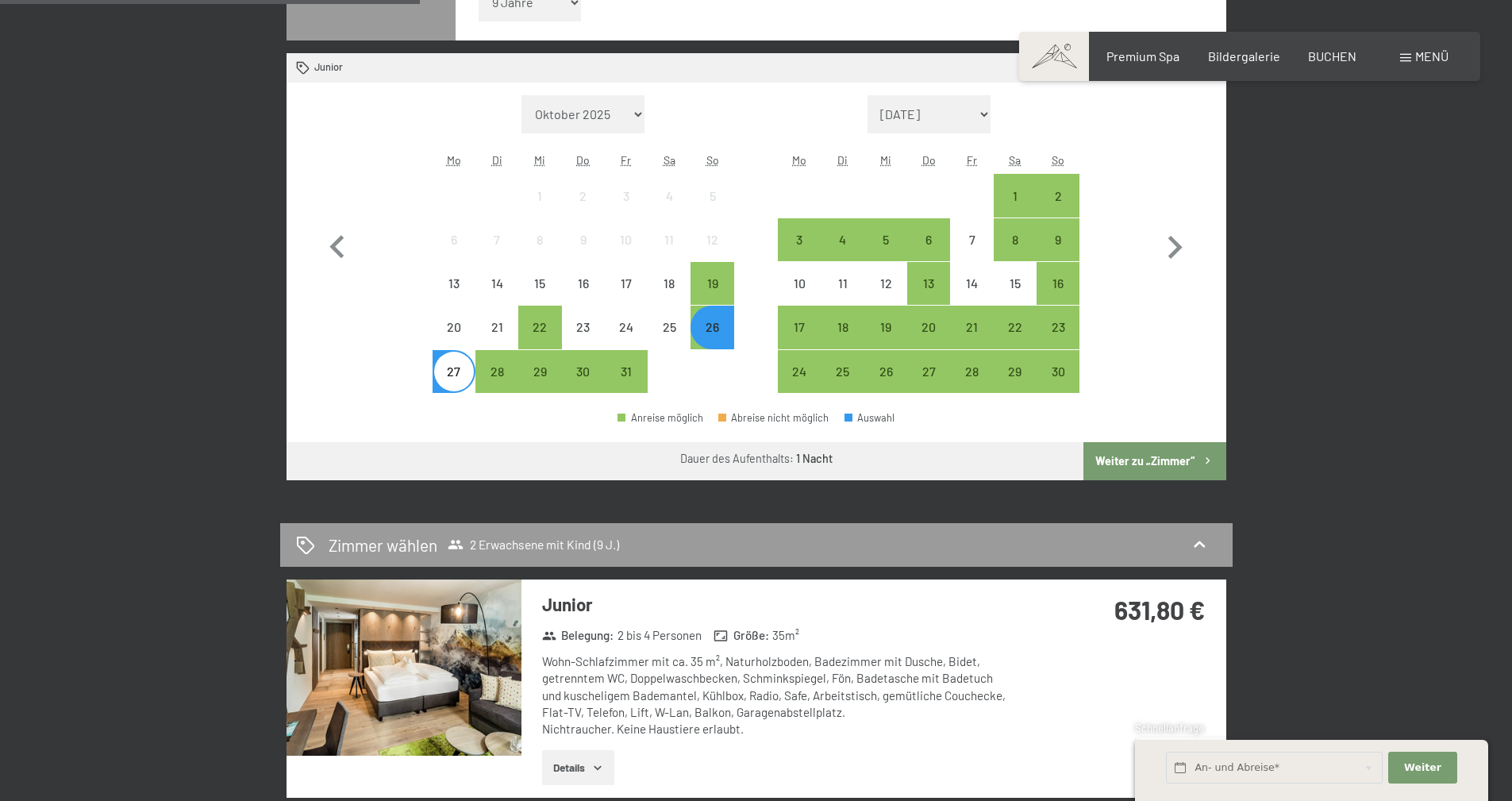
scroll to position [873, 0]
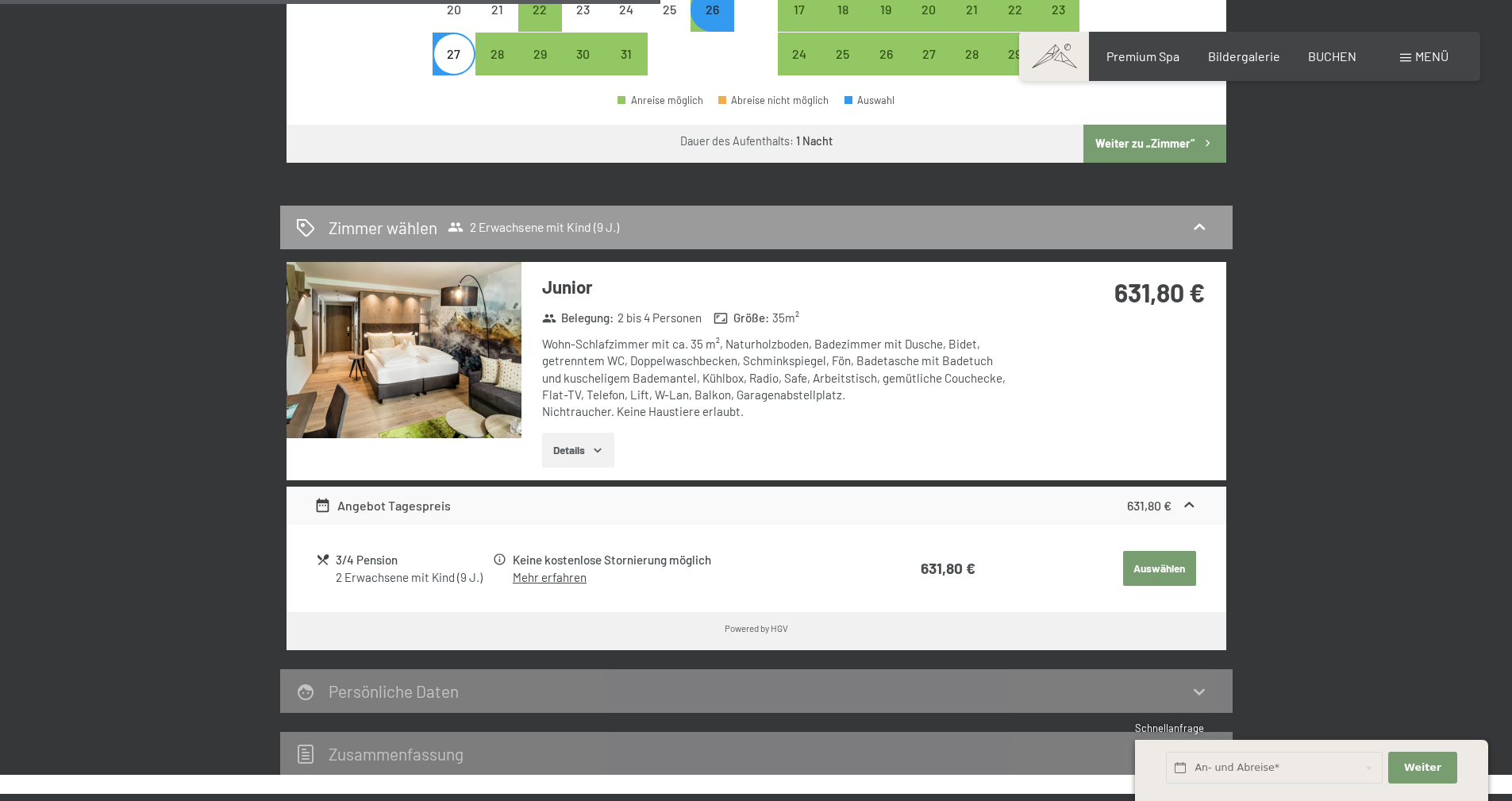
click at [1186, 144] on button "Weiter zu „Zimmer“" at bounding box center [1154, 144] width 142 height 38
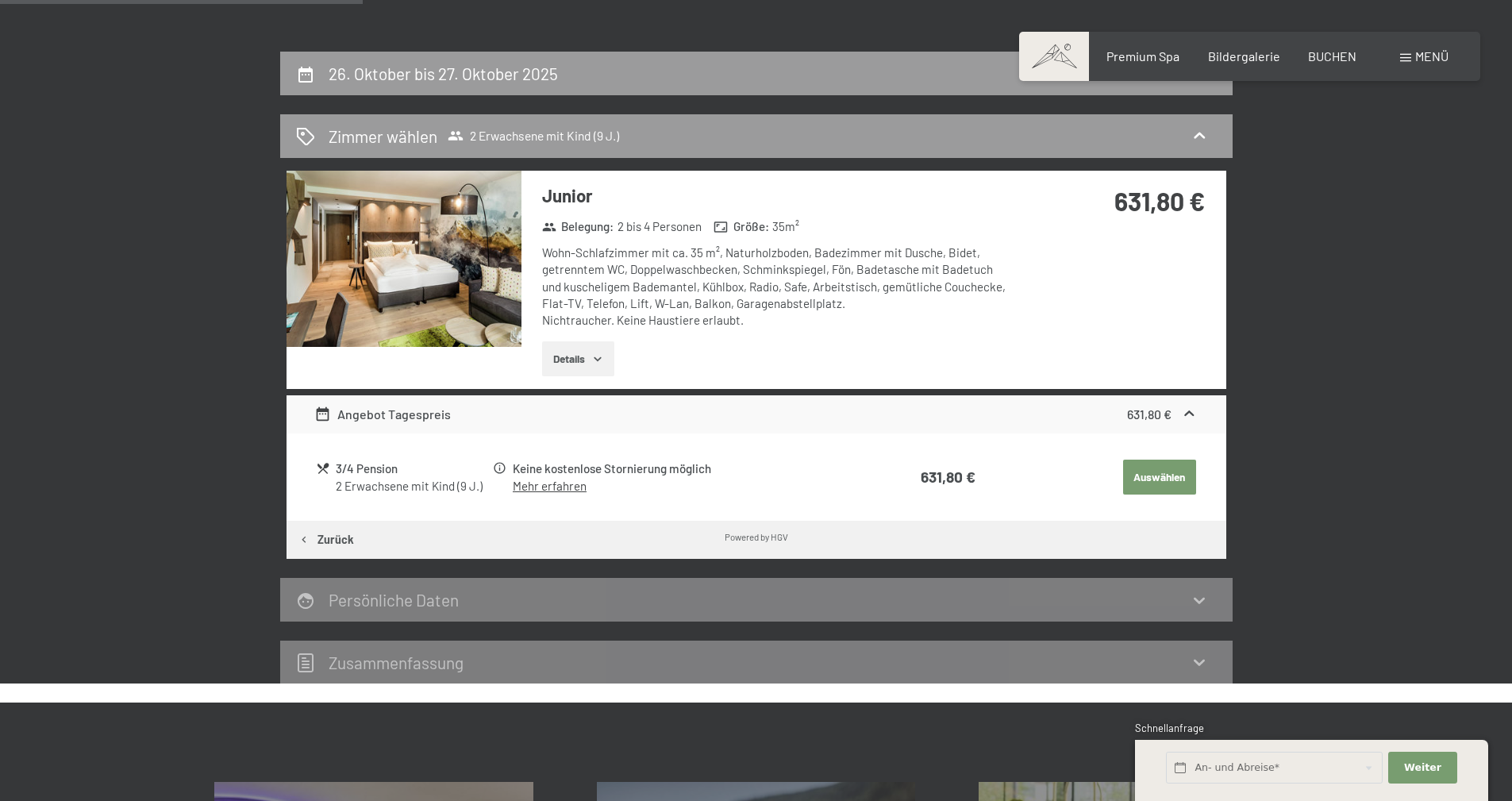
scroll to position [299, 0]
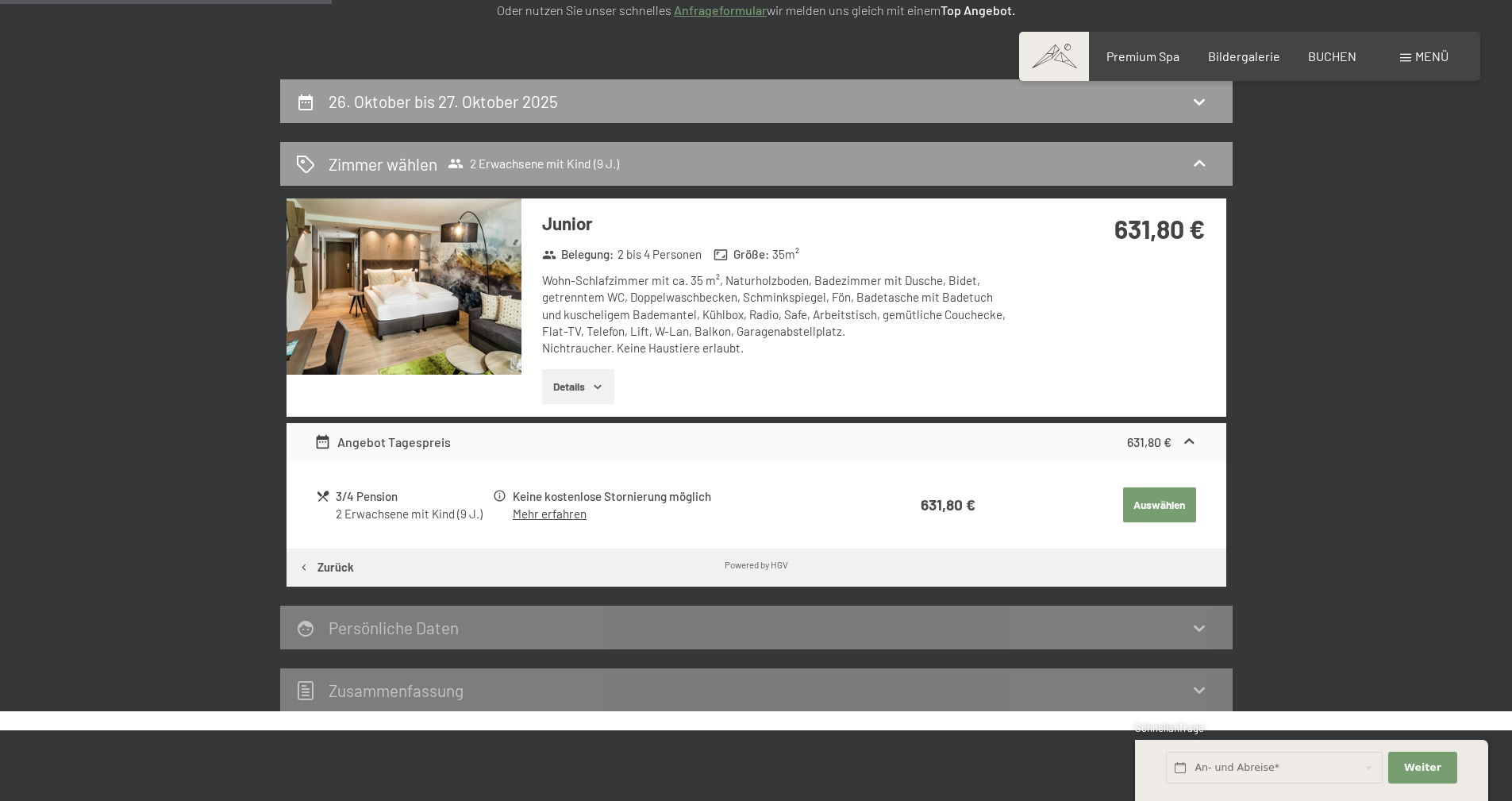
click at [577, 384] on button "Details" at bounding box center [579, 387] width 72 height 35
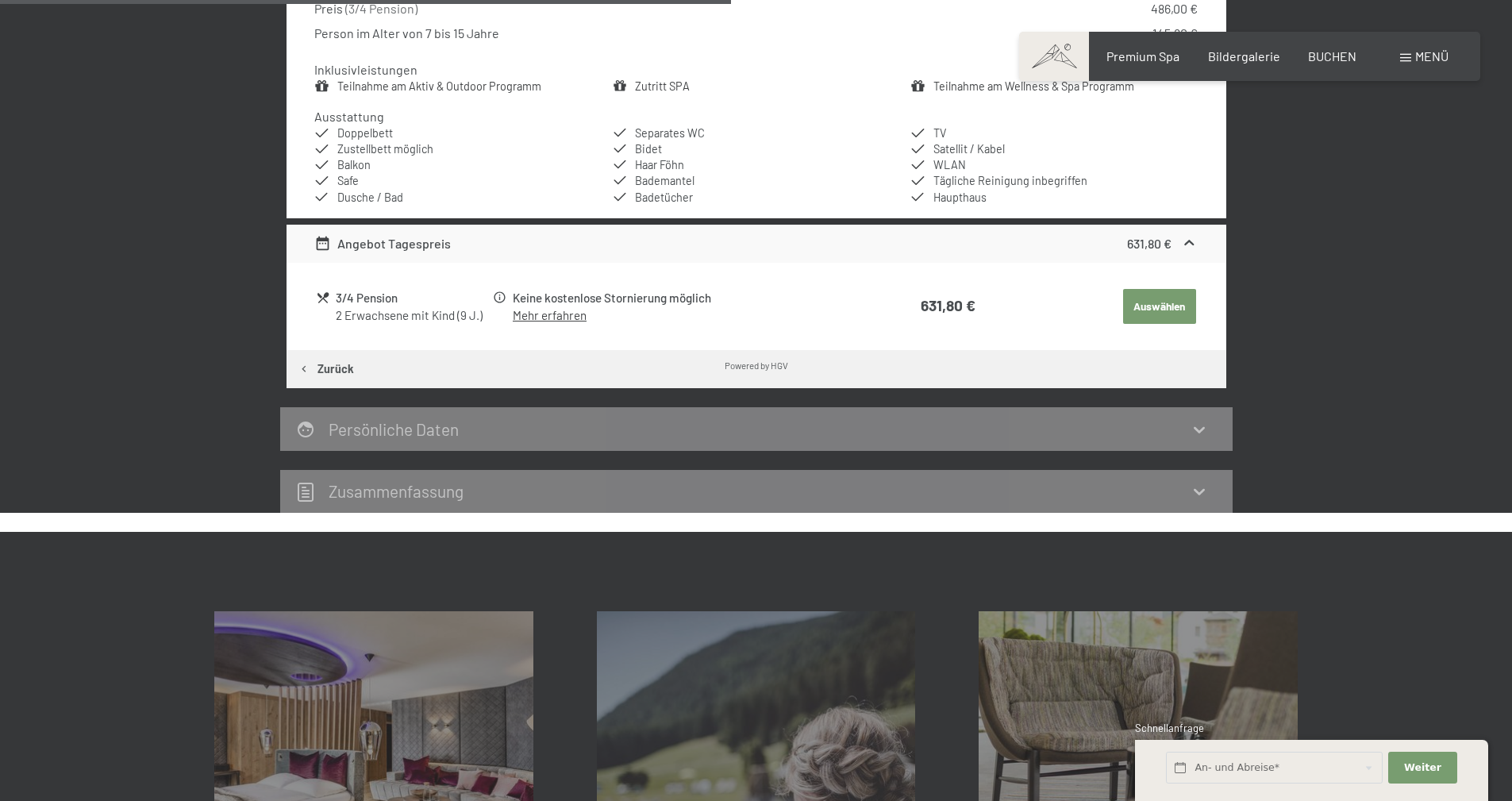
scroll to position [776, 0]
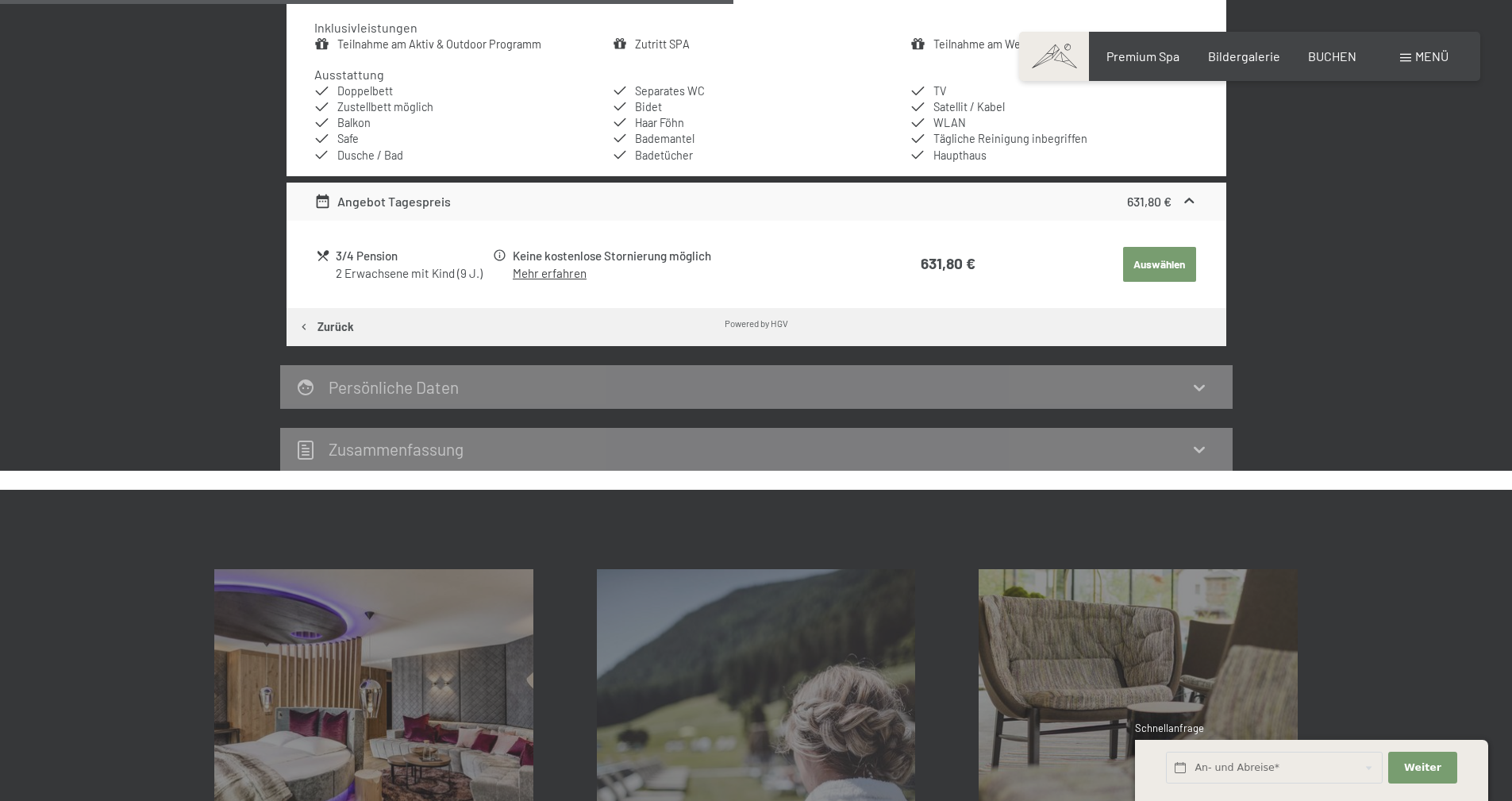
click at [409, 389] on h2 "Persönliche Daten" at bounding box center [394, 386] width 131 height 19
click at [387, 443] on h2 "Zusammen­fassung" at bounding box center [396, 448] width 135 height 19
click at [384, 454] on h2 "Zusammen­fassung" at bounding box center [396, 448] width 135 height 19
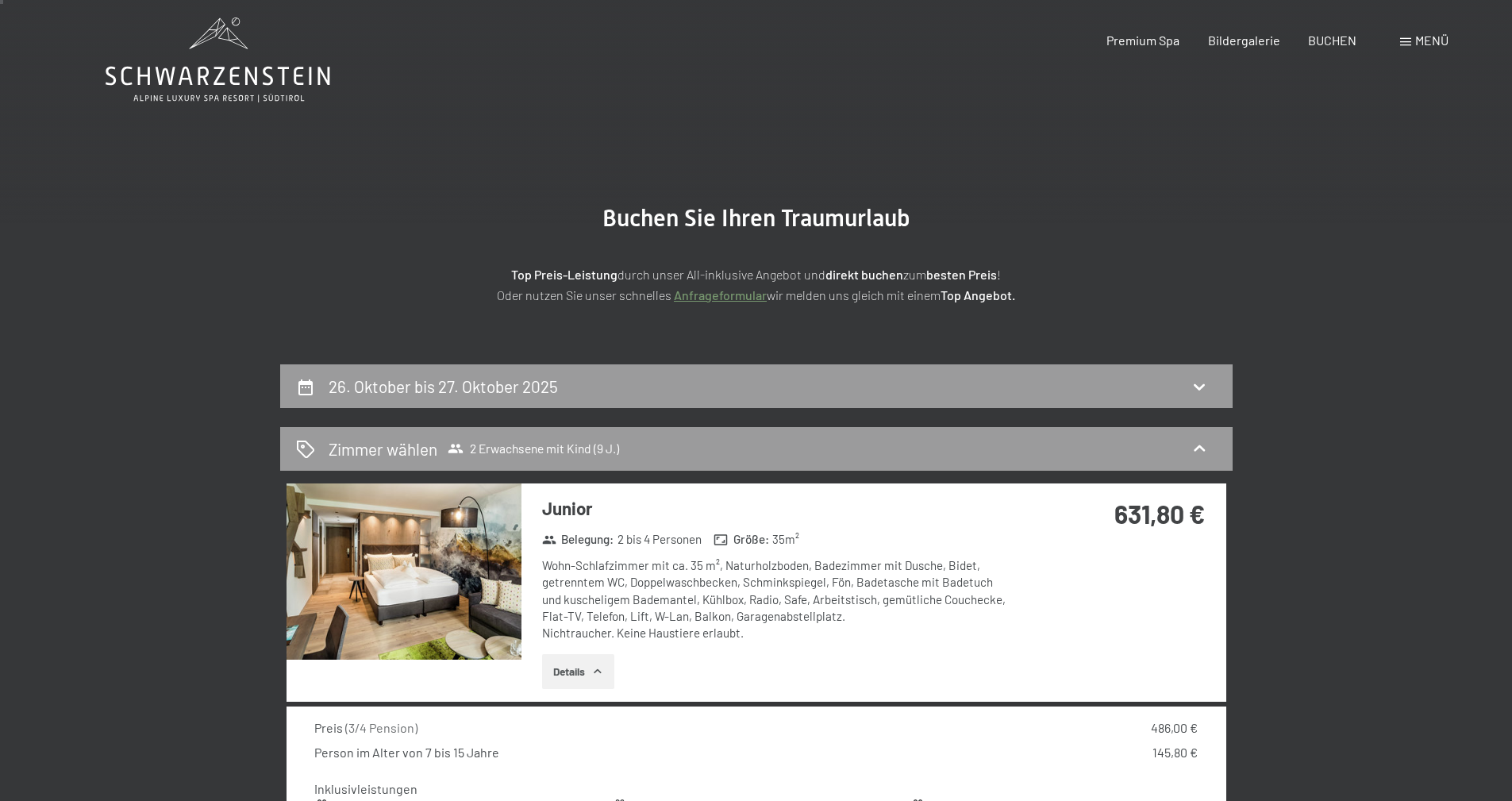
scroll to position [0, 0]
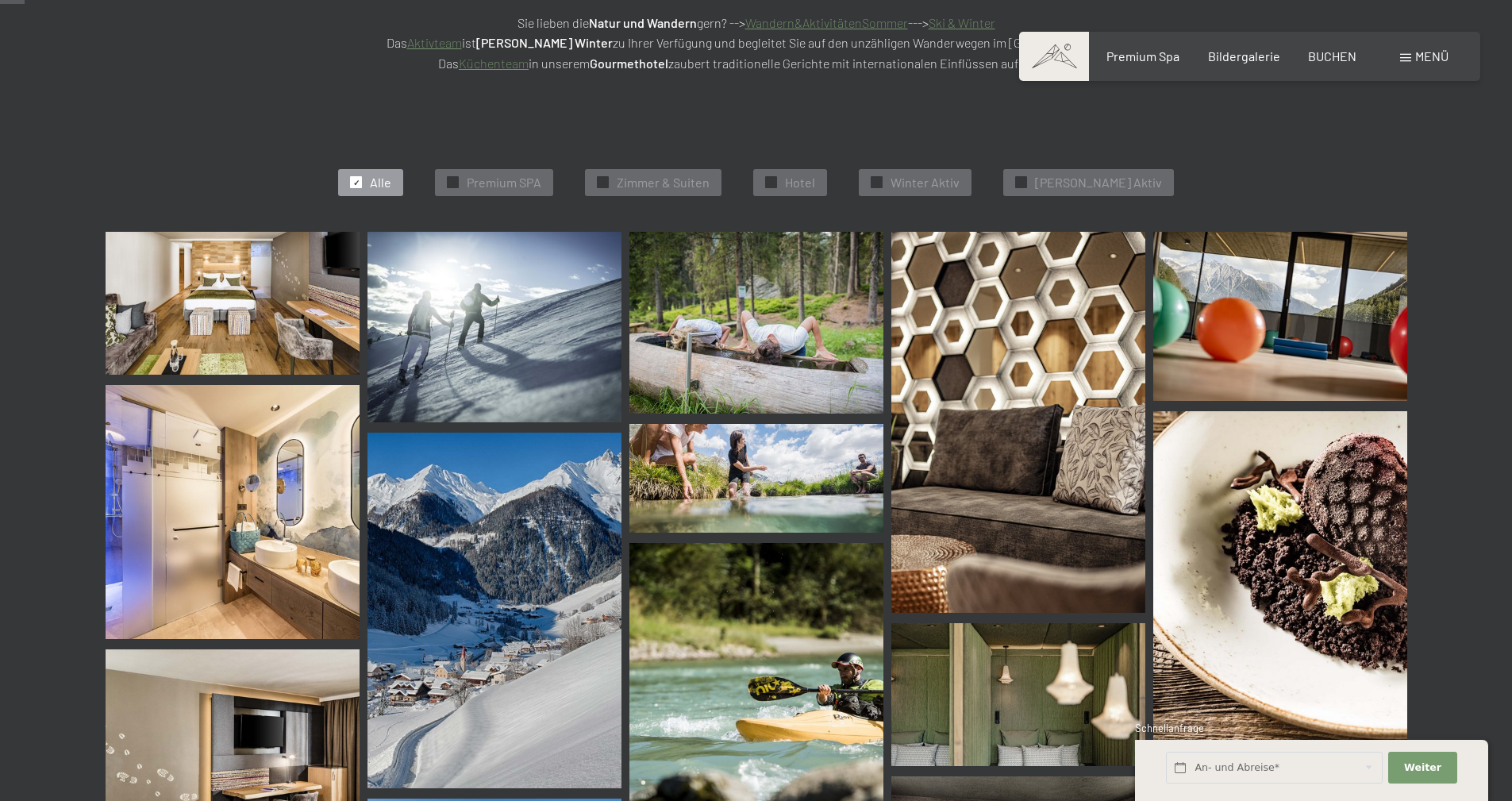
scroll to position [397, 0]
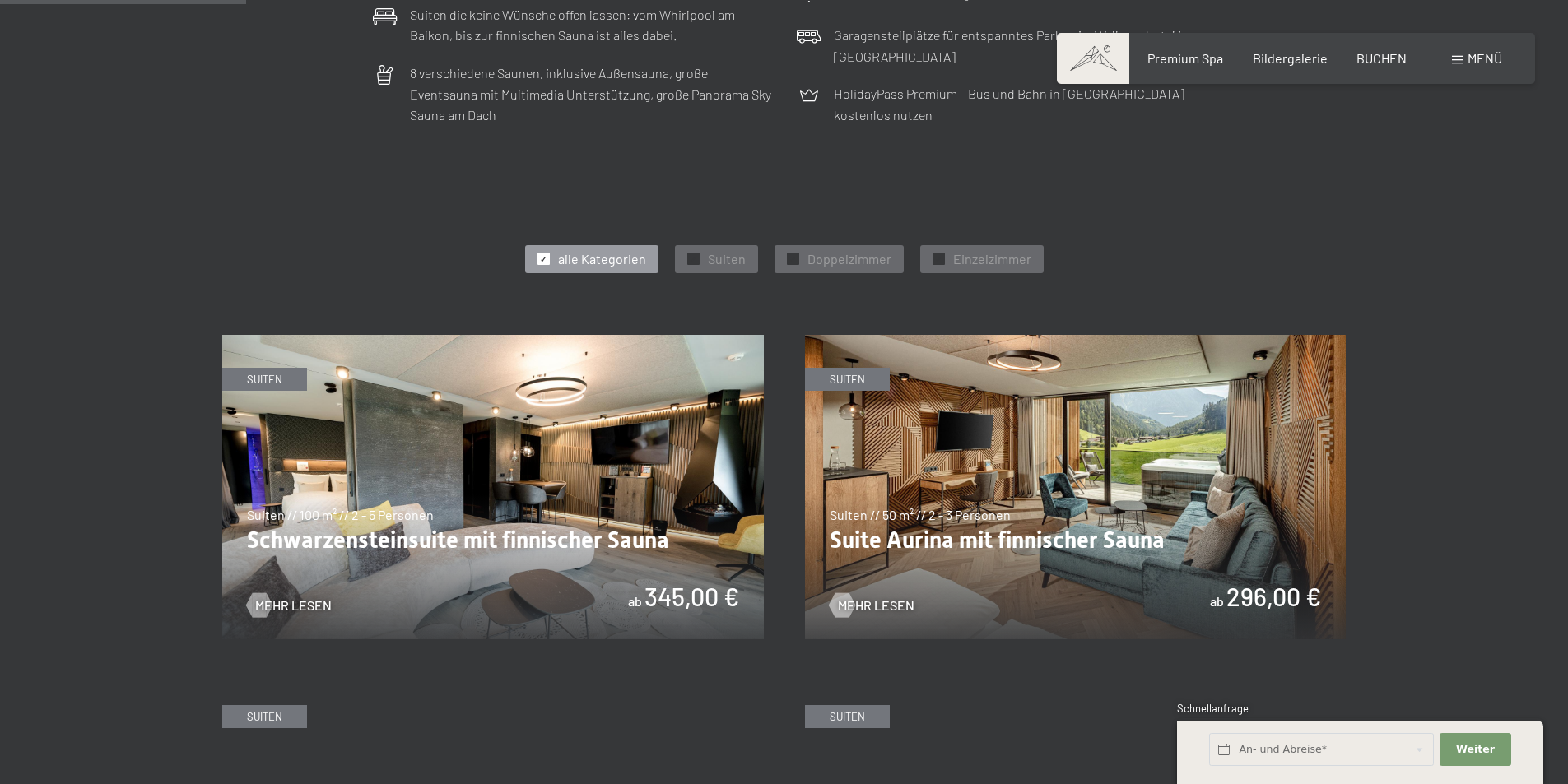
scroll to position [741, 0]
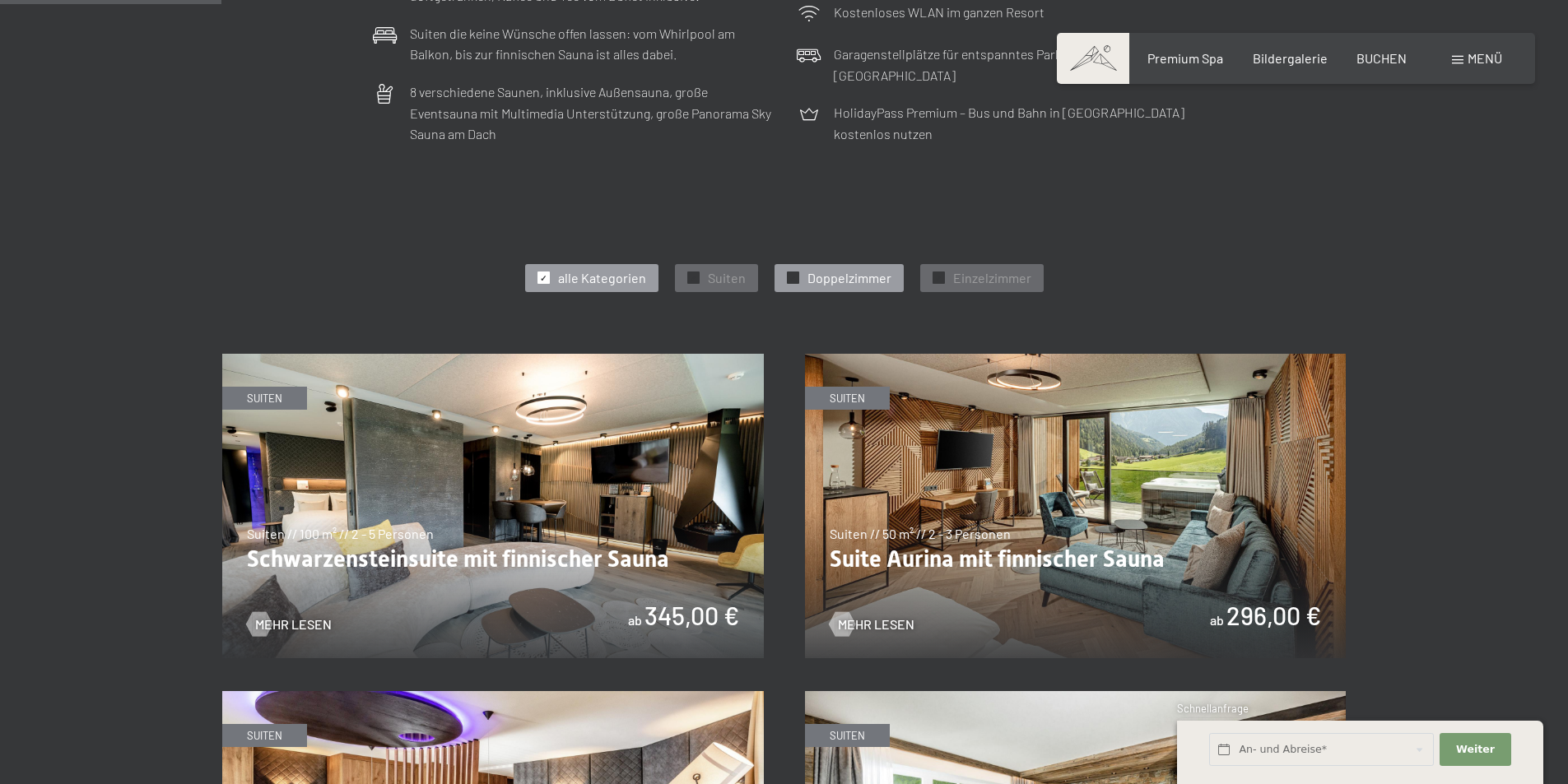
click at [829, 281] on span "Doppelzimmer" at bounding box center [849, 277] width 84 height 18
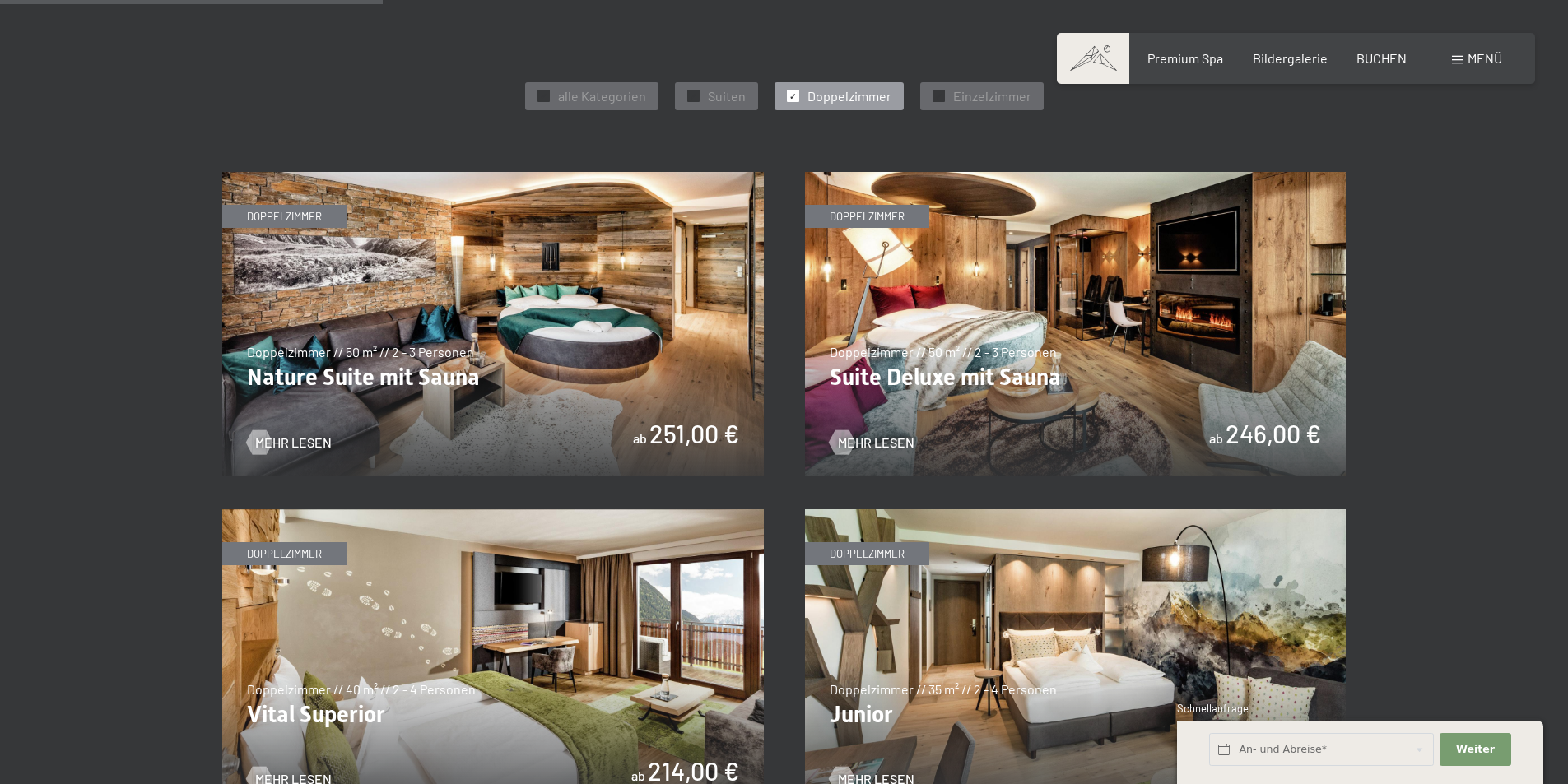
scroll to position [1070, 0]
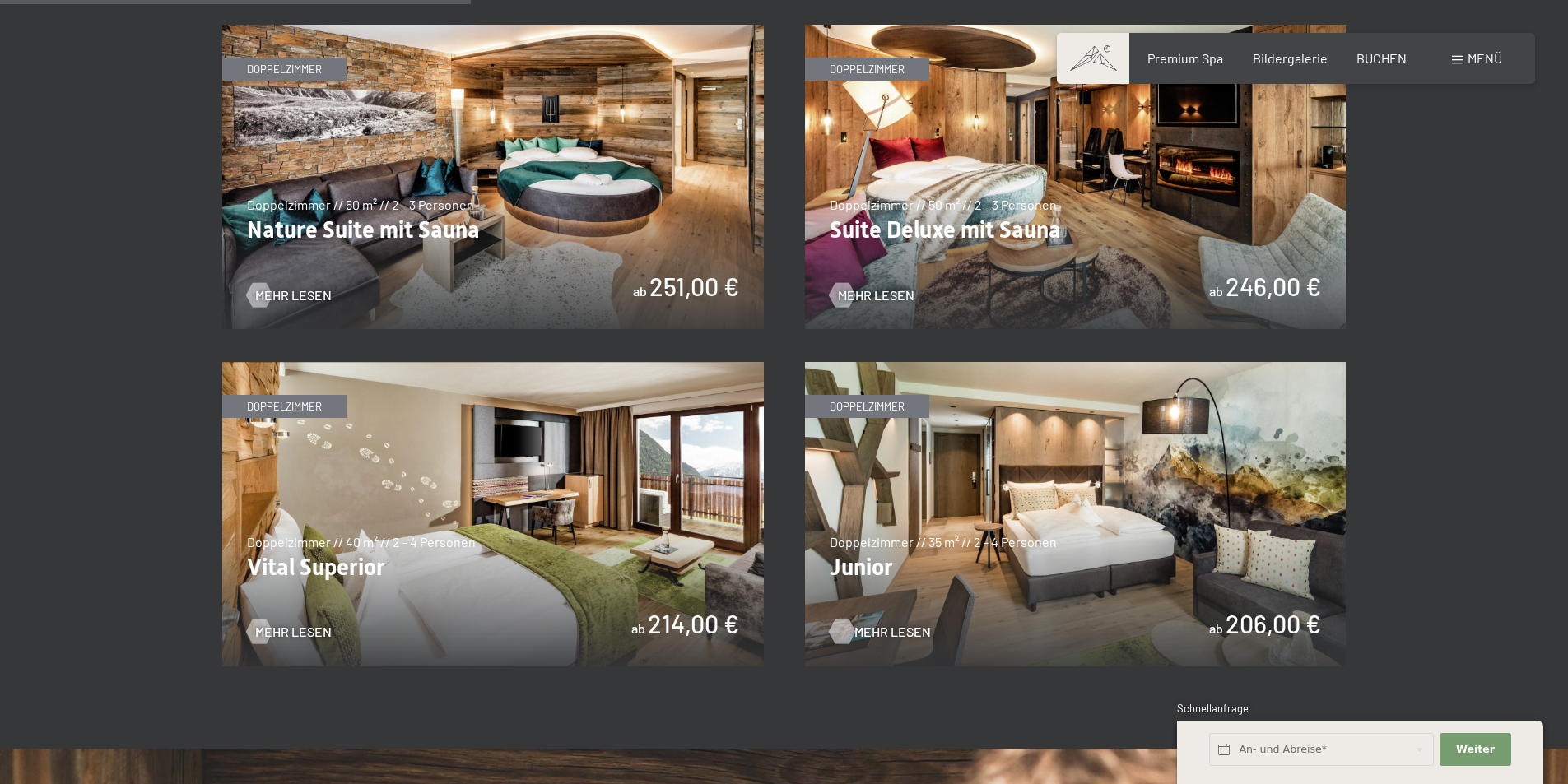
click at [865, 631] on span "Mehr Lesen" at bounding box center [893, 631] width 77 height 18
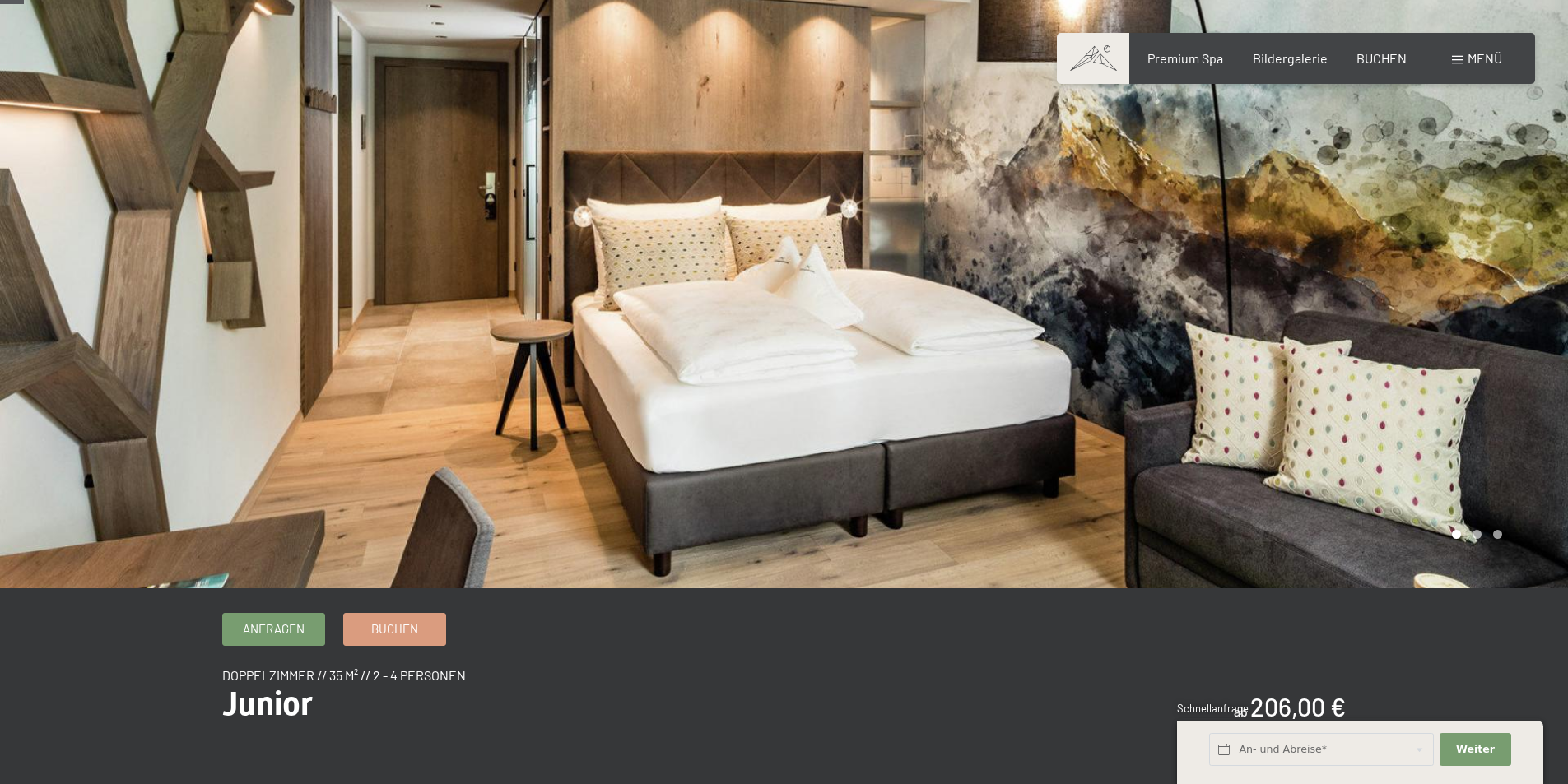
scroll to position [247, 0]
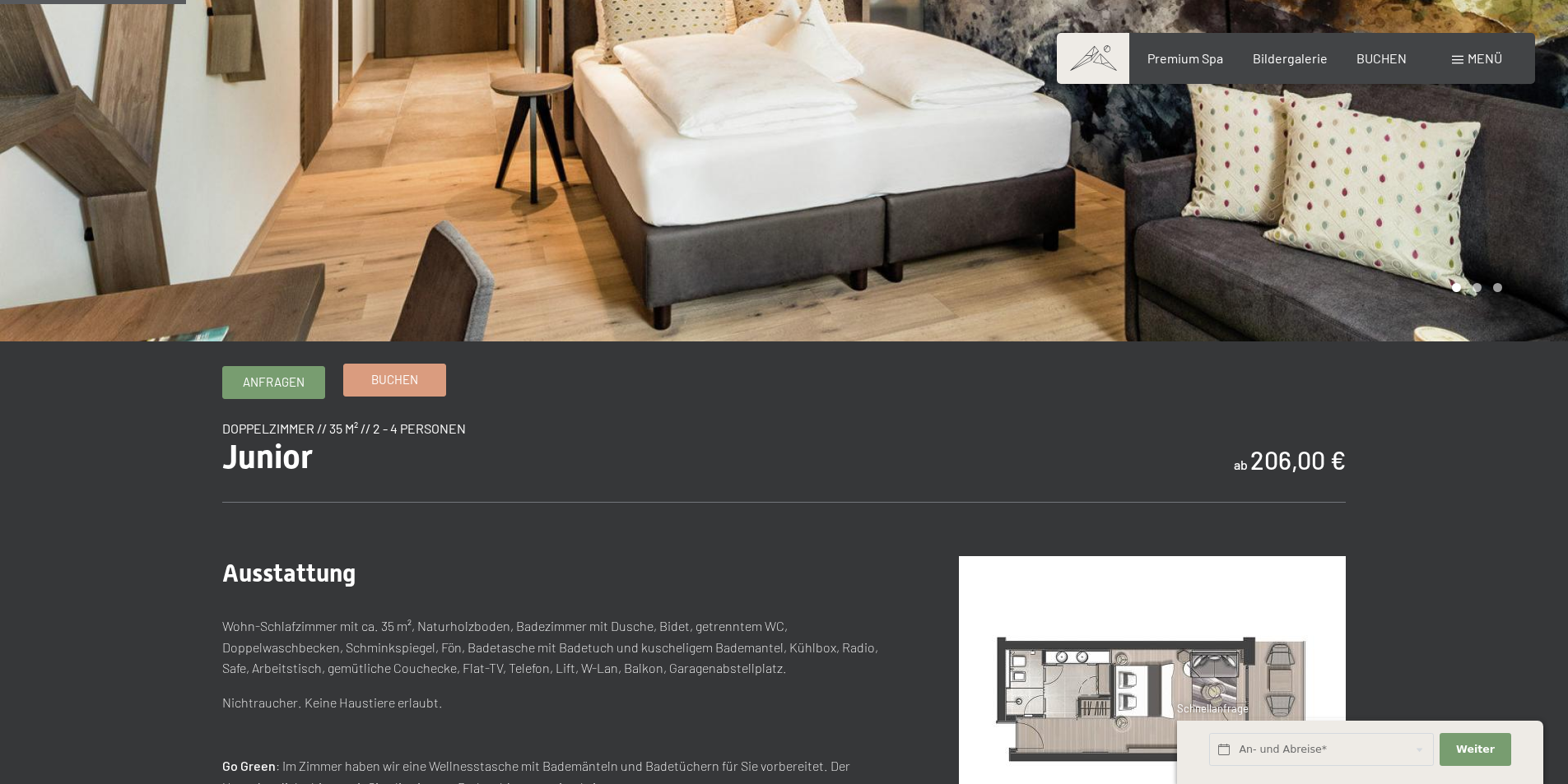
click at [384, 382] on span "Buchen" at bounding box center [395, 380] width 47 height 17
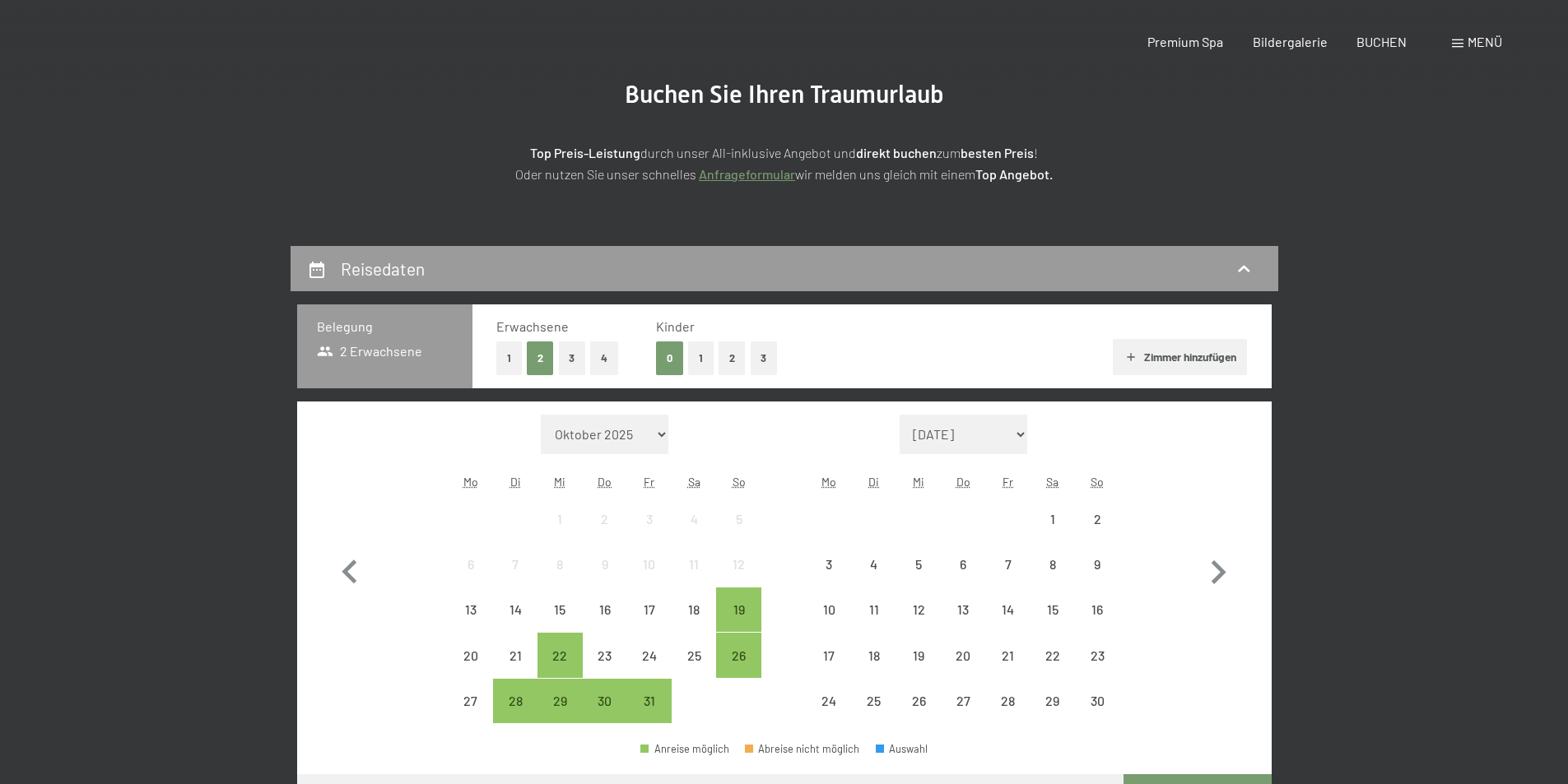
scroll to position [329, 0]
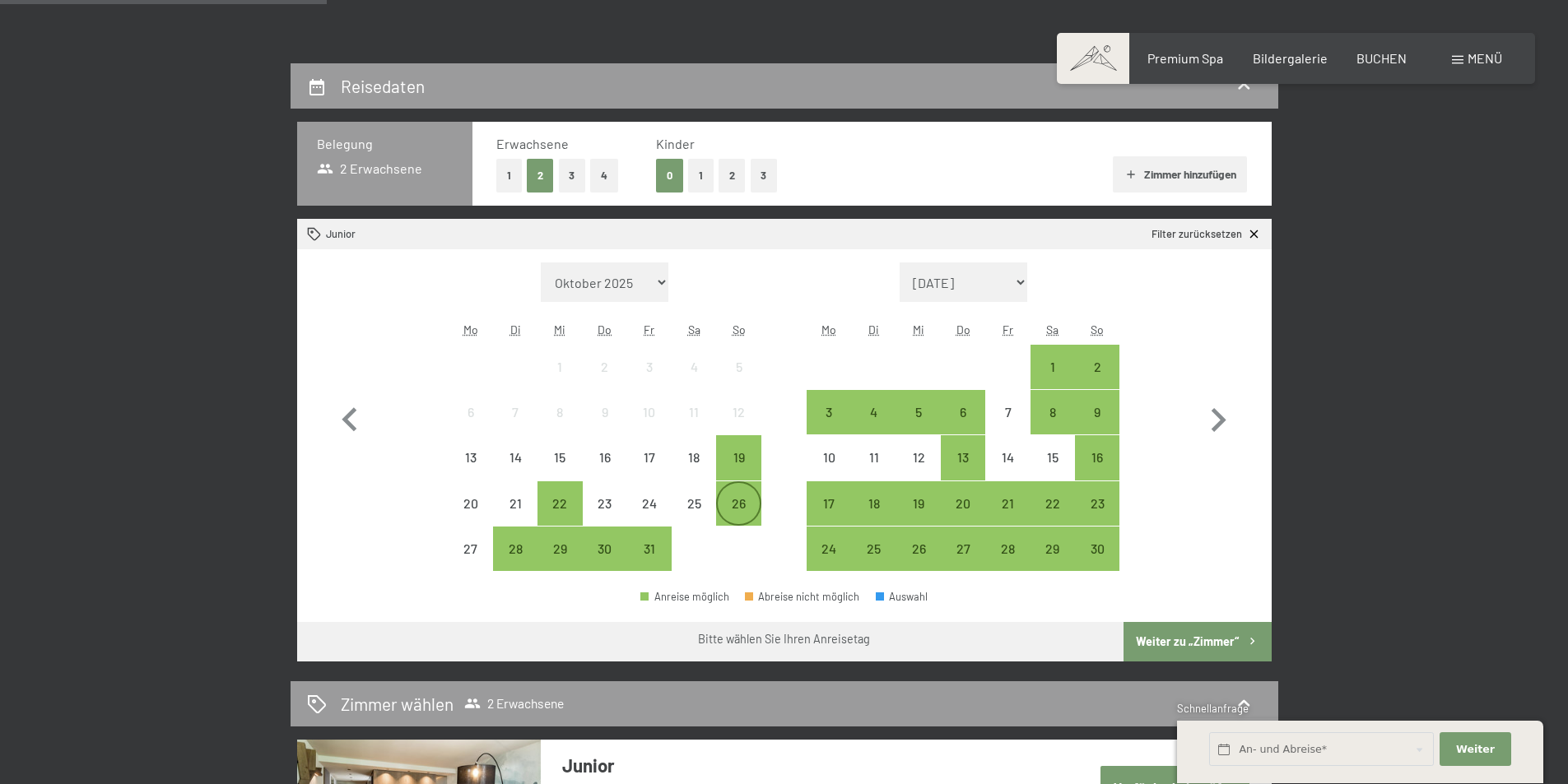
click at [751, 516] on div "26" at bounding box center [738, 517] width 41 height 41
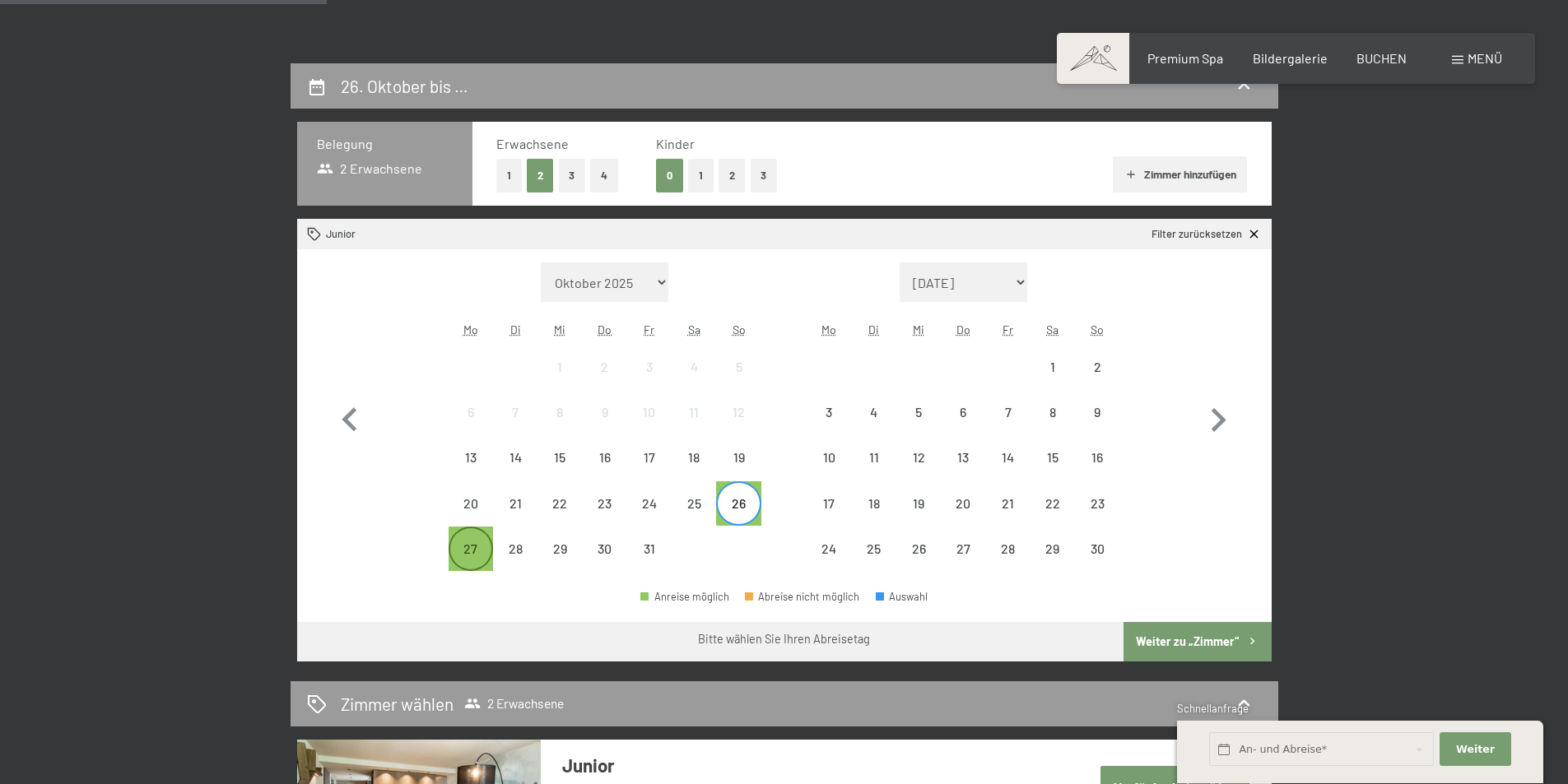
click at [470, 554] on div "27" at bounding box center [470, 562] width 41 height 41
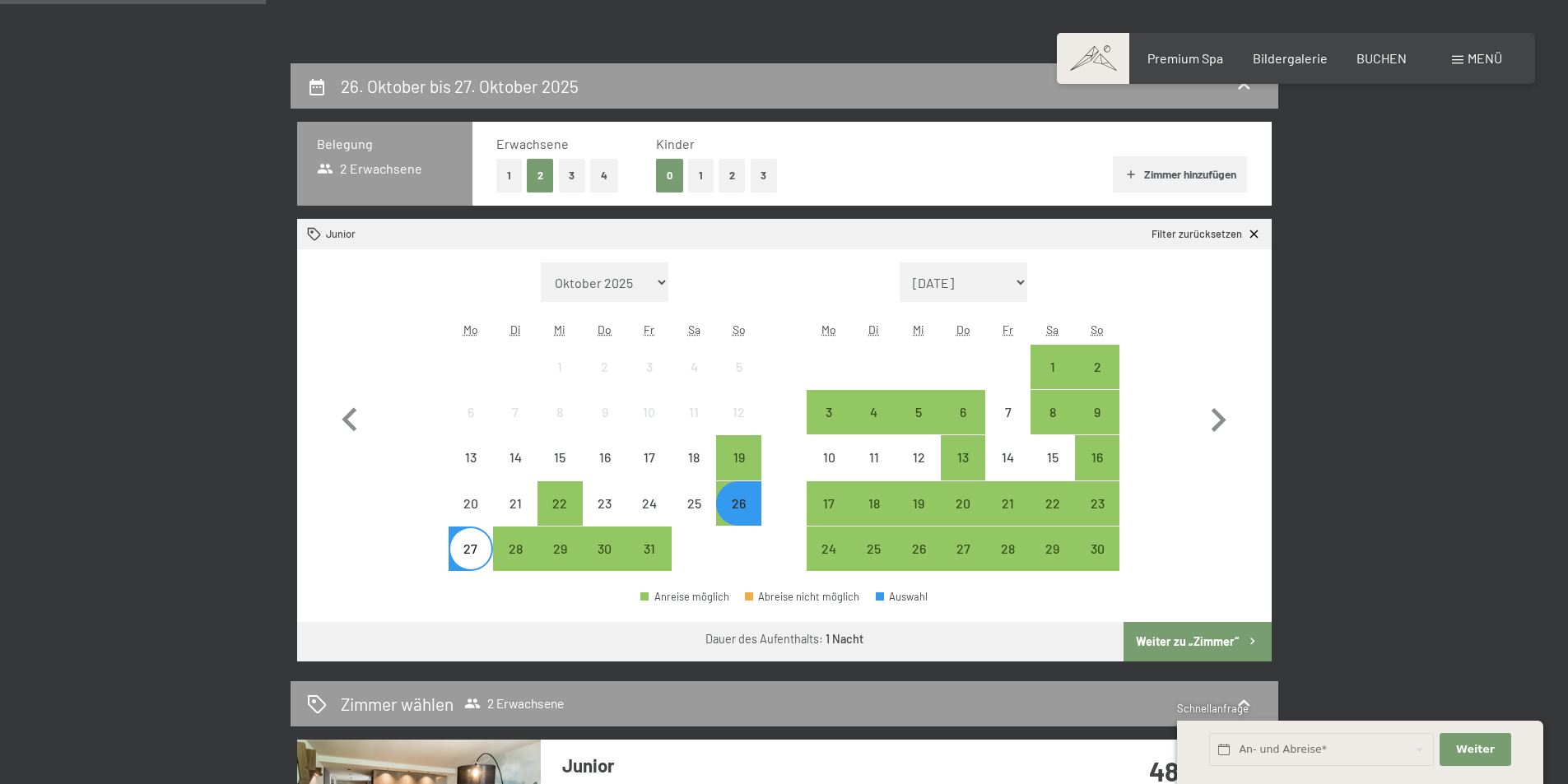
click at [697, 167] on button "1" at bounding box center [701, 175] width 26 height 34
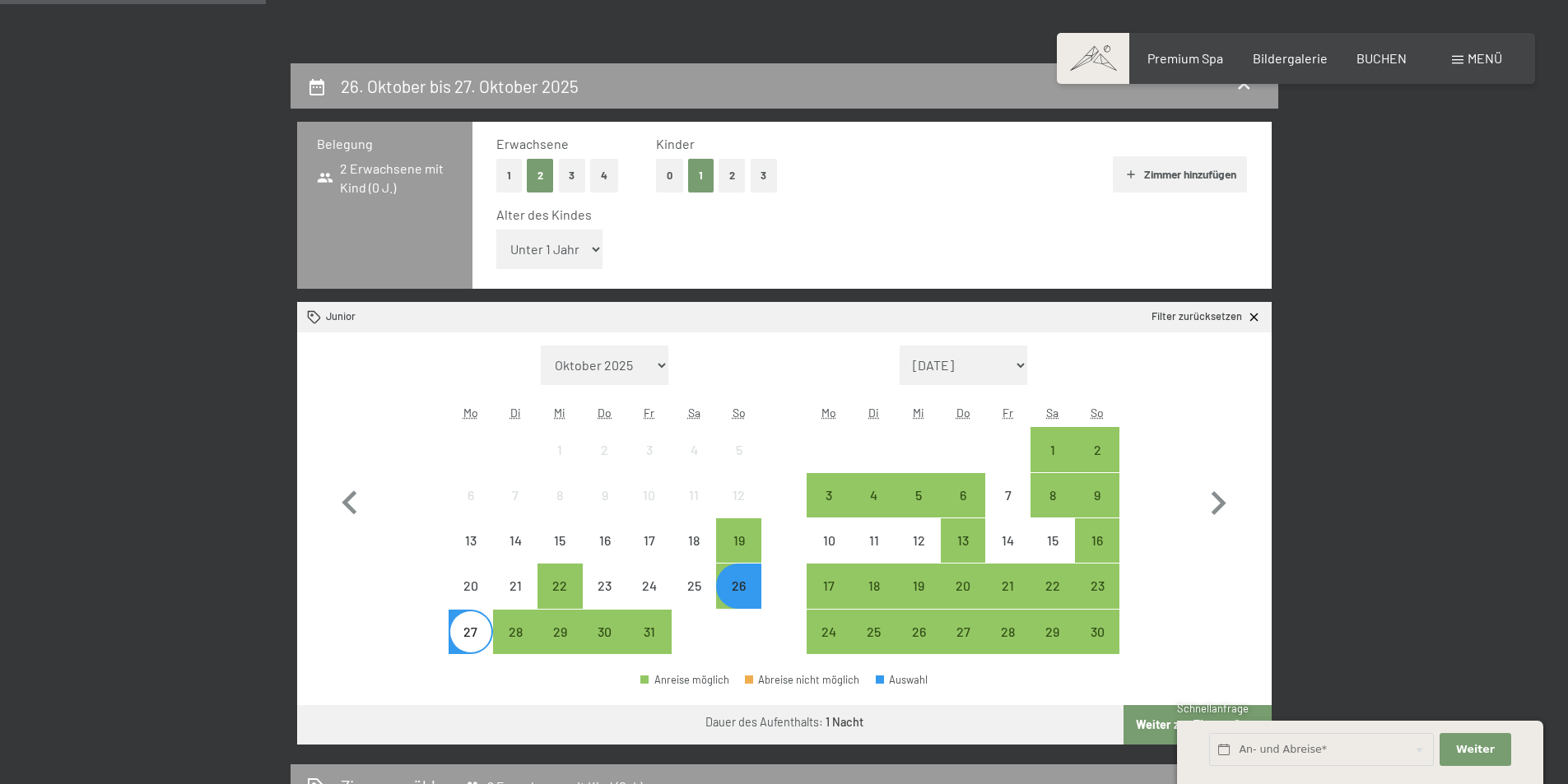
click at [591, 249] on select "Unter 1 Jahr 1 Jahr 2 Jahre 3 Jahre 4 Jahre 5 Jahre 6 Jahre 7 Jahre 8 Jahre 9 J…" at bounding box center [549, 249] width 107 height 39
select select "9"
click at [496, 229] on select "Unter 1 Jahr 1 Jahr 2 Jahre 3 Jahre 4 Jahre 5 Jahre 6 Jahre 7 Jahre 8 Jahre 9 J…" at bounding box center [549, 249] width 107 height 39
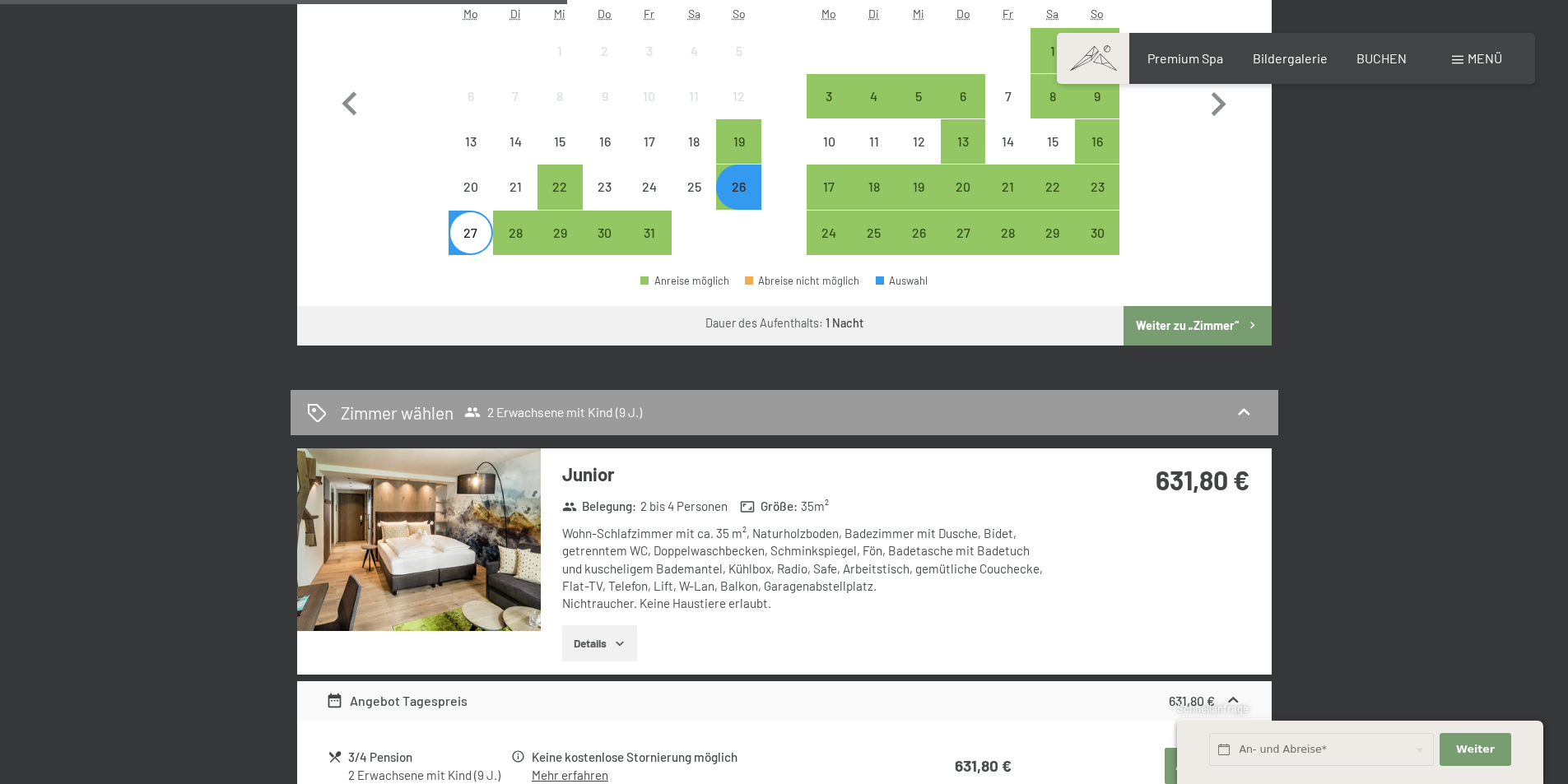
scroll to position [741, 0]
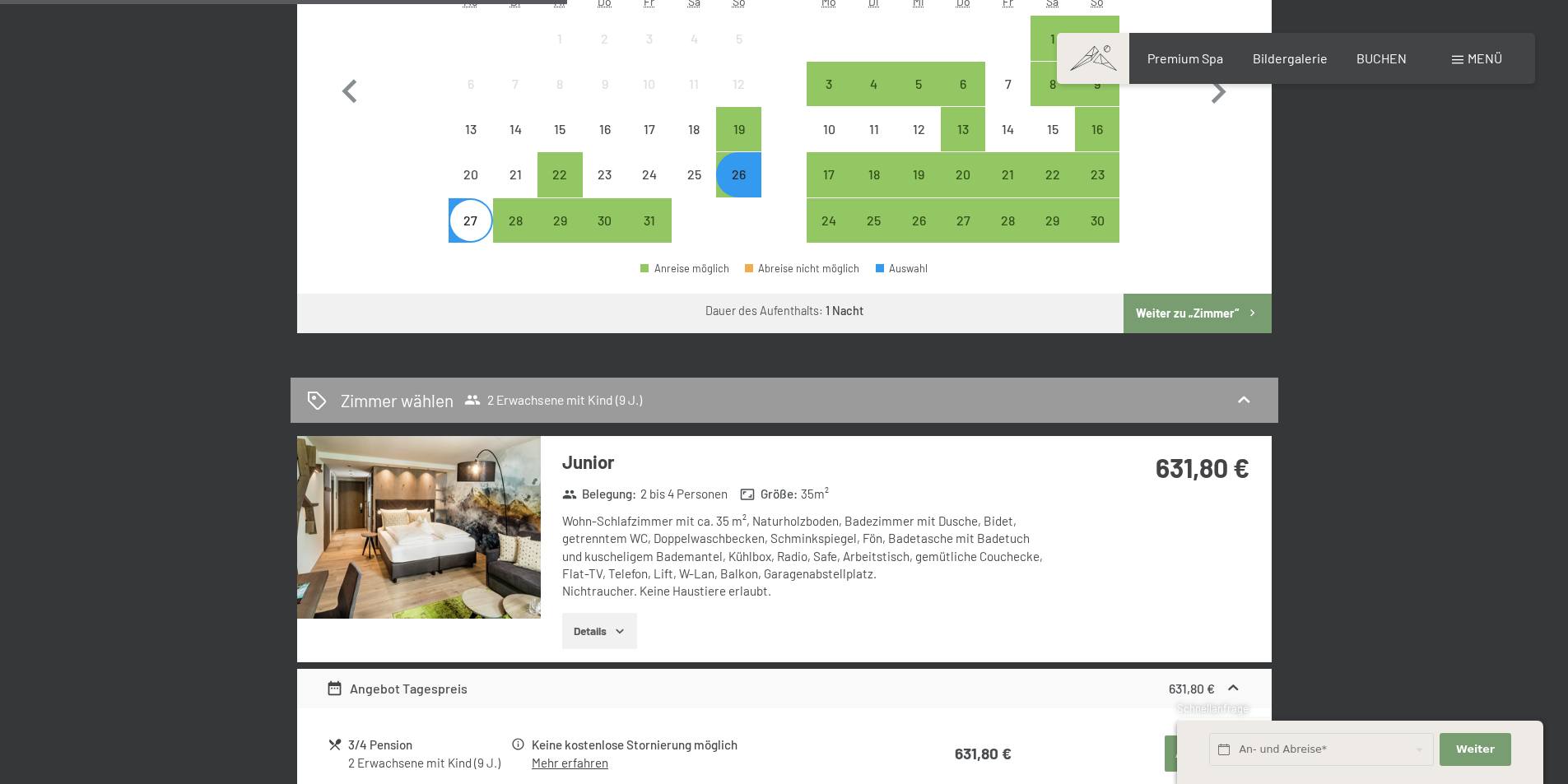
click at [592, 630] on button "Details" at bounding box center [600, 631] width 75 height 36
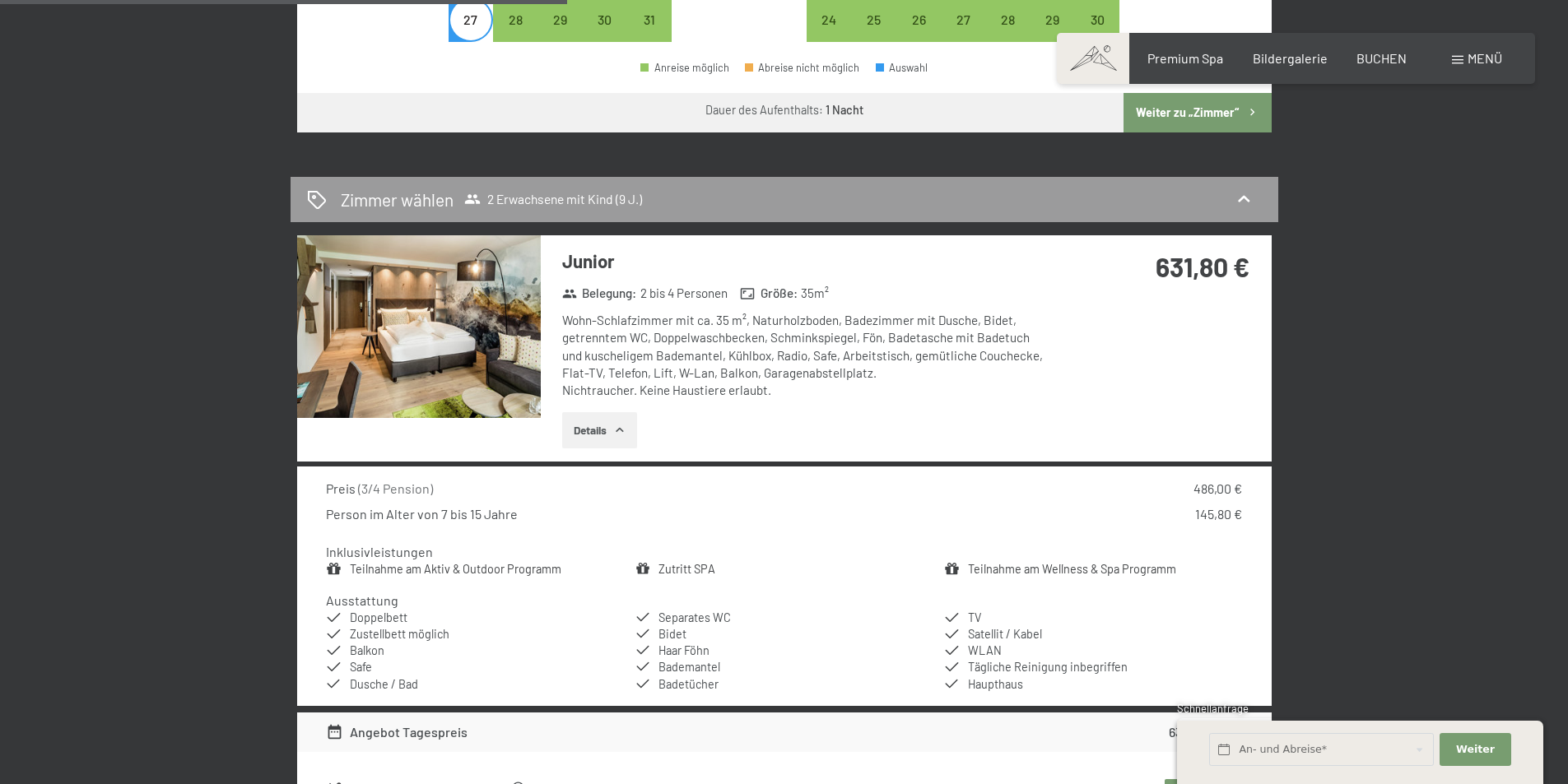
scroll to position [987, 0]
